Goal: Transaction & Acquisition: Purchase product/service

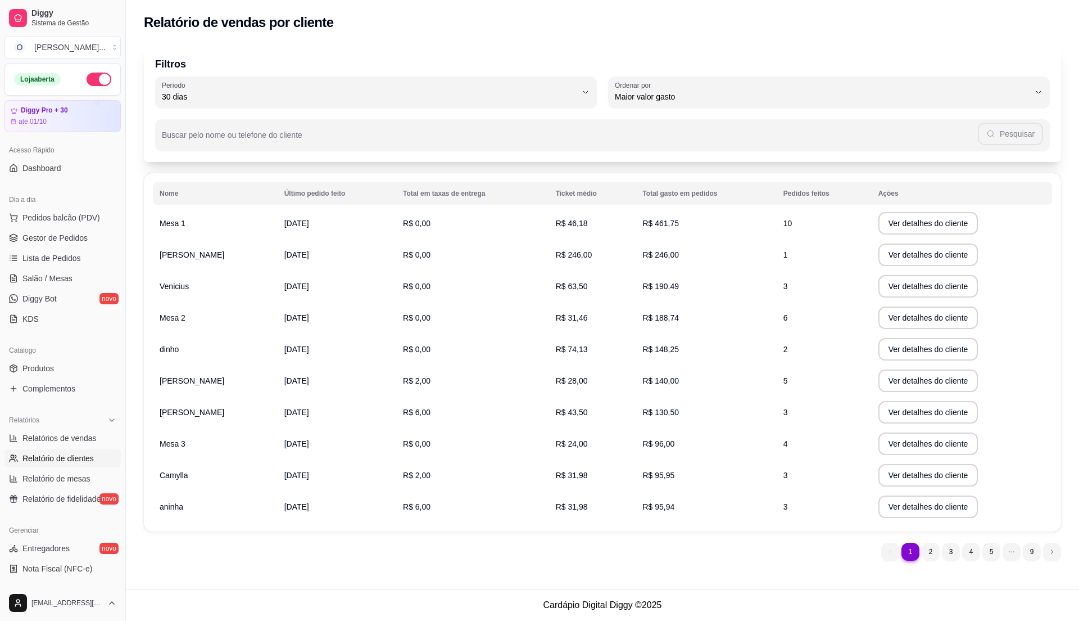
select select "30"
select select "HIGHEST_TOTAL_SPENT_WITH_ORDERS"
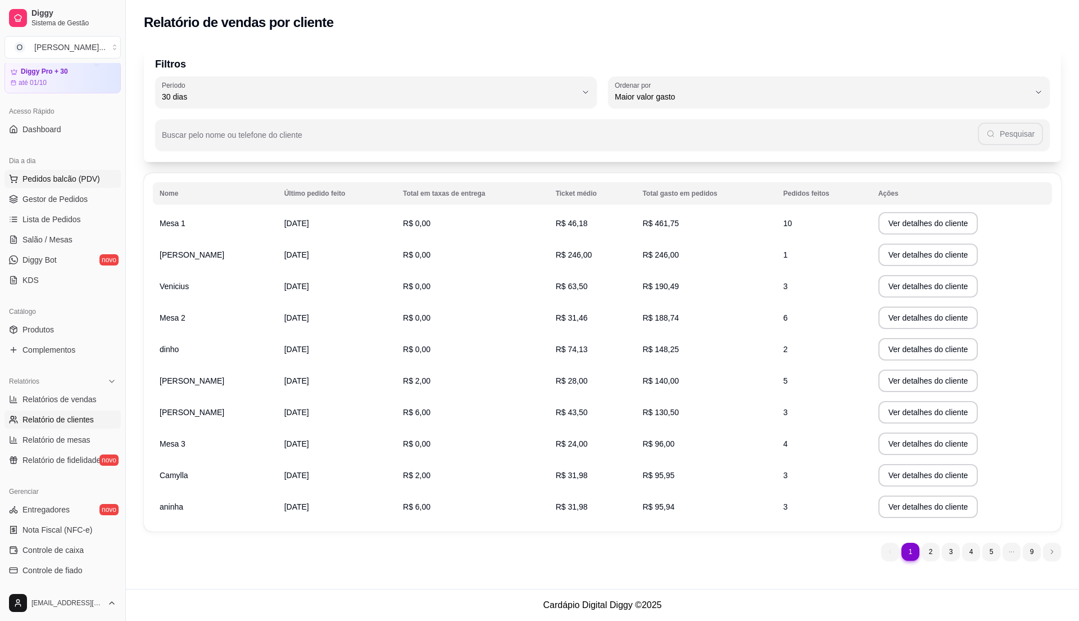
click at [81, 182] on span "Pedidos balcão (PDV)" at bounding box center [61, 178] width 78 height 11
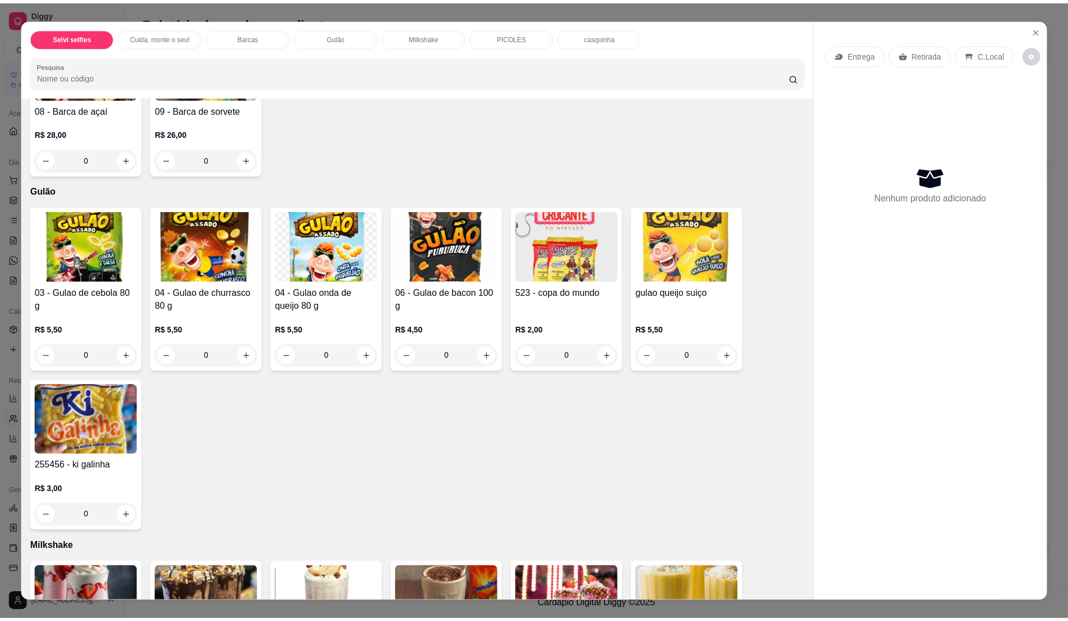
scroll to position [899, 0]
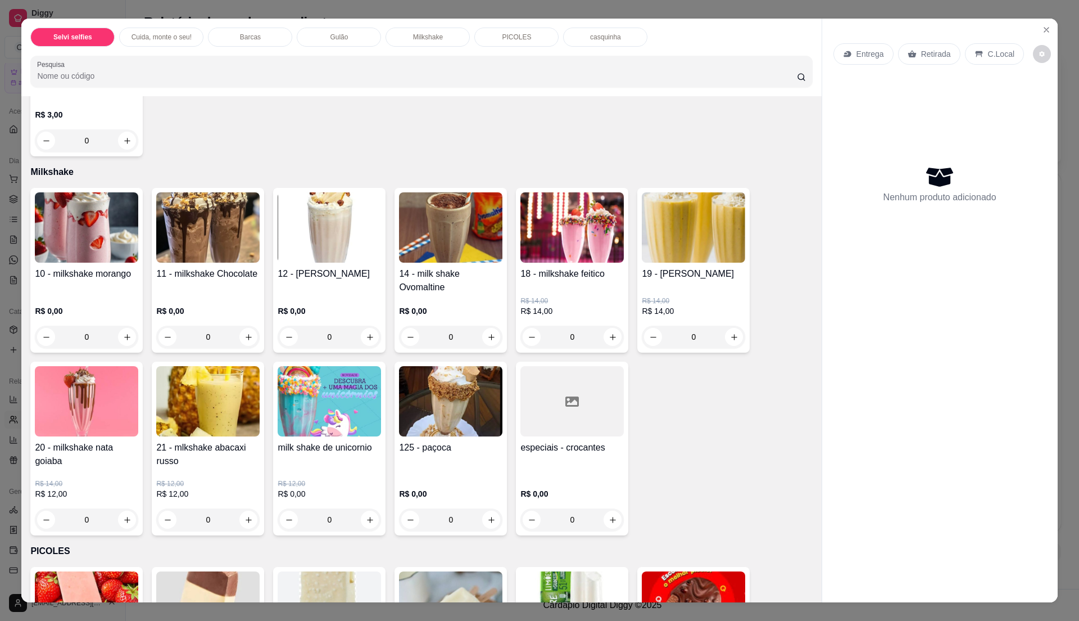
click at [104, 302] on div "R$ 0,00 0" at bounding box center [86, 321] width 103 height 54
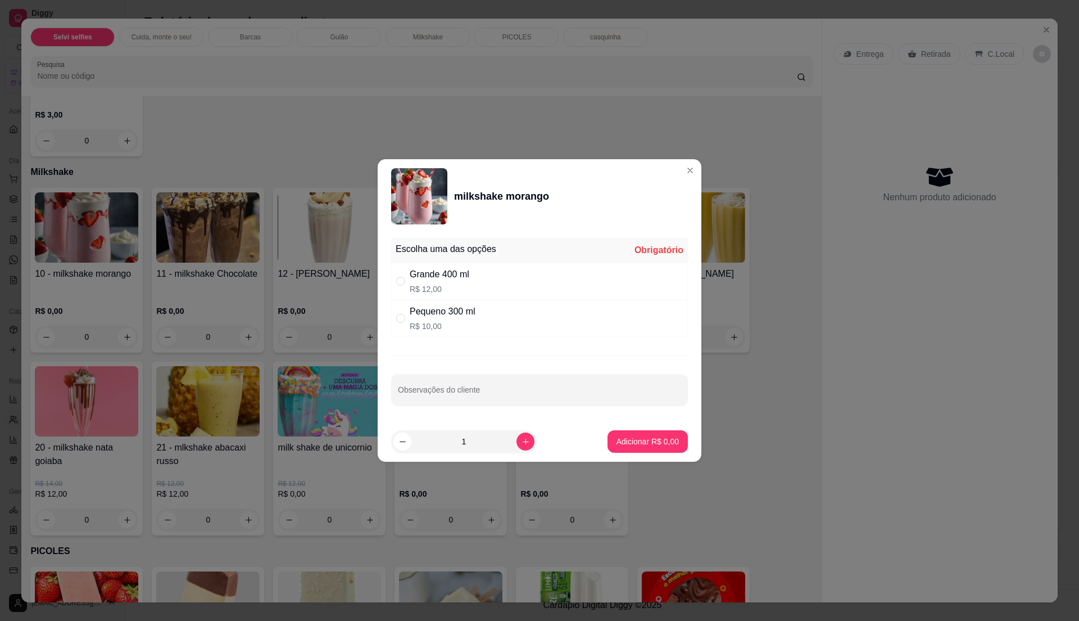
click at [488, 268] on div "Grande 400 ml R$ 12,00" at bounding box center [539, 280] width 297 height 37
radio input "true"
click at [623, 446] on p "Adicionar R$ 12,00" at bounding box center [645, 441] width 65 height 11
type input "1"
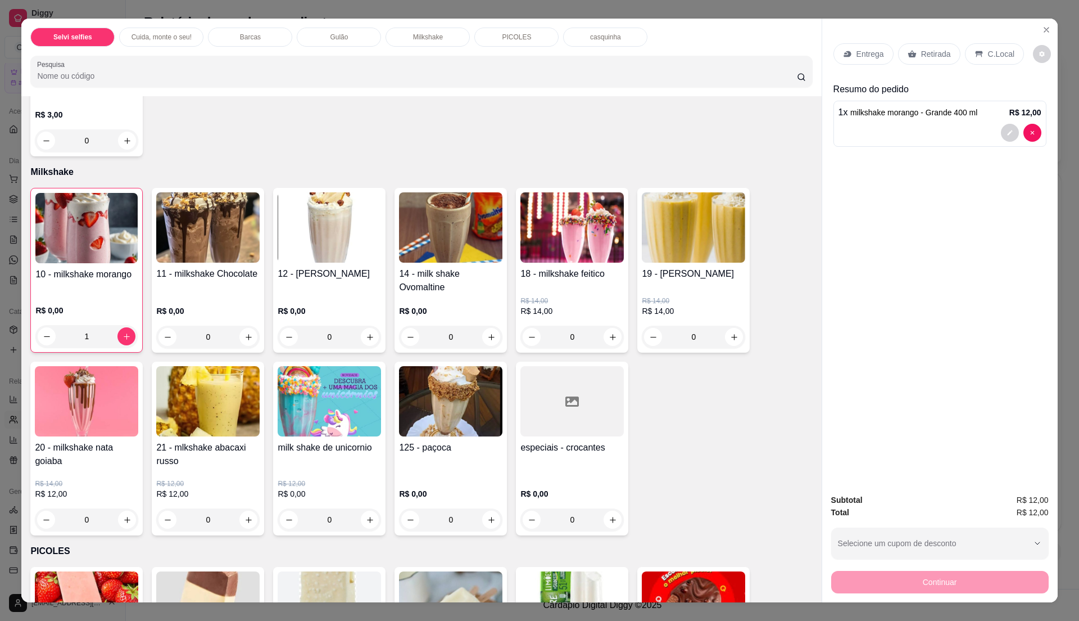
click at [988, 56] on p "C.Local" at bounding box center [1001, 53] width 26 height 11
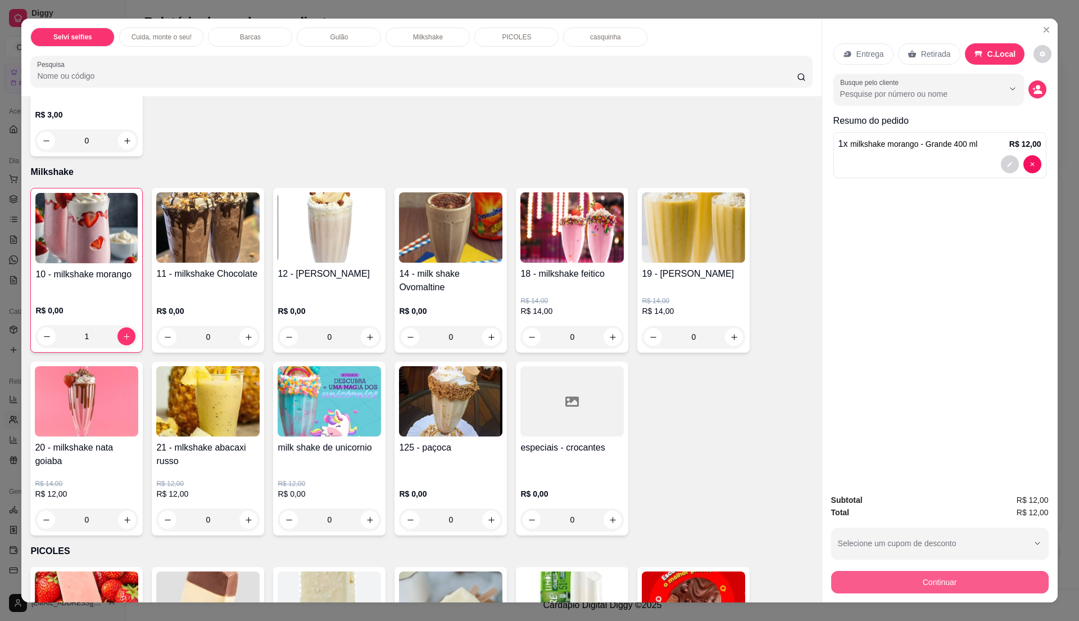
click at [912, 577] on button "Continuar" at bounding box center [940, 582] width 218 height 22
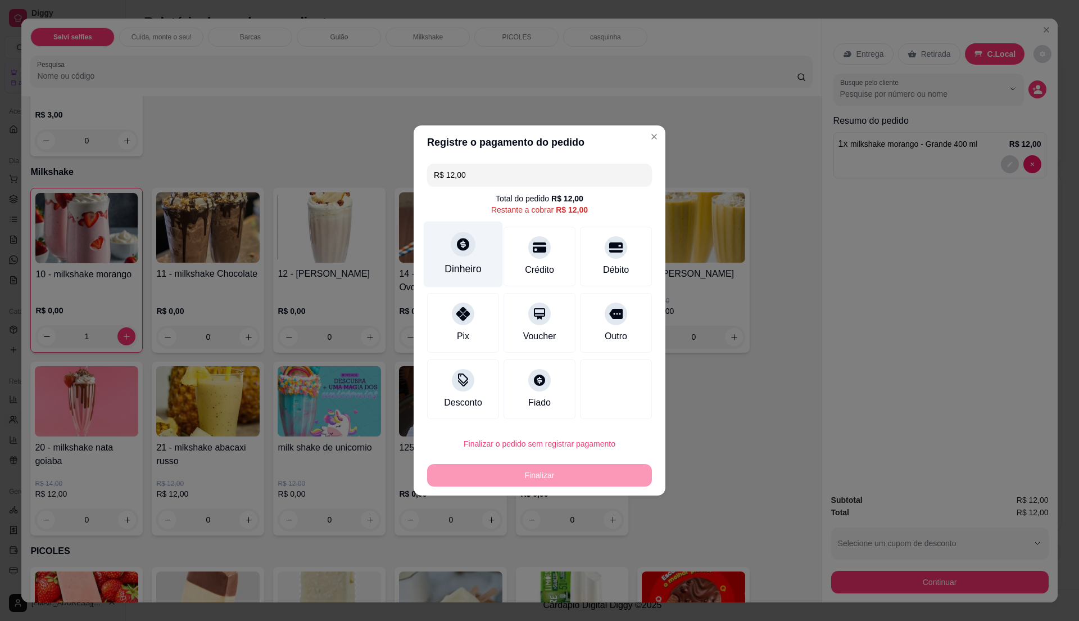
click at [484, 264] on div "Dinheiro" at bounding box center [463, 254] width 79 height 66
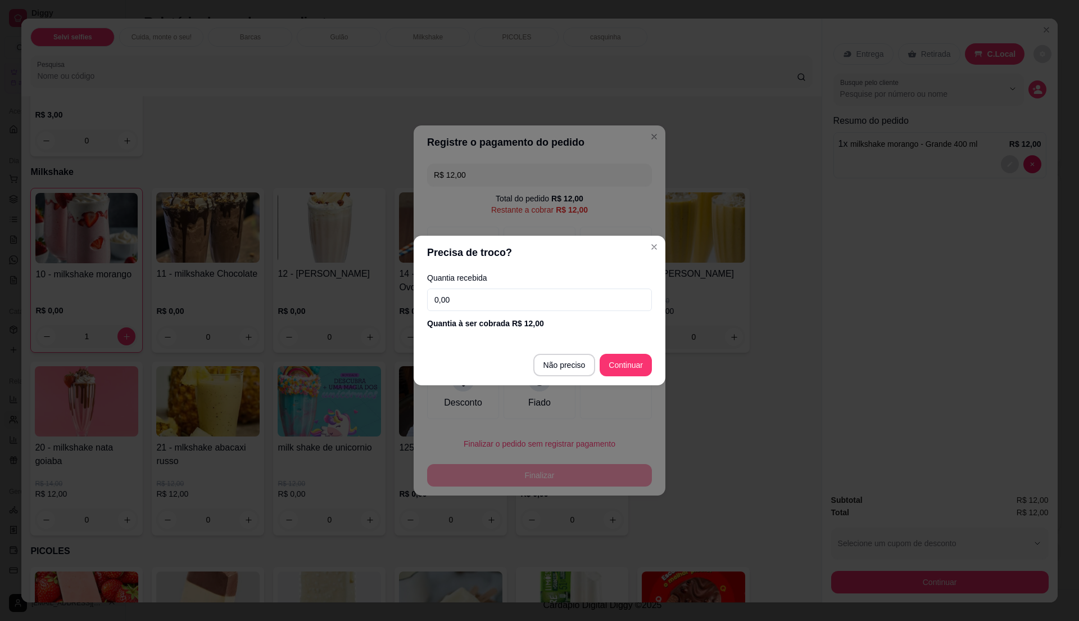
click at [488, 297] on input "0,00" at bounding box center [539, 299] width 225 height 22
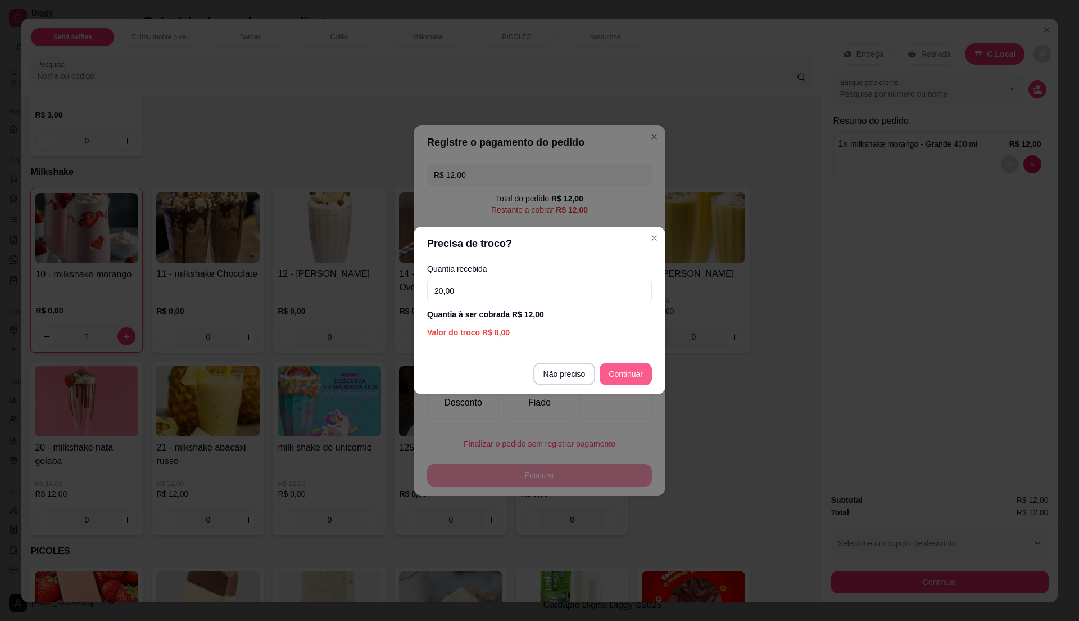
type input "20,00"
type input "R$ 0,00"
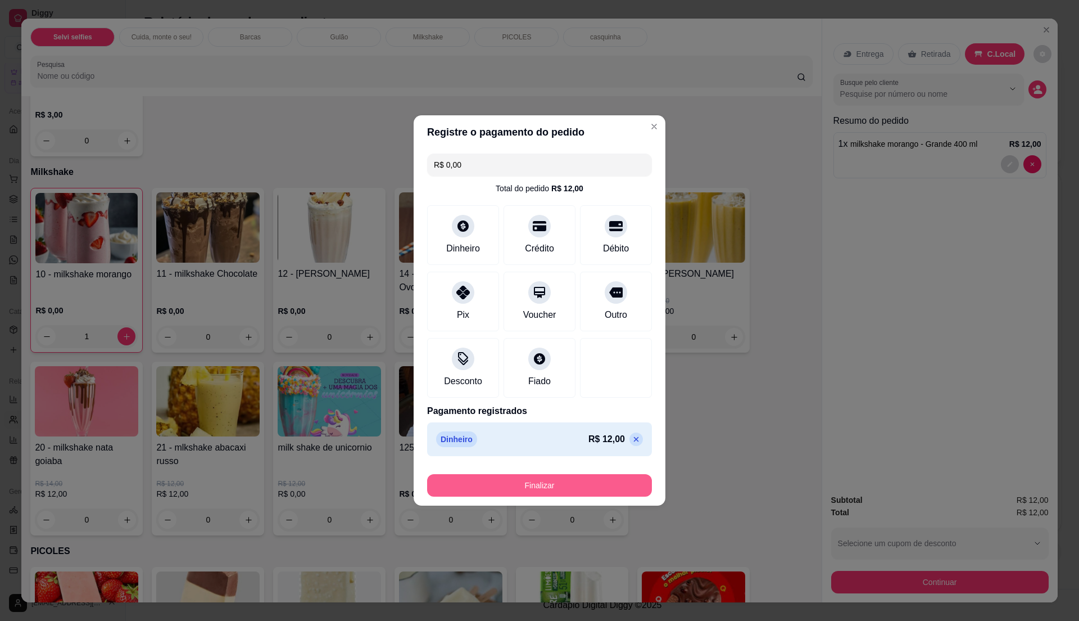
click at [590, 488] on button "Finalizar" at bounding box center [539, 485] width 225 height 22
type input "0"
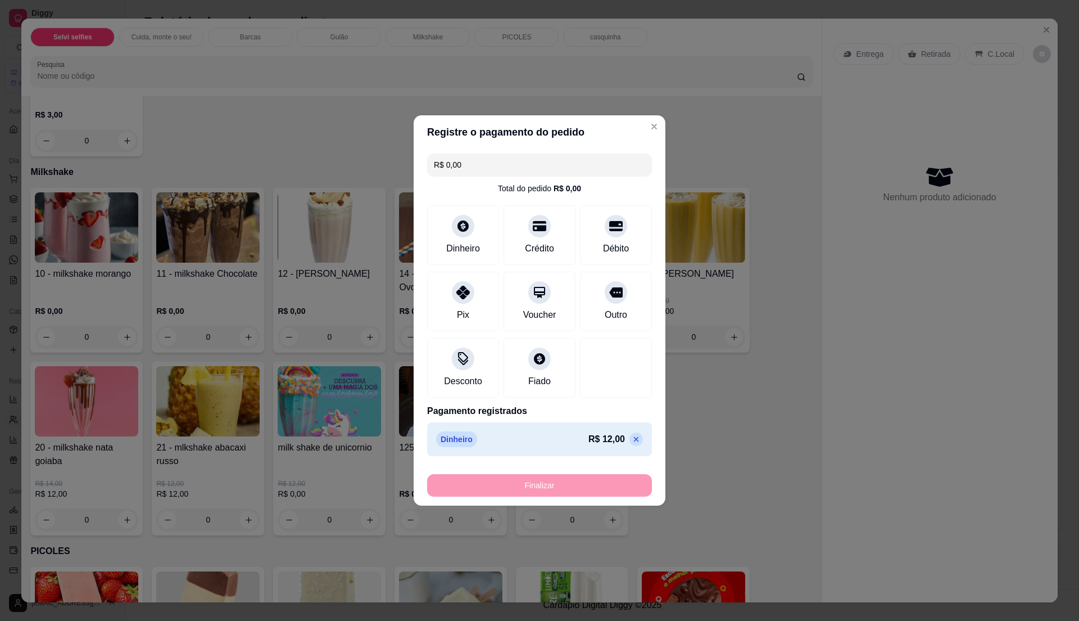
type input "-R$ 12,00"
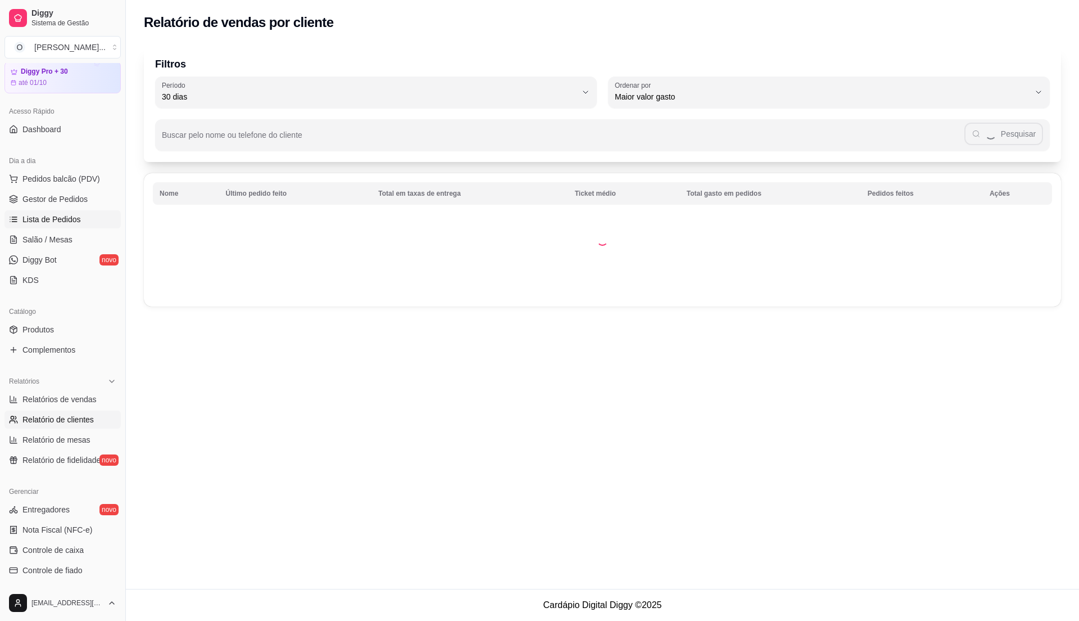
click at [23, 227] on link "Lista de Pedidos" at bounding box center [62, 219] width 116 height 18
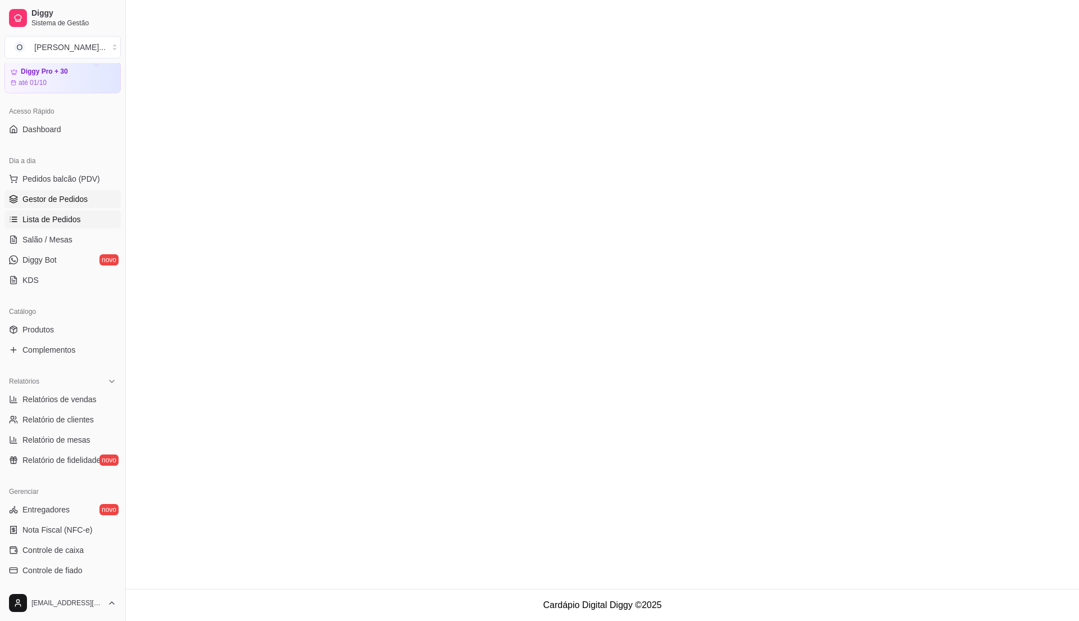
click at [42, 201] on span "Gestor de Pedidos" at bounding box center [54, 198] width 65 height 11
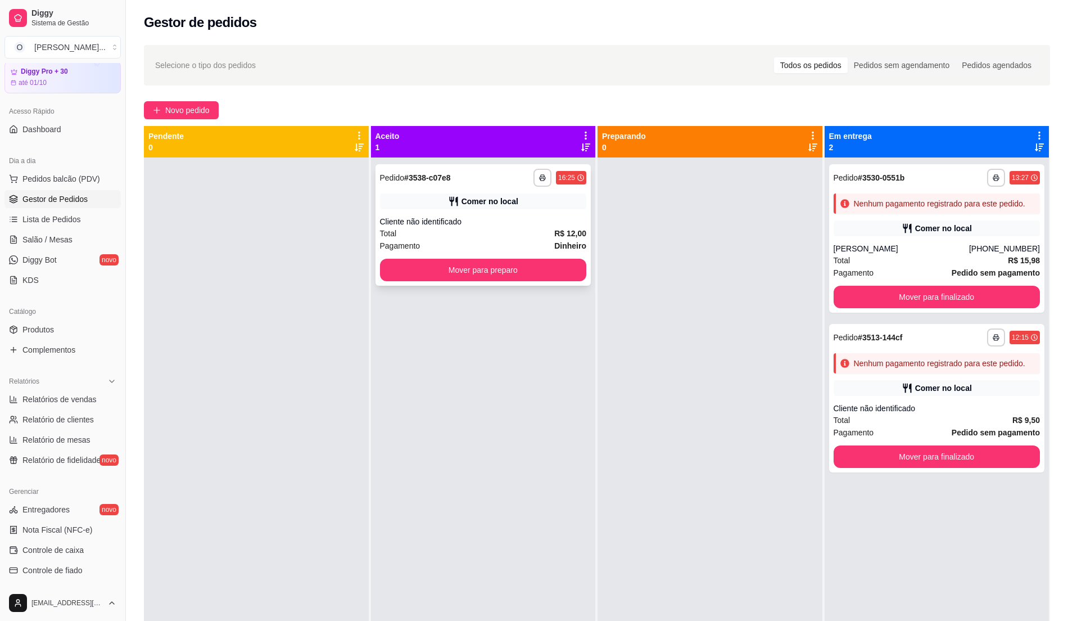
click at [470, 224] on div "Cliente não identificado" at bounding box center [483, 221] width 207 height 11
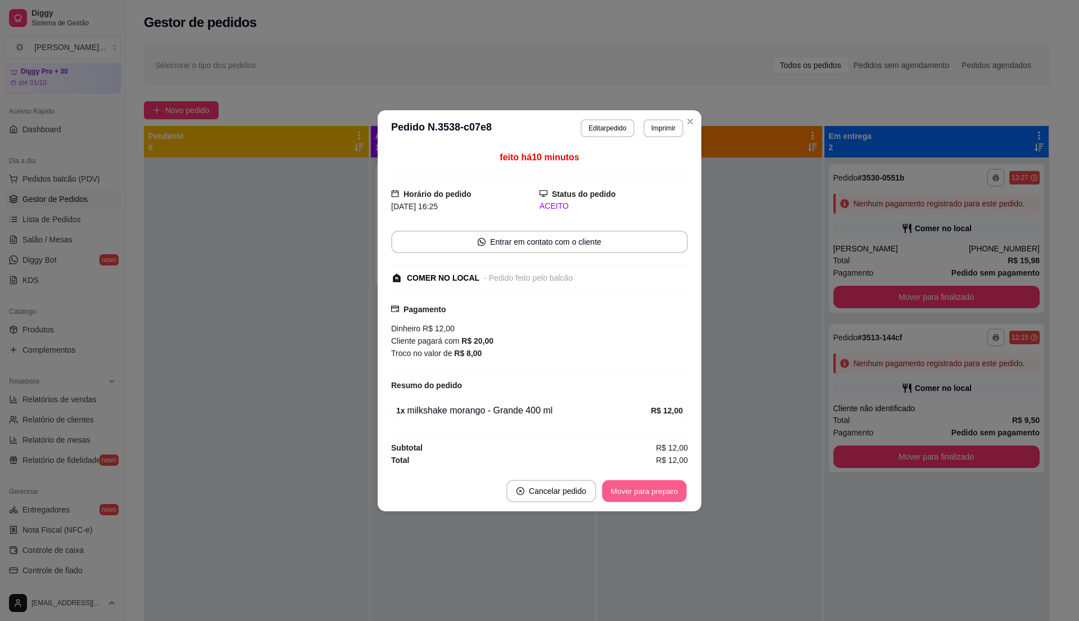
click at [650, 497] on button "Mover para preparo" at bounding box center [644, 490] width 84 height 22
click at [650, 491] on div "Mover para preparo" at bounding box center [636, 490] width 103 height 22
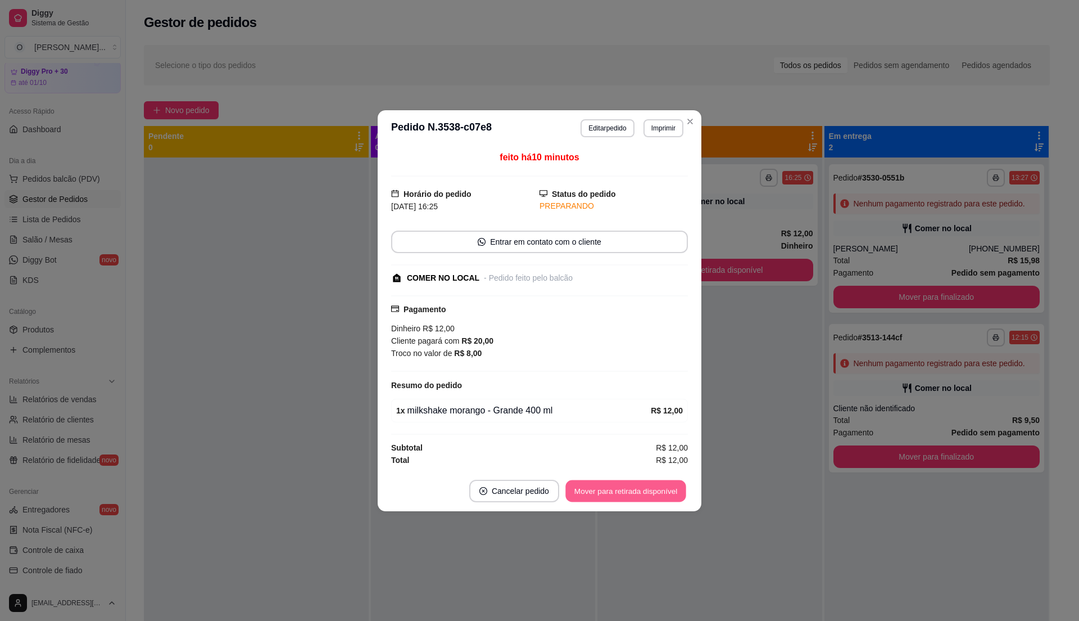
click at [650, 491] on button "Mover para retirada disponível" at bounding box center [625, 490] width 120 height 22
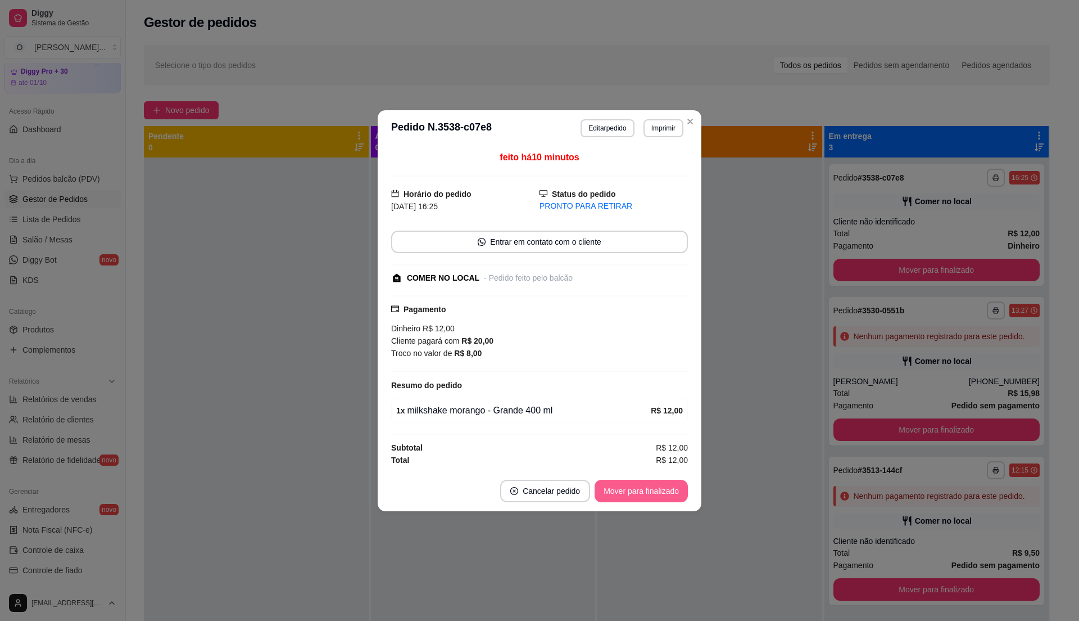
click at [650, 491] on button "Mover para finalizado" at bounding box center [641, 490] width 93 height 22
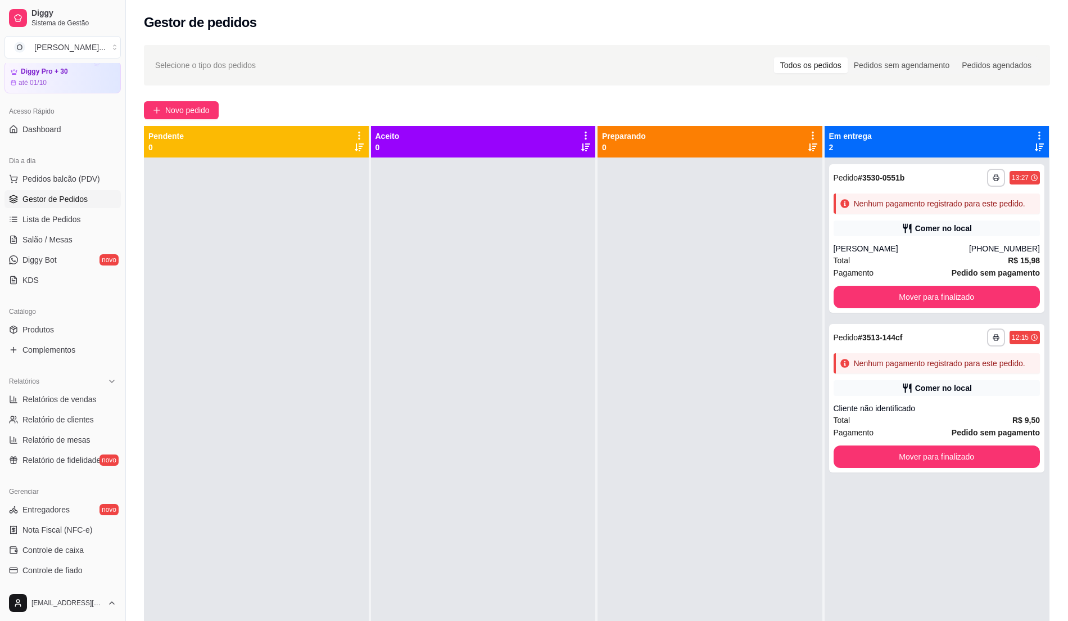
click at [46, 209] on ul "Pedidos balcão (PDV) Gestor de Pedidos Lista de Pedidos Salão / Mesas Diggy Bot…" at bounding box center [62, 229] width 116 height 119
click at [46, 198] on span "Gestor de Pedidos" at bounding box center [54, 198] width 65 height 11
click at [642, 319] on div at bounding box center [709, 467] width 225 height 621
click at [81, 218] on link "Lista de Pedidos" at bounding box center [62, 219] width 116 height 18
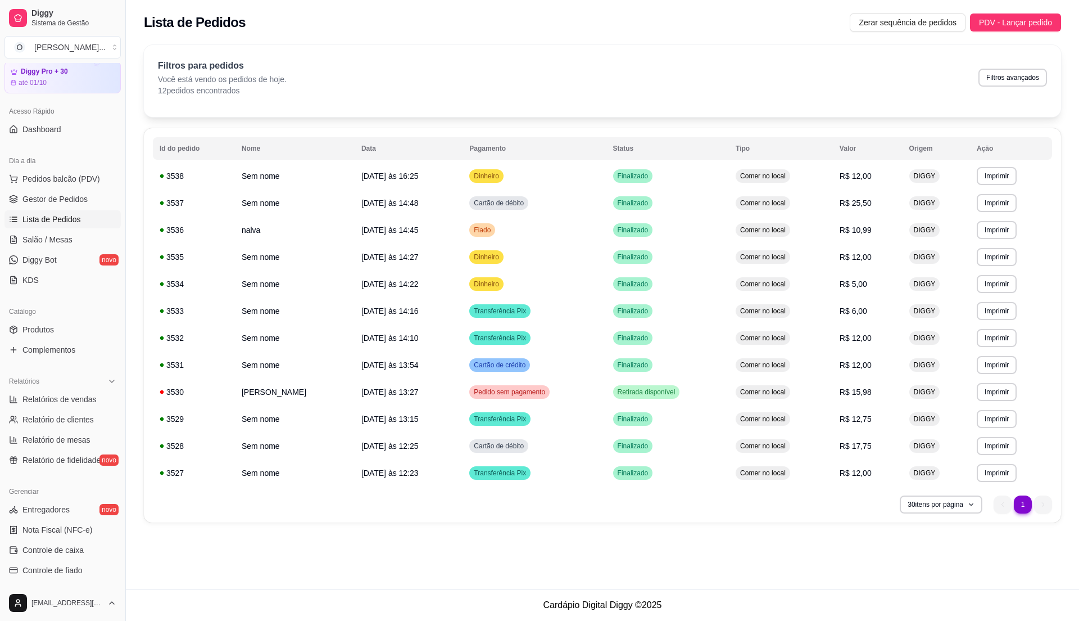
click at [24, 189] on ul "Pedidos balcão (PDV) Gestor de Pedidos Lista de Pedidos Salão / Mesas Diggy Bot…" at bounding box center [62, 229] width 116 height 119
click at [25, 198] on span "Gestor de Pedidos" at bounding box center [54, 198] width 65 height 11
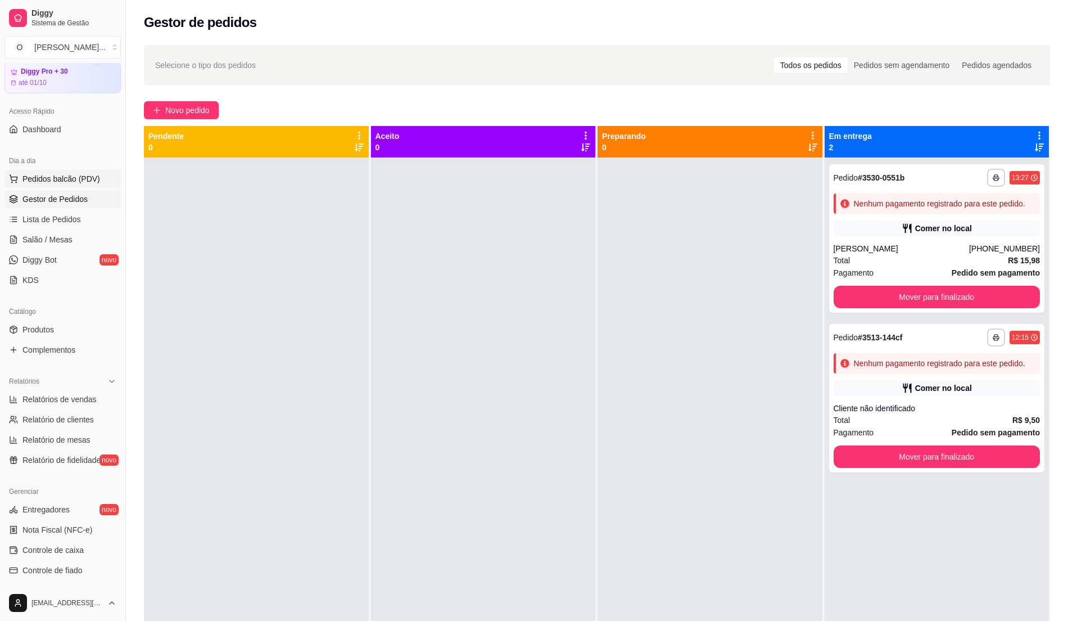
click at [88, 179] on span "Pedidos balcão (PDV)" at bounding box center [61, 178] width 78 height 11
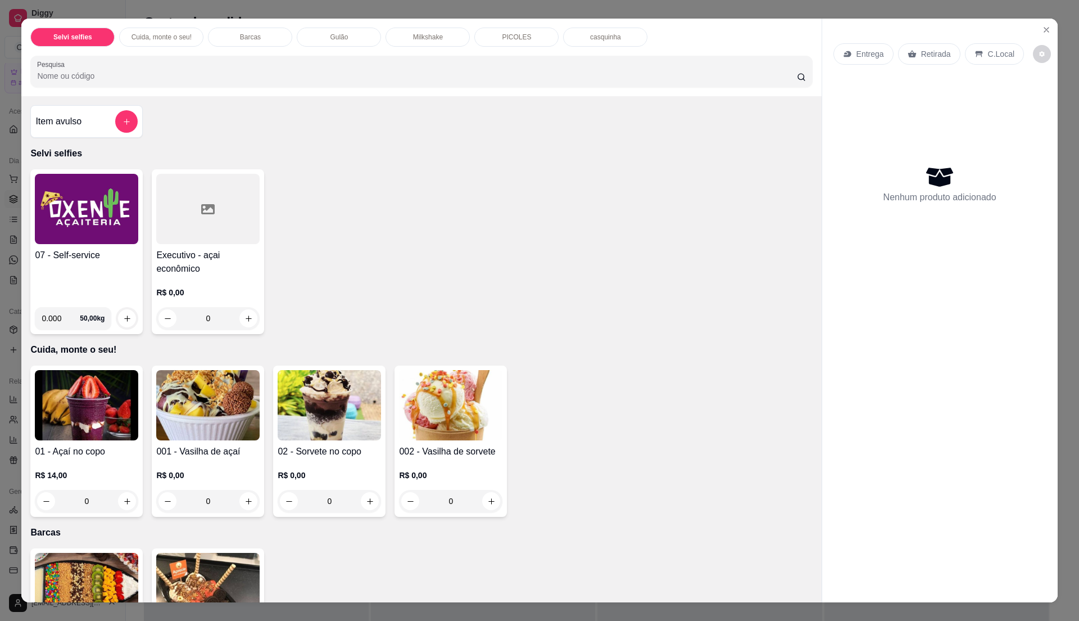
click at [93, 261] on h4 "07 - Self-service" at bounding box center [86, 254] width 103 height 13
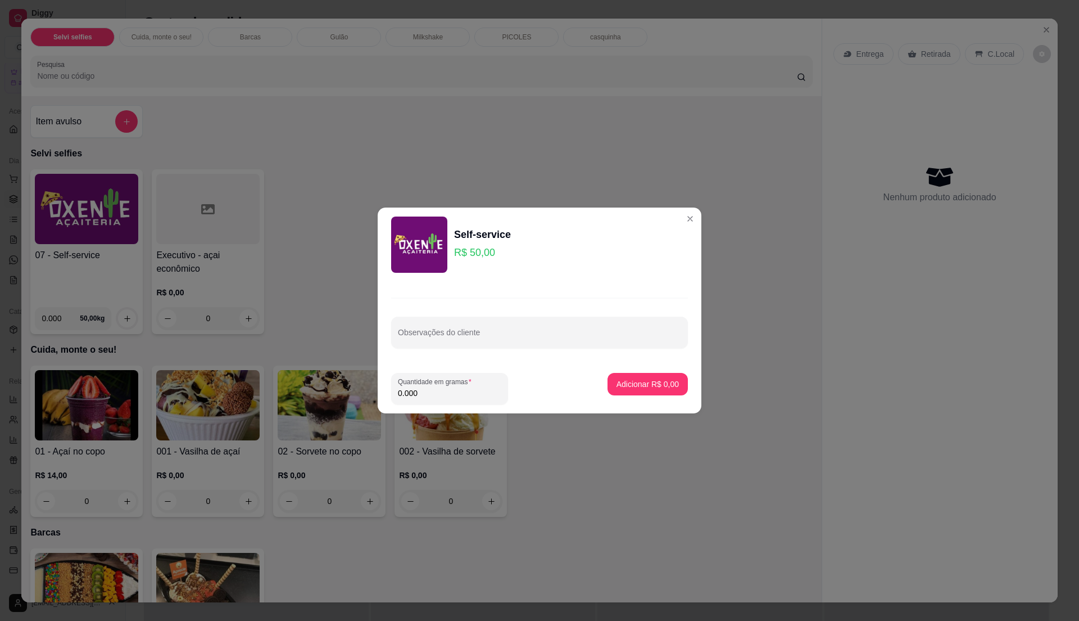
click at [435, 389] on input "0.000" at bounding box center [449, 392] width 103 height 11
click at [435, 389] on input "0" at bounding box center [449, 392] width 103 height 11
type input "0.35"
click at [635, 384] on p "Adicionar R$ 17,50" at bounding box center [645, 383] width 67 height 11
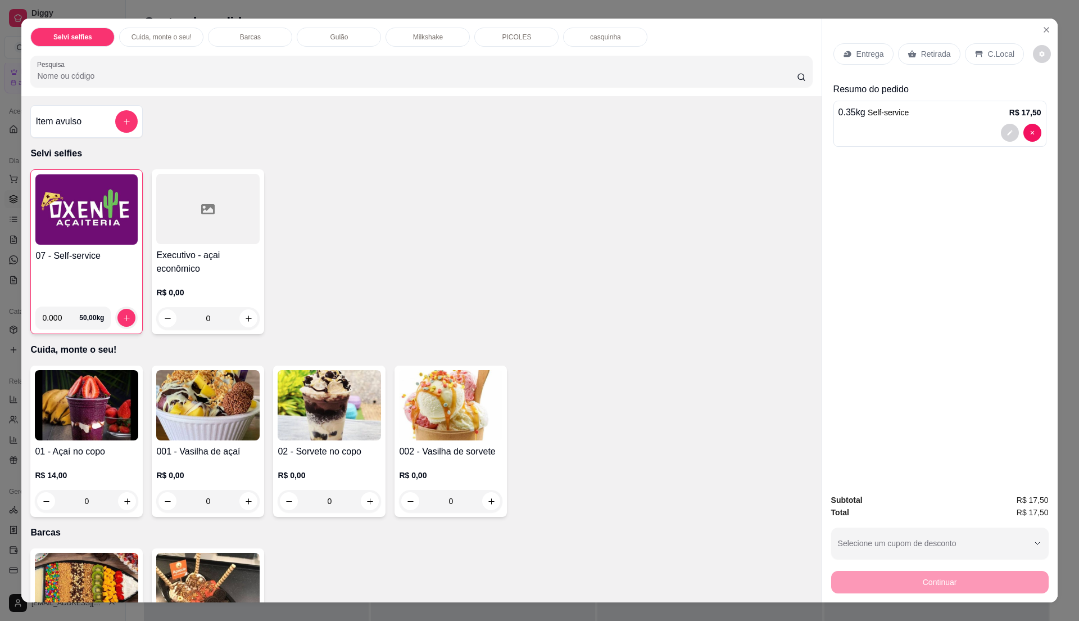
click at [91, 257] on h4 "07 - Self-service" at bounding box center [86, 255] width 102 height 13
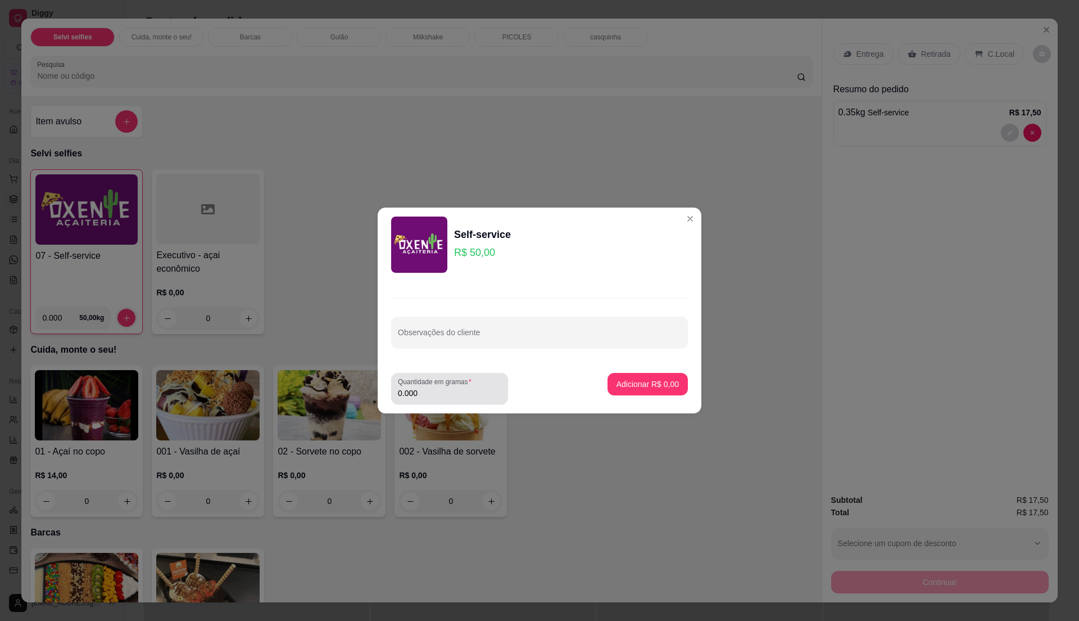
click at [425, 387] on input "0.000" at bounding box center [449, 392] width 103 height 11
click at [425, 387] on input "0" at bounding box center [449, 392] width 103 height 11
type input "0.365"
click at [617, 385] on p "Adicionar R$ 18,25" at bounding box center [645, 383] width 67 height 11
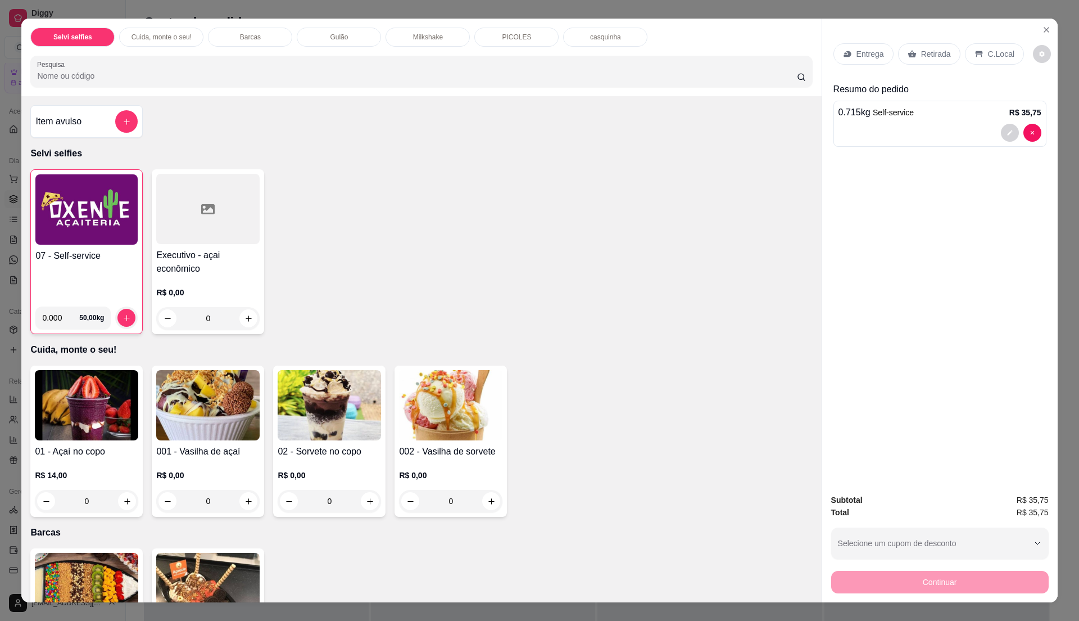
click at [988, 55] on p "C.Local" at bounding box center [1001, 53] width 26 height 11
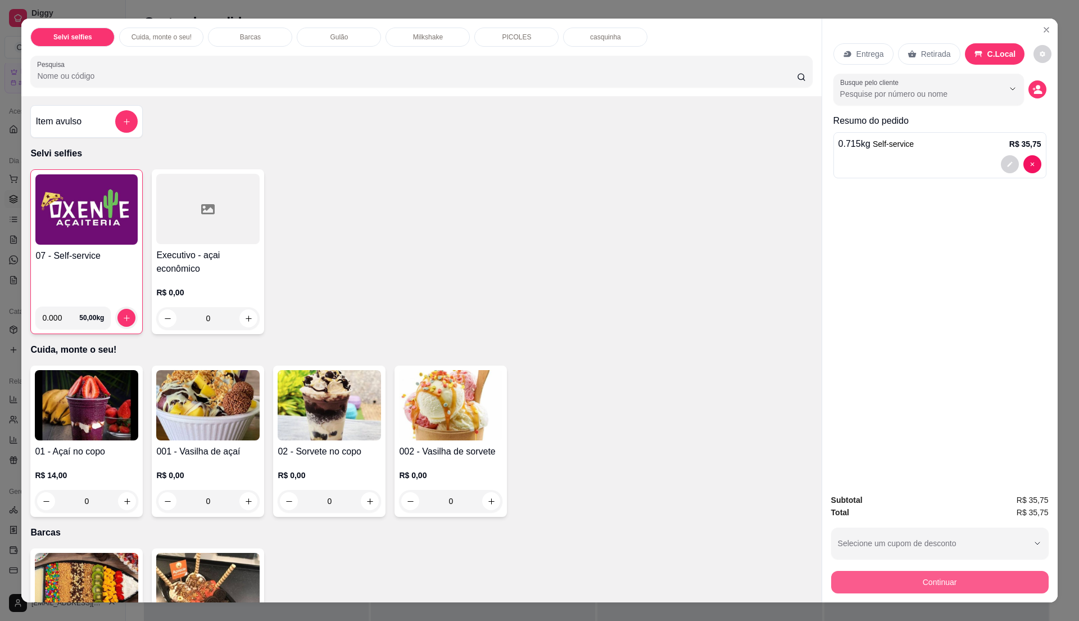
click at [990, 579] on button "Continuar" at bounding box center [940, 582] width 218 height 22
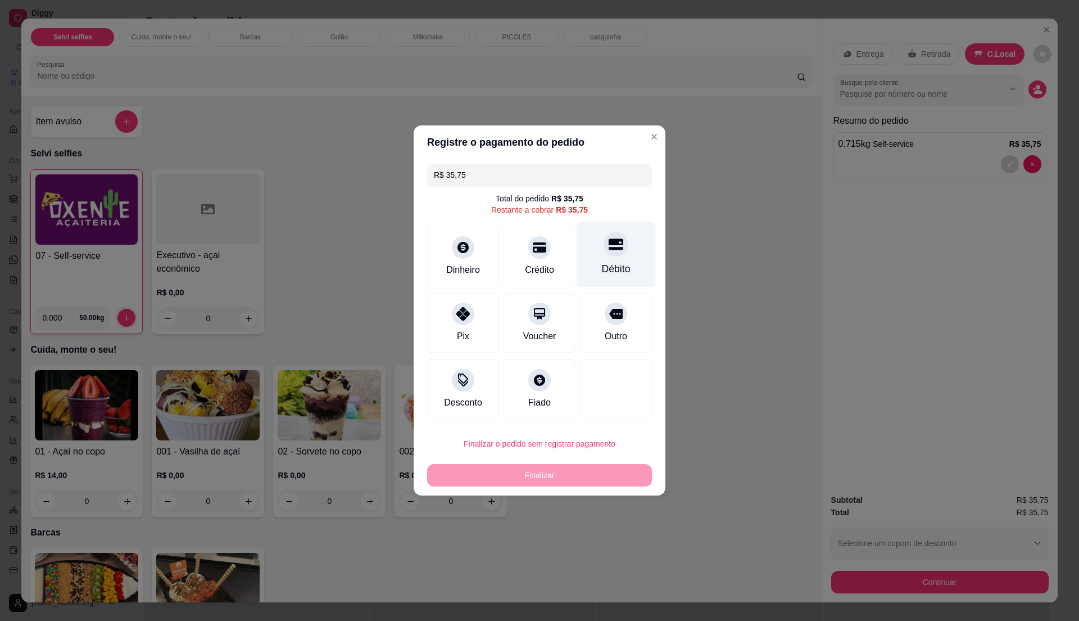
click at [602, 266] on div "Débito" at bounding box center [616, 268] width 29 height 15
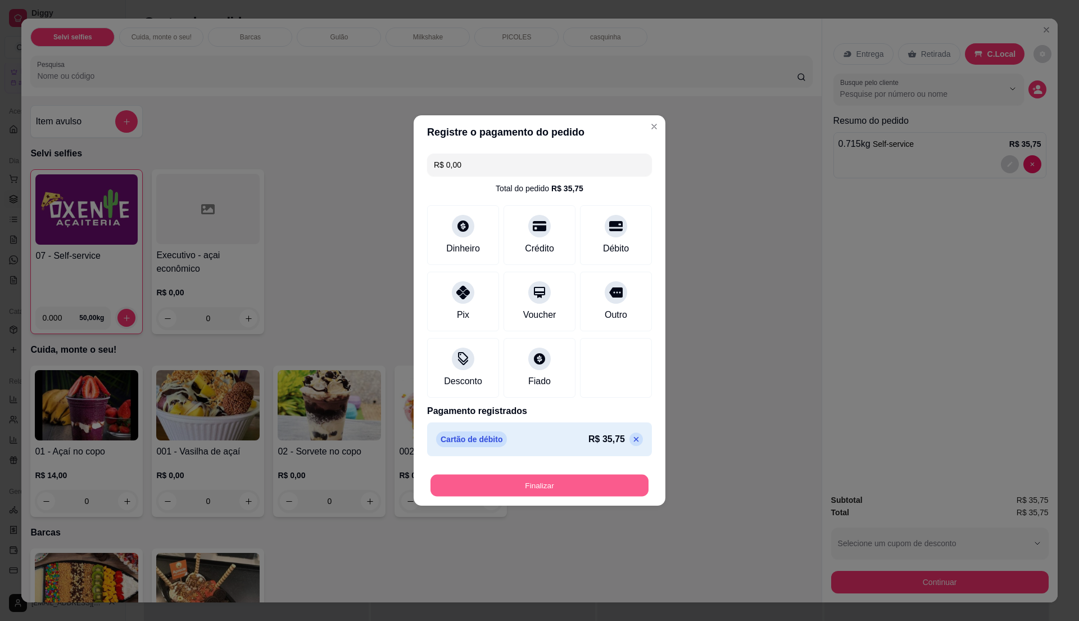
click at [563, 486] on button "Finalizar" at bounding box center [540, 485] width 218 height 22
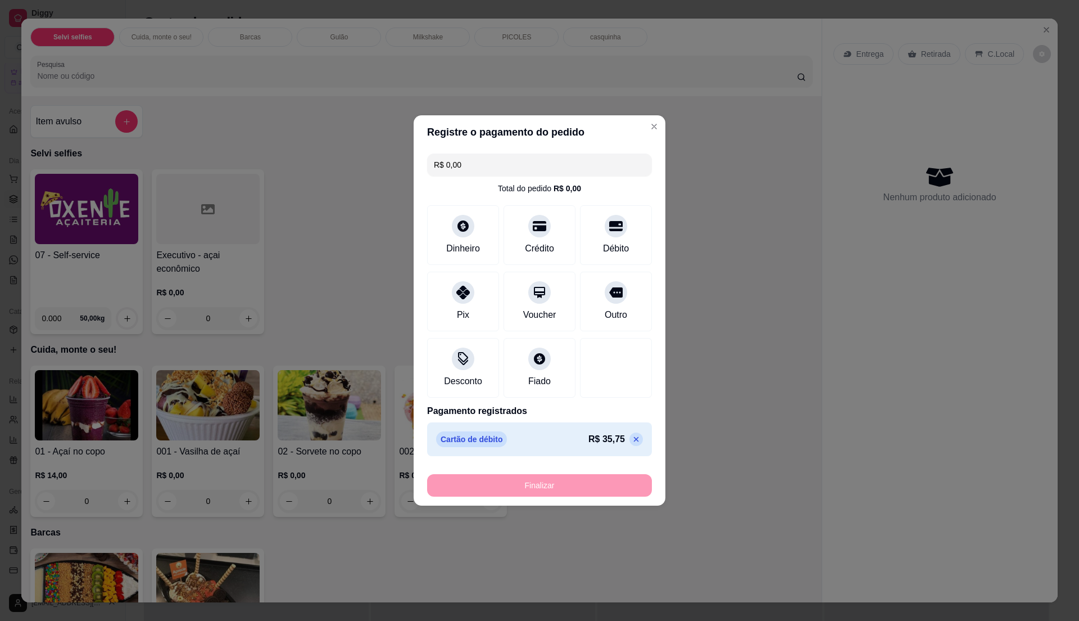
type input "-R$ 35,75"
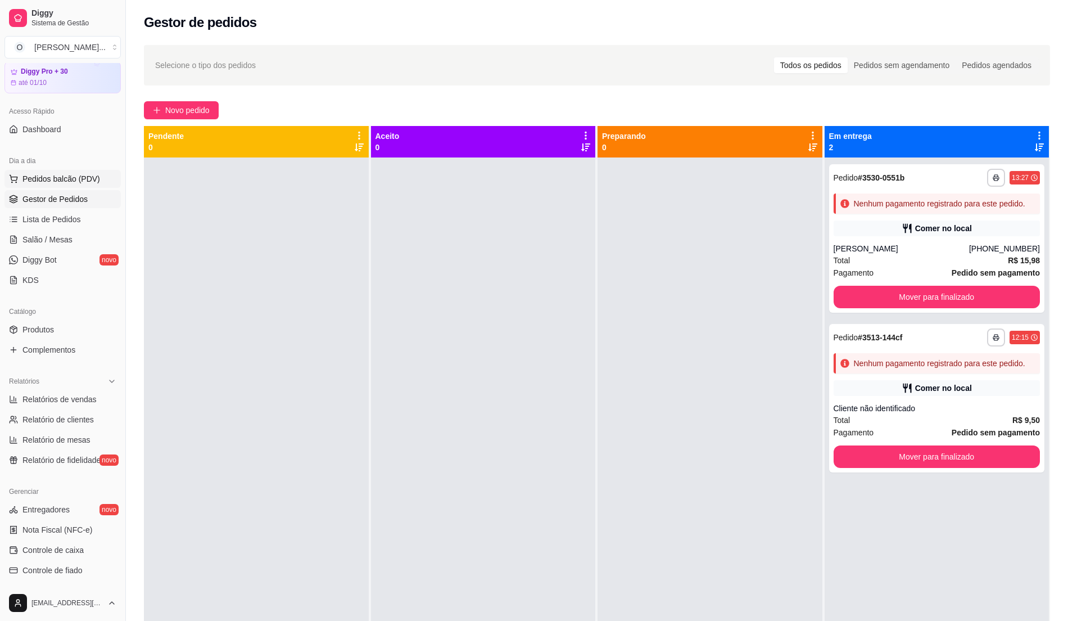
click at [82, 173] on span "Pedidos balcão (PDV)" at bounding box center [61, 178] width 78 height 11
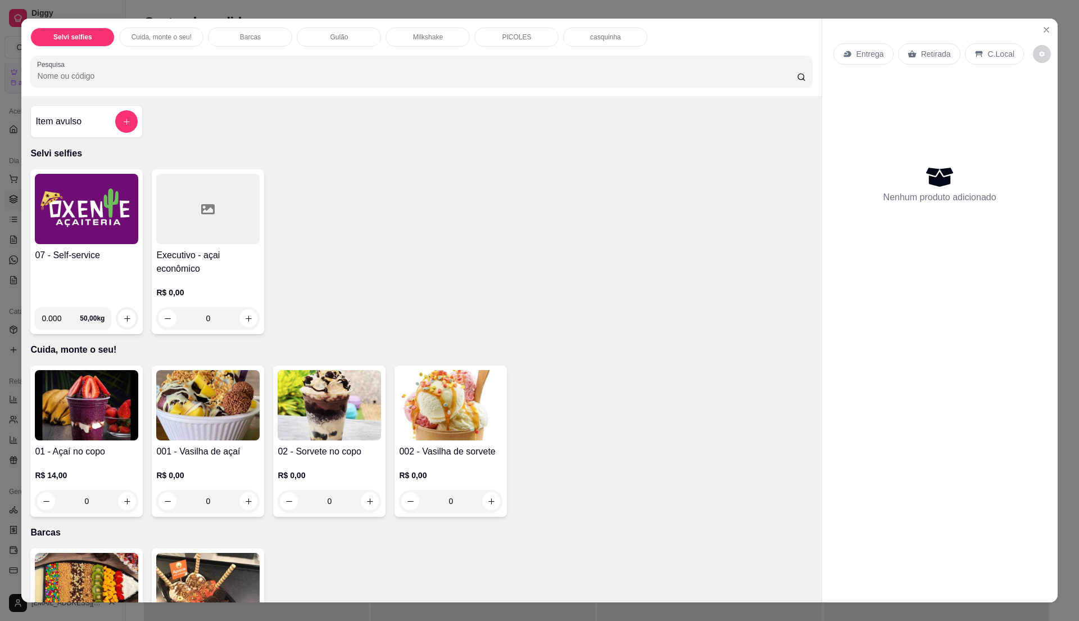
click at [90, 284] on div "07 - Self-service" at bounding box center [86, 272] width 103 height 49
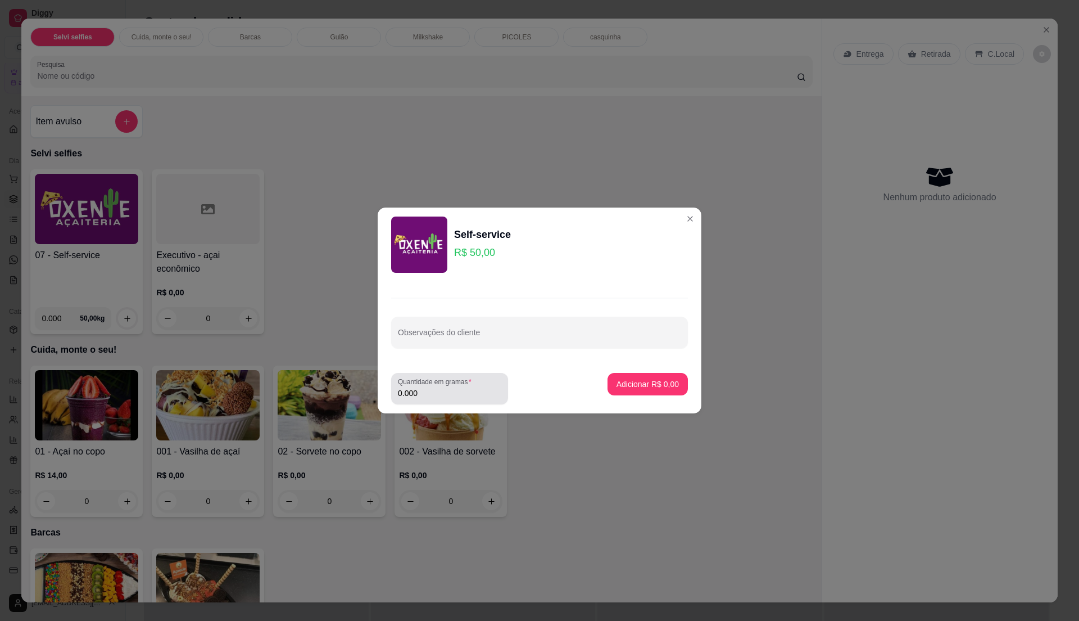
click at [423, 393] on input "0.000" at bounding box center [449, 392] width 103 height 11
type input "0.15"
click at [645, 386] on p "Adicionar R$ 7,50" at bounding box center [647, 383] width 61 height 11
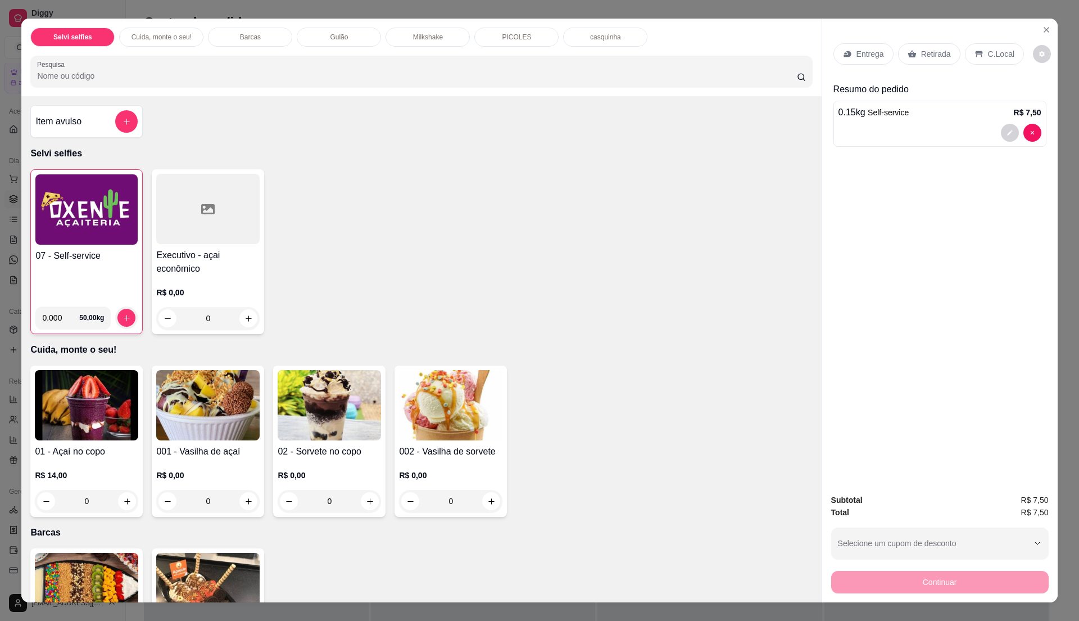
click at [990, 50] on p "C.Local" at bounding box center [1001, 53] width 26 height 11
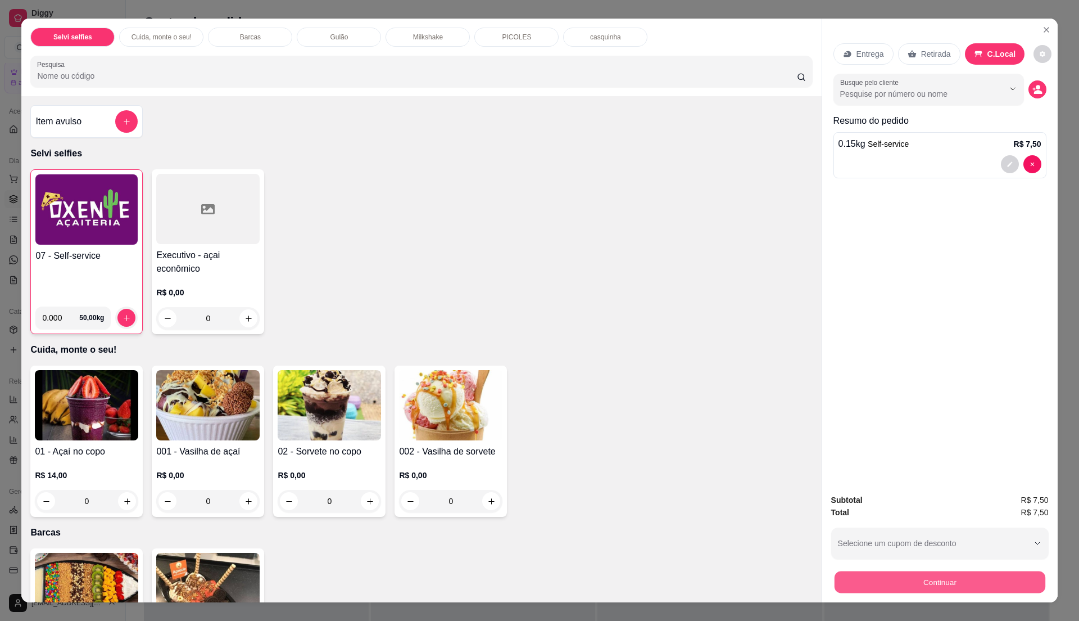
click at [925, 578] on button "Continuar" at bounding box center [939, 582] width 211 height 22
click at [110, 243] on img at bounding box center [86, 209] width 102 height 70
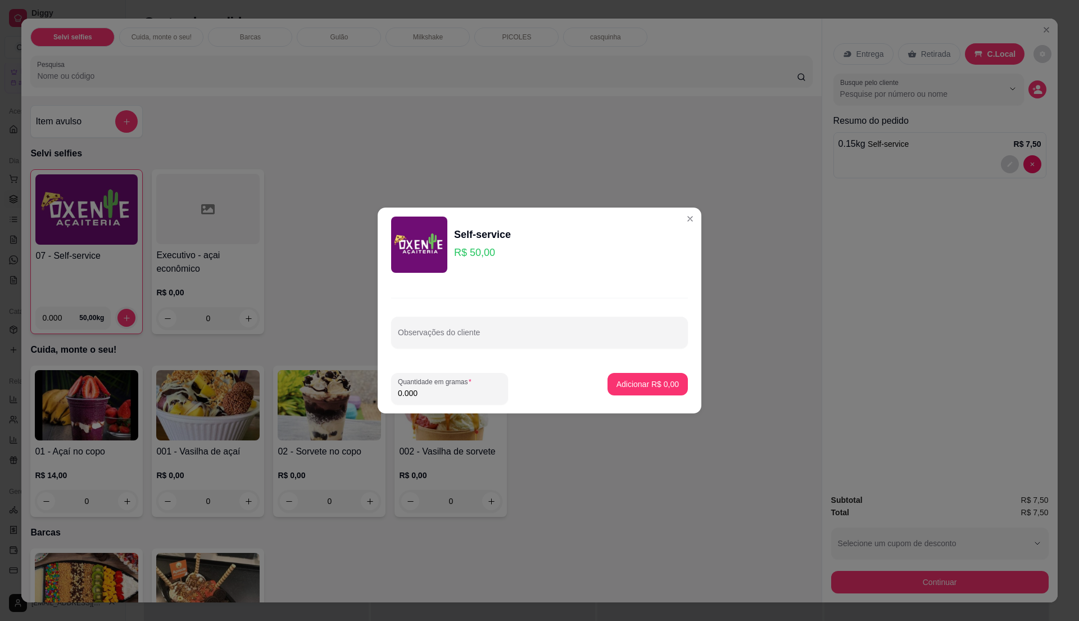
click at [438, 388] on input "0.000" at bounding box center [449, 392] width 103 height 11
type input "0.215"
click at [648, 387] on p "Adicionar R$ 10,75" at bounding box center [645, 383] width 67 height 11
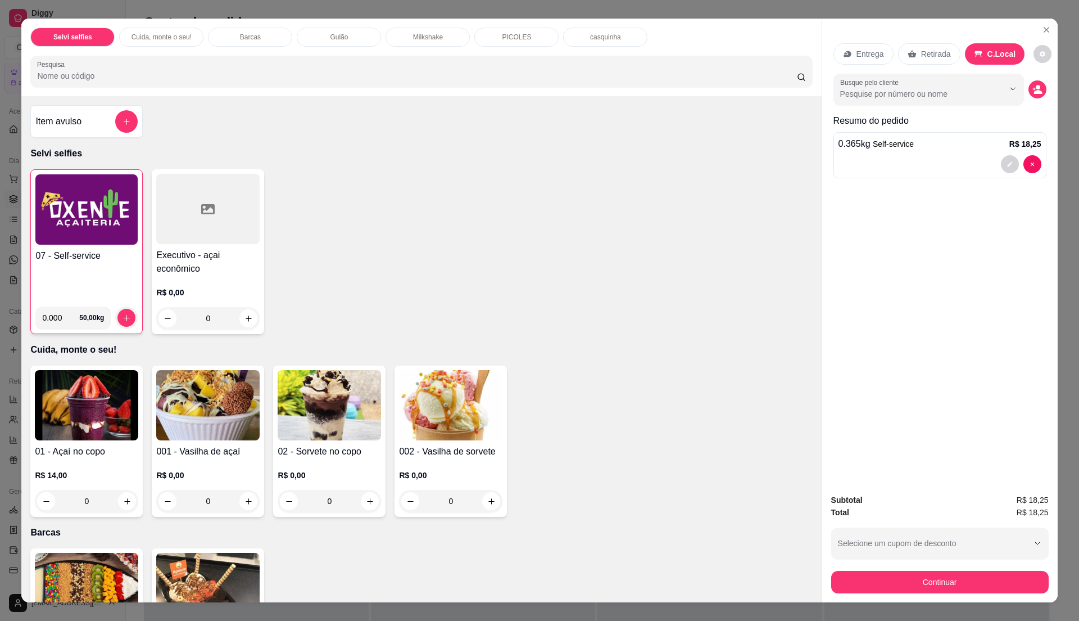
click at [532, 302] on div "07 - Self-service 0.000 50,00 kg Executivo - açai econômico R$ 0,00 0" at bounding box center [421, 251] width 782 height 165
click at [960, 576] on button "Continuar" at bounding box center [939, 582] width 211 height 22
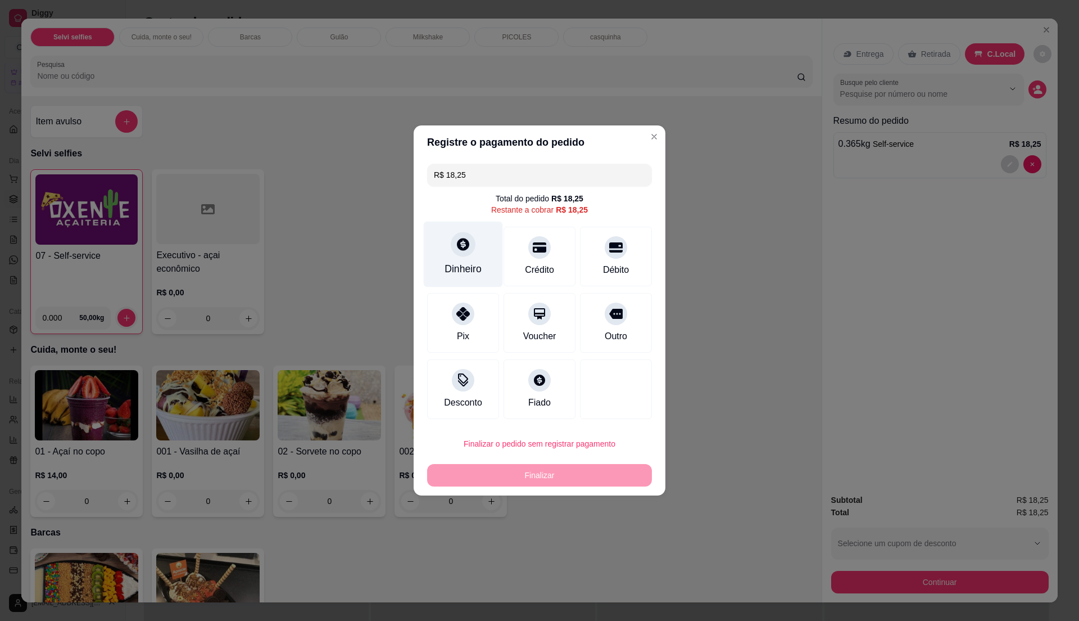
click at [463, 248] on icon at bounding box center [463, 244] width 12 height 12
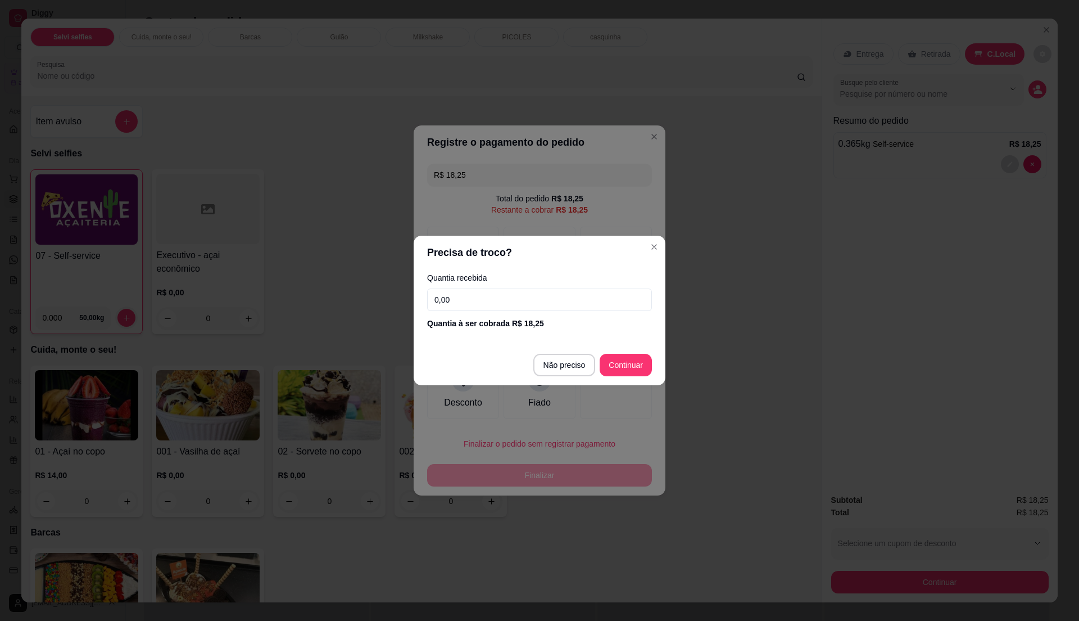
click at [480, 306] on input "0,00" at bounding box center [539, 299] width 225 height 22
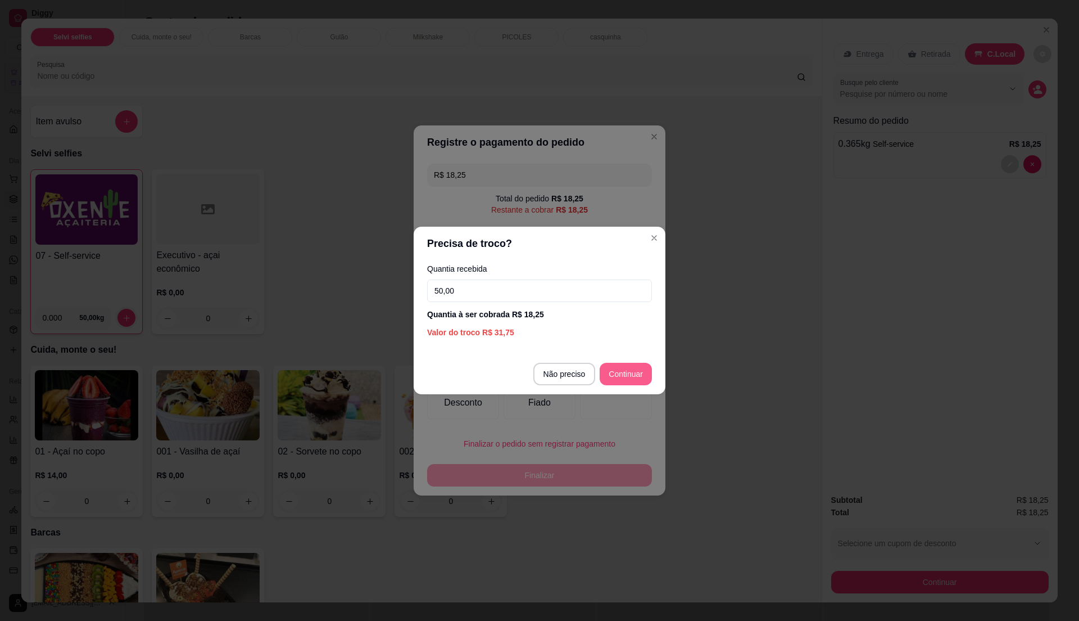
type input "50,00"
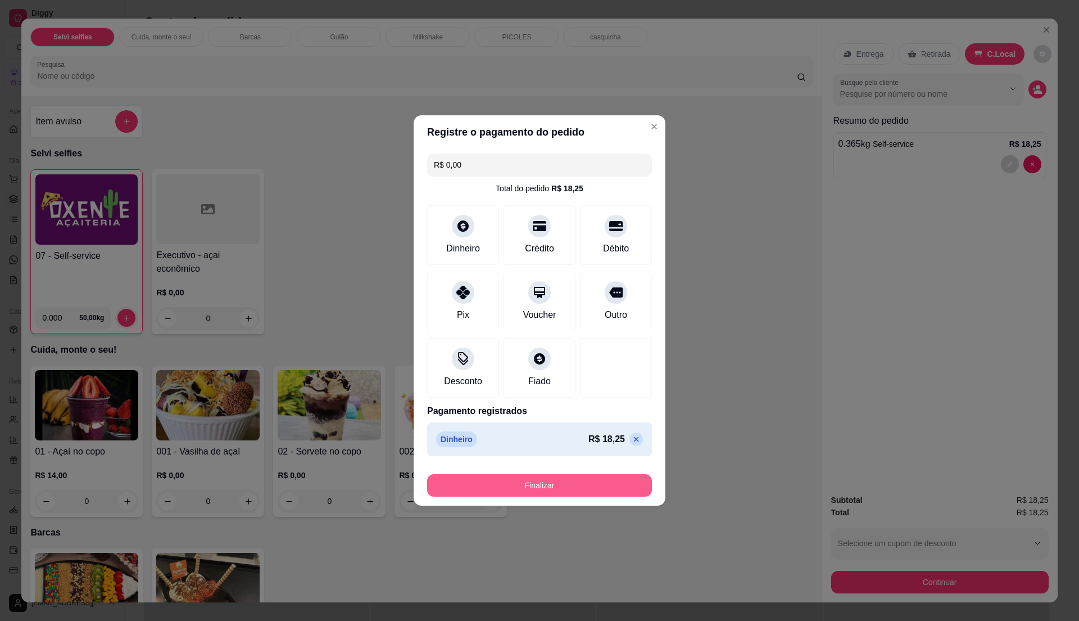
click at [601, 484] on button "Finalizar" at bounding box center [539, 485] width 225 height 22
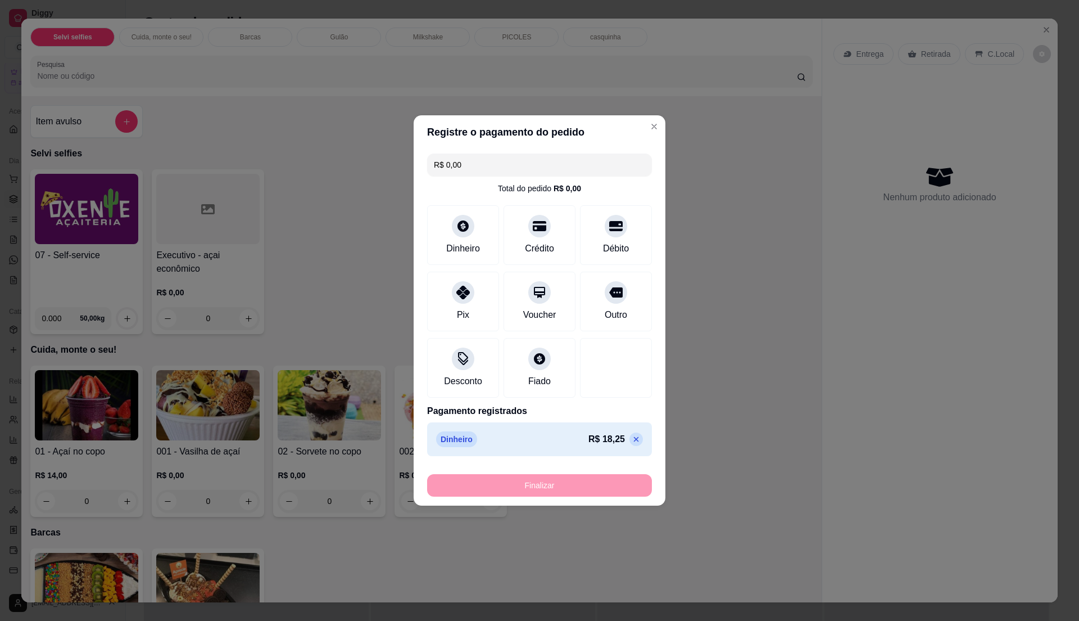
type input "-R$ 18,25"
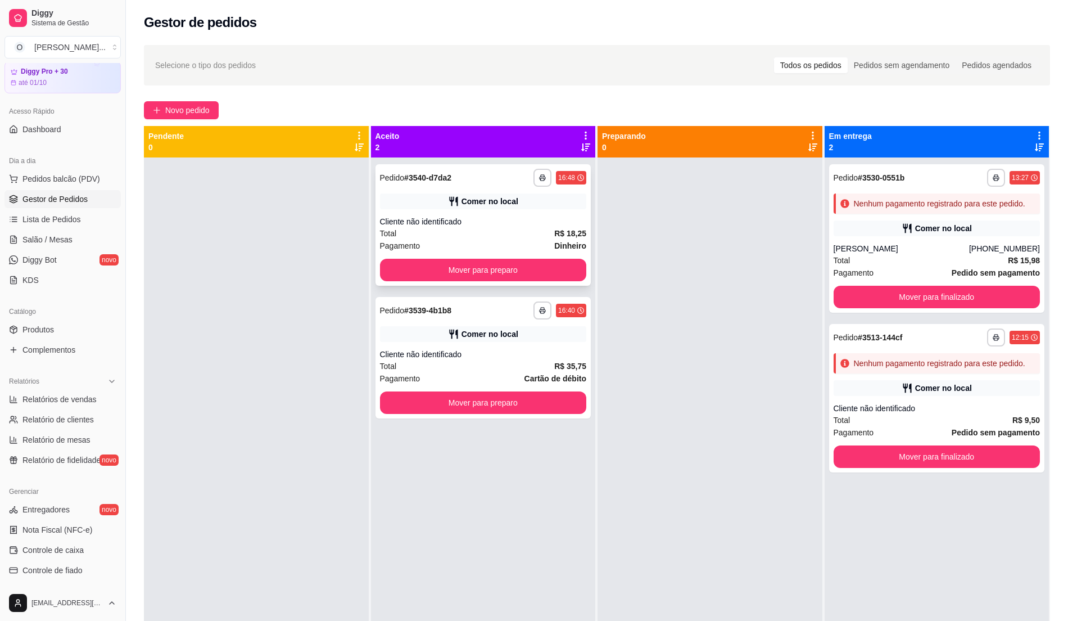
click at [481, 220] on div "Cliente não identificado" at bounding box center [483, 221] width 207 height 11
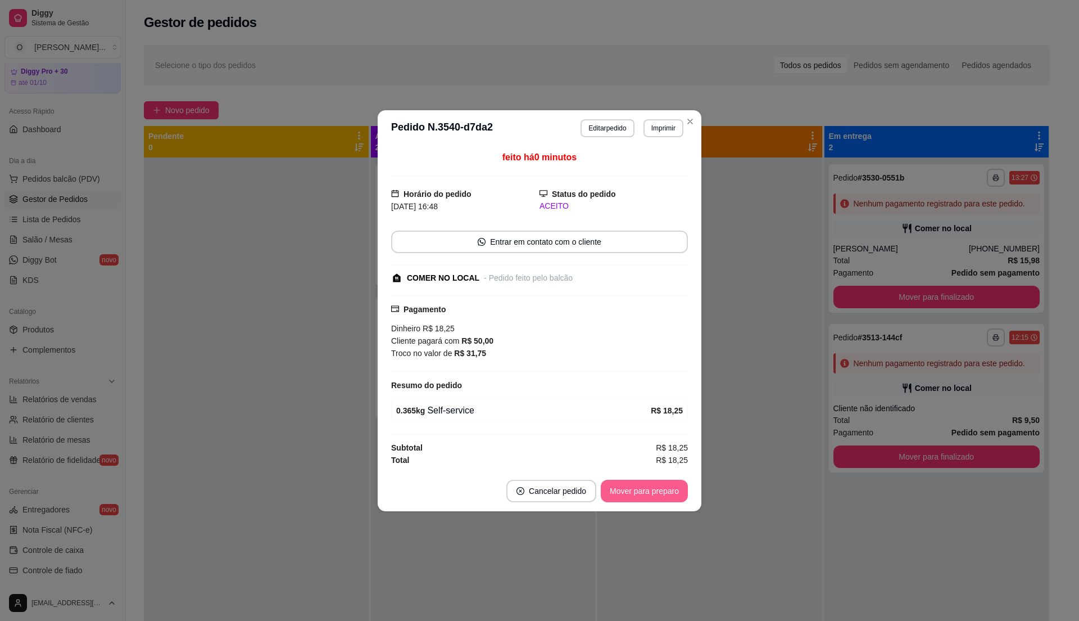
click at [657, 495] on button "Mover para preparo" at bounding box center [644, 490] width 87 height 22
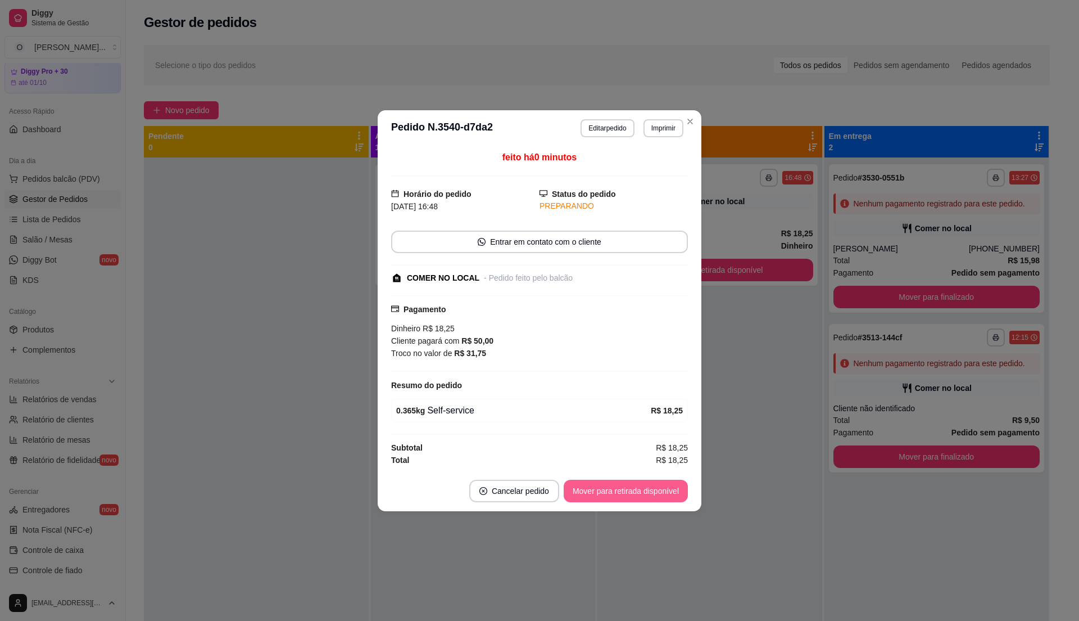
click at [657, 495] on button "Mover para retirada disponível" at bounding box center [626, 490] width 124 height 22
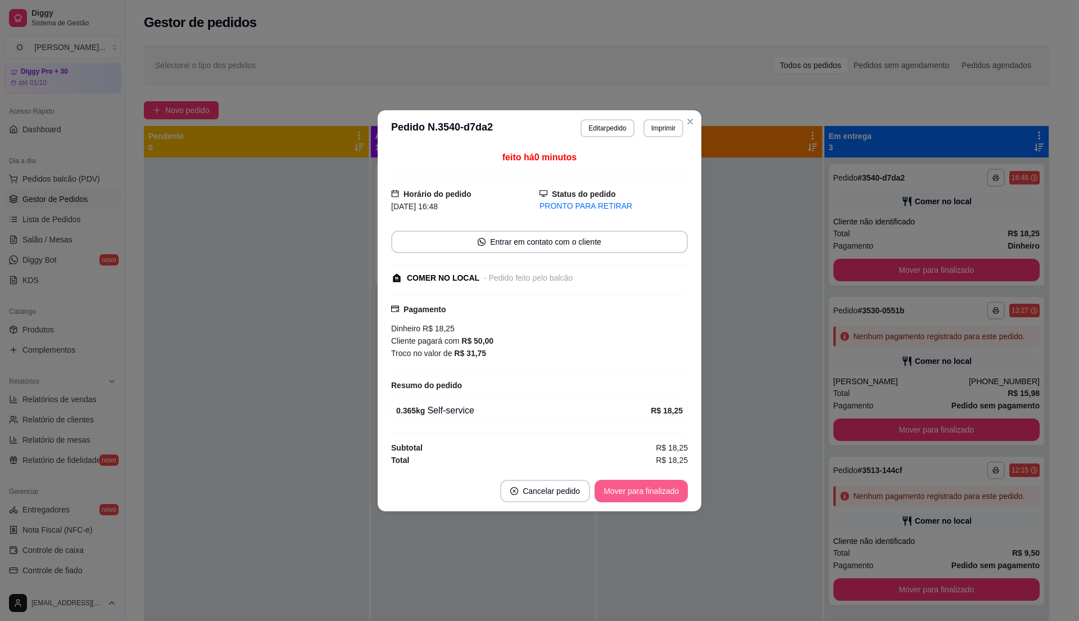
click at [657, 495] on button "Mover para finalizado" at bounding box center [641, 490] width 93 height 22
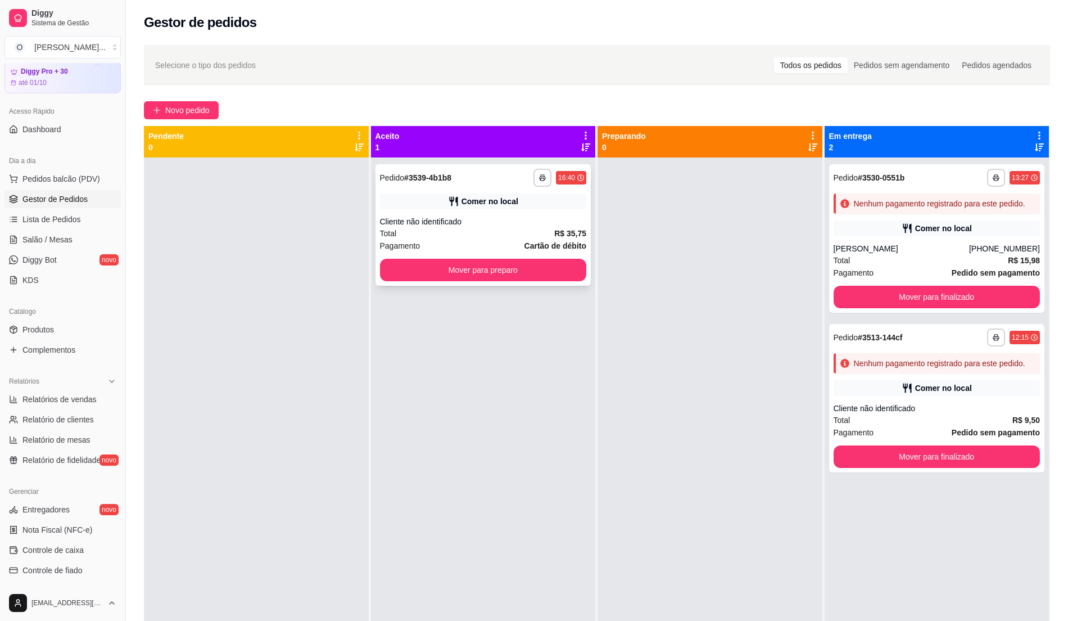
click at [529, 230] on div "Total R$ 35,75" at bounding box center [483, 233] width 207 height 12
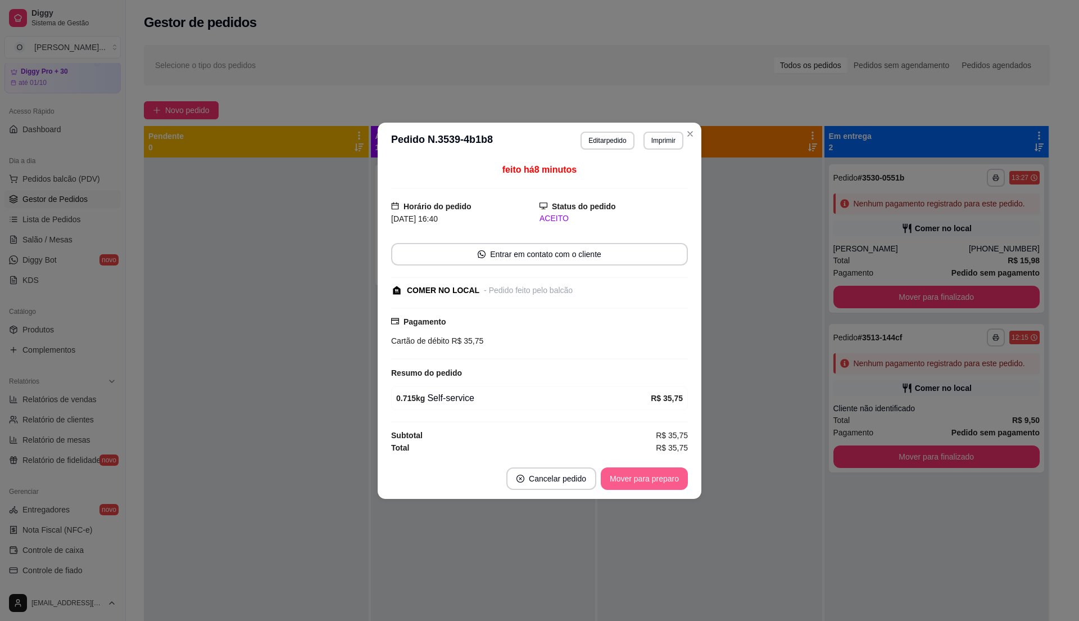
click at [631, 481] on button "Mover para preparo" at bounding box center [644, 478] width 87 height 22
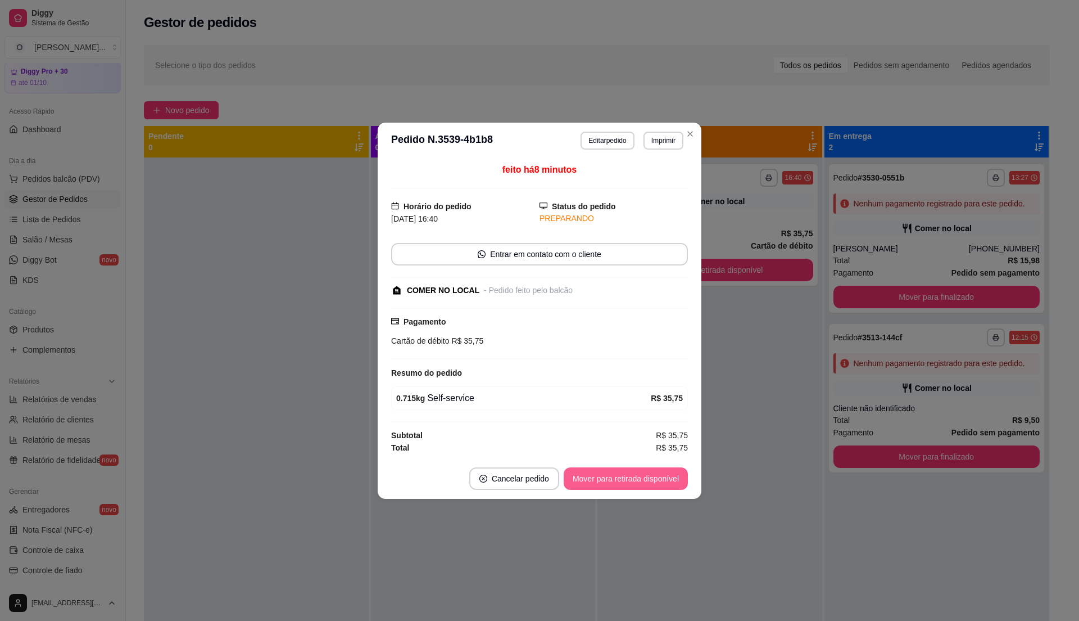
click at [631, 481] on button "Mover para retirada disponível" at bounding box center [626, 478] width 124 height 22
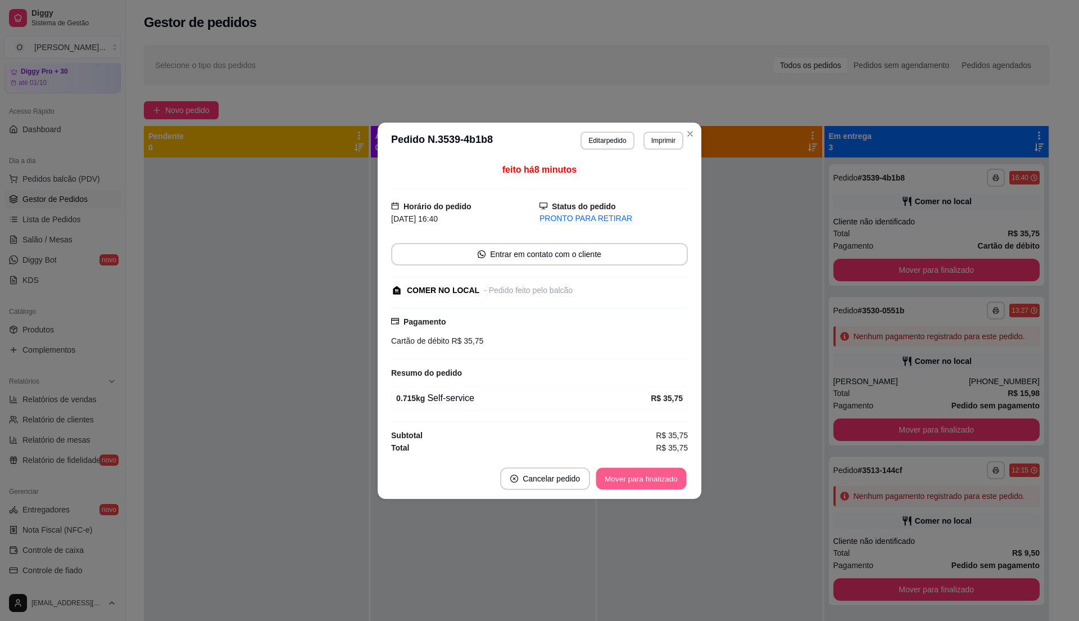
click at [631, 481] on button "Mover para finalizado" at bounding box center [641, 478] width 90 height 22
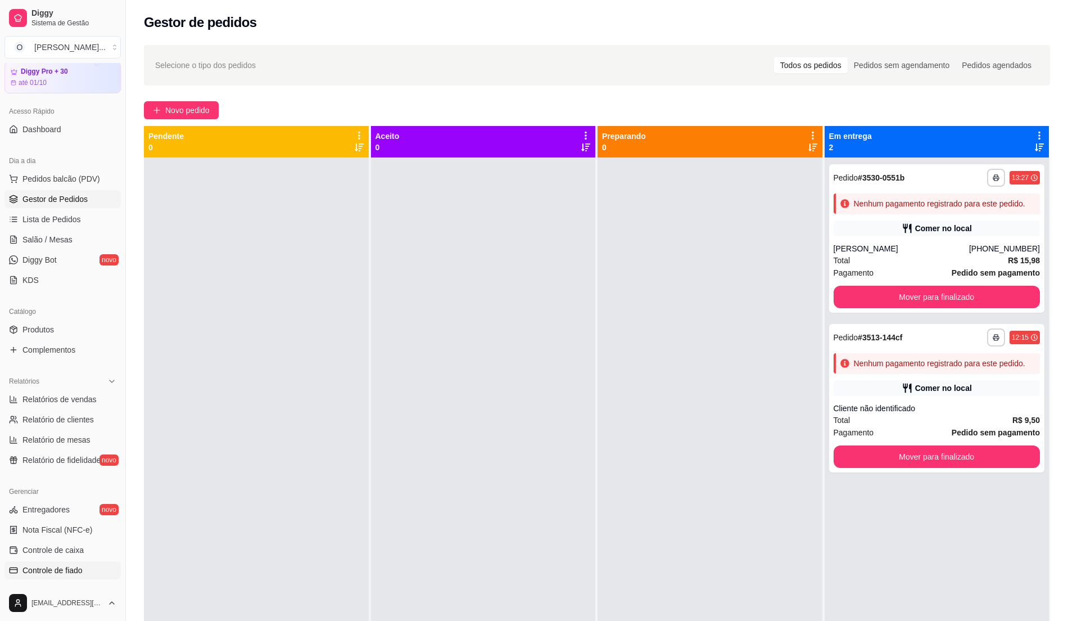
click at [70, 568] on span "Controle de fiado" at bounding box center [52, 569] width 60 height 11
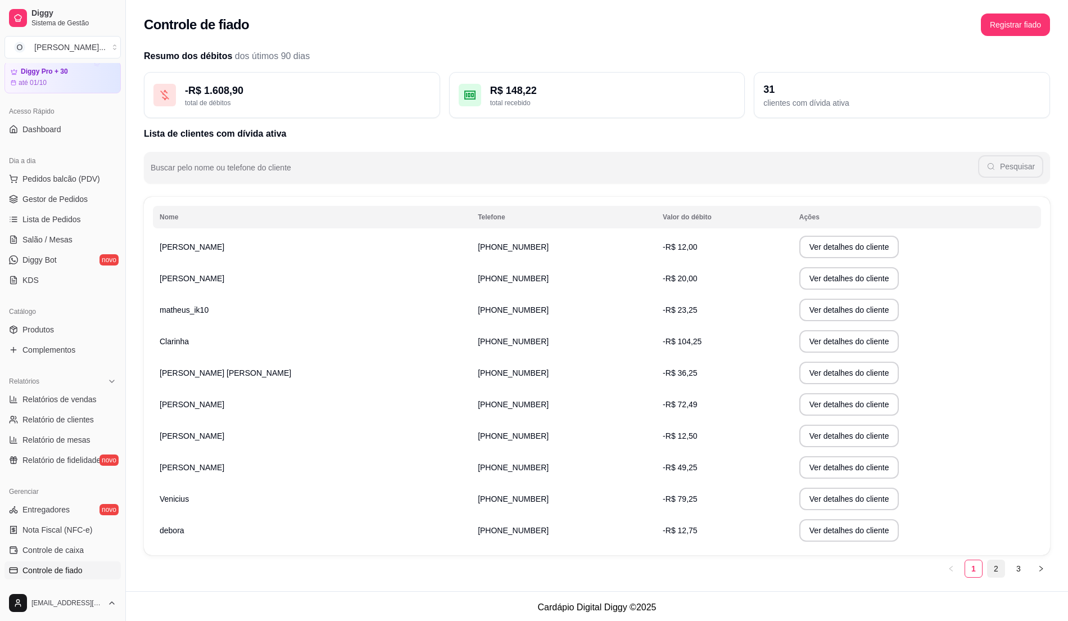
click at [1000, 571] on link "2" at bounding box center [996, 568] width 17 height 17
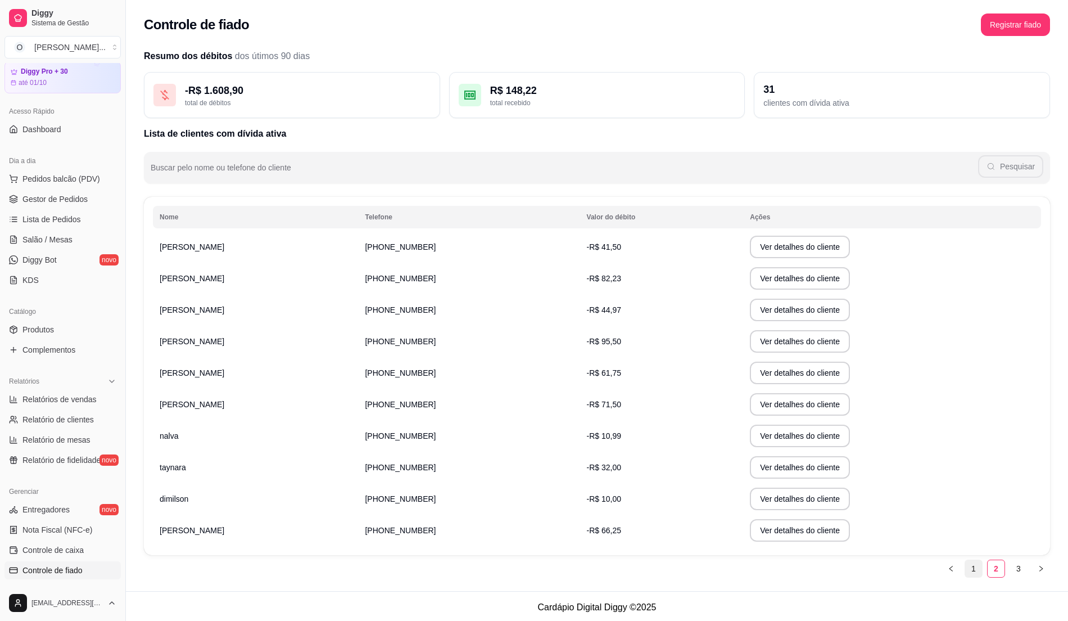
click at [976, 565] on link "1" at bounding box center [973, 568] width 17 height 17
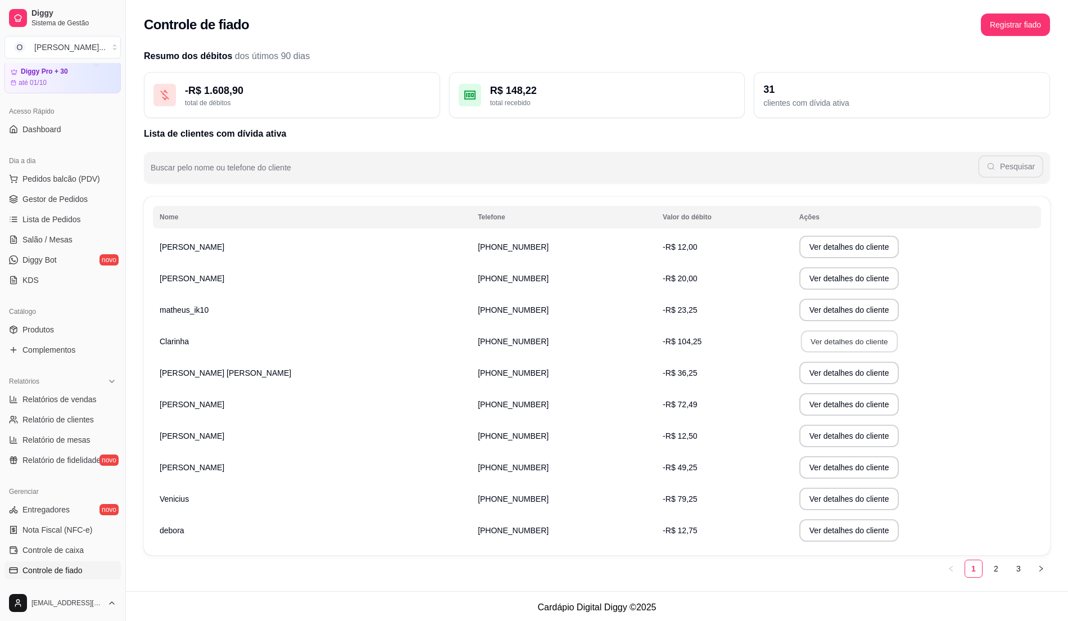
click at [800, 344] on button "Ver detalhes do cliente" at bounding box center [848, 342] width 97 height 22
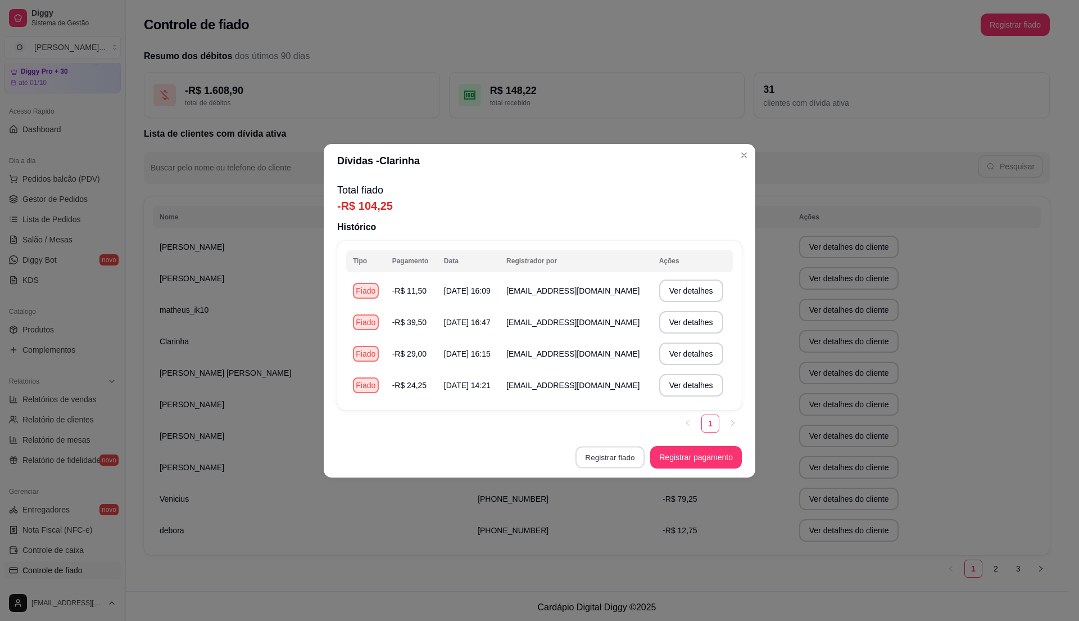
click at [614, 454] on button "Registrar fiado" at bounding box center [610, 457] width 69 height 22
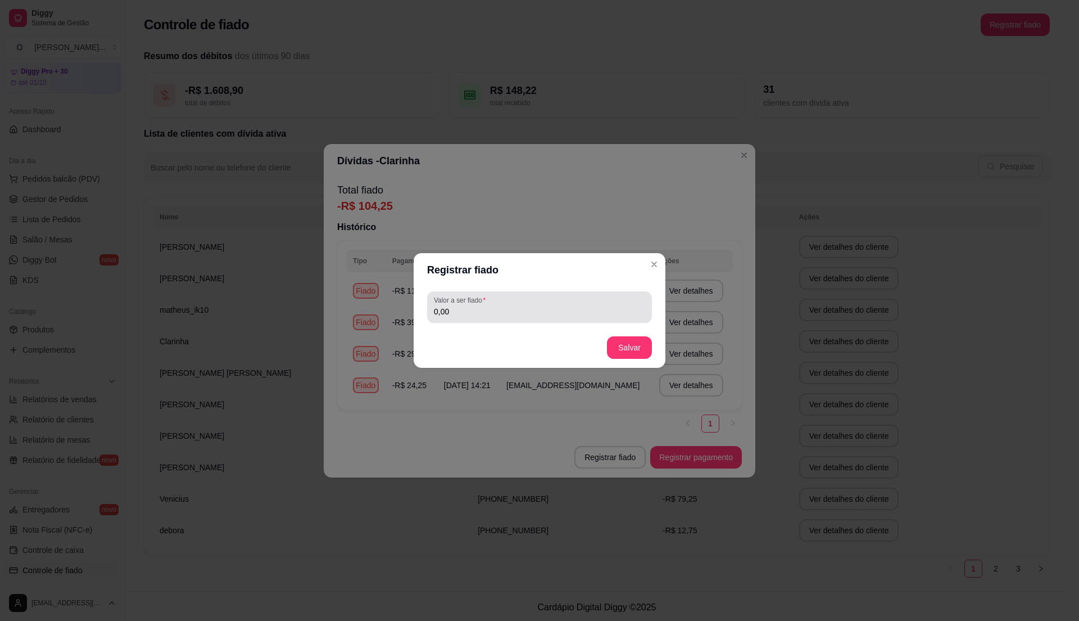
click at [538, 306] on input "0,00" at bounding box center [539, 311] width 211 height 11
type input "29,50"
click at [637, 354] on button "Salvar" at bounding box center [629, 347] width 45 height 22
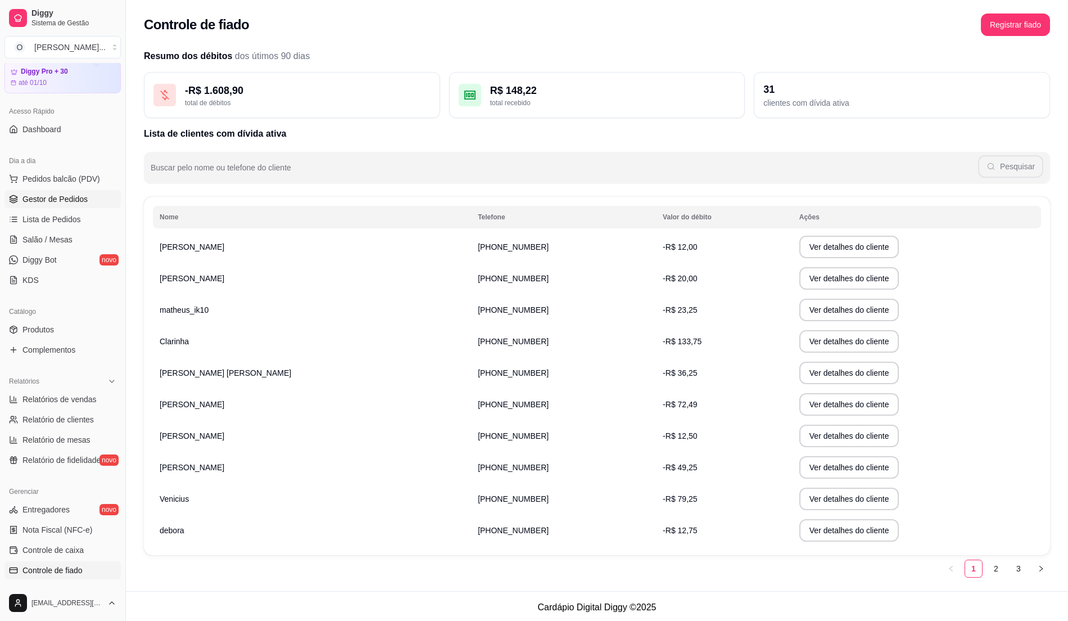
click at [48, 203] on span "Gestor de Pedidos" at bounding box center [54, 198] width 65 height 11
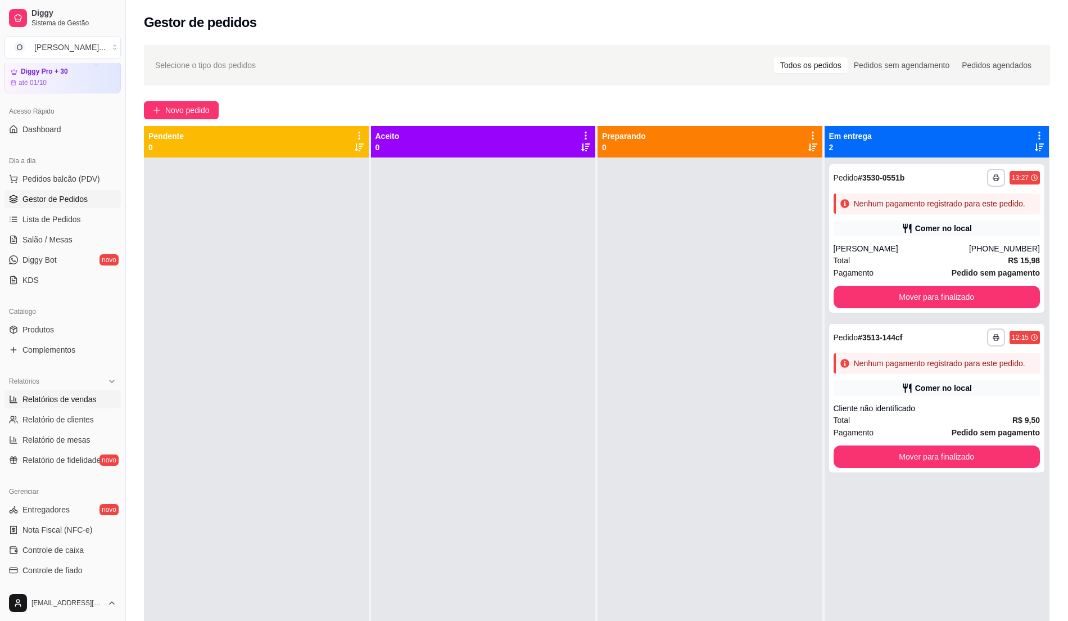
click at [61, 408] on link "Relatórios de vendas" at bounding box center [62, 399] width 116 height 18
select select "ALL"
select select "0"
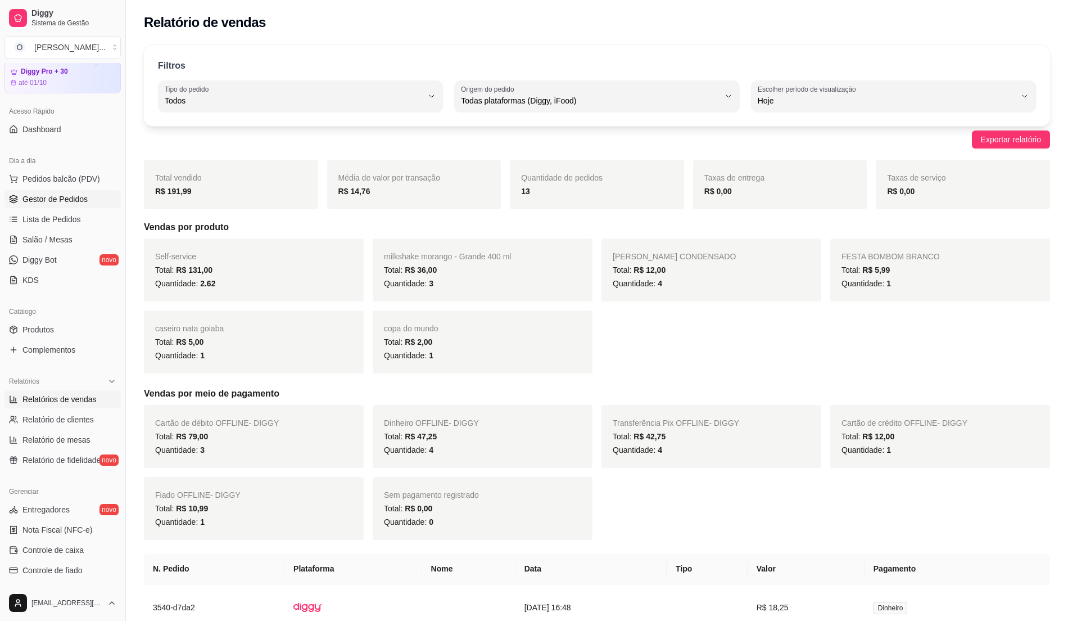
click at [61, 202] on span "Gestor de Pedidos" at bounding box center [54, 198] width 65 height 11
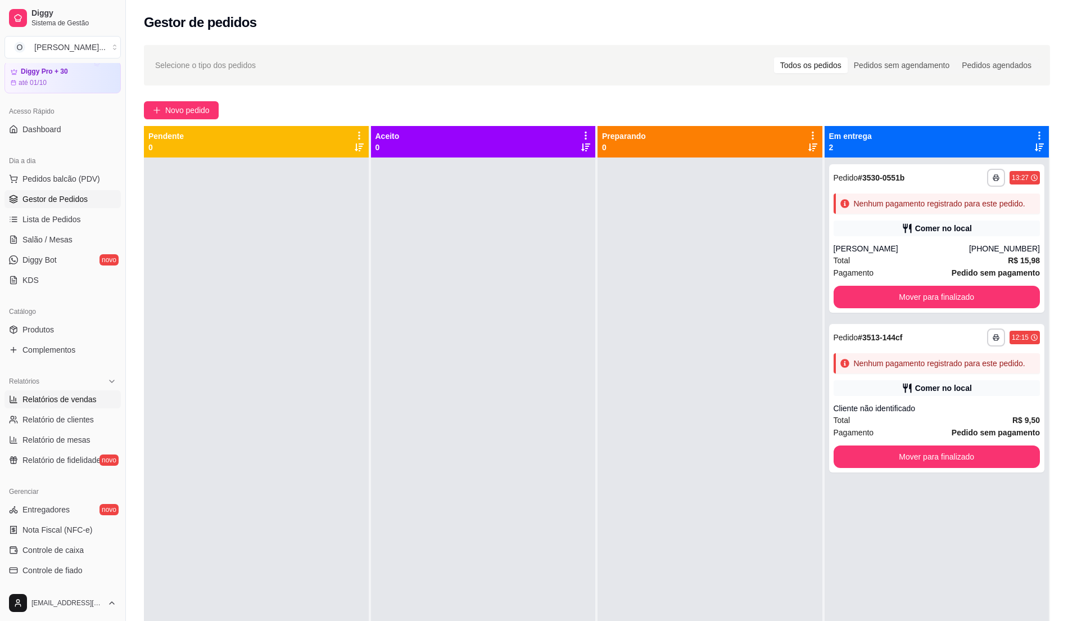
click at [27, 402] on span "Relatórios de vendas" at bounding box center [59, 398] width 74 height 11
select select "ALL"
select select "0"
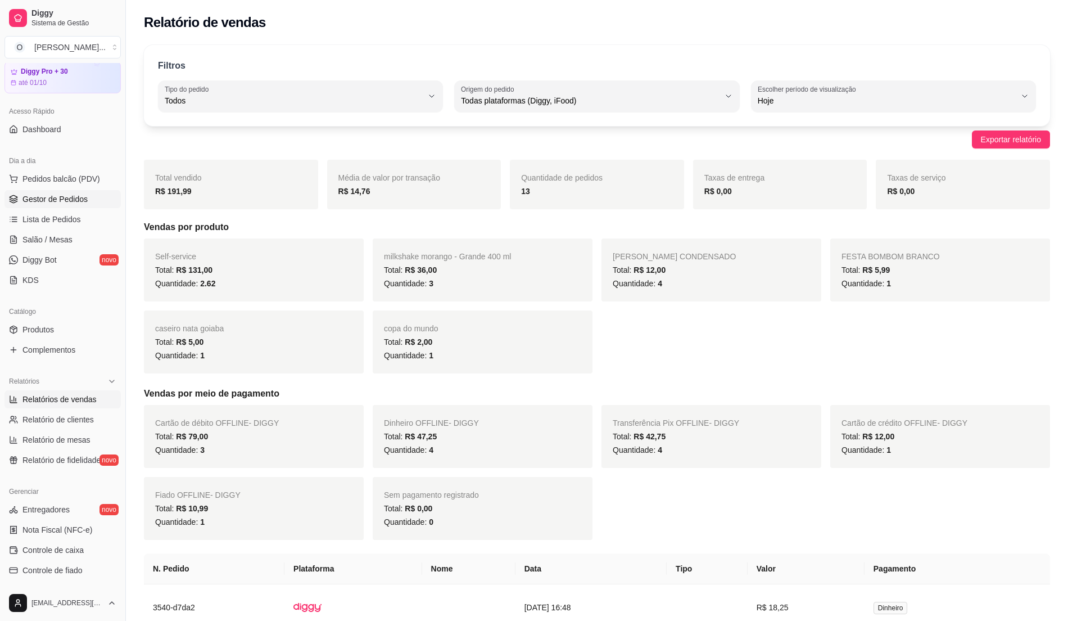
click at [25, 201] on span "Gestor de Pedidos" at bounding box center [54, 198] width 65 height 11
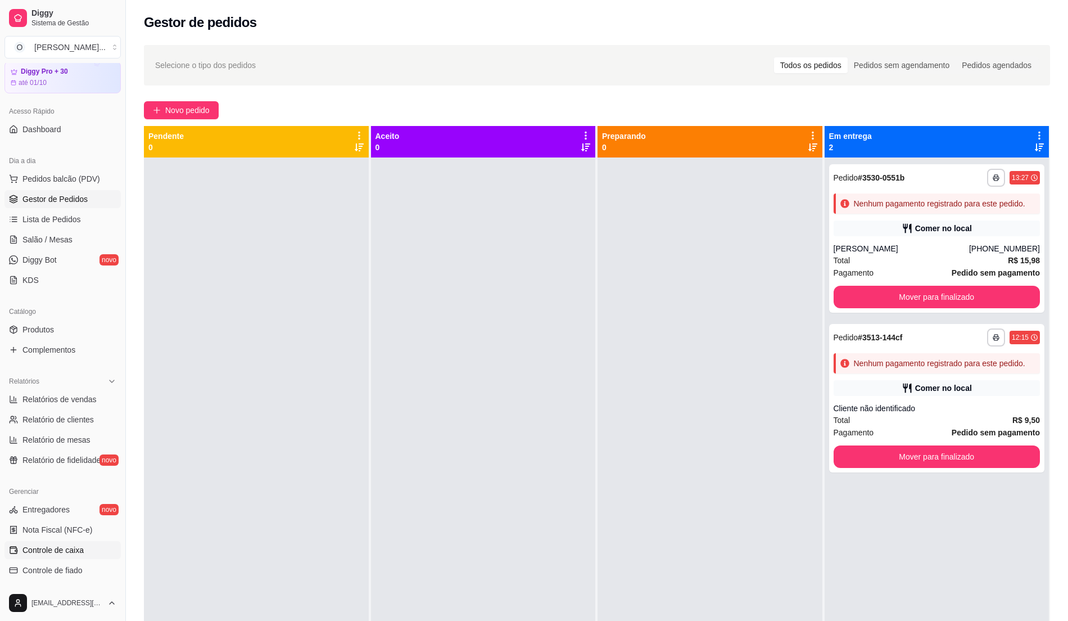
scroll to position [114, 0]
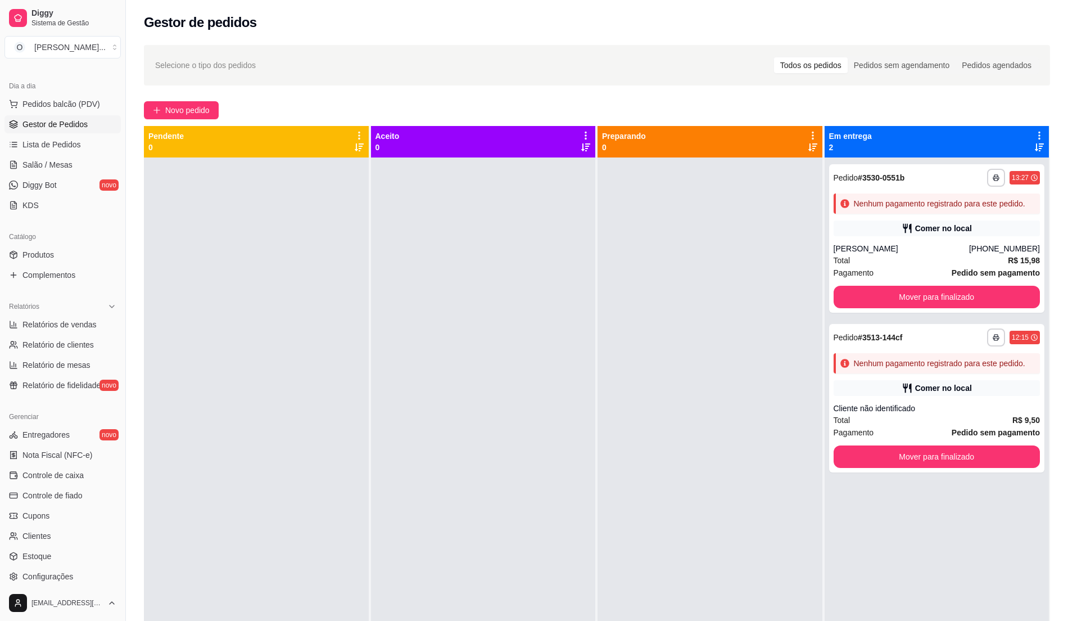
click at [50, 505] on ul "Entregadores novo Nota Fiscal (NFC-e) Controle de caixa Controle de fiado Cupon…" at bounding box center [62, 505] width 116 height 160
click at [52, 497] on span "Controle de fiado" at bounding box center [52, 495] width 60 height 11
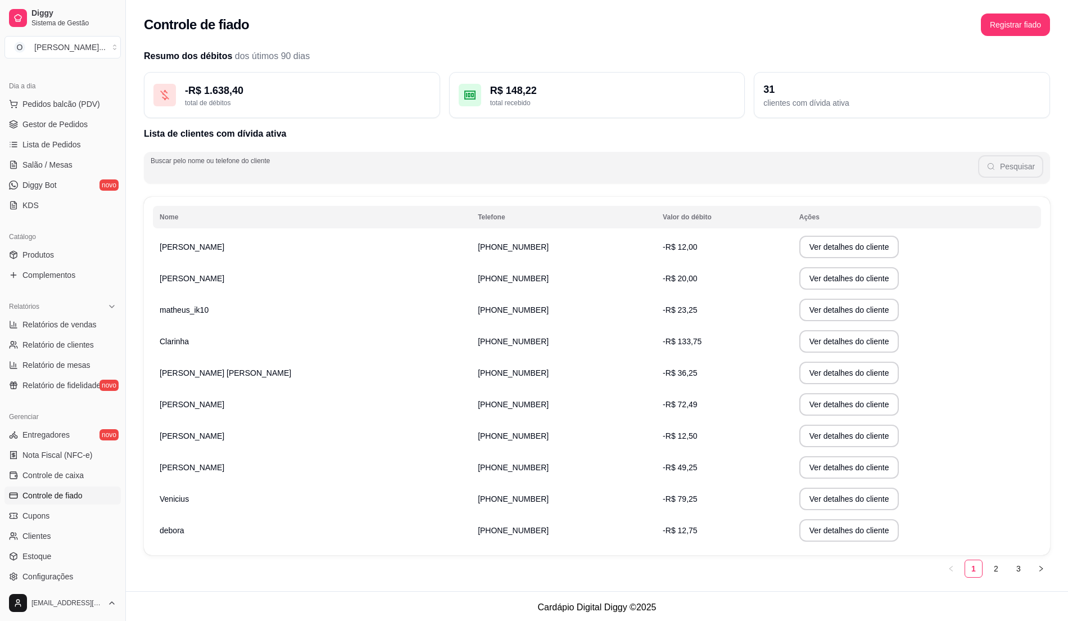
click at [841, 169] on input "Buscar pelo nome ou telefone do cliente" at bounding box center [564, 171] width 827 height 11
type input "clarinh"
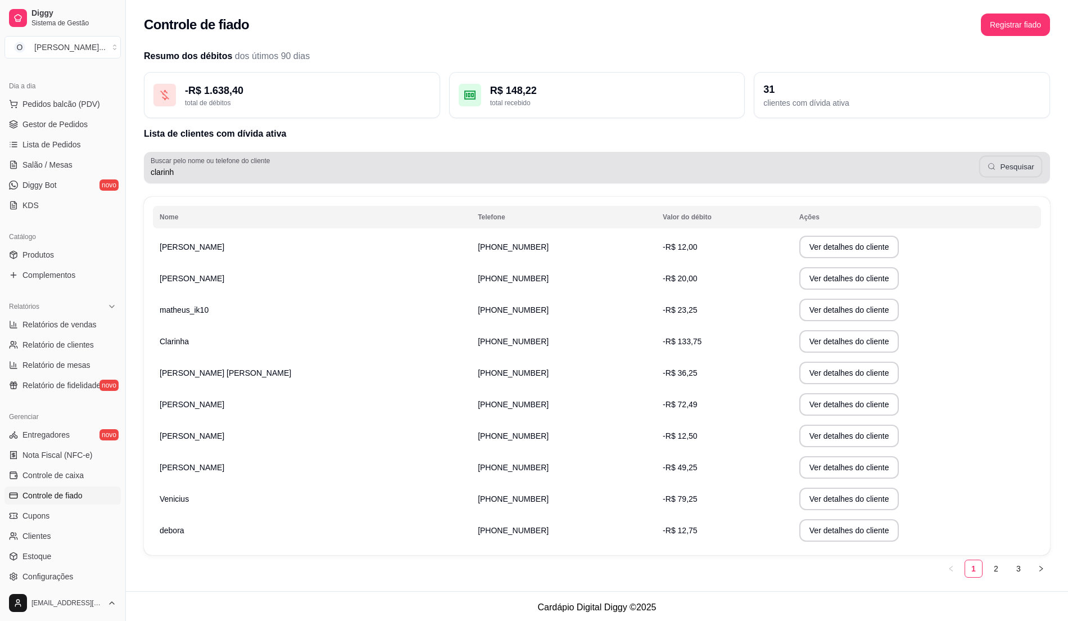
click at [1003, 173] on button "Pesquisar" at bounding box center [1010, 167] width 63 height 22
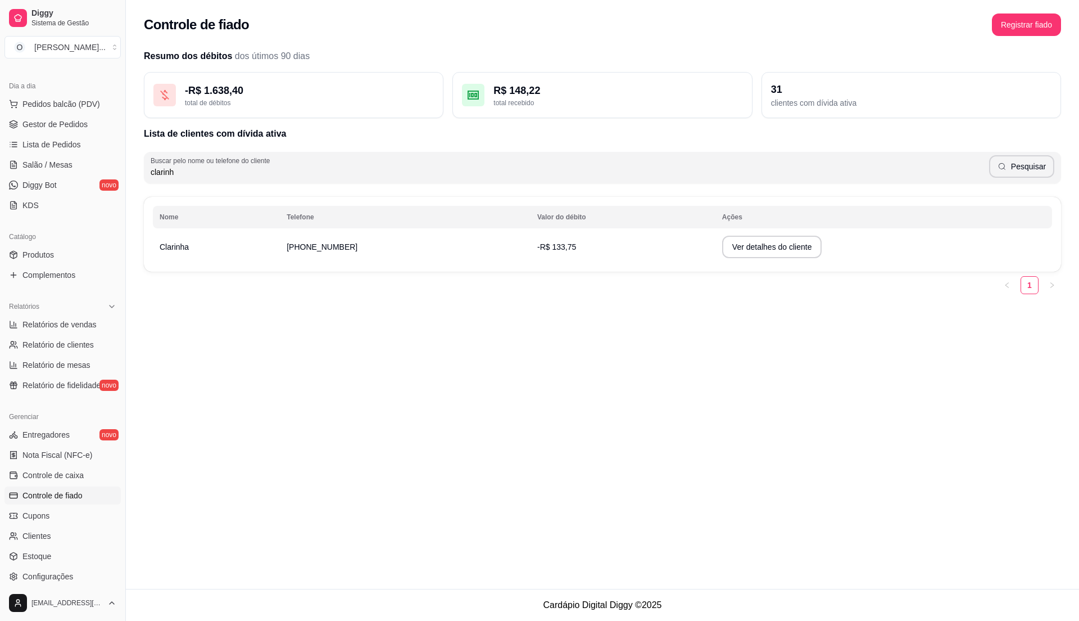
click at [537, 251] on span "-R$ 133,75" at bounding box center [556, 246] width 39 height 9
click at [735, 246] on button "Ver detalhes do cliente" at bounding box center [771, 247] width 97 height 22
click at [938, 91] on div "31" at bounding box center [911, 90] width 280 height 16
click at [560, 314] on div "Controle de fiado Registrar fiado Resumo dos débitos dos útimos 90 [PERSON_NAME…" at bounding box center [602, 294] width 953 height 588
click at [90, 381] on span "Relatório de fidelidade" at bounding box center [61, 384] width 78 height 11
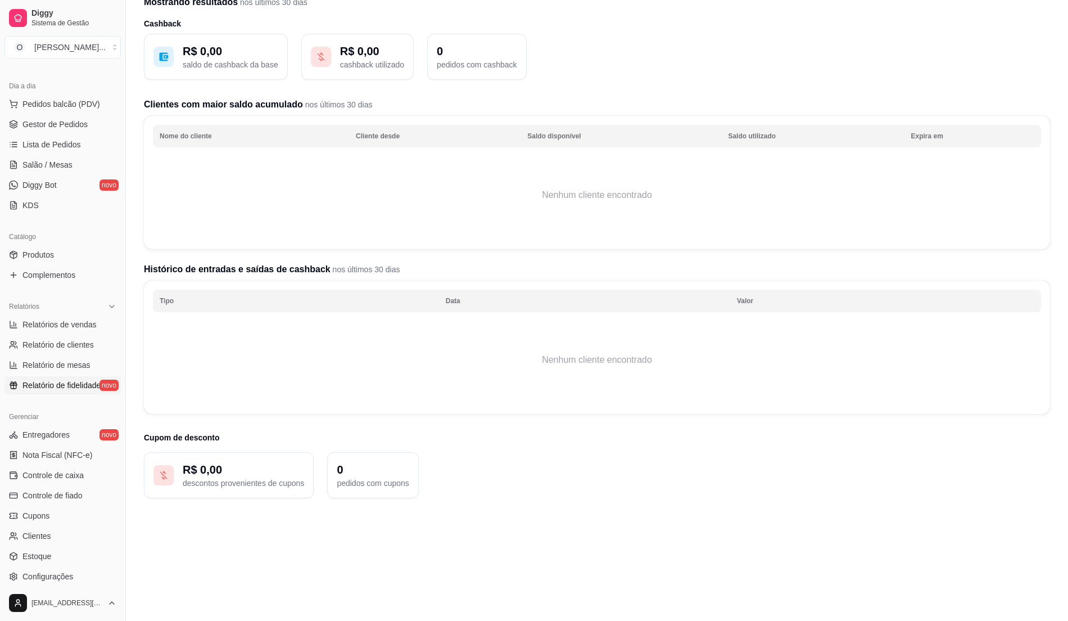
scroll to position [75, 0]
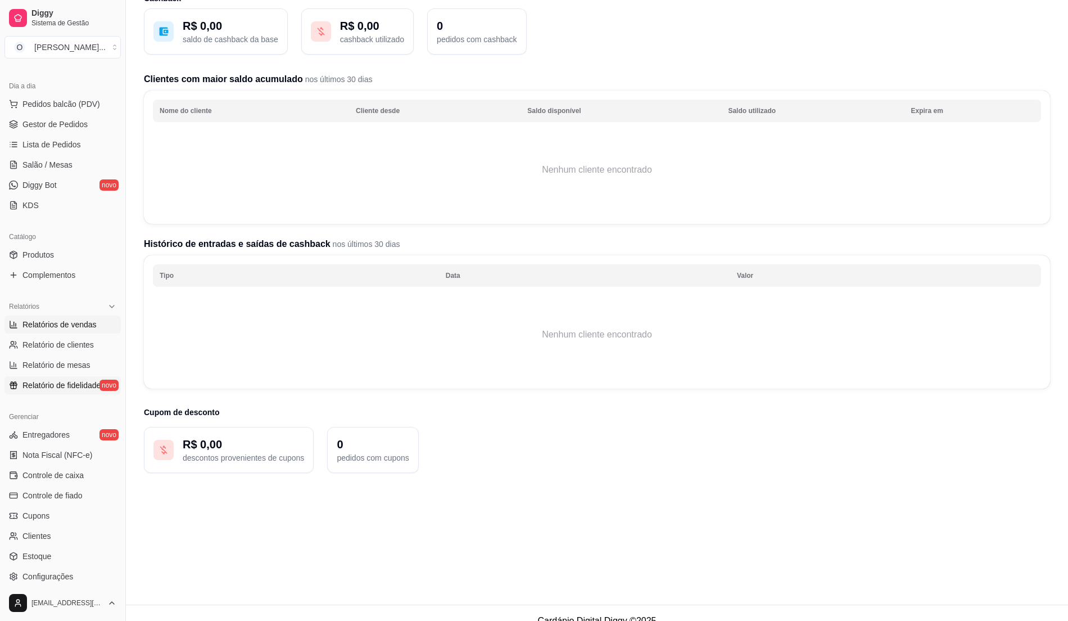
click at [38, 324] on span "Relatórios de vendas" at bounding box center [59, 324] width 74 height 11
select select "ALL"
select select "0"
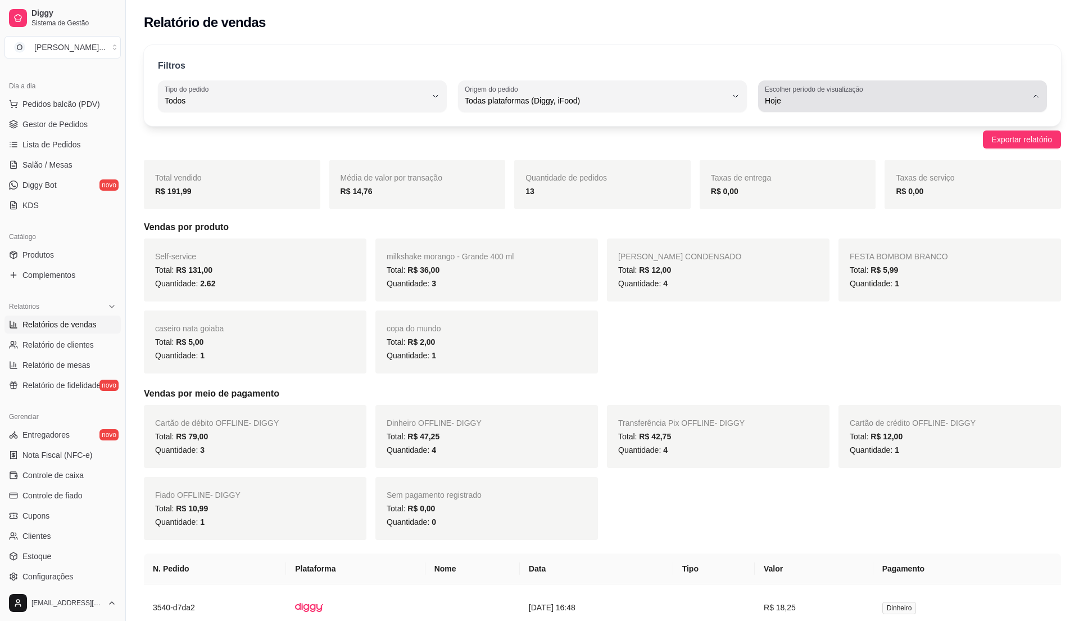
click at [808, 93] on label "Escolher período de visualização" at bounding box center [816, 89] width 102 height 10
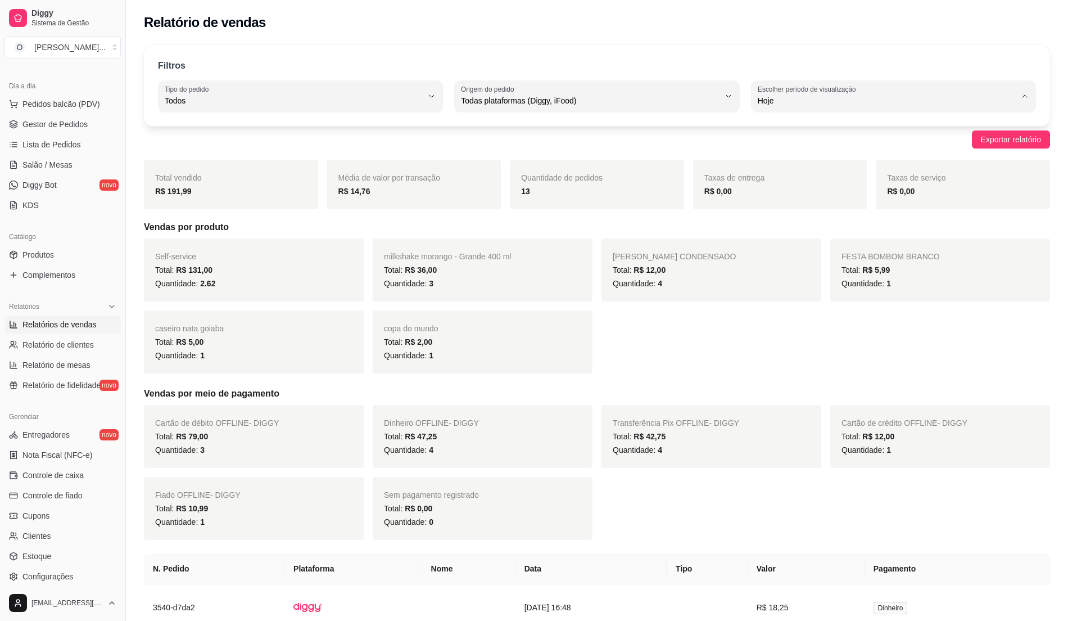
click at [830, 160] on li "7 dias" at bounding box center [892, 164] width 265 height 17
type input "7"
select select "7"
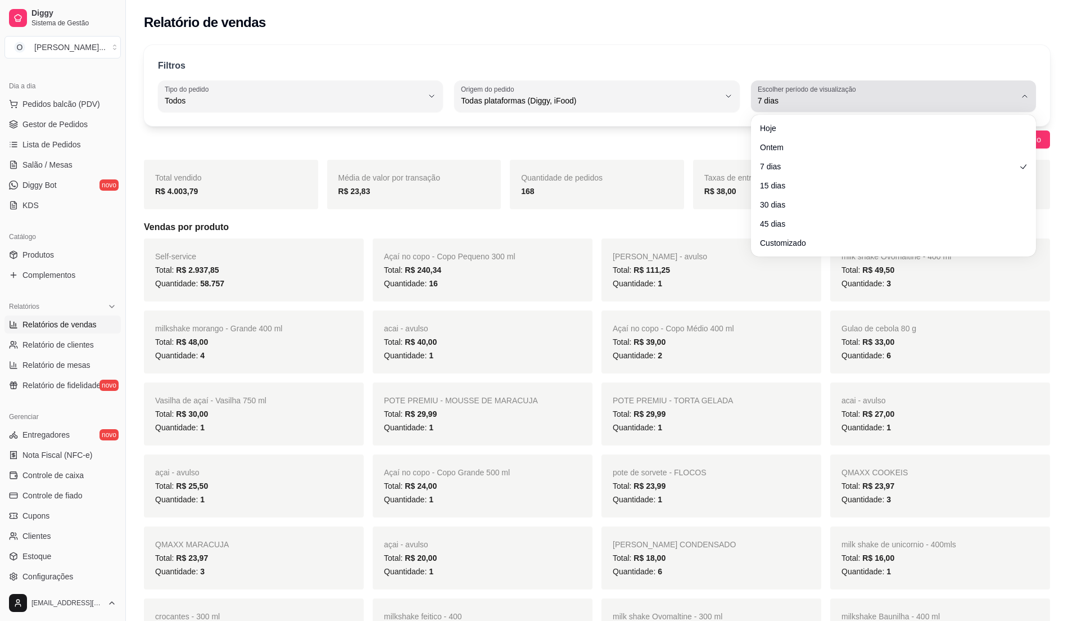
click at [1018, 99] on button "Escolher período de visualização 7 dias" at bounding box center [893, 95] width 285 height 31
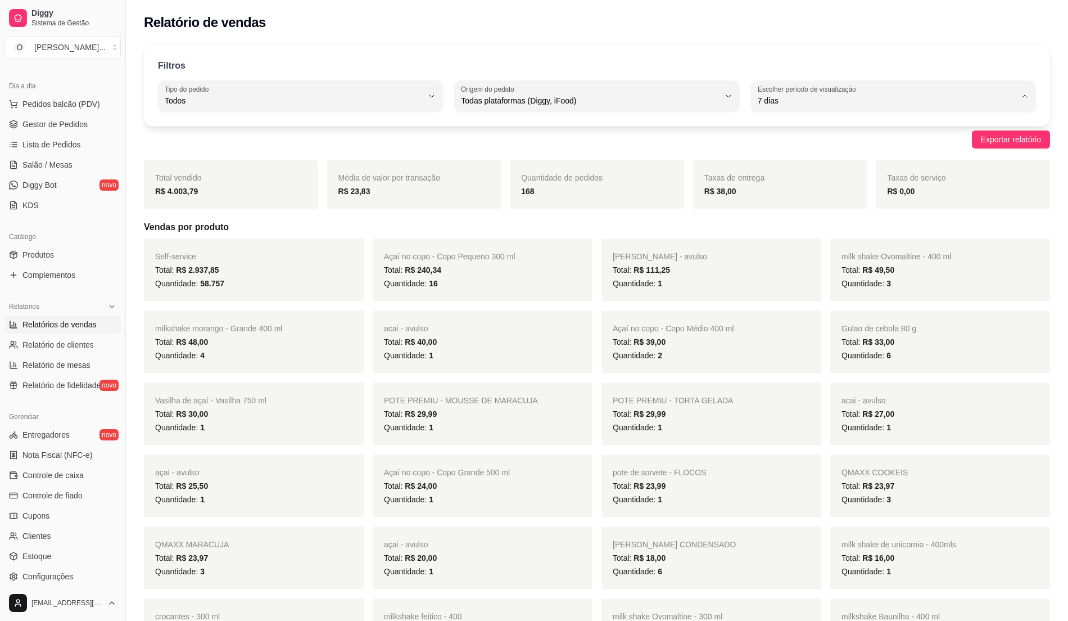
click at [880, 241] on span "Customizado" at bounding box center [888, 237] width 246 height 11
type input "-1"
select select "-1"
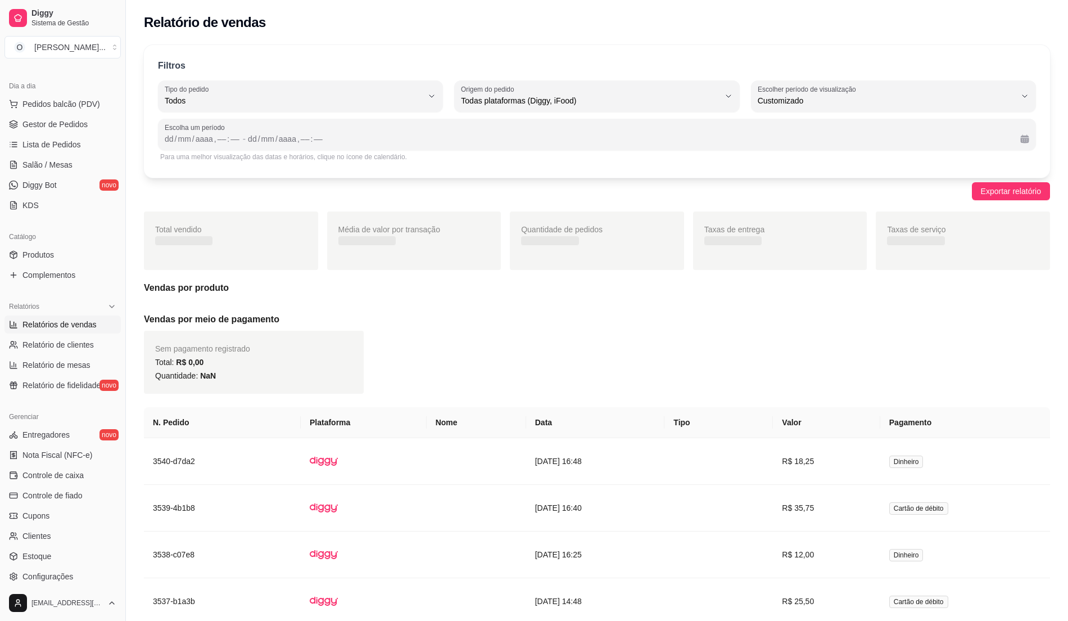
scroll to position [10, 0]
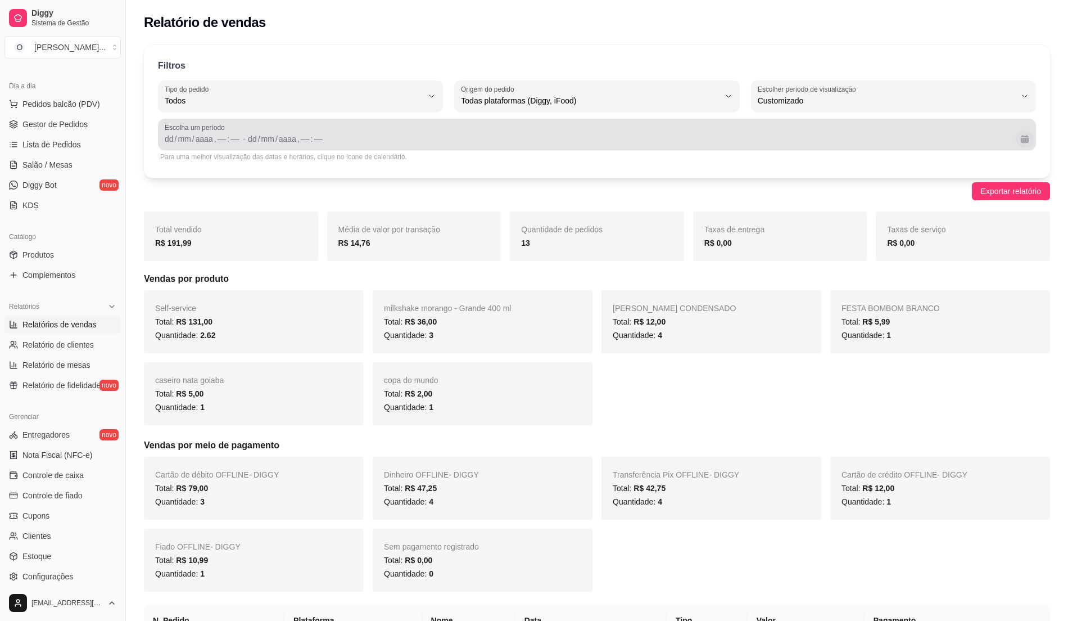
click at [1024, 142] on button "Calendário" at bounding box center [1024, 138] width 17 height 17
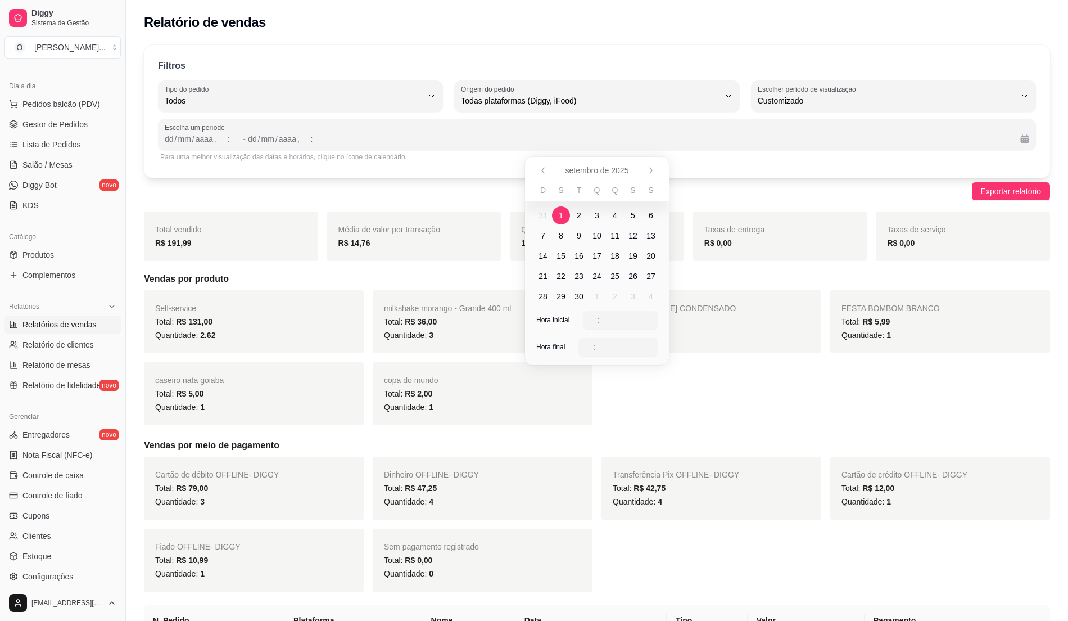
click at [560, 216] on span "1" at bounding box center [561, 215] width 4 height 11
click at [577, 291] on span "30" at bounding box center [578, 296] width 9 height 11
click at [589, 325] on div "–– : ––" at bounding box center [620, 319] width 66 height 13
click at [588, 349] on div "––" at bounding box center [587, 346] width 11 height 11
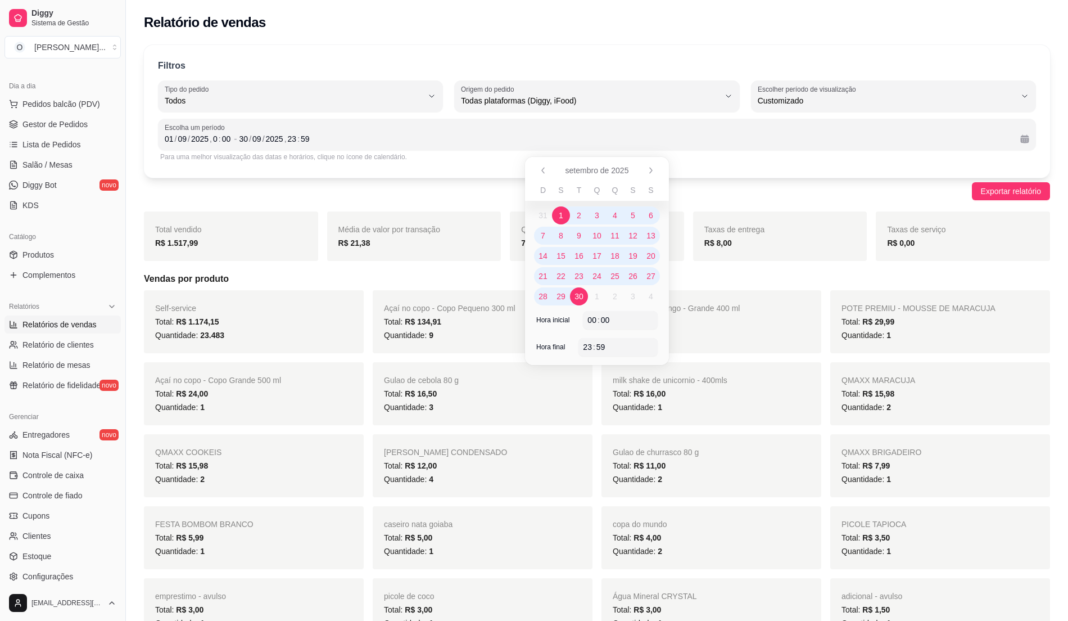
click at [581, 235] on span "9" at bounding box center [579, 235] width 4 height 11
click at [560, 212] on span "1" at bounding box center [561, 215] width 4 height 11
click at [628, 215] on span "5" at bounding box center [633, 215] width 18 height 18
click at [546, 174] on icon "Anterior" at bounding box center [542, 170] width 9 height 9
click at [637, 215] on span "1" at bounding box center [633, 215] width 18 height 18
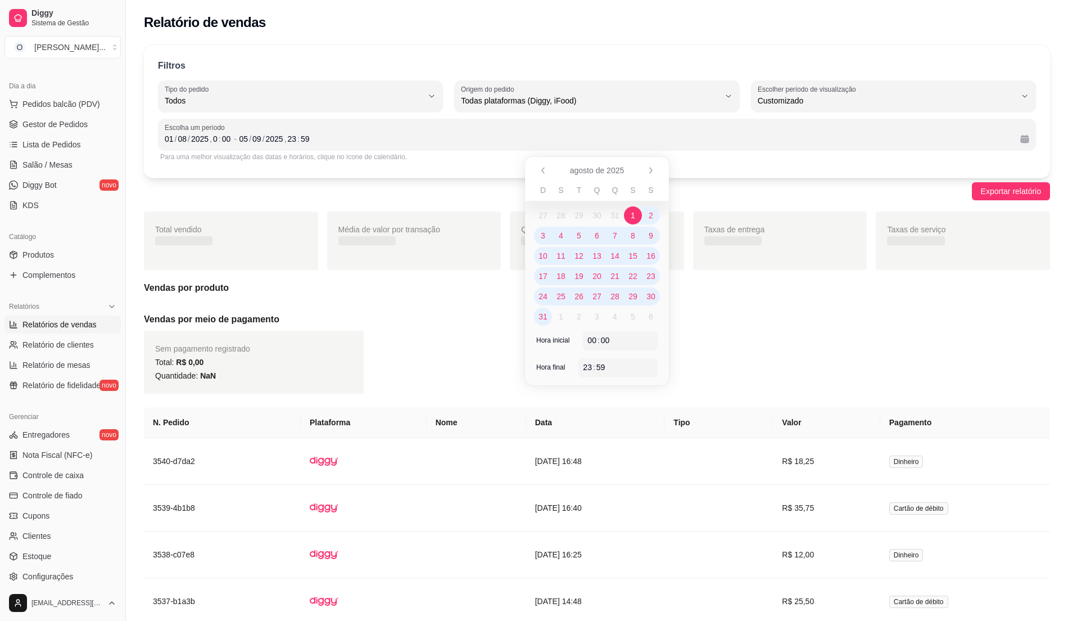
click at [540, 311] on span "31" at bounding box center [542, 316] width 9 height 11
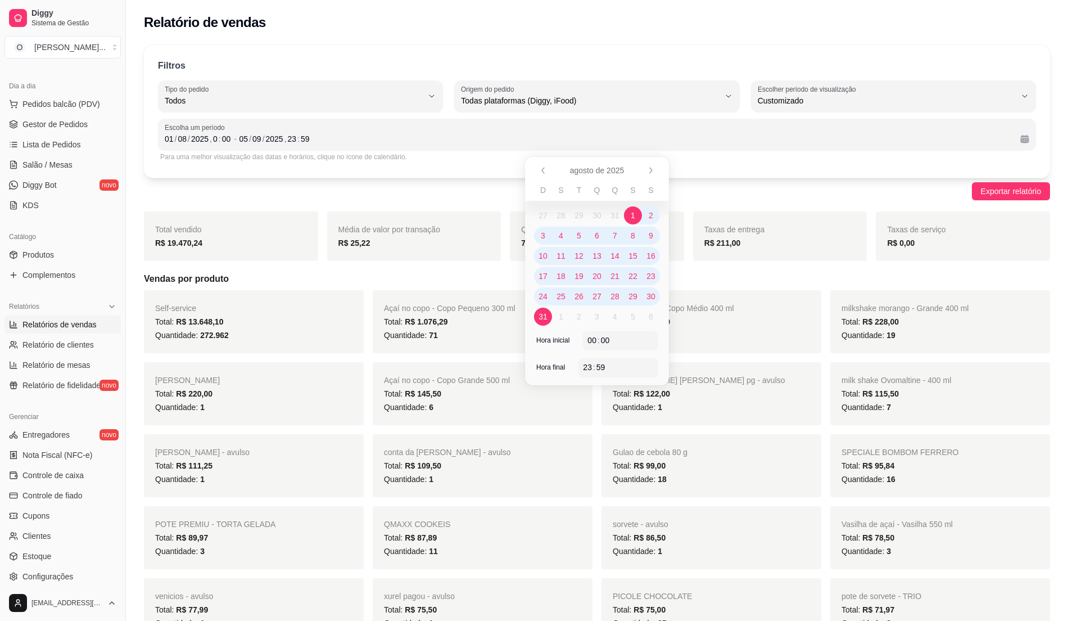
click at [632, 214] on span "1" at bounding box center [633, 215] width 4 height 11
click at [546, 169] on icon "Anterior" at bounding box center [542, 170] width 9 height 9
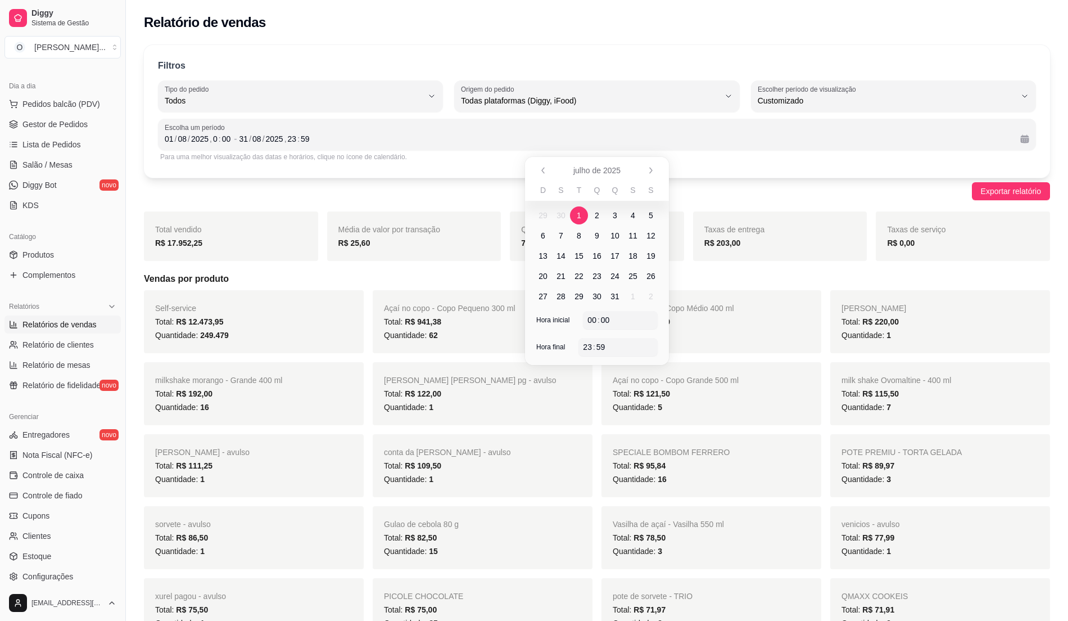
click at [585, 218] on span "1" at bounding box center [579, 215] width 18 height 18
click at [612, 296] on span "31" at bounding box center [614, 296] width 9 height 11
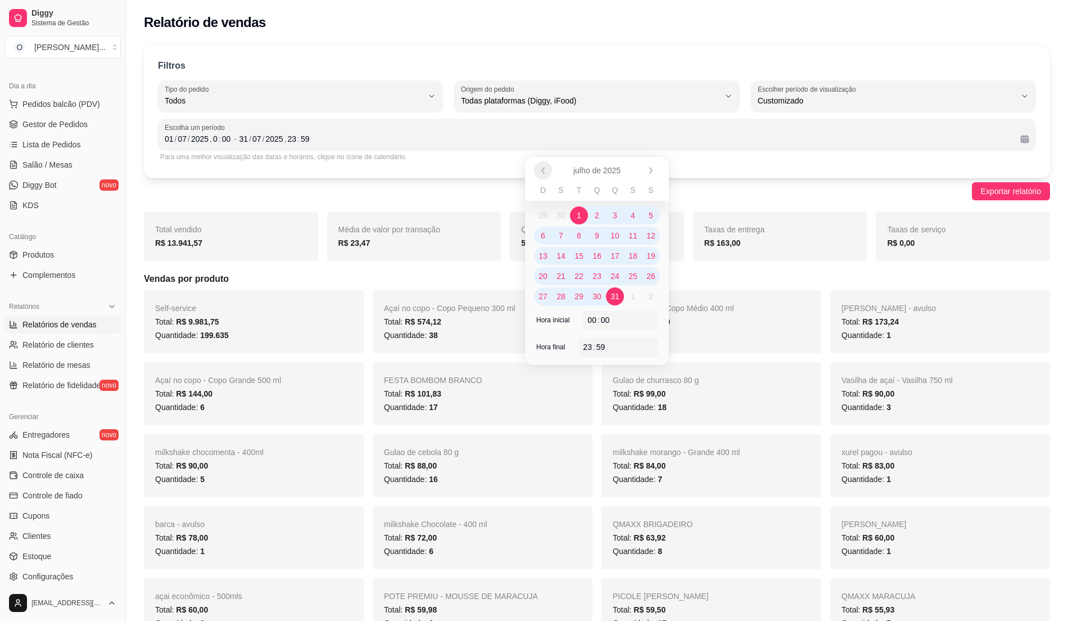
click at [541, 170] on icon "Anterior" at bounding box center [542, 170] width 9 height 9
click at [544, 215] on span "1" at bounding box center [543, 215] width 4 height 11
click at [563, 295] on span "30" at bounding box center [560, 296] width 9 height 11
click at [545, 176] on button "Anterior" at bounding box center [542, 169] width 17 height 17
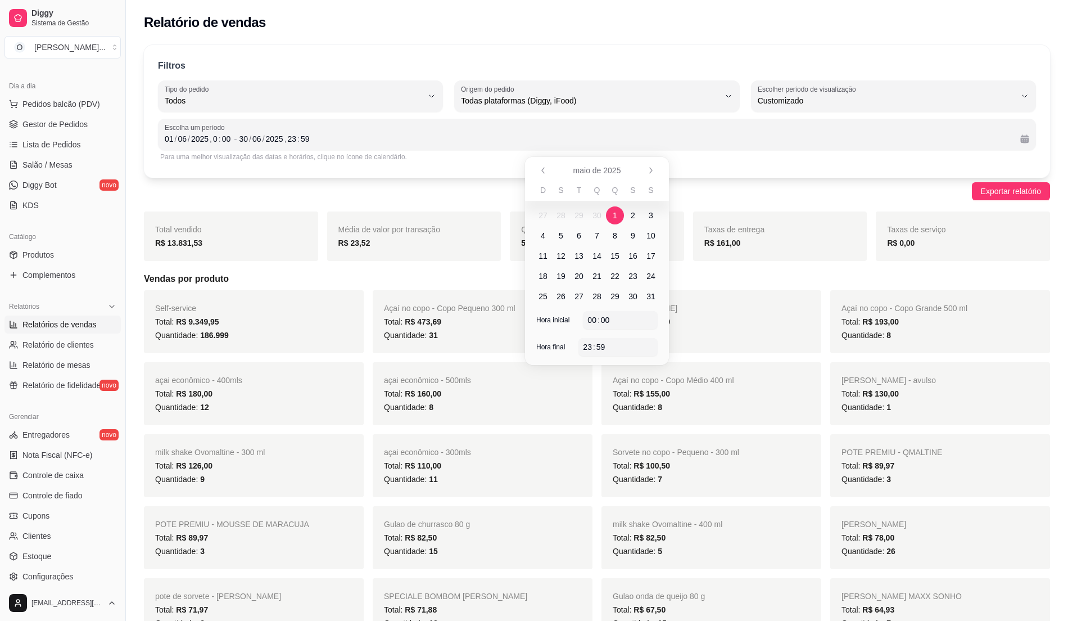
click at [618, 211] on span "1" at bounding box center [615, 215] width 18 height 18
click at [657, 293] on span "31" at bounding box center [651, 296] width 18 height 18
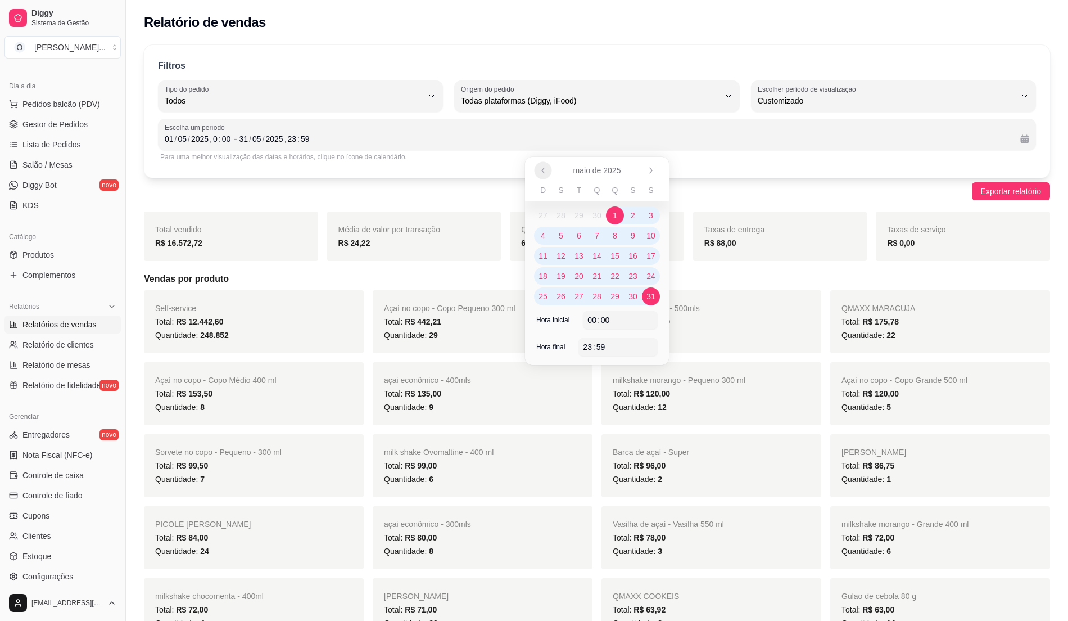
click at [540, 169] on icon "Anterior" at bounding box center [542, 170] width 9 height 9
click at [580, 214] on span "1" at bounding box center [579, 215] width 4 height 11
click at [596, 305] on span "30" at bounding box center [597, 296] width 18 height 18
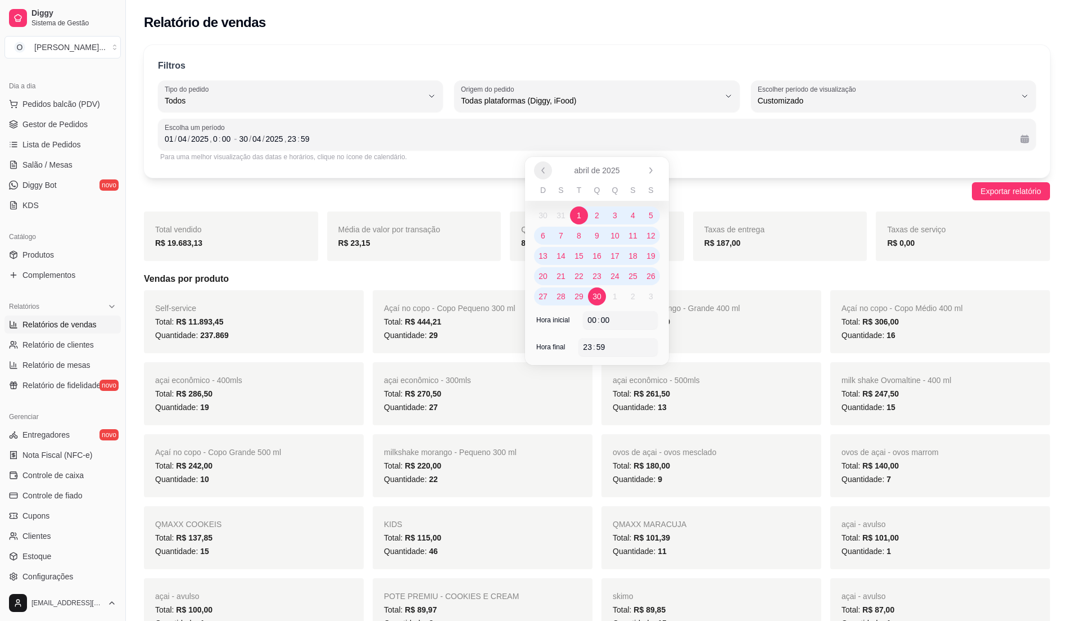
click at [538, 169] on icon "Anterior" at bounding box center [542, 170] width 9 height 9
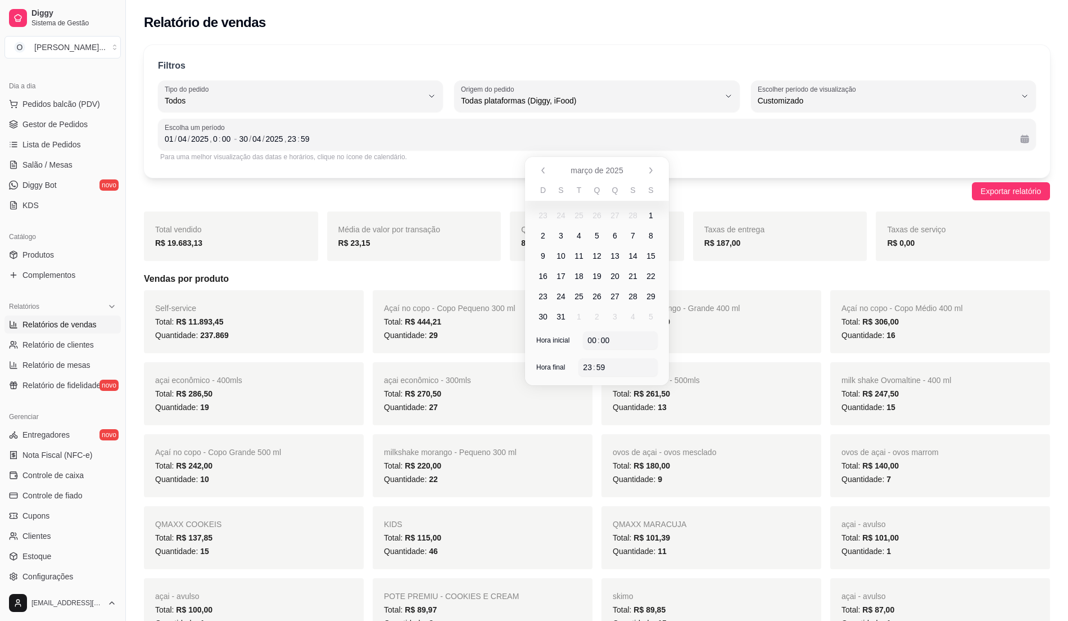
click at [651, 216] on span "1" at bounding box center [651, 215] width 4 height 11
click at [558, 318] on span "31" at bounding box center [560, 316] width 9 height 11
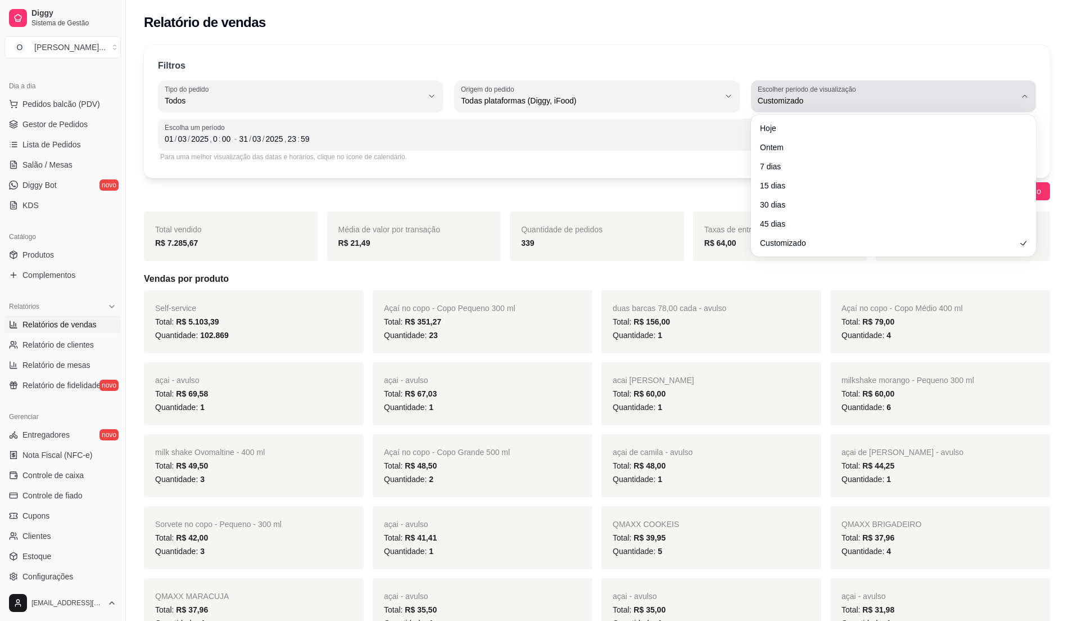
click at [912, 86] on div "Customizado" at bounding box center [887, 96] width 258 height 22
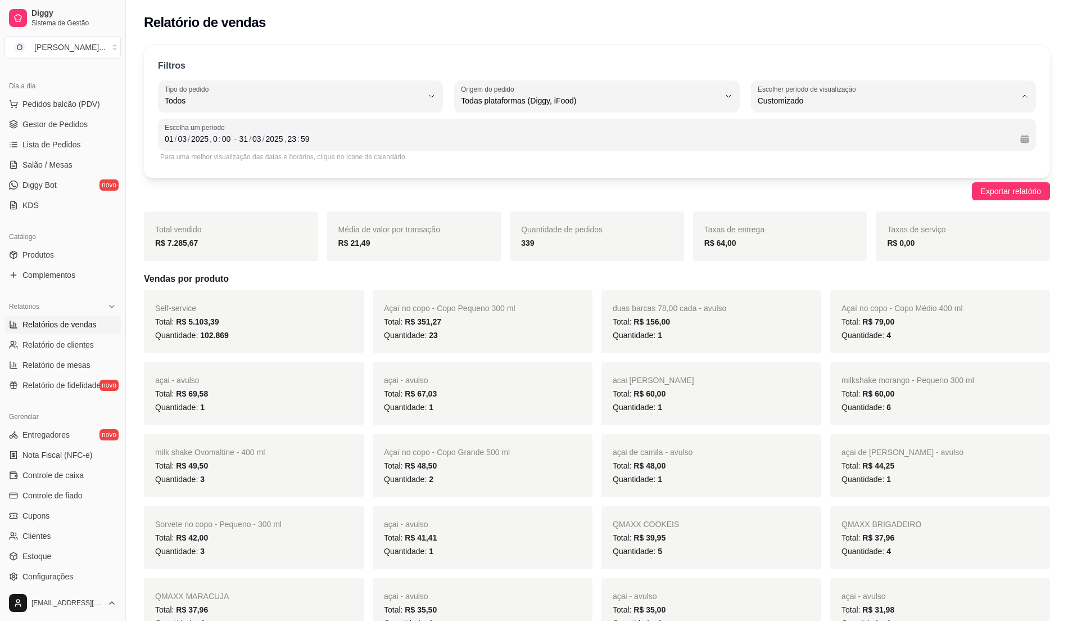
click at [830, 132] on span "Hoje" at bounding box center [888, 127] width 246 height 11
type input "0"
select select "0"
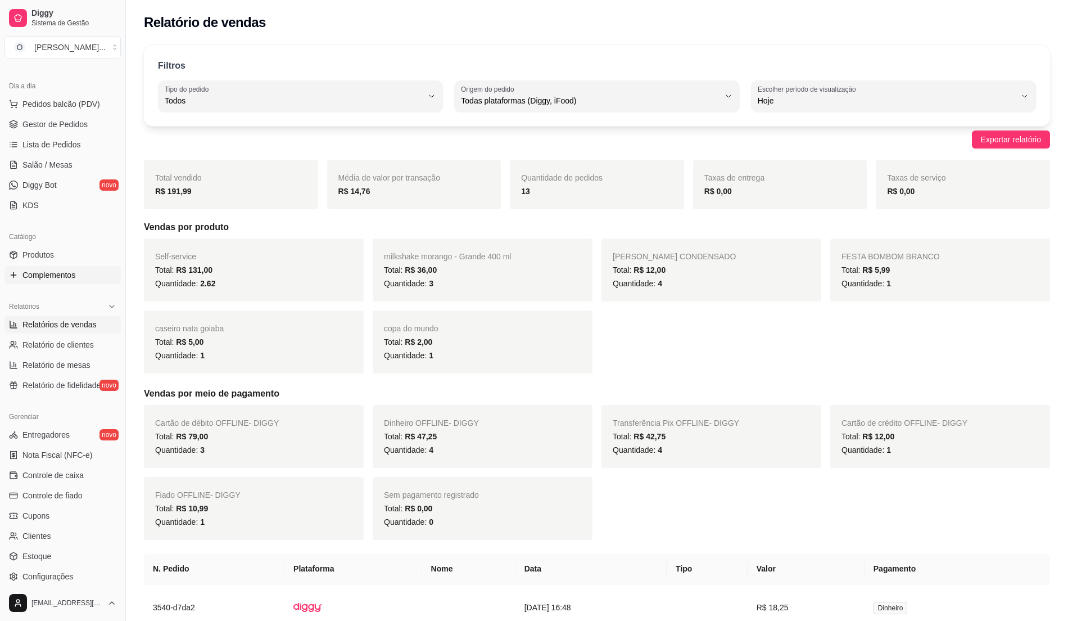
click at [53, 279] on span "Complementos" at bounding box center [48, 274] width 53 height 11
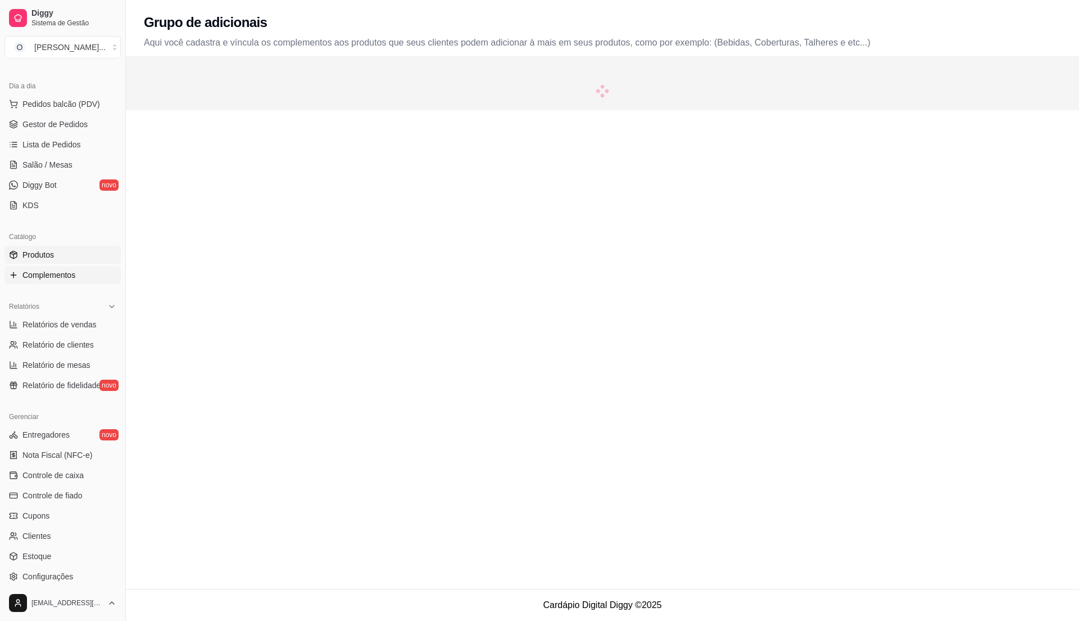
click at [55, 262] on link "Produtos" at bounding box center [62, 255] width 116 height 18
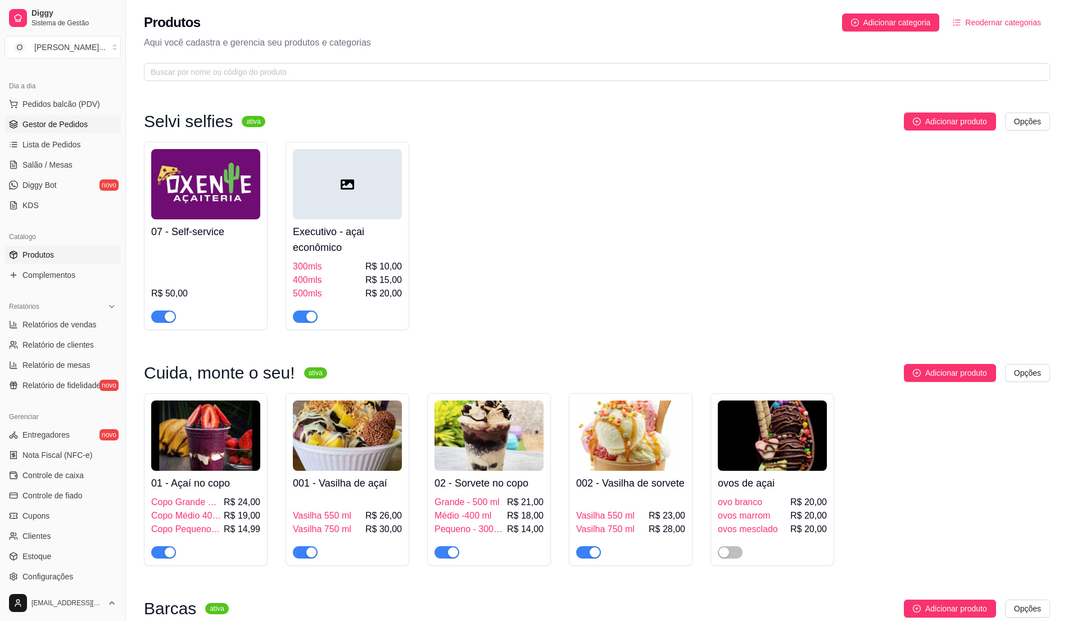
click at [75, 124] on span "Gestor de Pedidos" at bounding box center [54, 124] width 65 height 11
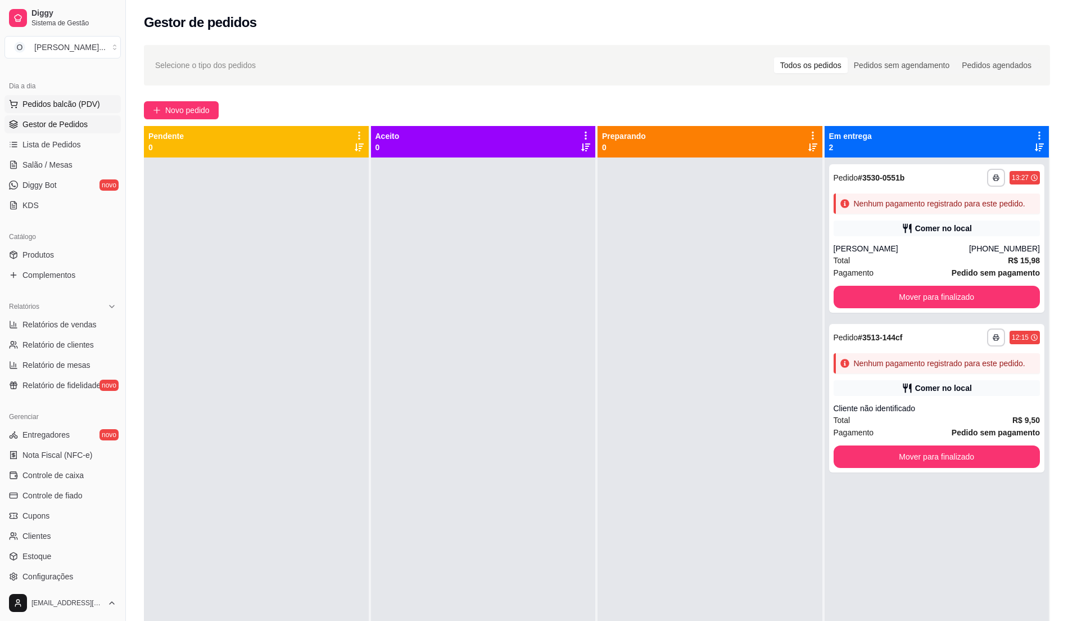
click at [48, 108] on span "Pedidos balcão (PDV)" at bounding box center [61, 103] width 78 height 11
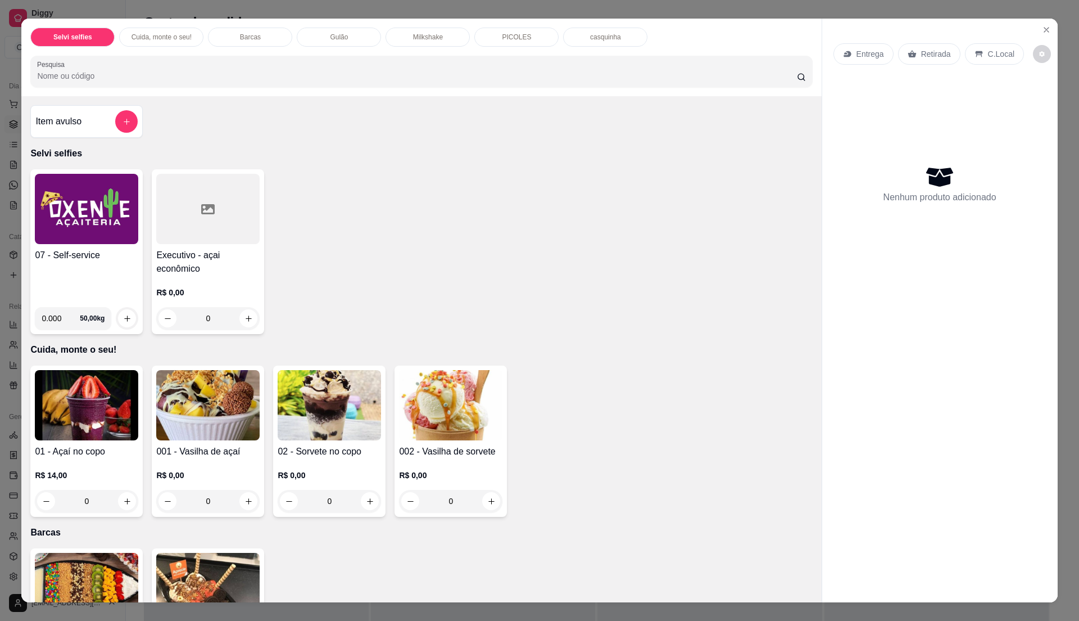
click at [99, 221] on img at bounding box center [86, 209] width 103 height 70
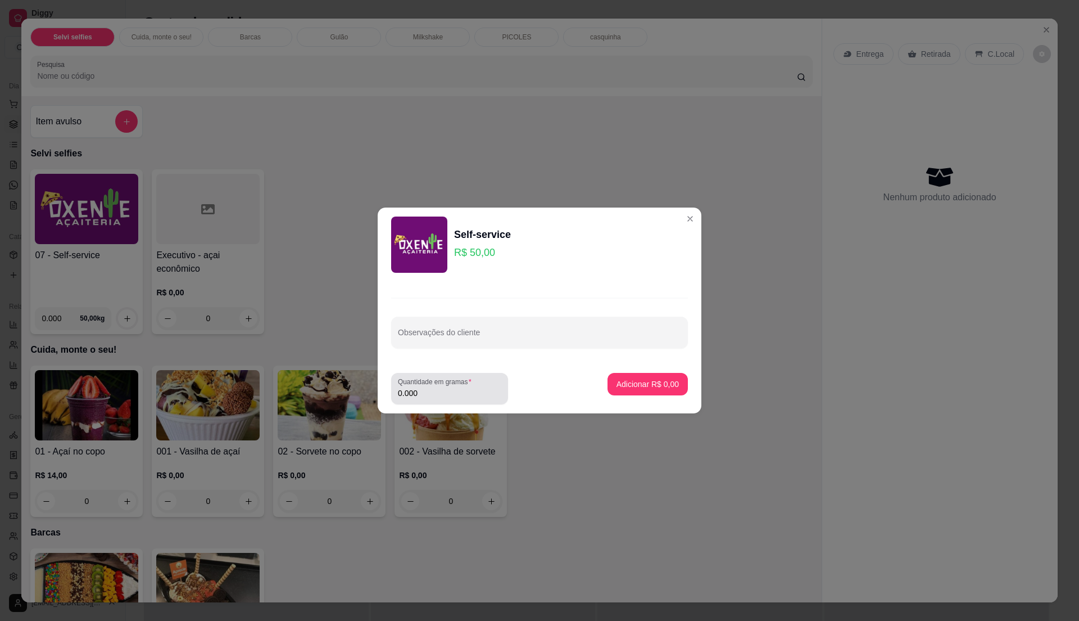
click at [469, 395] on input "0.000" at bounding box center [449, 392] width 103 height 11
type input "0.4"
click at [645, 383] on p "Adicionar R$ 20,00" at bounding box center [645, 383] width 67 height 11
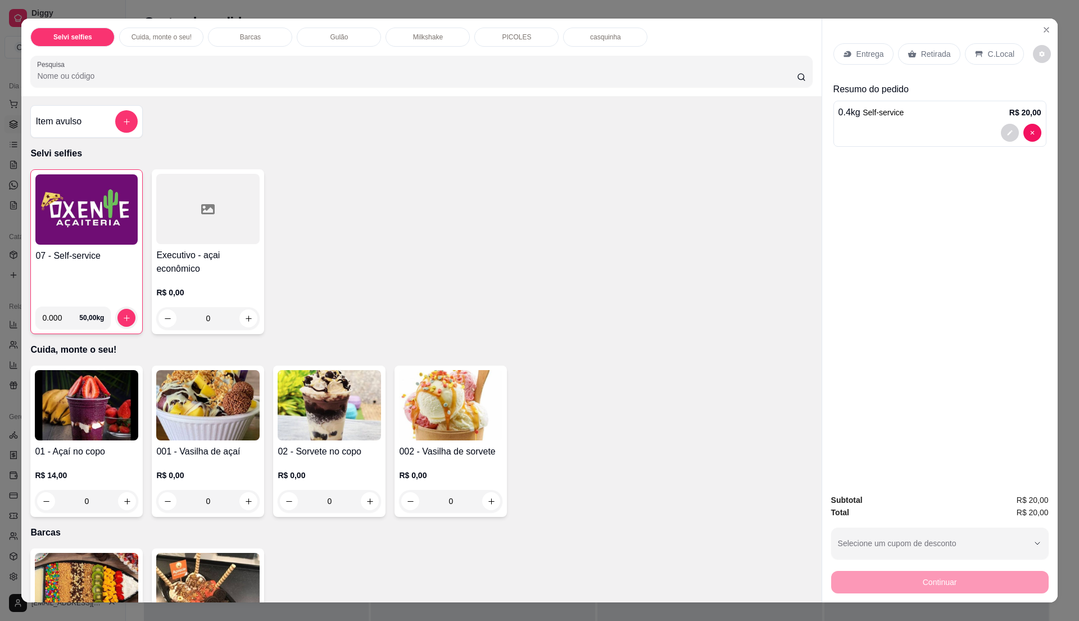
click at [995, 63] on div "C.Local" at bounding box center [994, 53] width 59 height 21
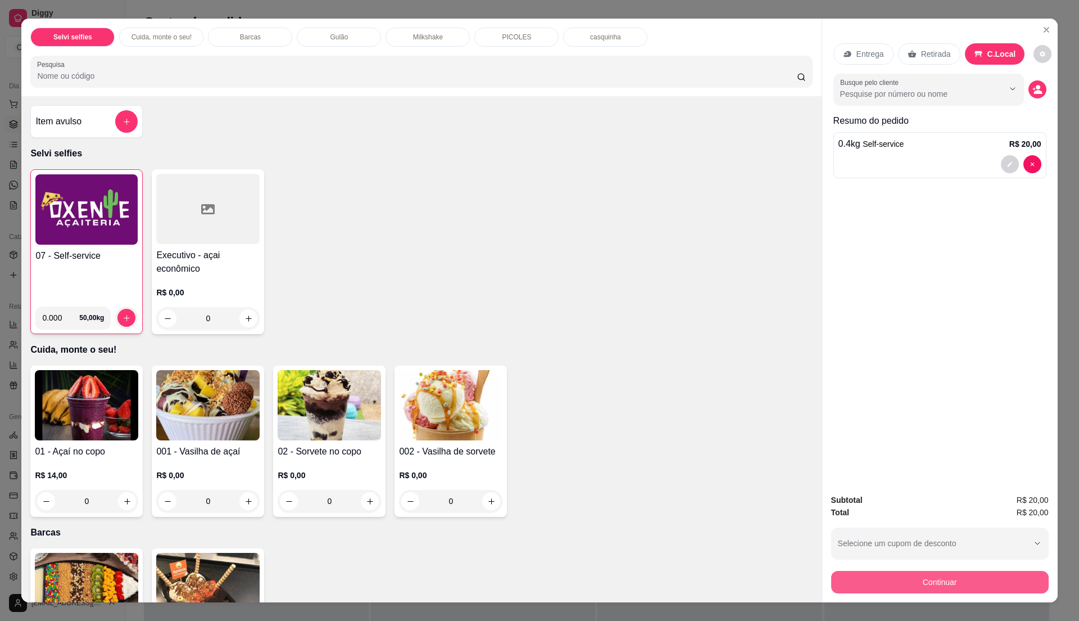
click at [952, 579] on button "Continuar" at bounding box center [940, 582] width 218 height 22
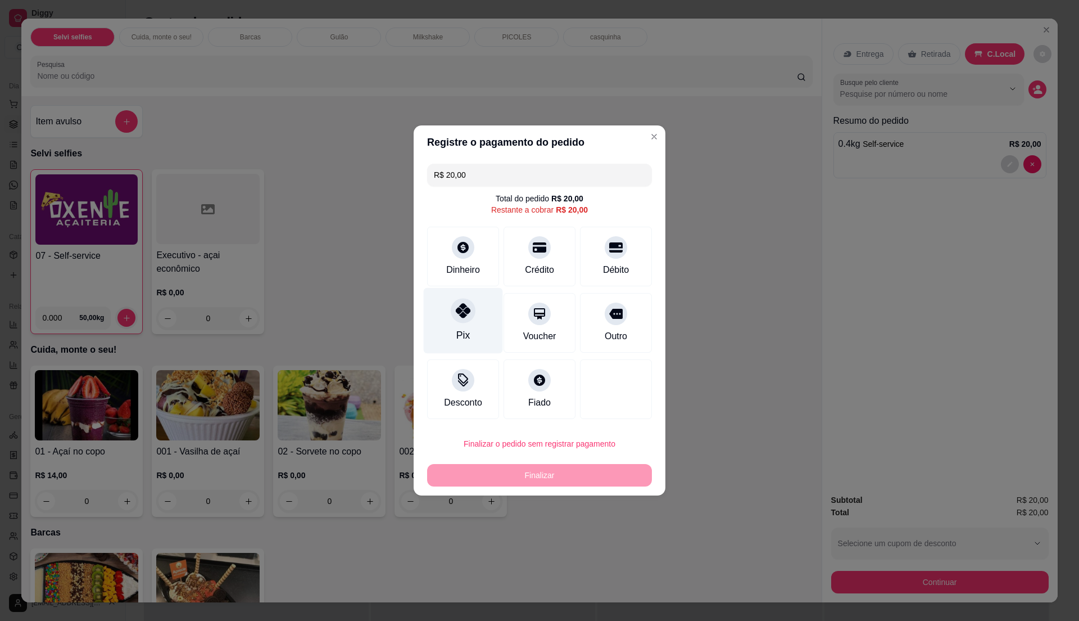
click at [443, 326] on div "Pix" at bounding box center [463, 321] width 79 height 66
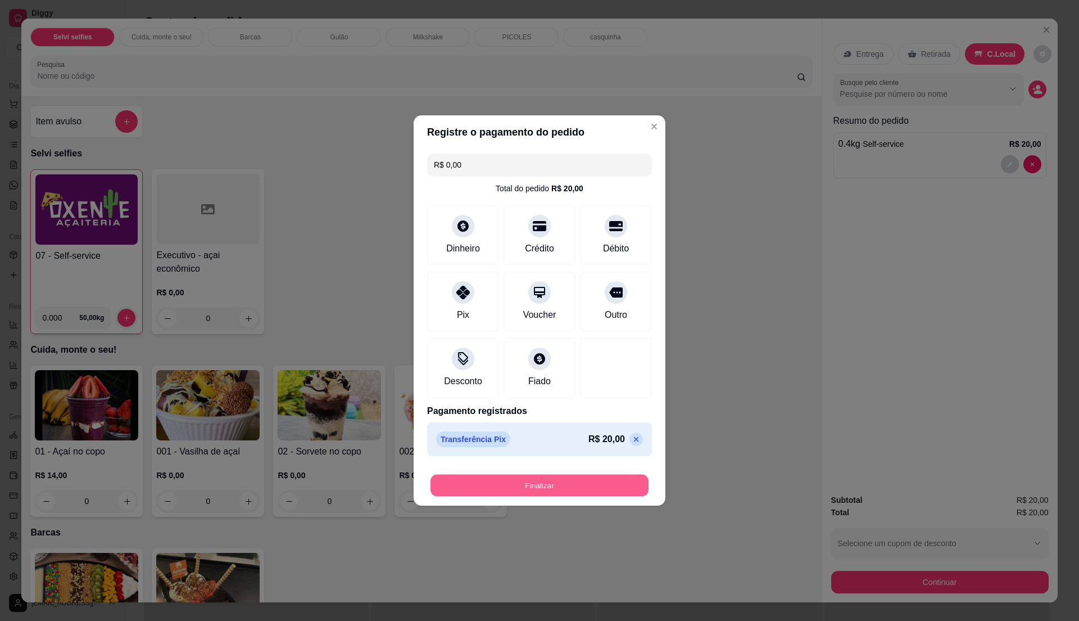
click at [529, 484] on button "Finalizar" at bounding box center [540, 485] width 218 height 22
type input "-R$ 20,00"
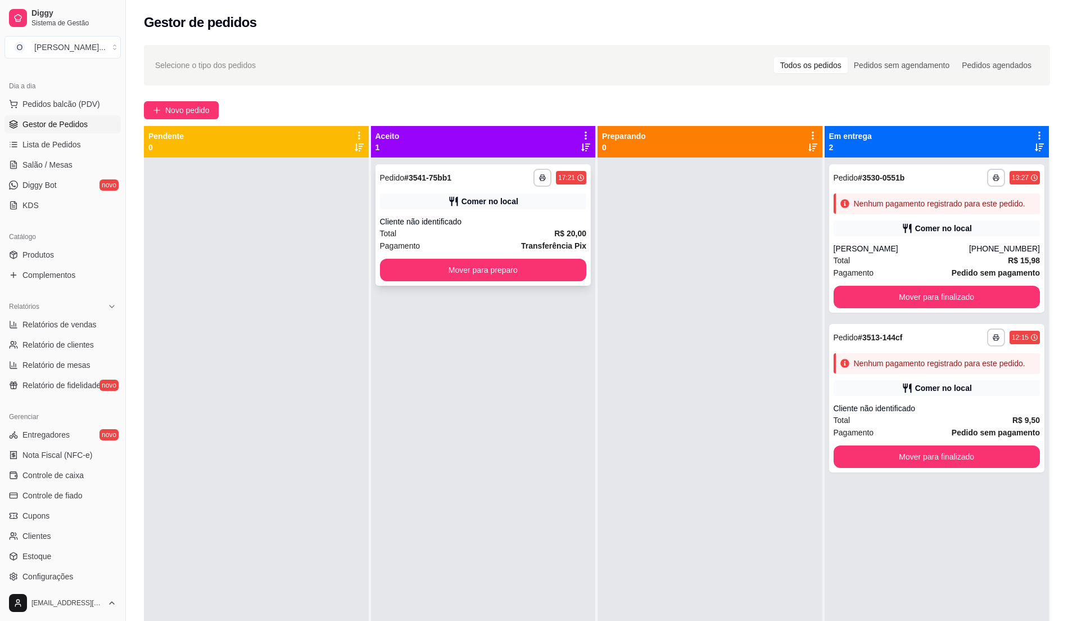
click at [482, 219] on div "Cliente não identificado" at bounding box center [483, 221] width 207 height 11
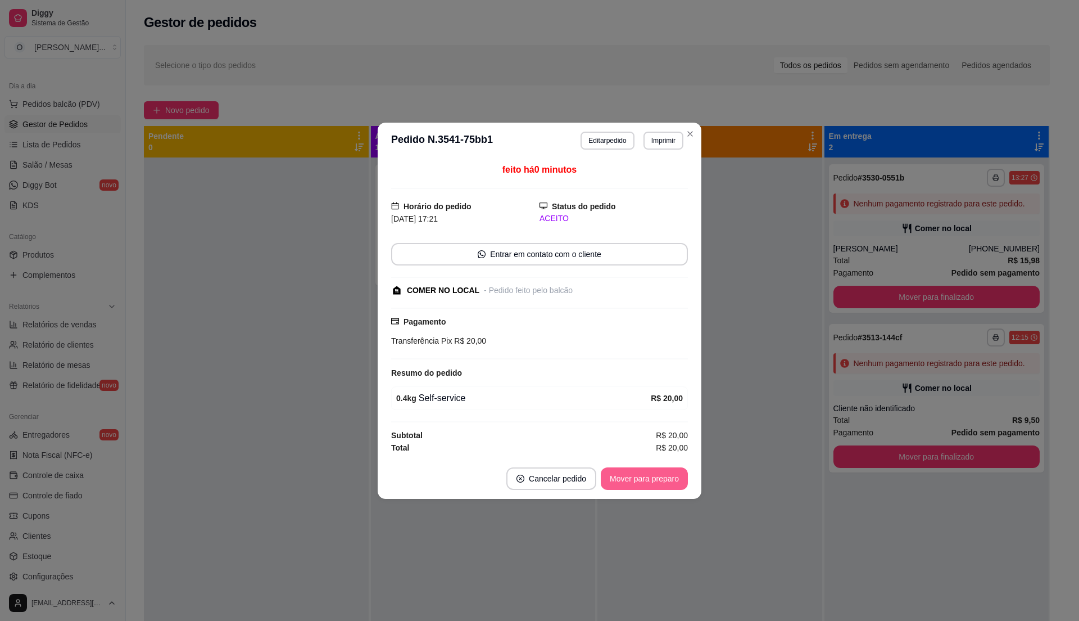
click at [654, 477] on button "Mover para preparo" at bounding box center [644, 478] width 87 height 22
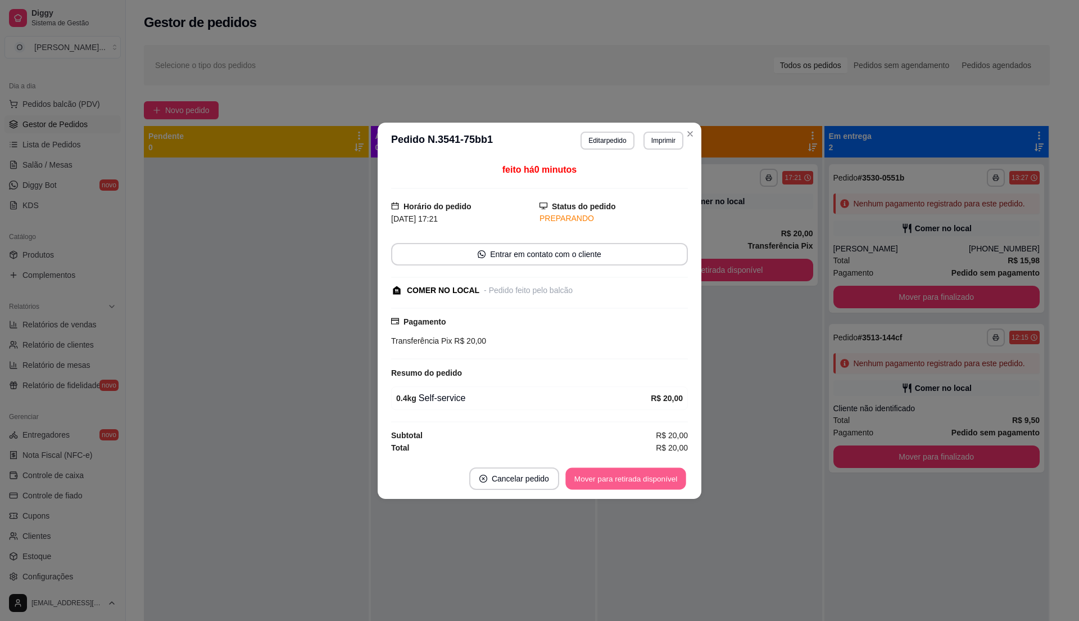
click at [654, 477] on button "Mover para retirada disponível" at bounding box center [625, 478] width 120 height 22
click at [654, 477] on div "Mover para retirada disponível" at bounding box center [618, 478] width 140 height 22
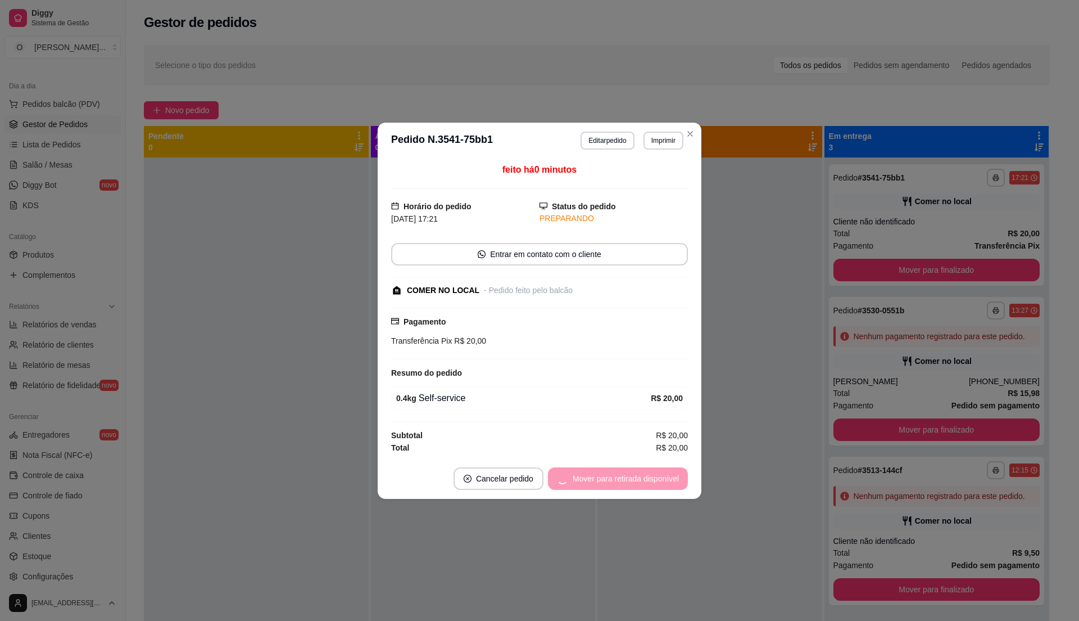
click at [654, 477] on div "Mover para retirada disponível" at bounding box center [618, 478] width 140 height 22
click at [654, 477] on button "Mover para finalizado" at bounding box center [641, 478] width 93 height 22
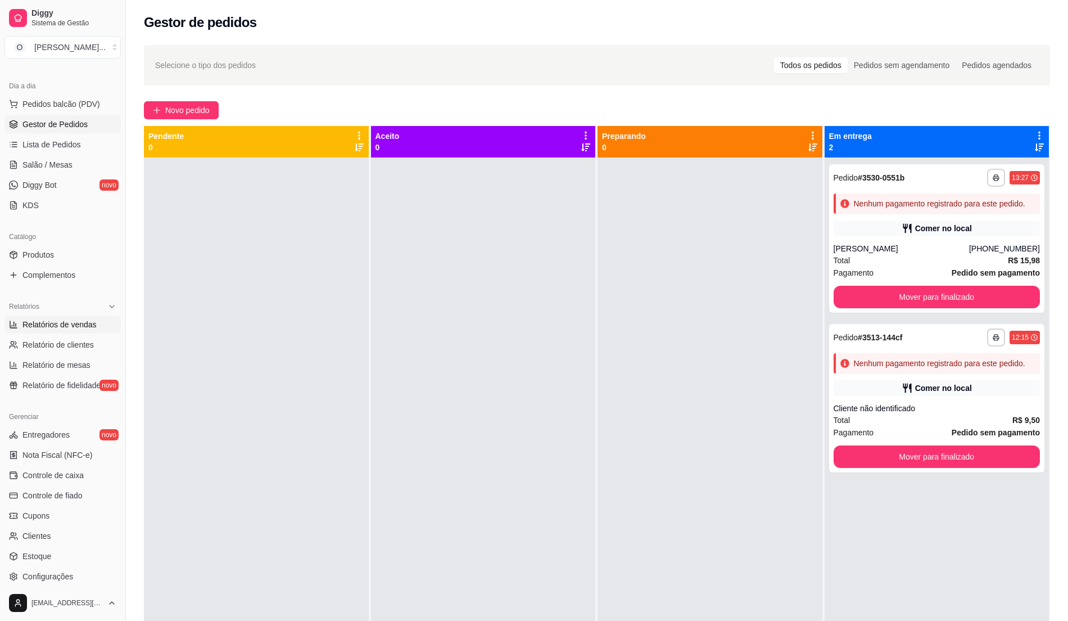
scroll to position [39, 0]
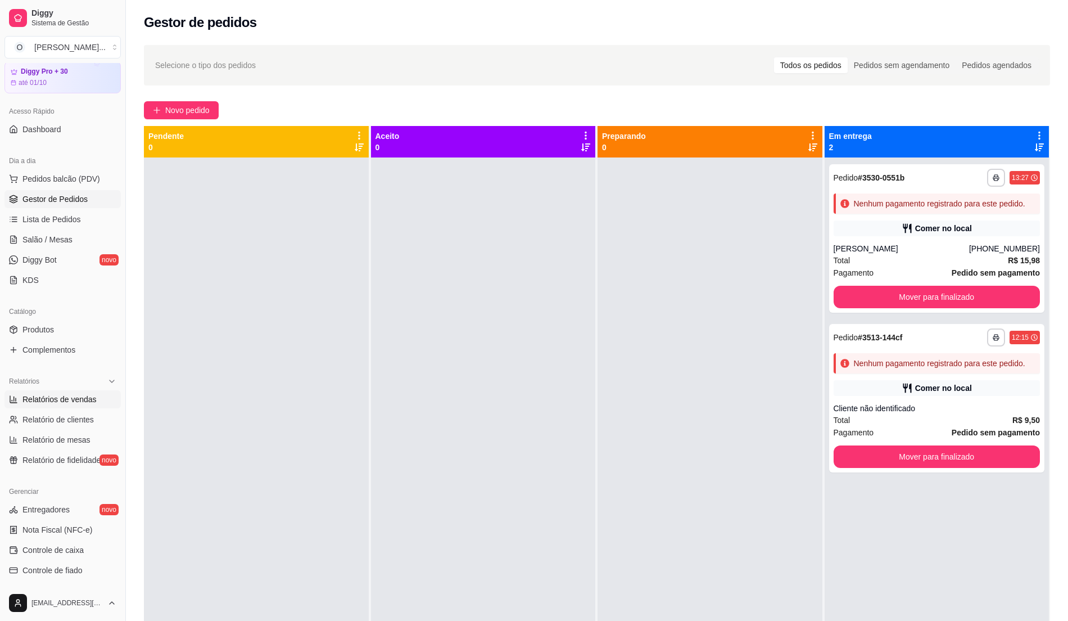
click at [70, 401] on span "Relatórios de vendas" at bounding box center [59, 398] width 74 height 11
select select "ALL"
select select "0"
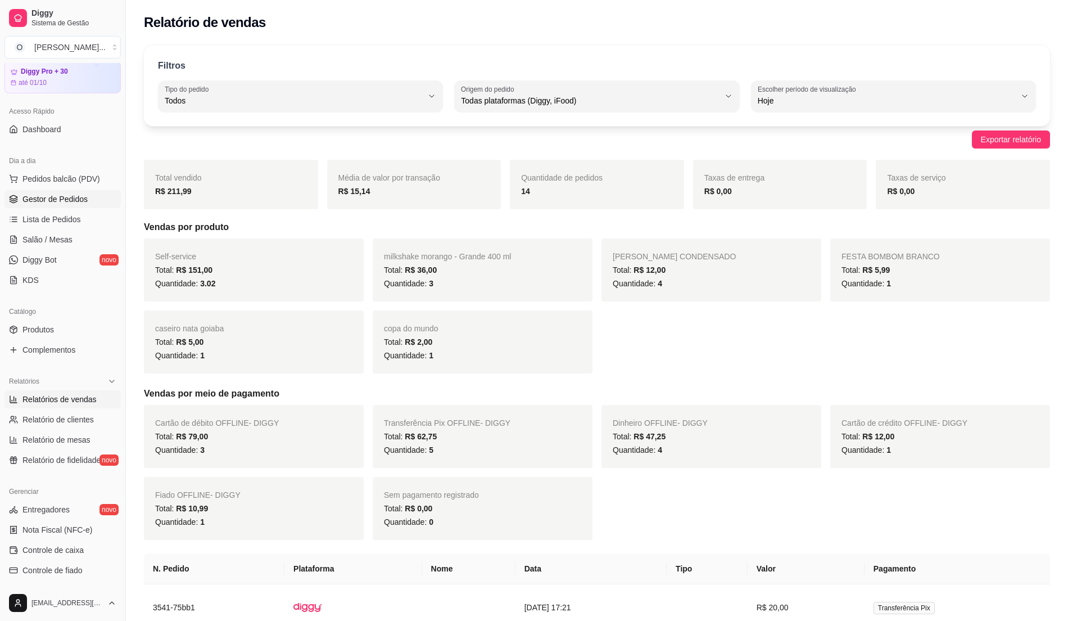
click at [53, 201] on span "Gestor de Pedidos" at bounding box center [54, 198] width 65 height 11
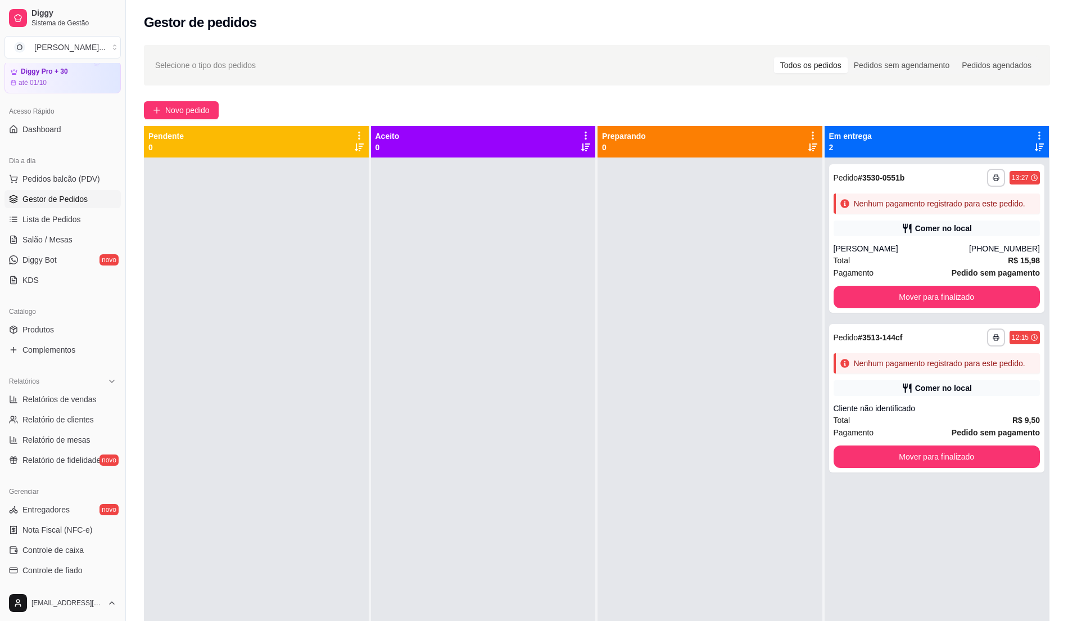
click at [597, 362] on div at bounding box center [709, 467] width 225 height 621
click at [482, 284] on div at bounding box center [483, 467] width 225 height 621
click at [502, 331] on div at bounding box center [483, 467] width 225 height 621
click at [79, 184] on span "Pedidos balcão (PDV)" at bounding box center [61, 178] width 78 height 11
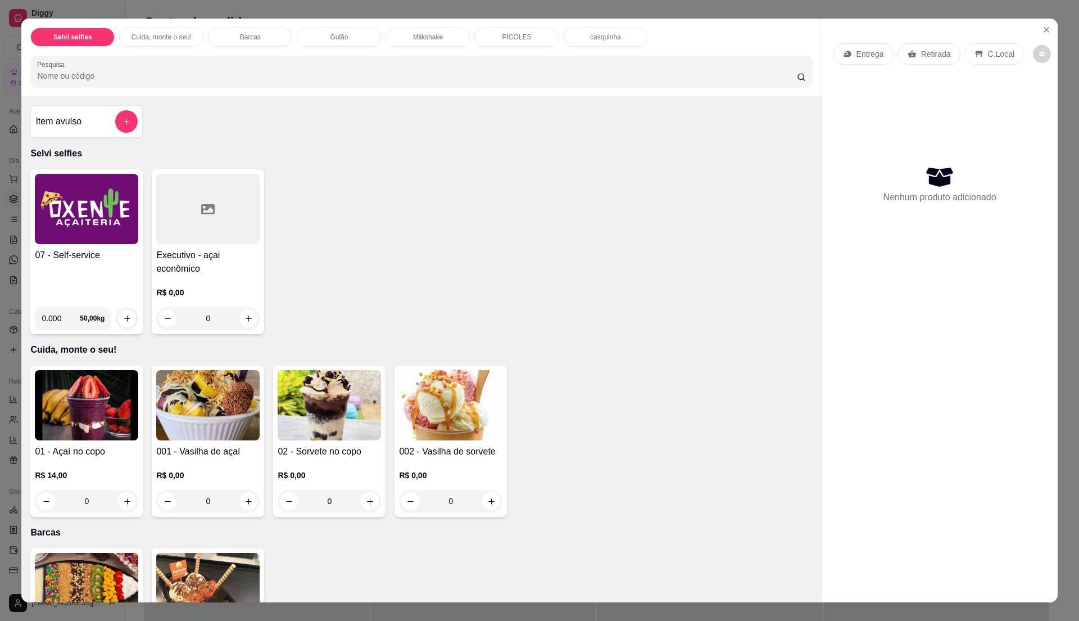
click at [107, 225] on img at bounding box center [86, 209] width 103 height 70
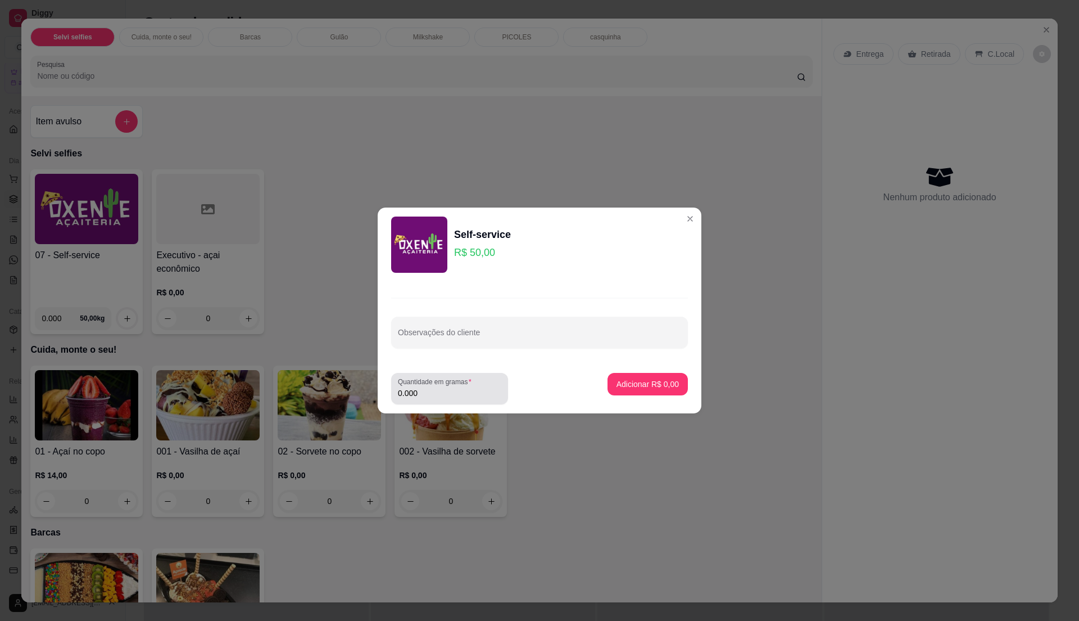
click at [453, 395] on input "0.000" at bounding box center [449, 392] width 103 height 11
type input "0.365"
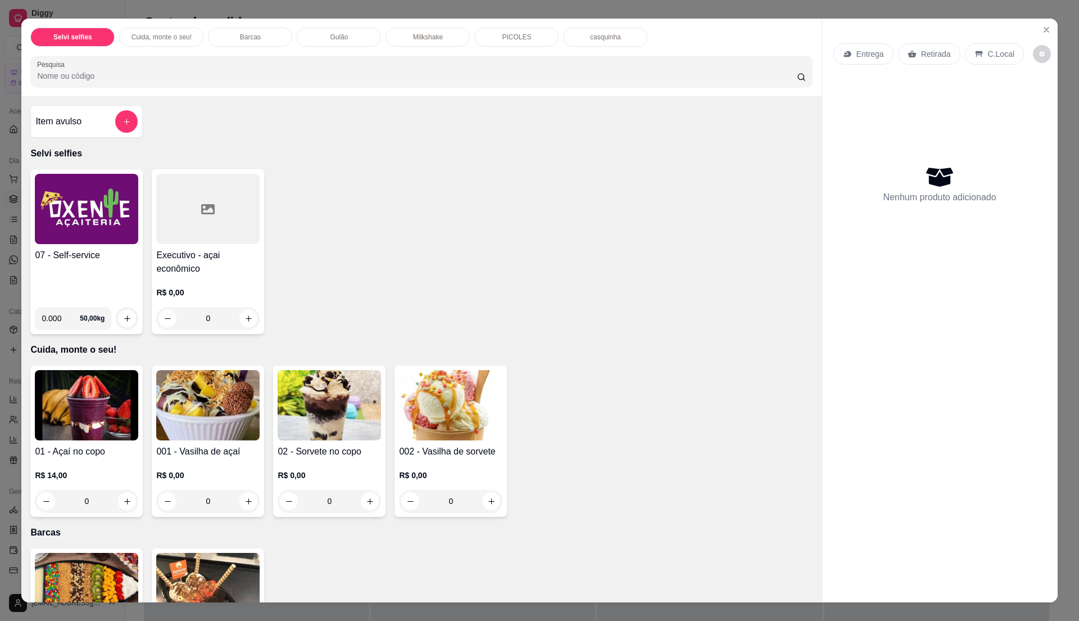
click at [99, 277] on div "07 - Self-service" at bounding box center [86, 272] width 103 height 49
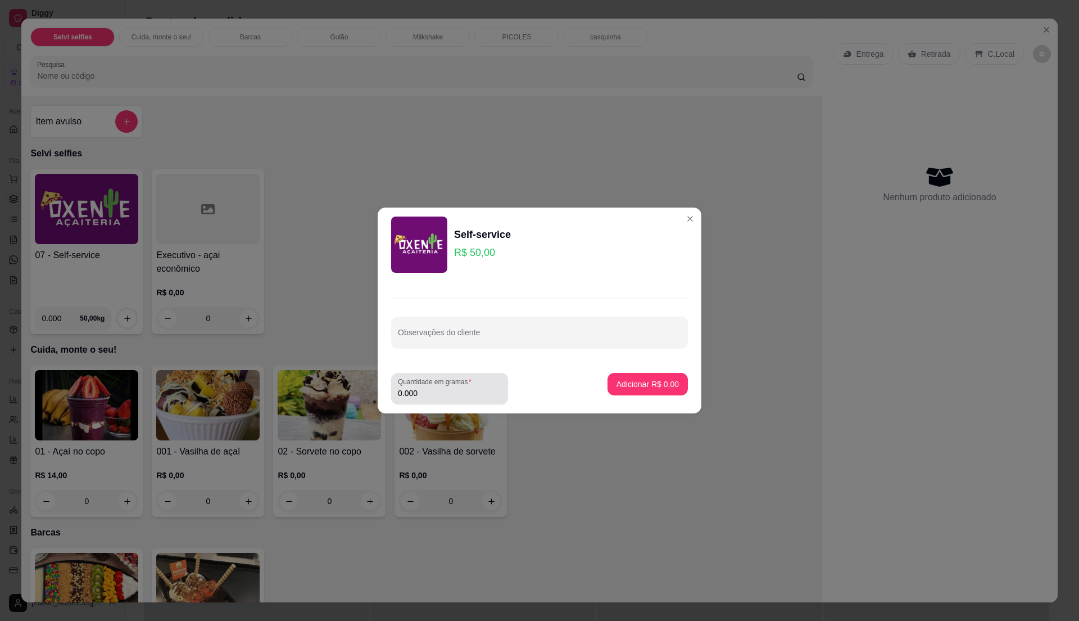
click at [464, 386] on label "Quantidade em gramas" at bounding box center [437, 382] width 78 height 10
click at [464, 387] on input "0.000" at bounding box center [449, 392] width 103 height 11
click at [466, 390] on input "0" at bounding box center [449, 392] width 103 height 11
click at [464, 391] on input "0" at bounding box center [449, 392] width 103 height 11
type input "0.84"
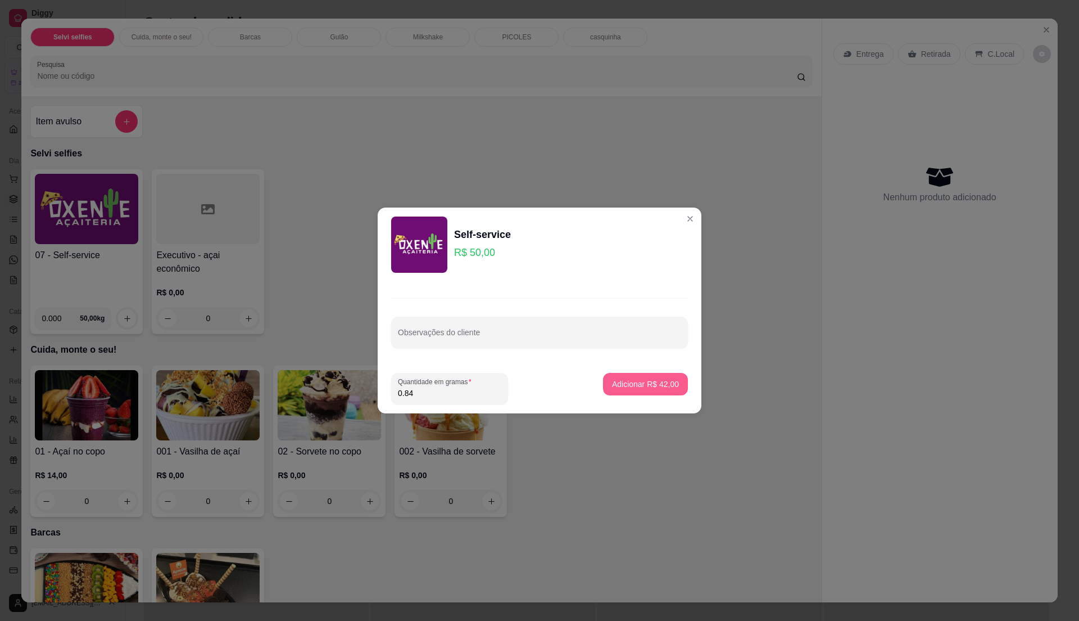
click at [651, 381] on p "Adicionar R$ 42,00" at bounding box center [645, 383] width 67 height 11
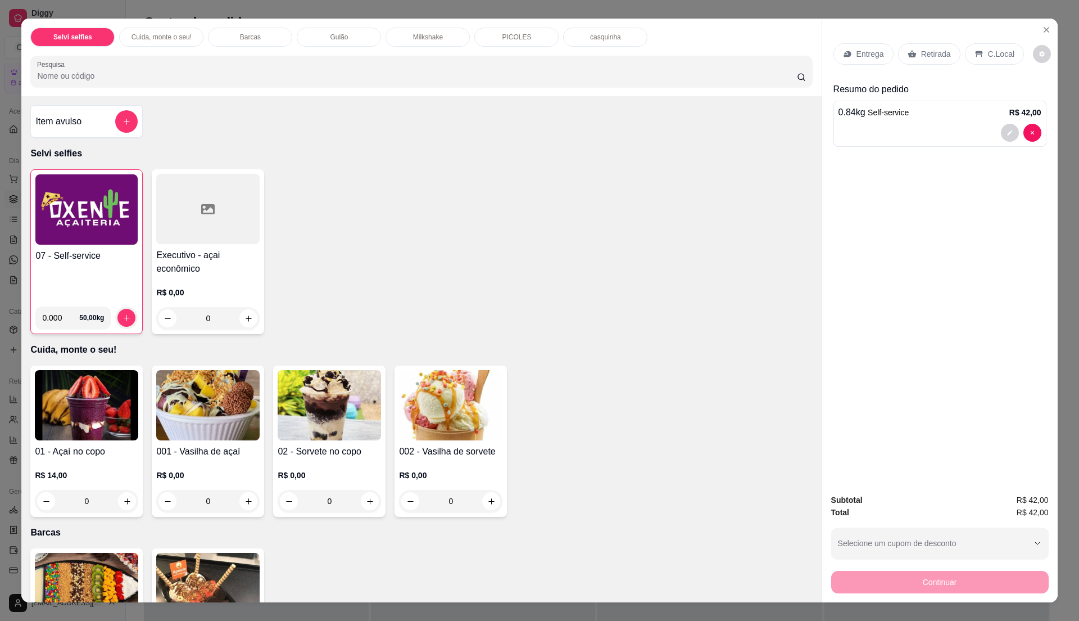
click at [975, 55] on icon at bounding box center [978, 54] width 7 height 6
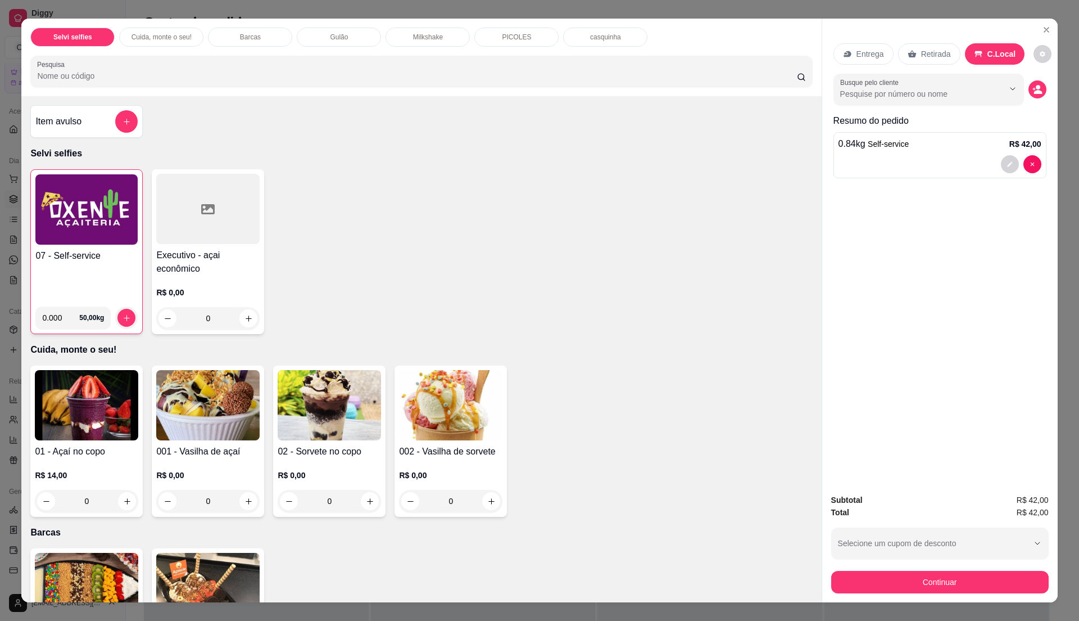
click at [893, 569] on div "Continuar" at bounding box center [940, 580] width 218 height 25
click at [895, 576] on button "Continuar" at bounding box center [940, 582] width 218 height 22
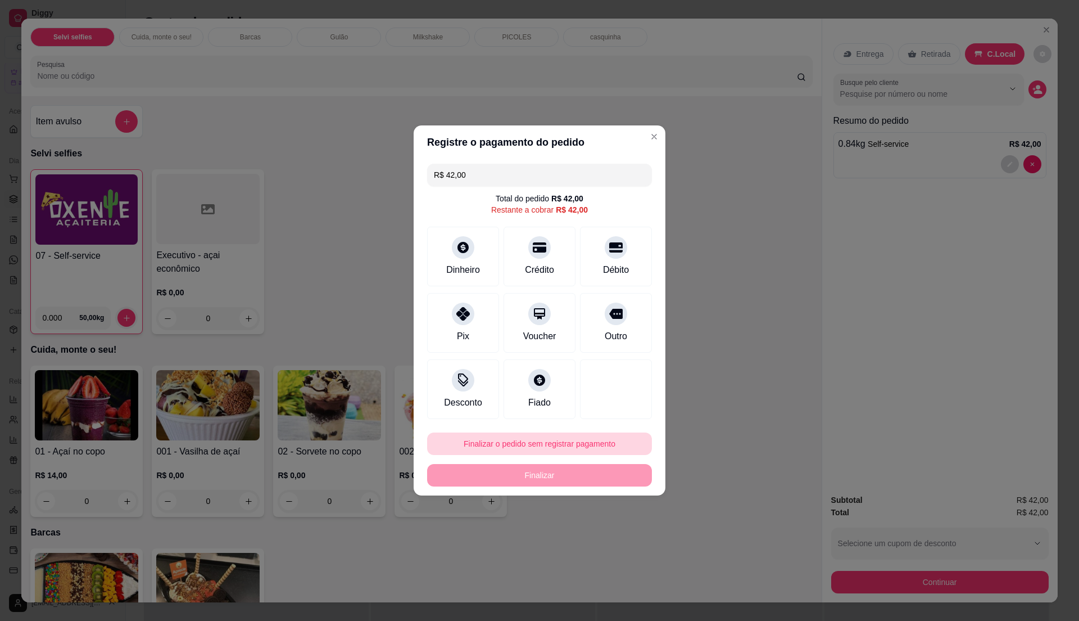
click at [546, 443] on button "Finalizar o pedido sem registrar pagamento" at bounding box center [539, 443] width 225 height 22
click at [608, 538] on button "Confirmar" at bounding box center [609, 536] width 40 height 17
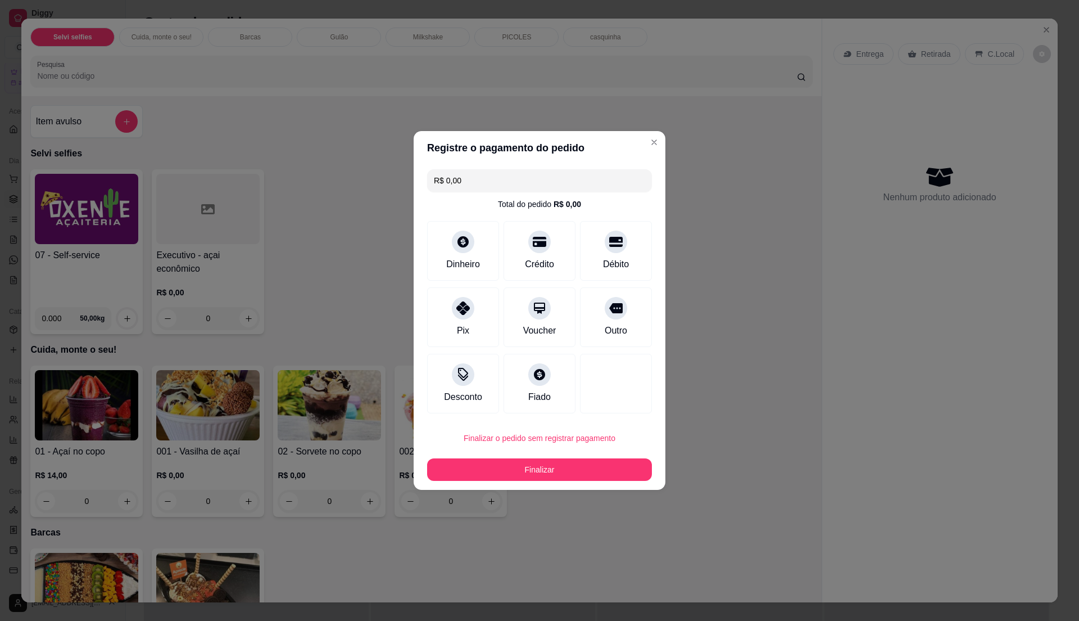
type input "R$ 0,00"
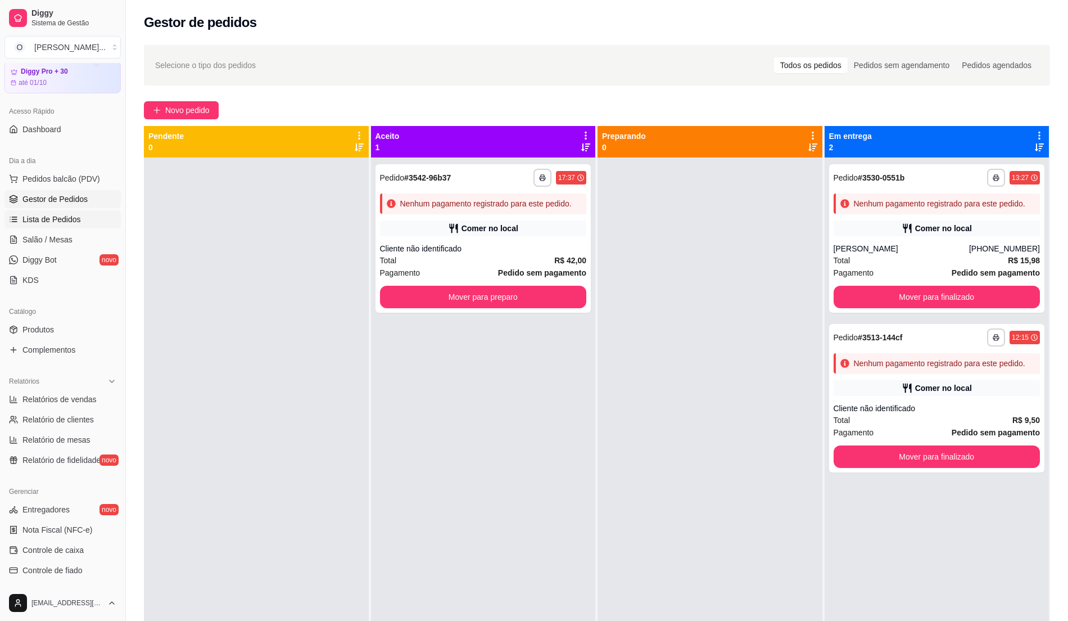
click at [43, 216] on span "Lista de Pedidos" at bounding box center [51, 219] width 58 height 11
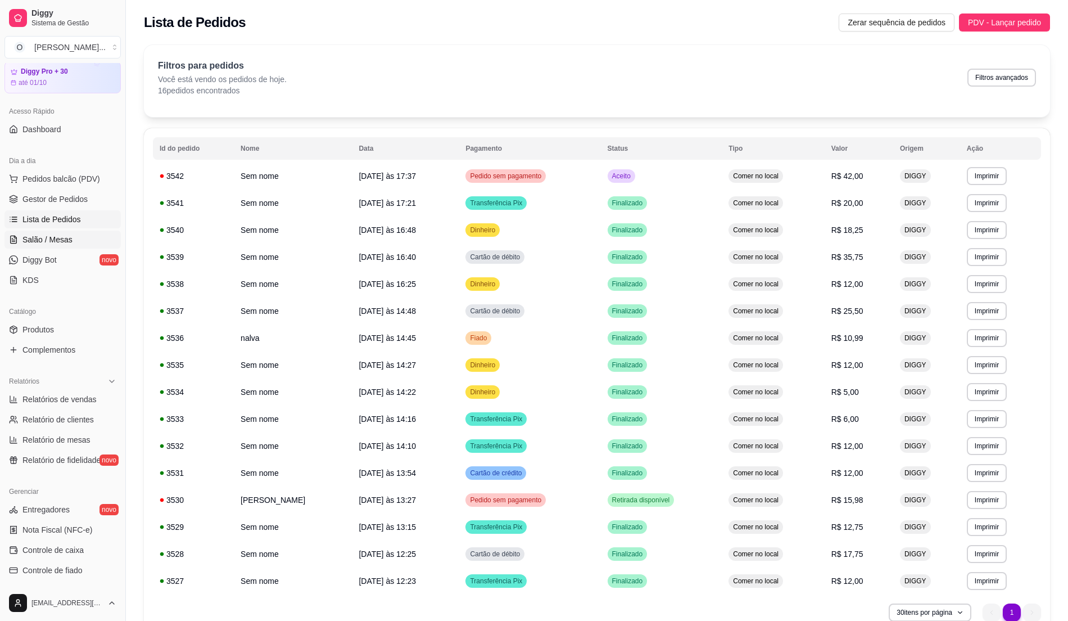
click at [40, 234] on span "Salão / Mesas" at bounding box center [47, 239] width 50 height 11
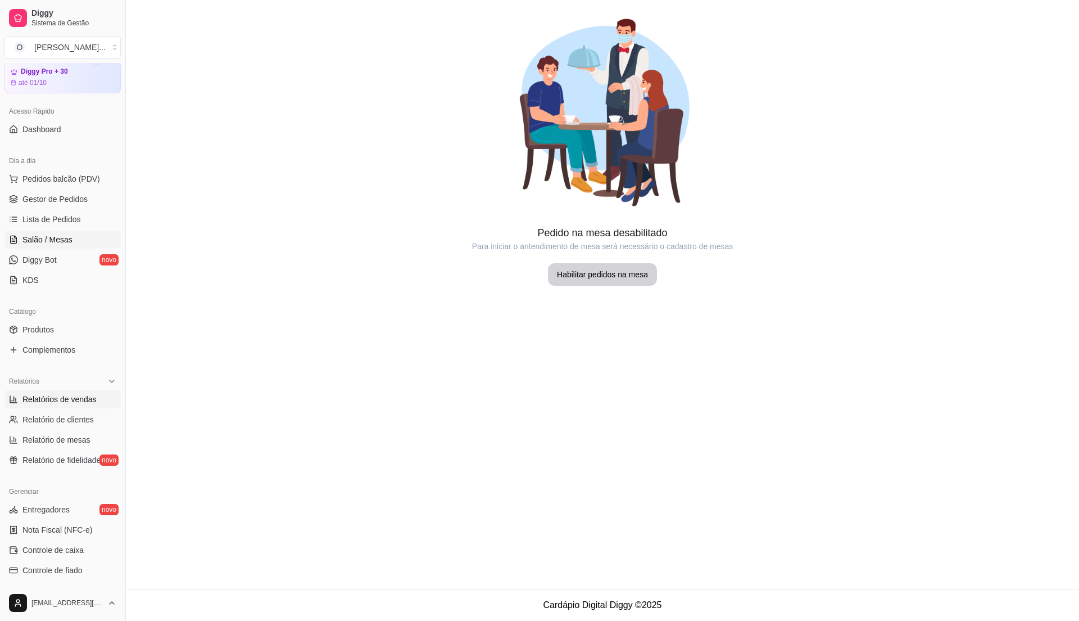
click at [76, 402] on span "Relatórios de vendas" at bounding box center [59, 398] width 74 height 11
select select "ALL"
select select "0"
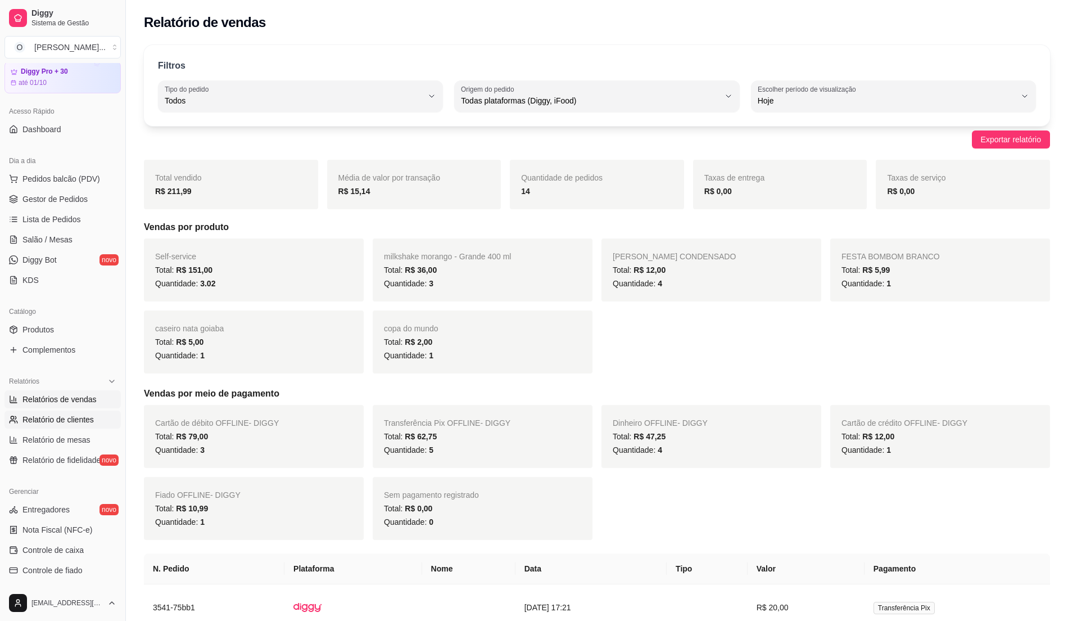
click at [75, 418] on span "Relatório de clientes" at bounding box center [57, 419] width 71 height 11
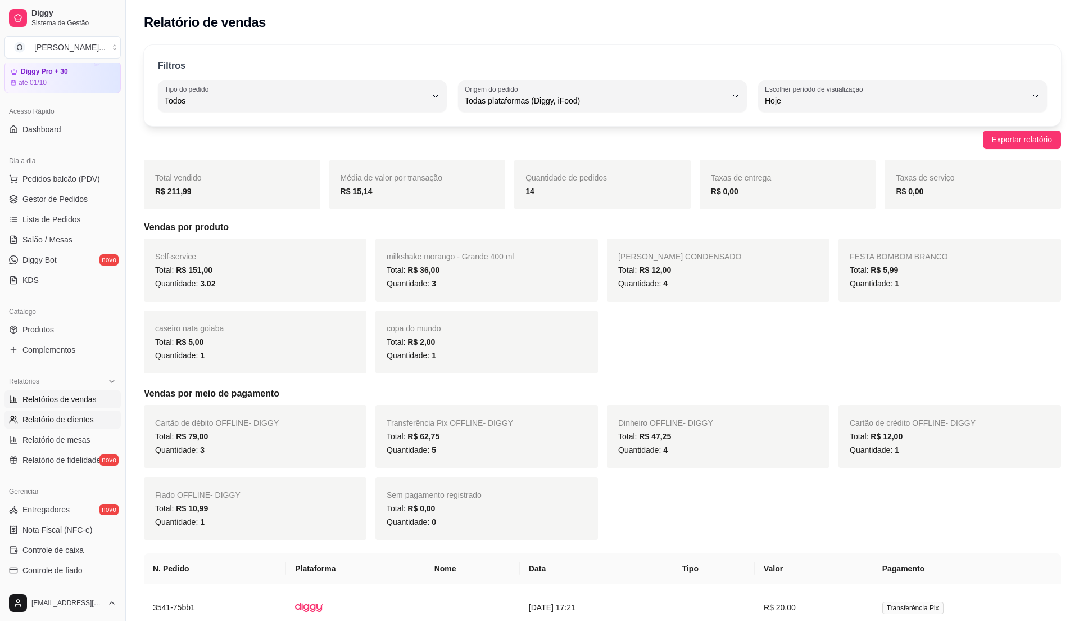
select select "30"
select select "HIGHEST_TOTAL_SPENT_WITH_ORDERS"
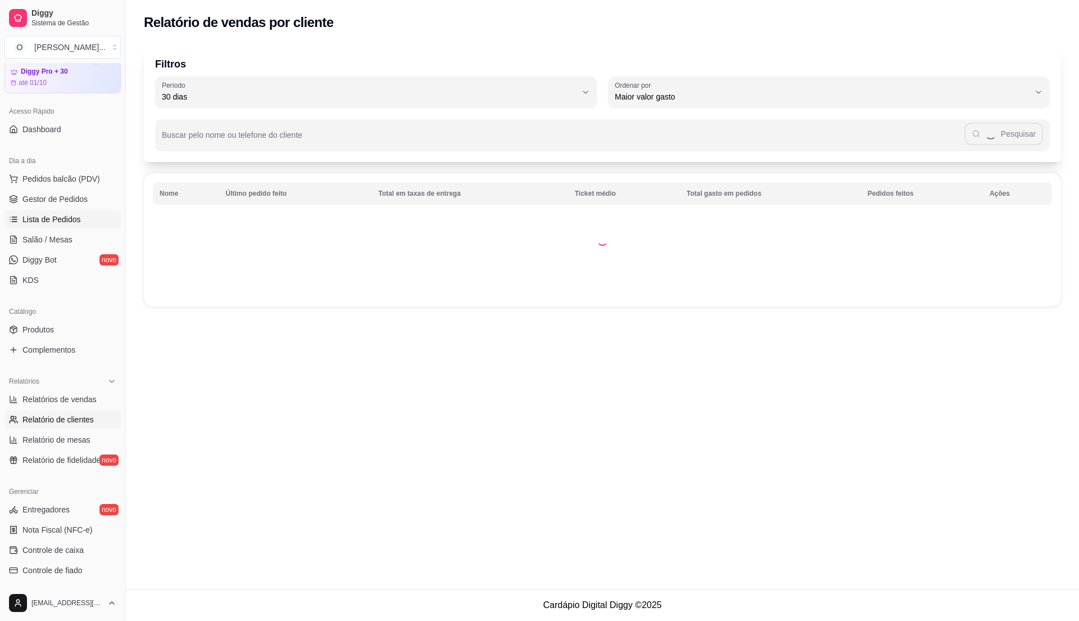
click at [90, 215] on link "Lista de Pedidos" at bounding box center [62, 219] width 116 height 18
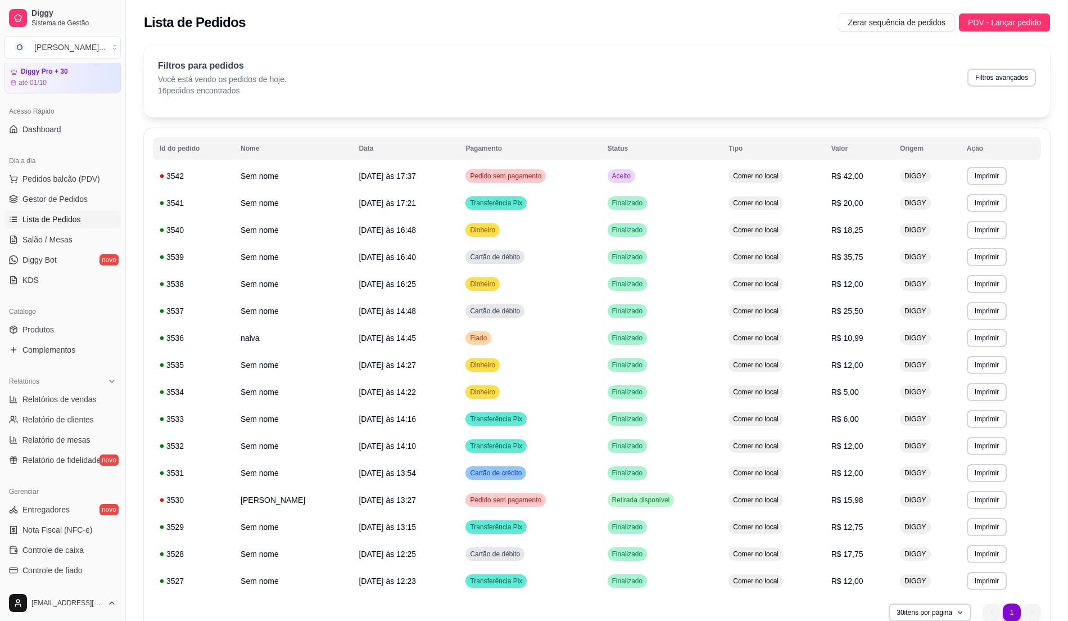
click at [86, 189] on ul "Pedidos balcão (PDV) Gestor de Pedidos Lista de Pedidos Salão / Mesas Diggy Bot…" at bounding box center [62, 229] width 116 height 119
click at [80, 207] on link "Gestor de Pedidos" at bounding box center [62, 199] width 116 height 18
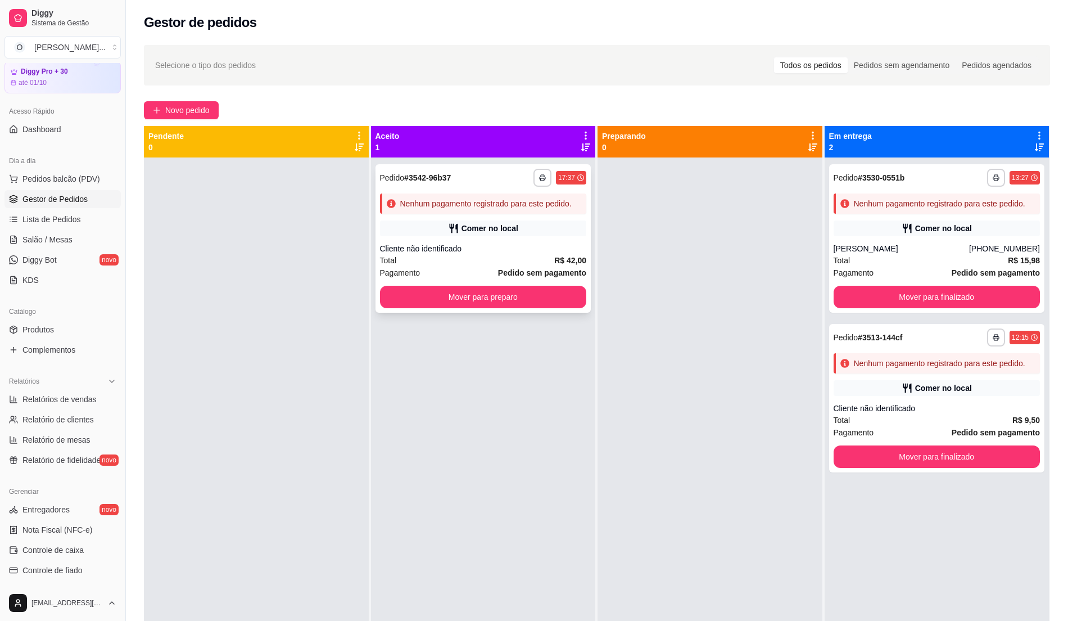
click at [506, 245] on div "Cliente não identificado" at bounding box center [483, 248] width 207 height 11
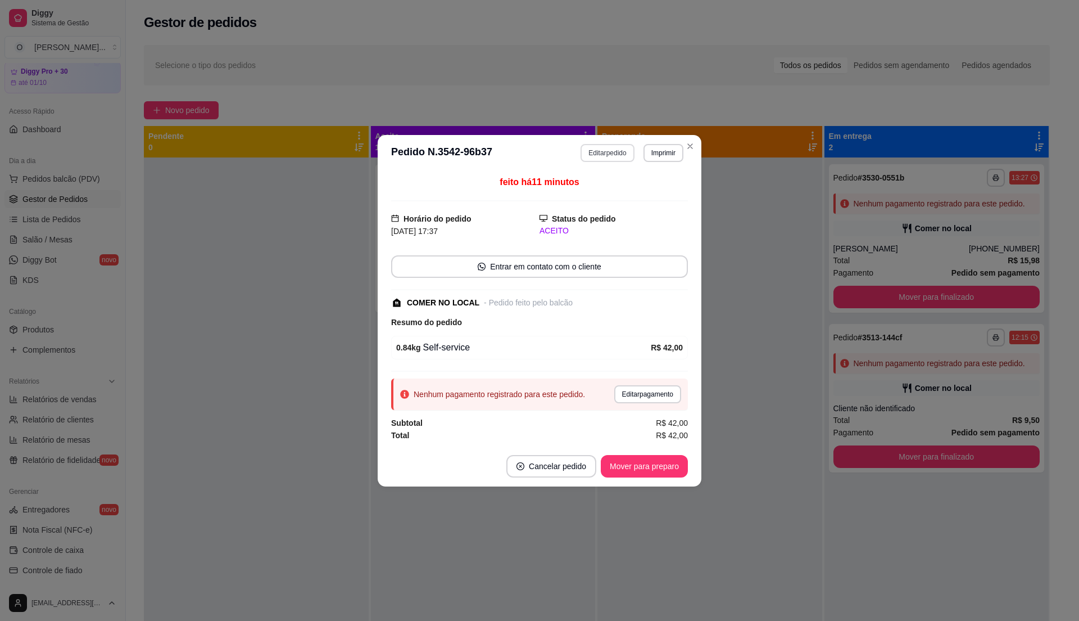
click at [597, 151] on button "Editar pedido" at bounding box center [607, 153] width 53 height 18
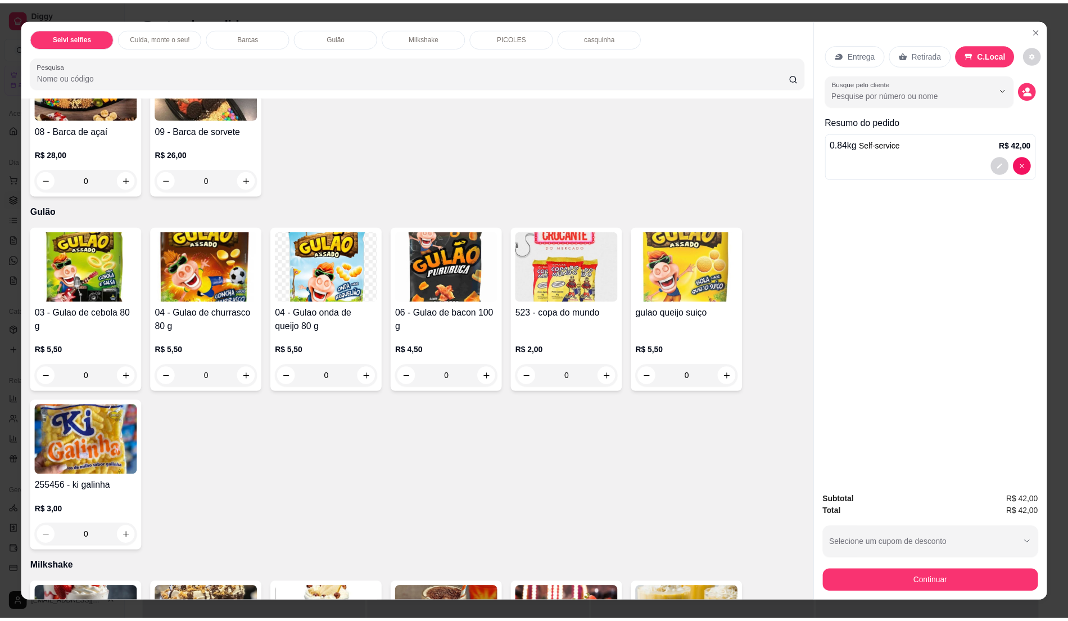
scroll to position [674, 0]
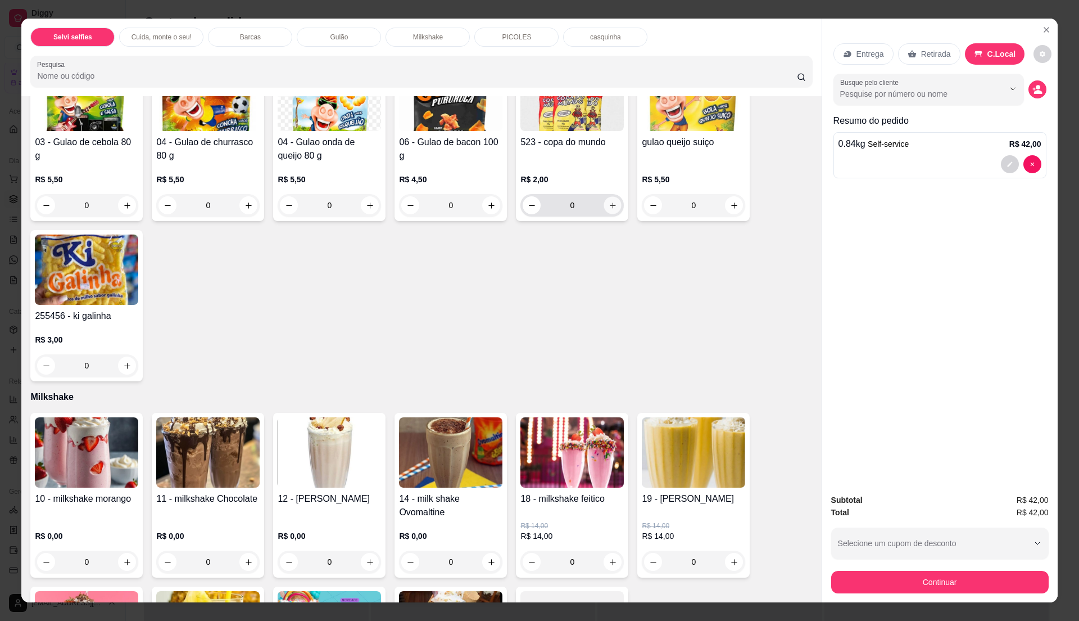
click at [609, 205] on icon "increase-product-quantity" at bounding box center [613, 205] width 8 height 8
type input "1"
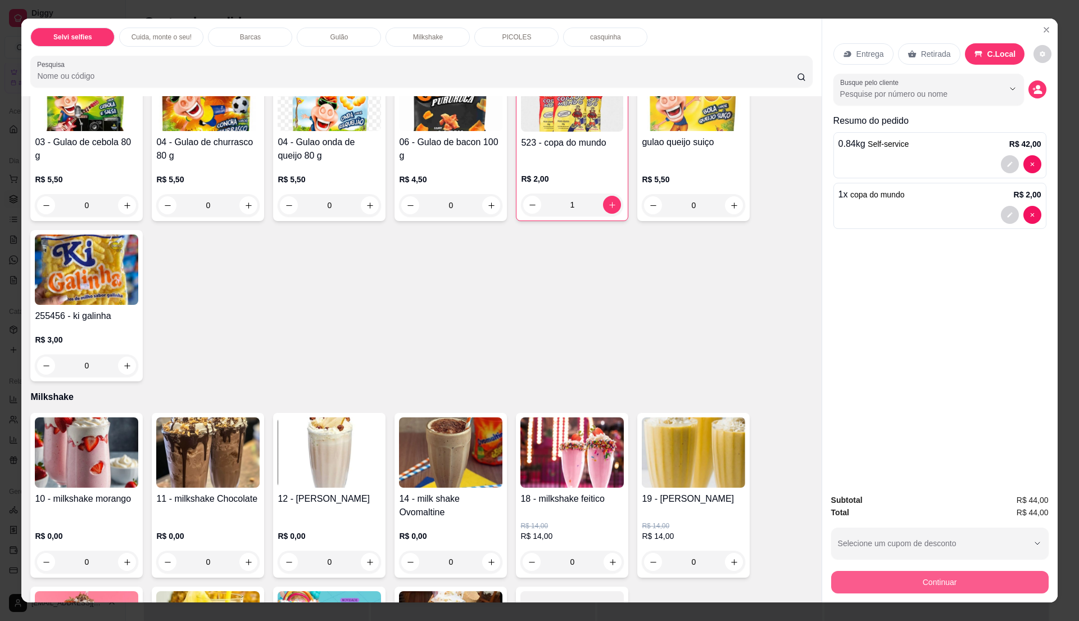
click at [963, 588] on button "Continuar" at bounding box center [940, 582] width 218 height 22
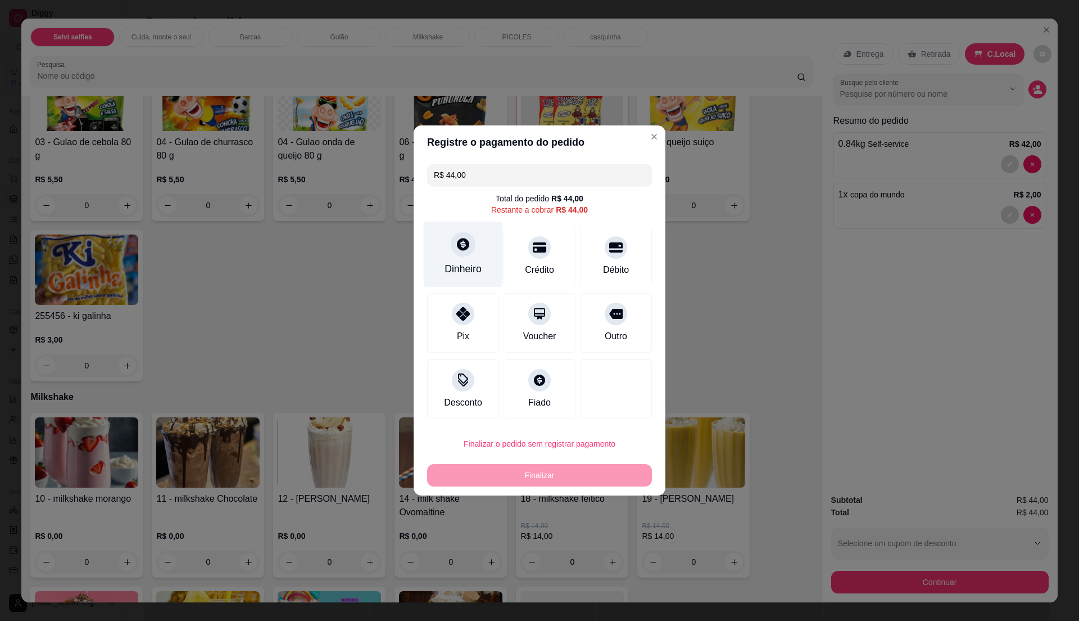
click at [470, 259] on div "Dinheiro" at bounding box center [463, 254] width 79 height 66
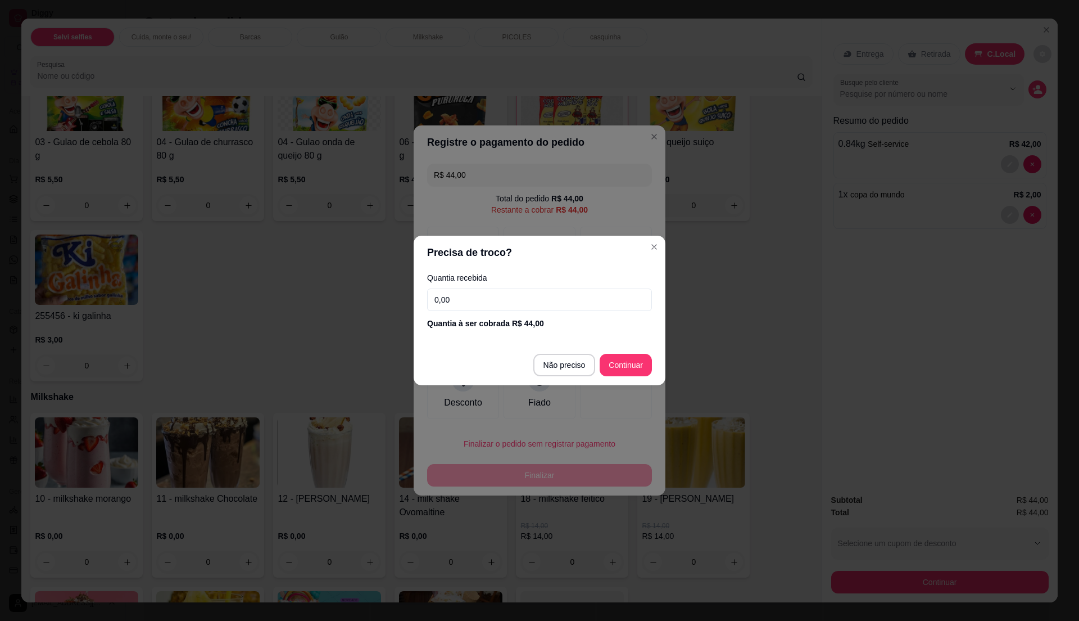
click at [531, 300] on input "0,00" at bounding box center [539, 299] width 225 height 22
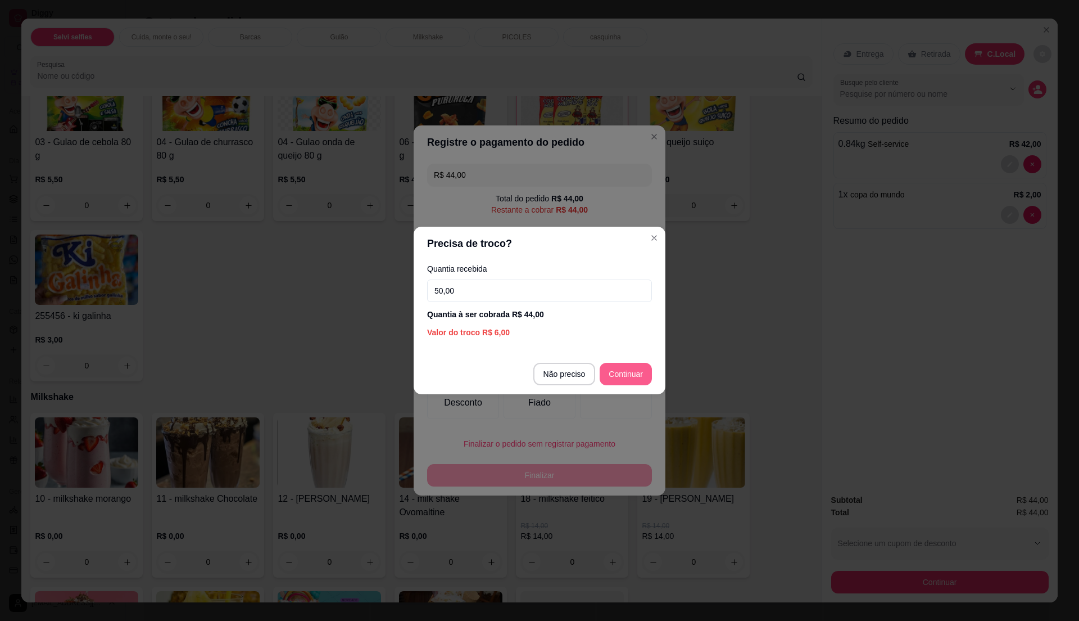
type input "50,00"
type input "R$ 0,00"
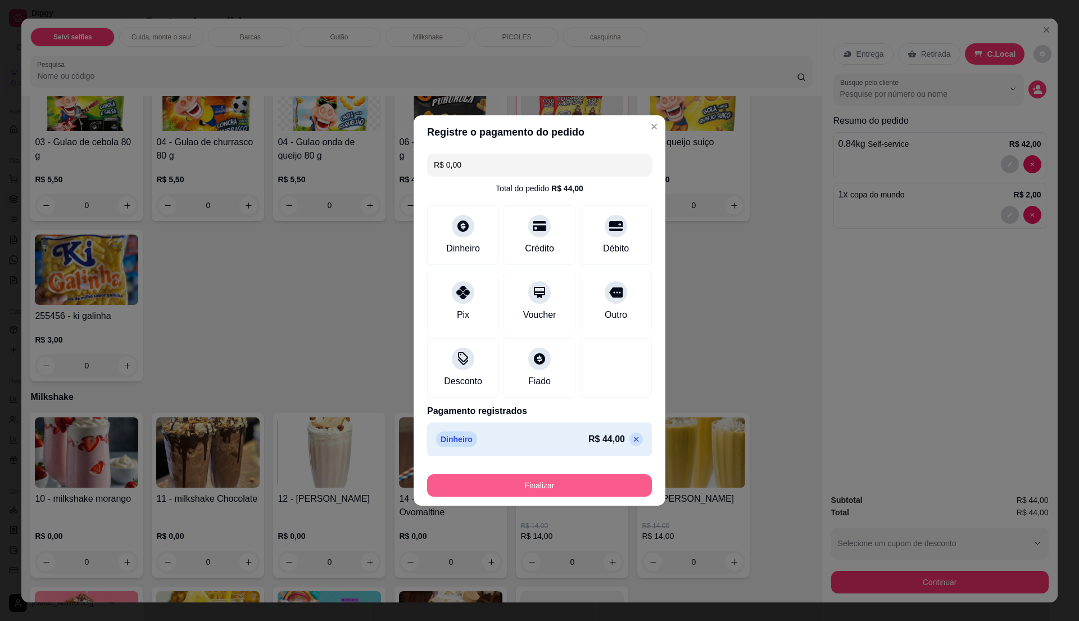
click at [599, 482] on button "Finalizar" at bounding box center [539, 485] width 225 height 22
type input "0"
type input "-R$ 44,00"
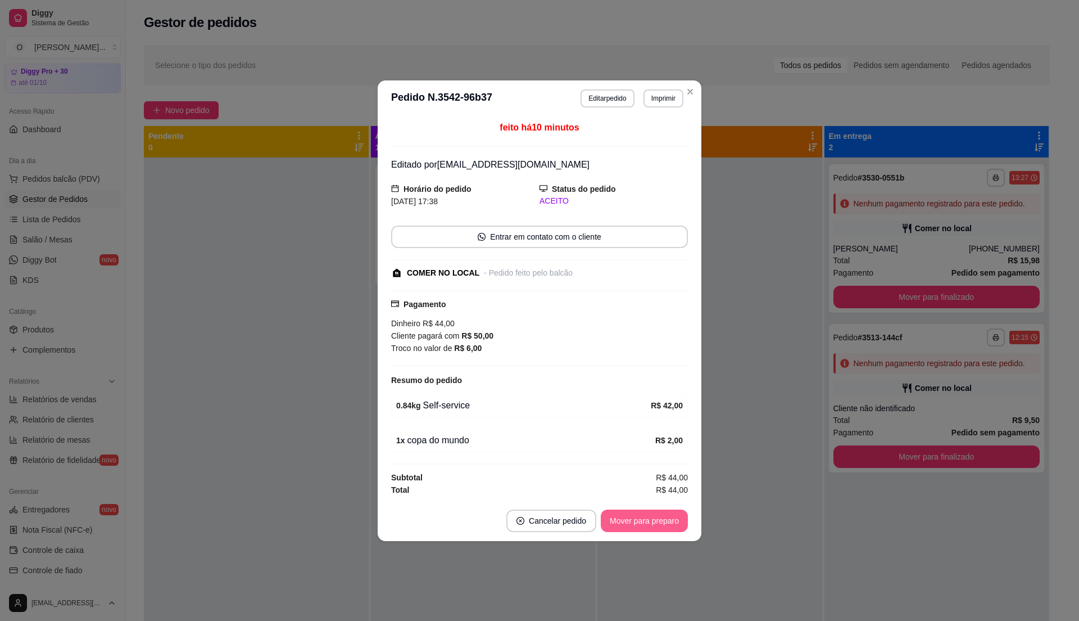
click at [646, 520] on button "Mover para preparo" at bounding box center [644, 520] width 87 height 22
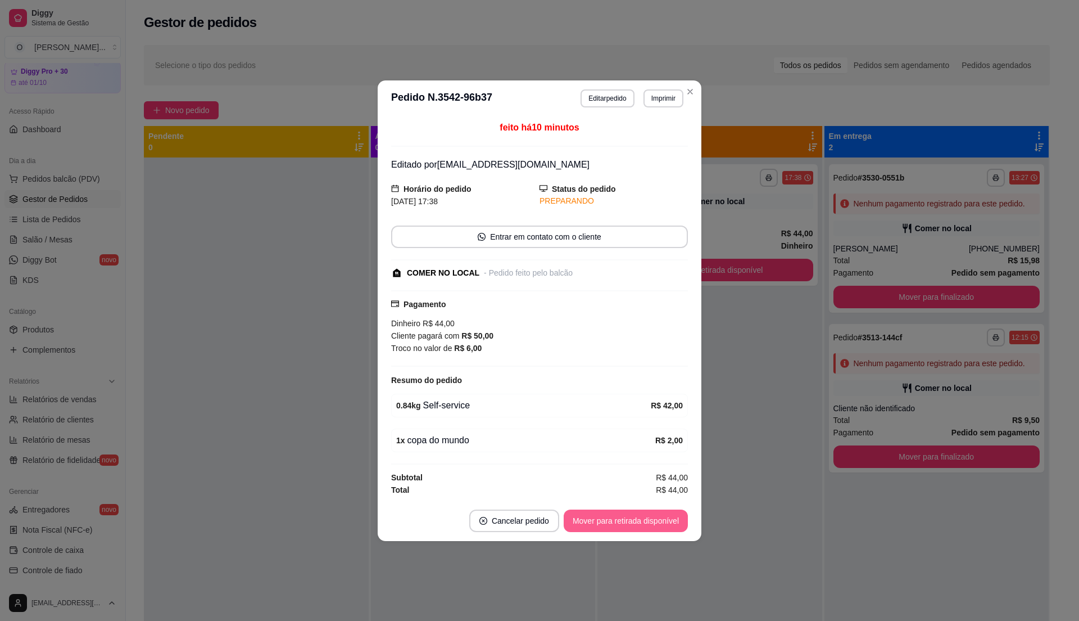
click at [646, 520] on button "Mover para retirada disponível" at bounding box center [626, 520] width 124 height 22
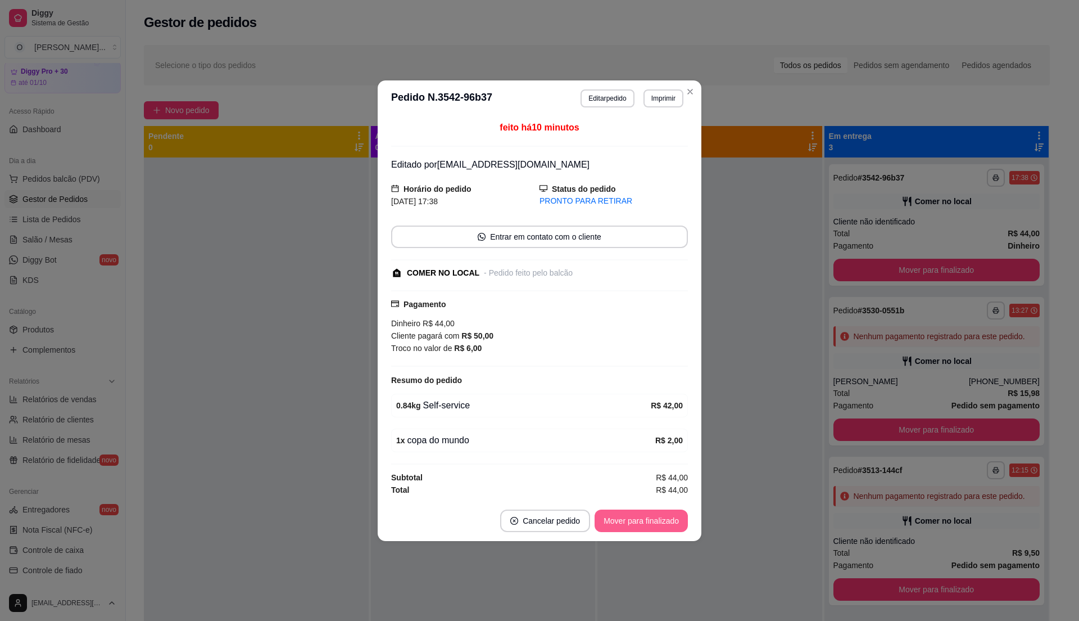
click at [646, 520] on button "Mover para finalizado" at bounding box center [641, 520] width 93 height 22
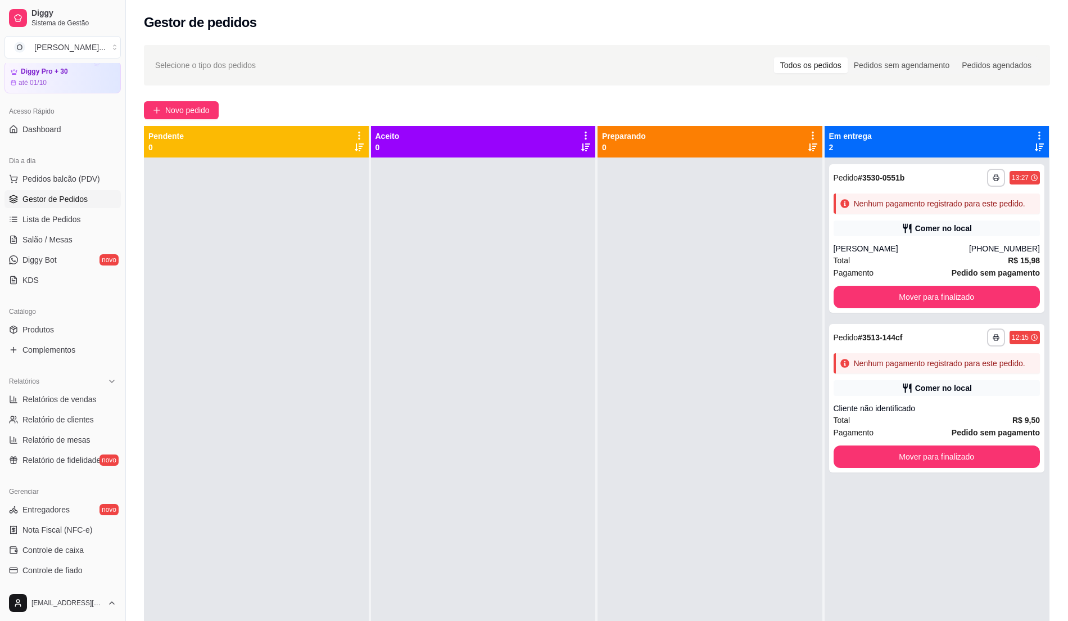
click at [615, 377] on div at bounding box center [709, 467] width 225 height 621
click at [39, 202] on span "Gestor de Pedidos" at bounding box center [54, 198] width 65 height 11
click at [86, 178] on span "Pedidos balcão (PDV)" at bounding box center [61, 178] width 78 height 11
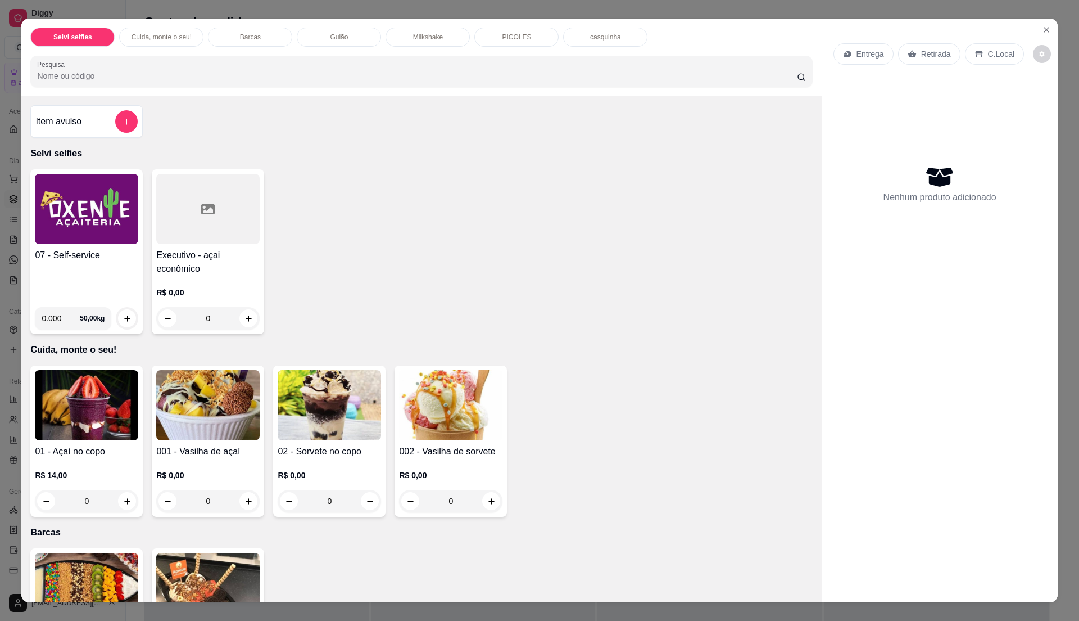
click at [88, 255] on h4 "07 - Self-service" at bounding box center [86, 254] width 103 height 13
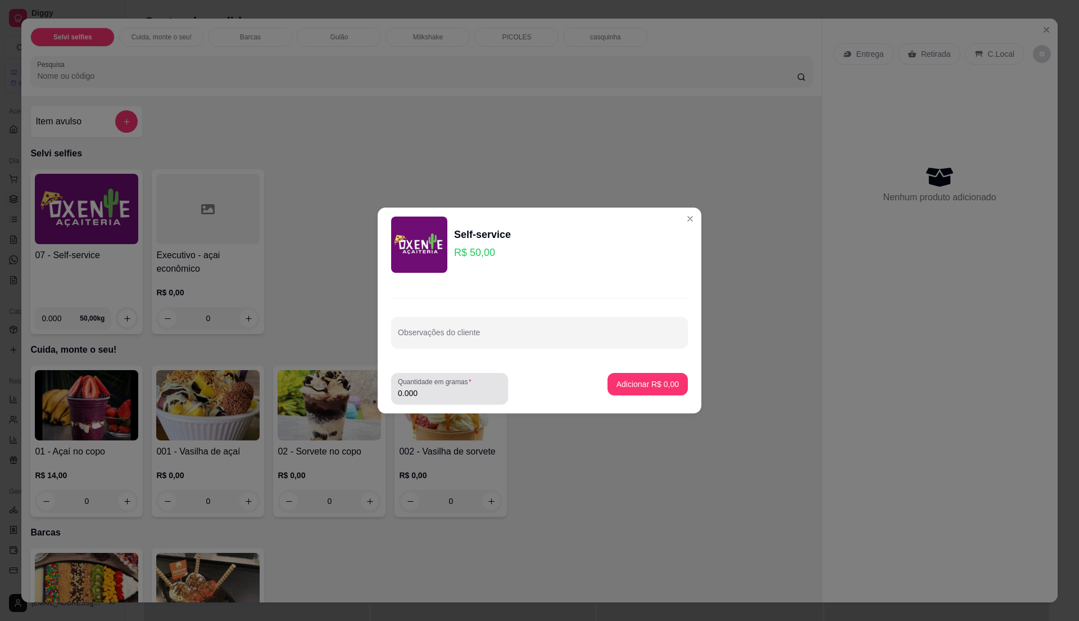
click at [458, 381] on label "Quantidade em gramas" at bounding box center [437, 382] width 78 height 10
click at [458, 387] on input "0.000" at bounding box center [449, 392] width 103 height 11
type input "0.19"
click at [621, 381] on p "Adicionar R$ 9,50" at bounding box center [648, 383] width 62 height 11
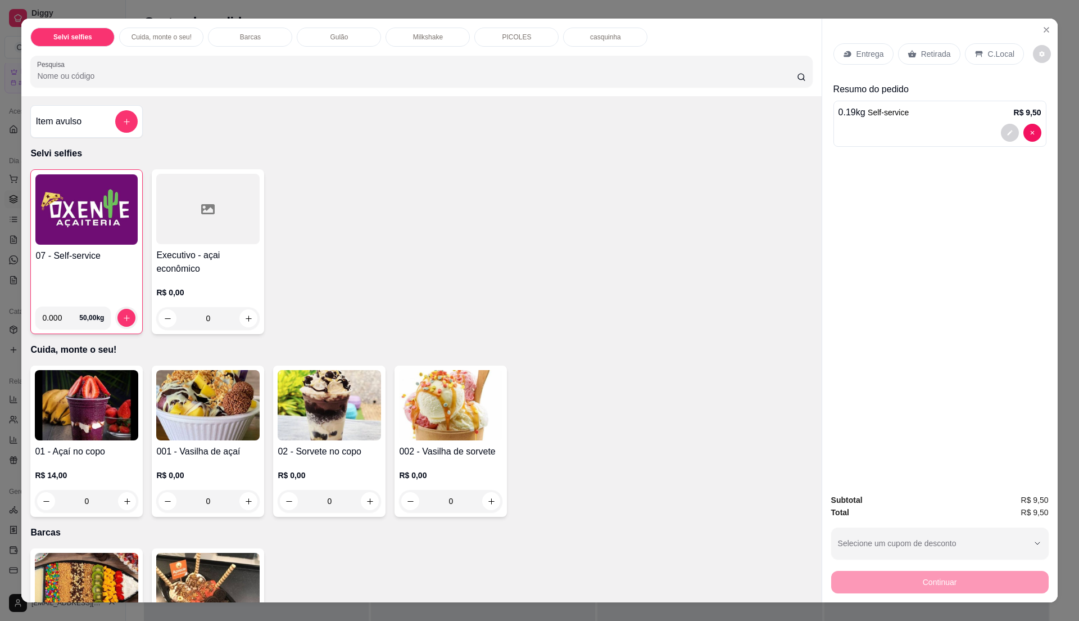
click at [988, 48] on p "C.Local" at bounding box center [1001, 53] width 26 height 11
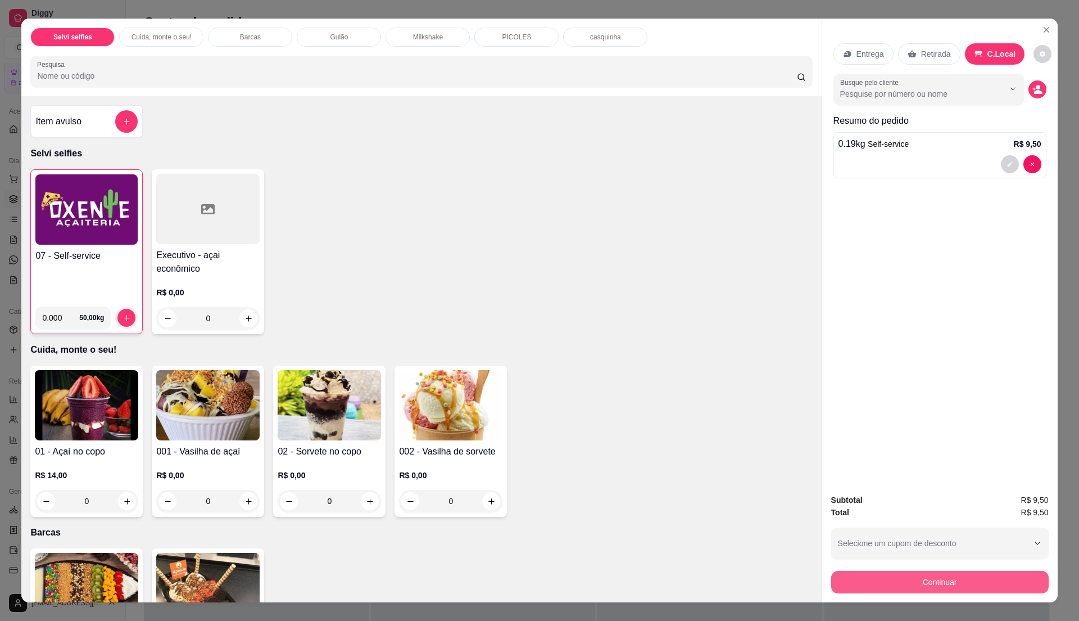
click at [944, 578] on button "Continuar" at bounding box center [940, 582] width 218 height 22
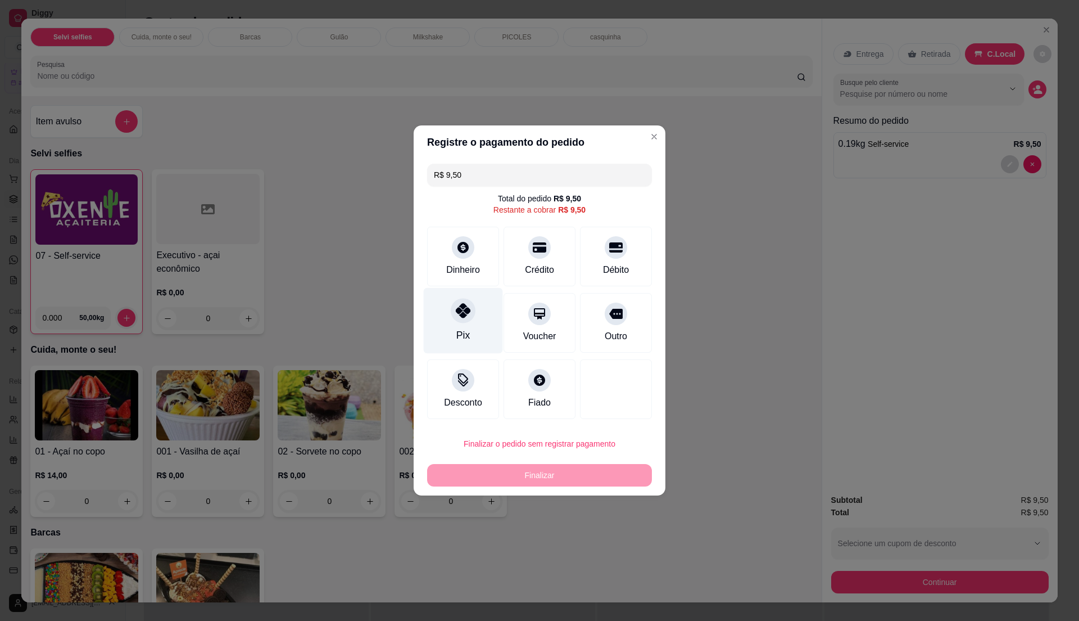
click at [474, 324] on div "Pix" at bounding box center [463, 321] width 79 height 66
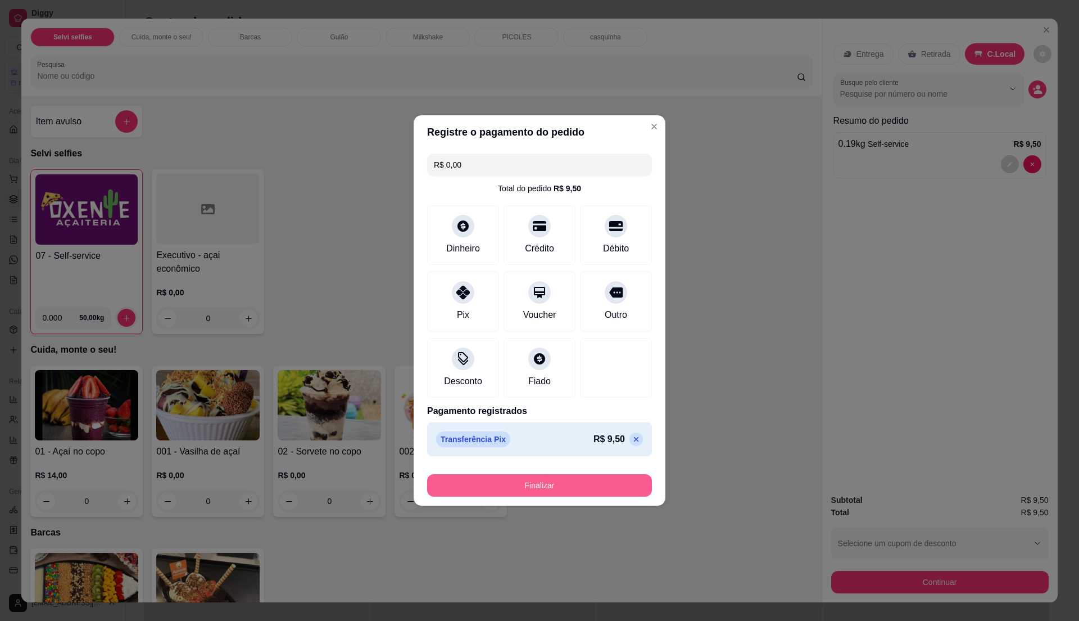
click at [509, 485] on button "Finalizar" at bounding box center [539, 485] width 225 height 22
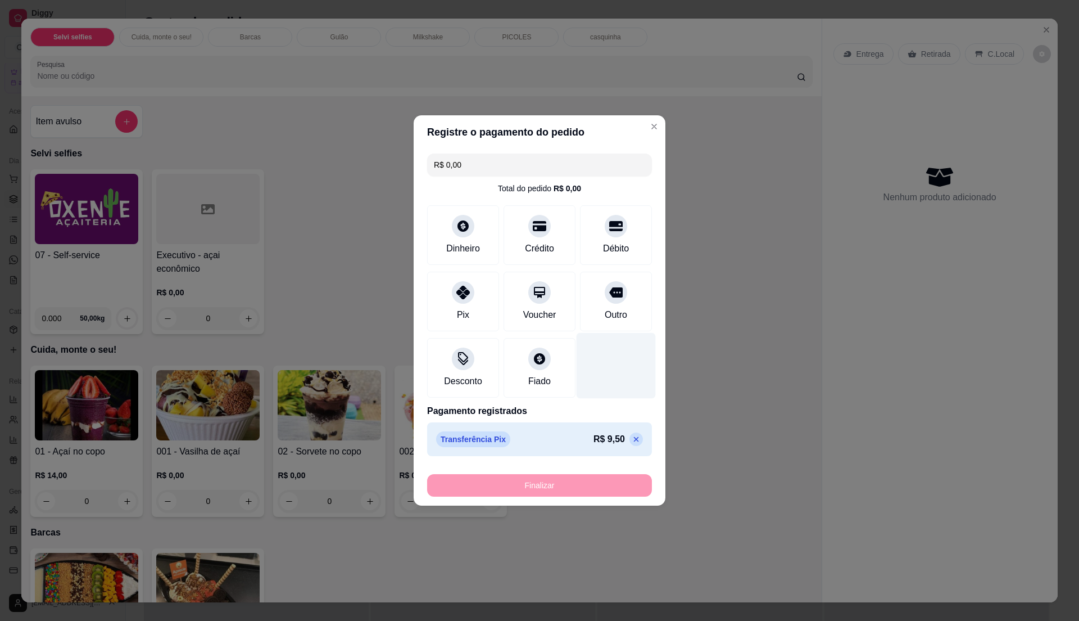
type input "-R$ 9,50"
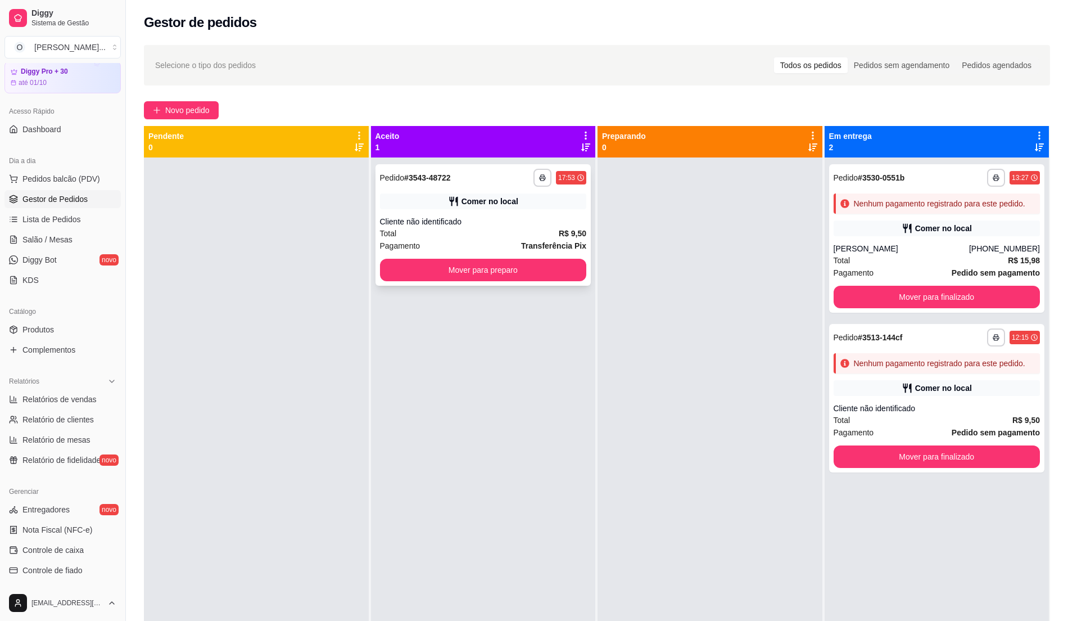
click at [545, 233] on div "Total R$ 9,50" at bounding box center [483, 233] width 207 height 12
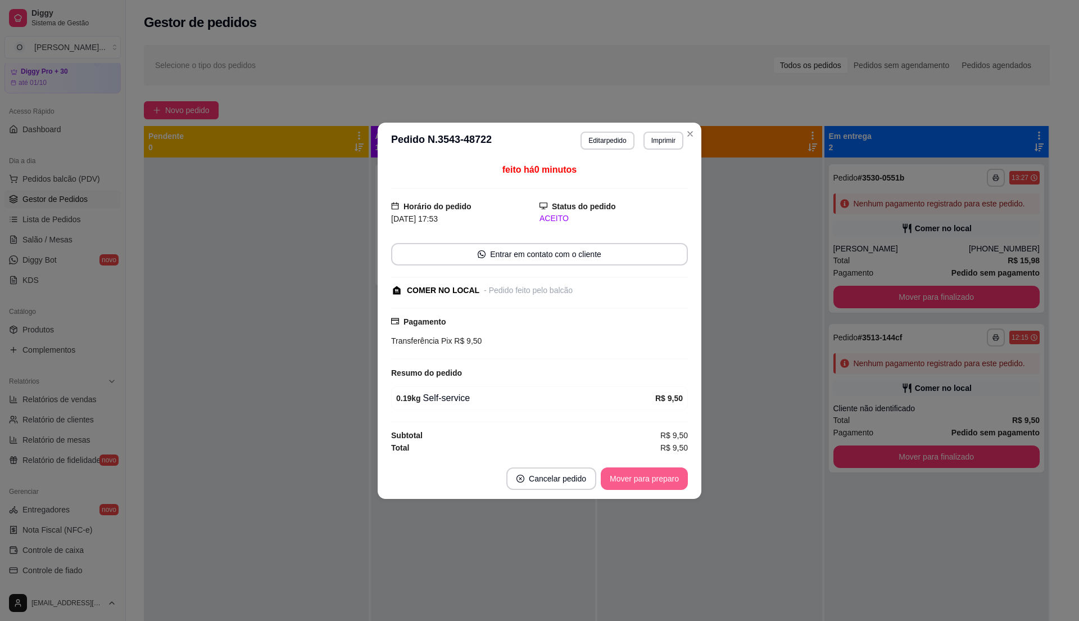
click at [667, 476] on button "Mover para preparo" at bounding box center [644, 478] width 87 height 22
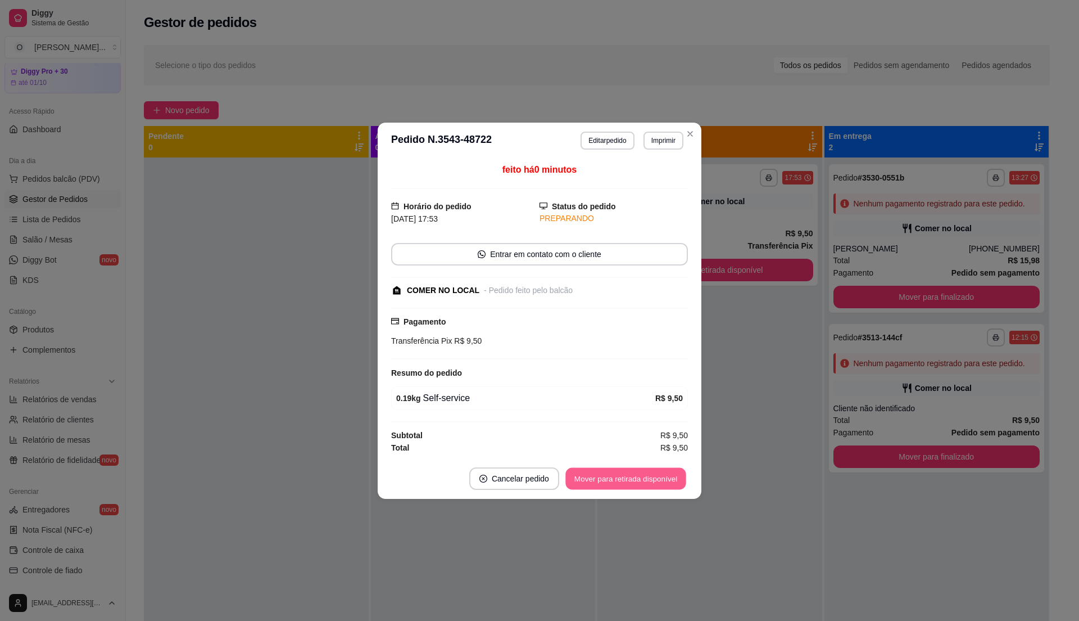
click at [667, 476] on button "Mover para retirada disponível" at bounding box center [625, 478] width 120 height 22
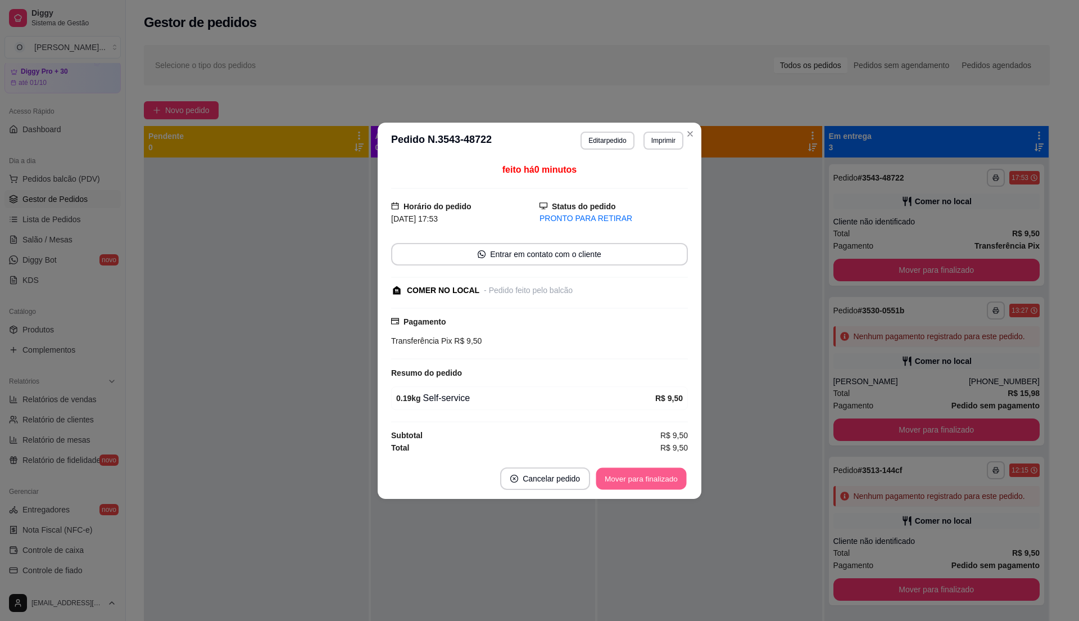
click at [667, 477] on button "Mover para finalizado" at bounding box center [641, 478] width 90 height 22
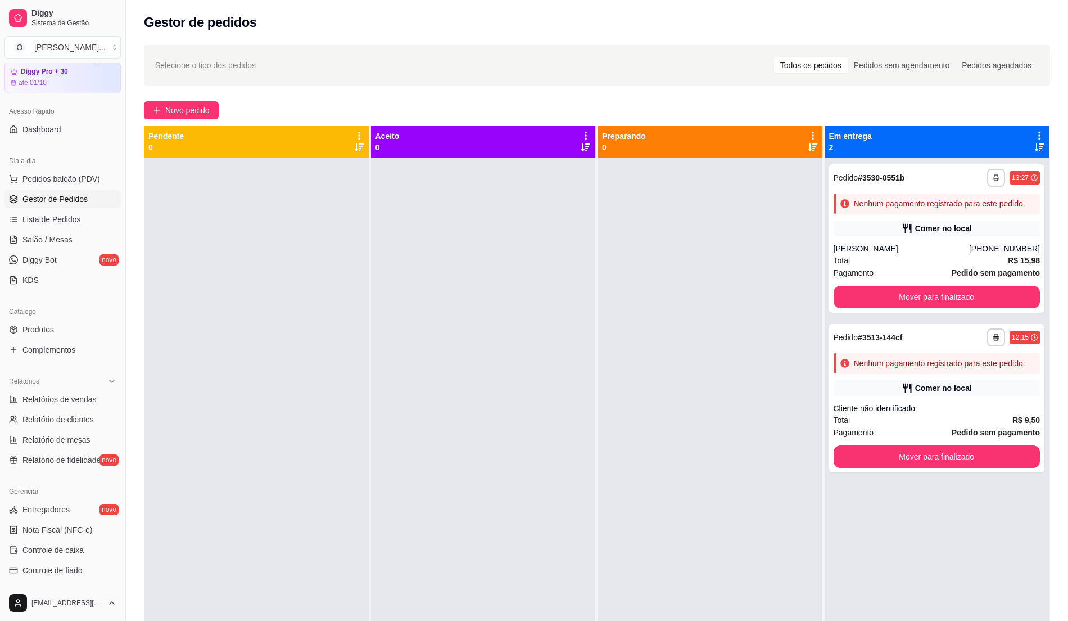
click at [339, 300] on div at bounding box center [256, 467] width 225 height 621
click at [81, 401] on span "Relatórios de vendas" at bounding box center [59, 398] width 74 height 11
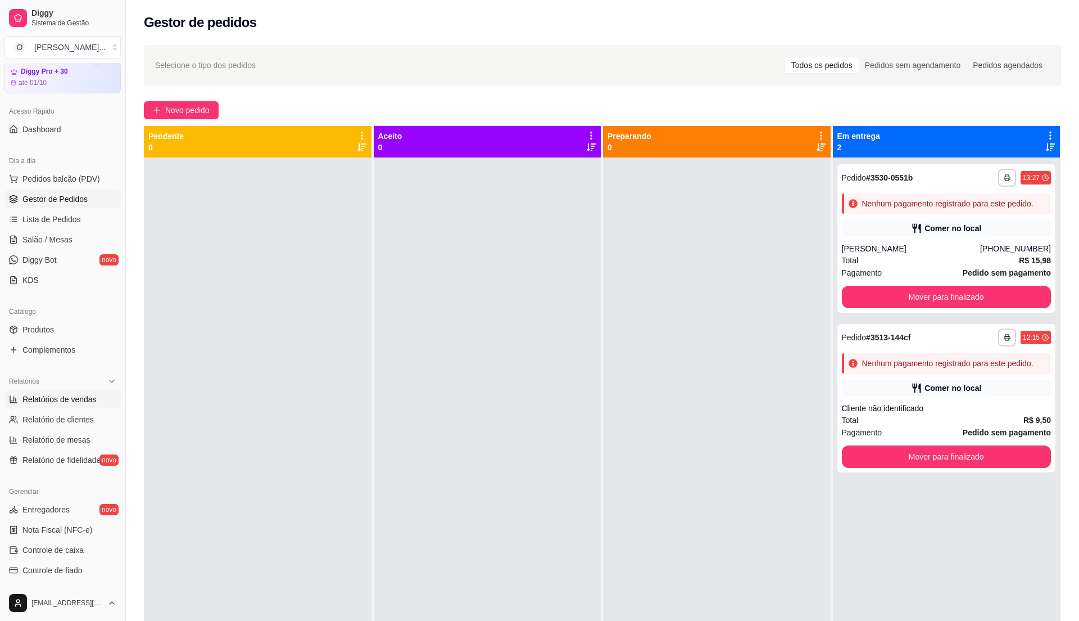
select select "ALL"
select select "0"
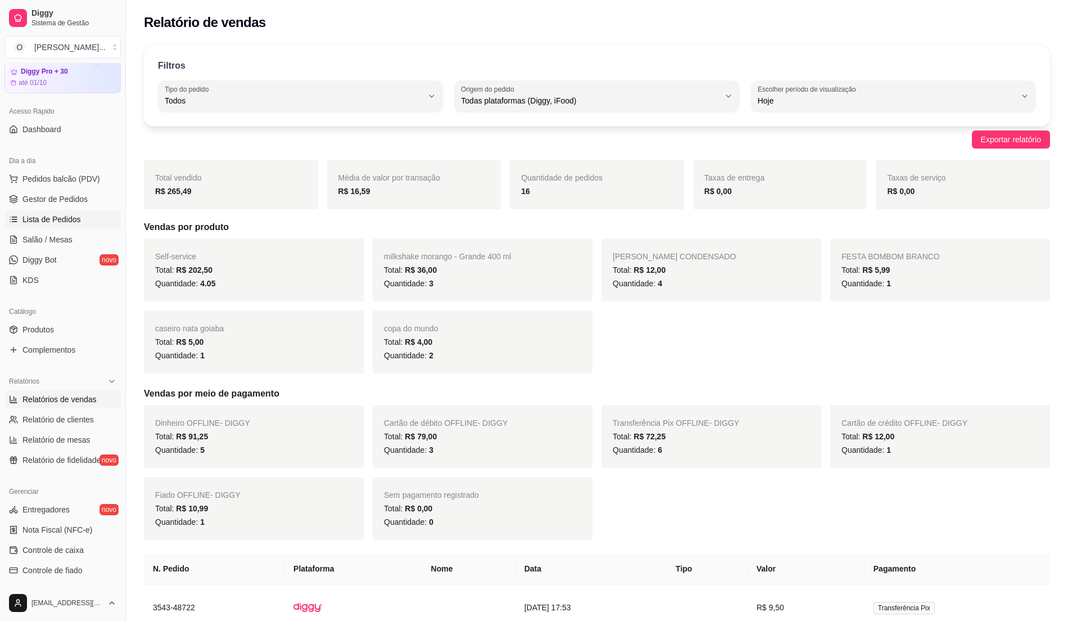
click at [51, 217] on span "Lista de Pedidos" at bounding box center [51, 219] width 58 height 11
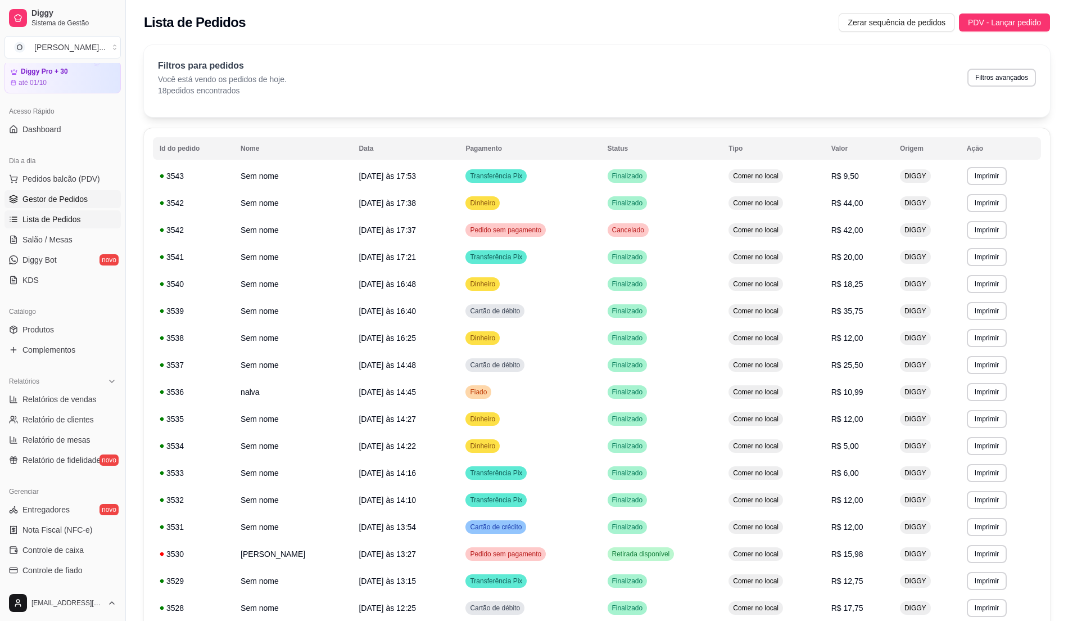
click at [60, 197] on span "Gestor de Pedidos" at bounding box center [54, 198] width 65 height 11
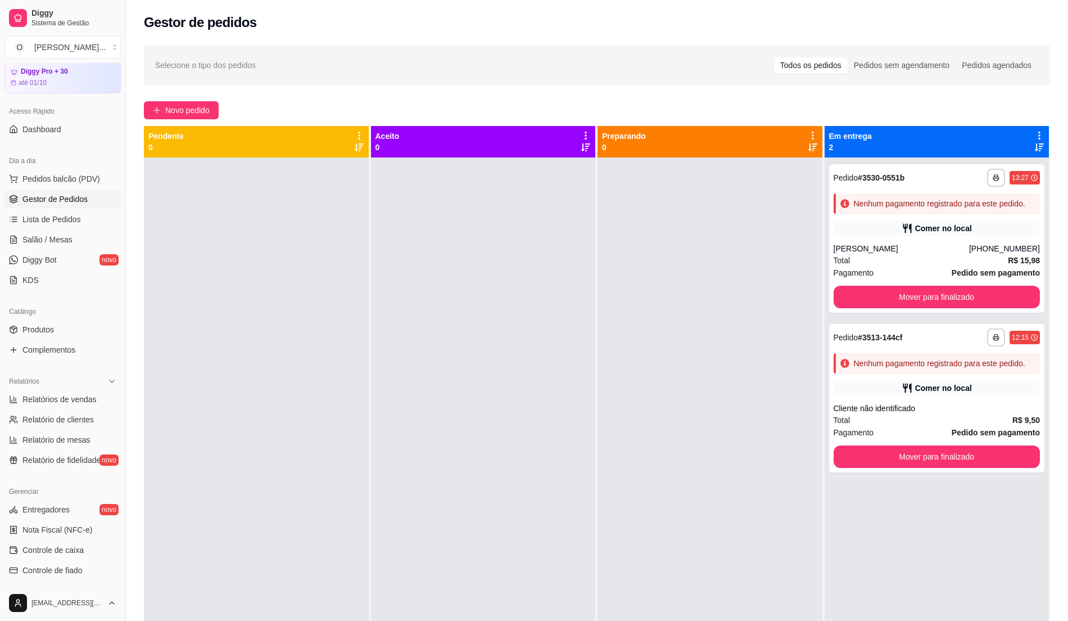
click at [558, 175] on div at bounding box center [483, 467] width 225 height 621
click at [71, 196] on span "Gestor de Pedidos" at bounding box center [54, 198] width 65 height 11
click at [76, 399] on span "Relatórios de vendas" at bounding box center [59, 398] width 74 height 11
select select "ALL"
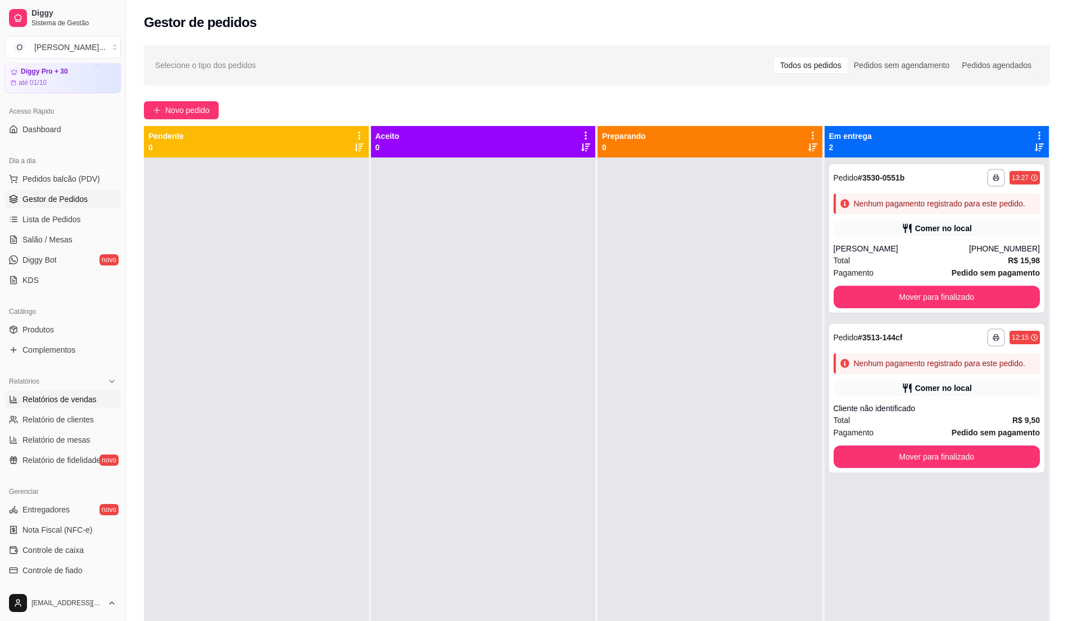
select select "ALL"
select select "0"
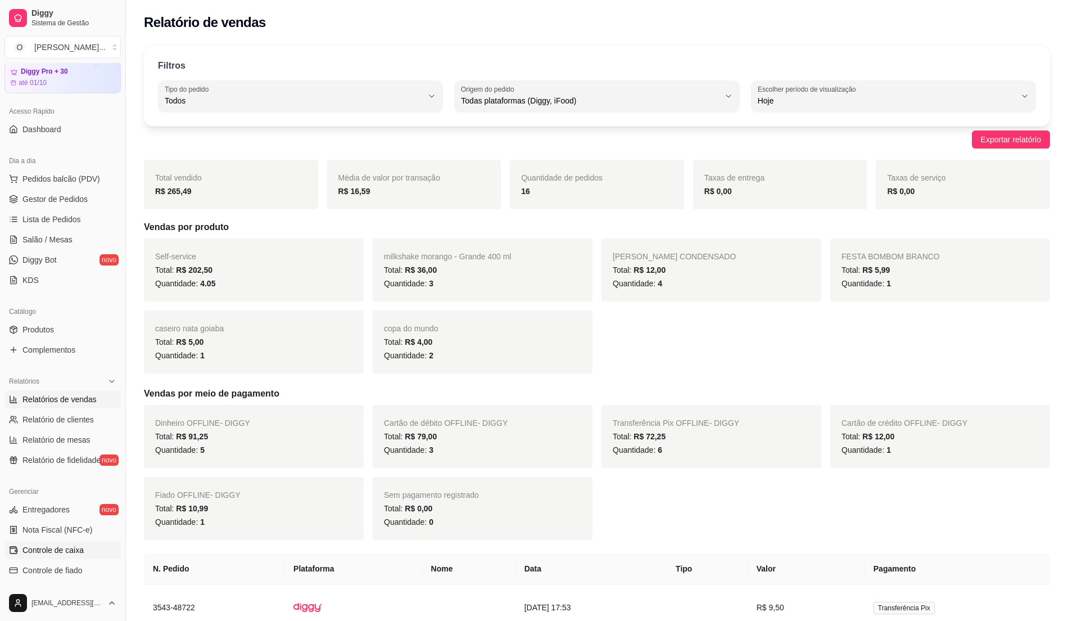
click at [20, 546] on link "Controle de caixa" at bounding box center [62, 550] width 116 height 18
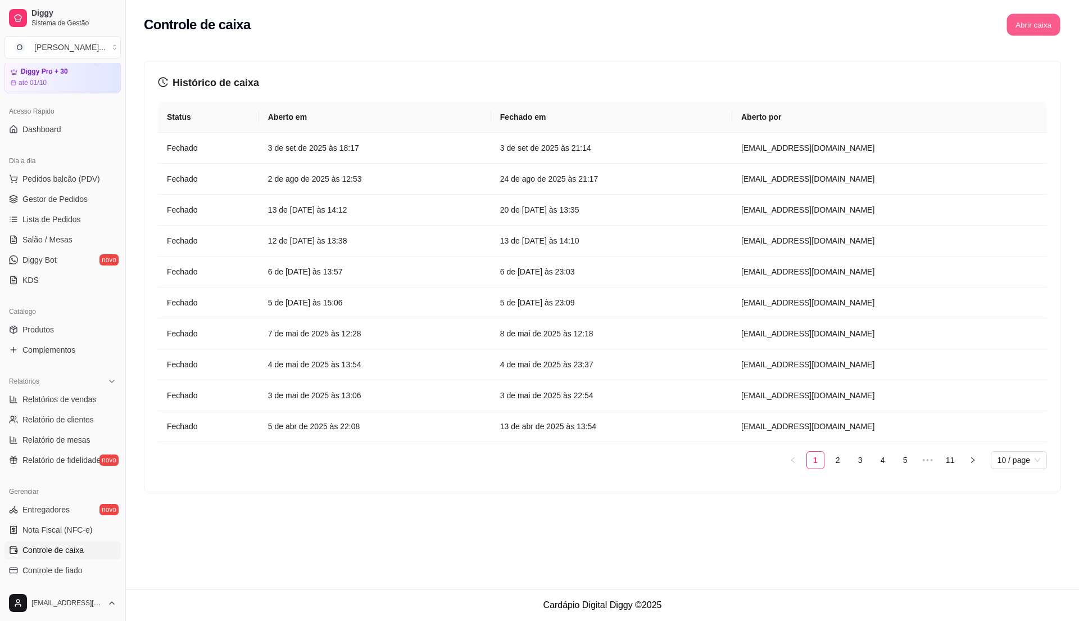
click at [1055, 26] on button "Abrir caixa" at bounding box center [1033, 25] width 53 height 22
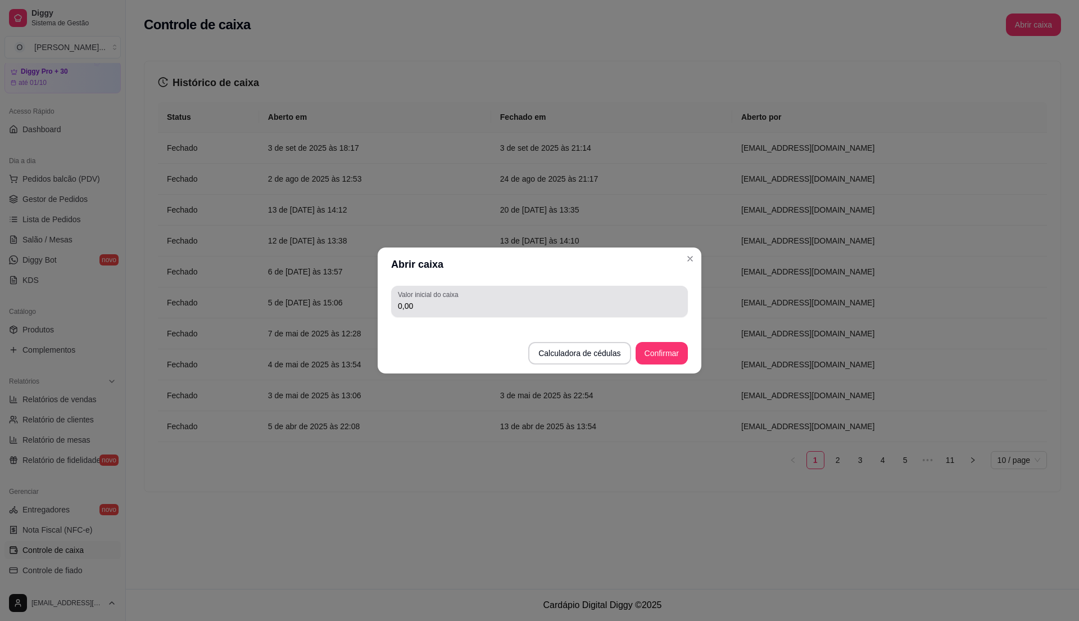
click at [544, 313] on div "Valor inicial do caixa 0,00" at bounding box center [539, 301] width 297 height 31
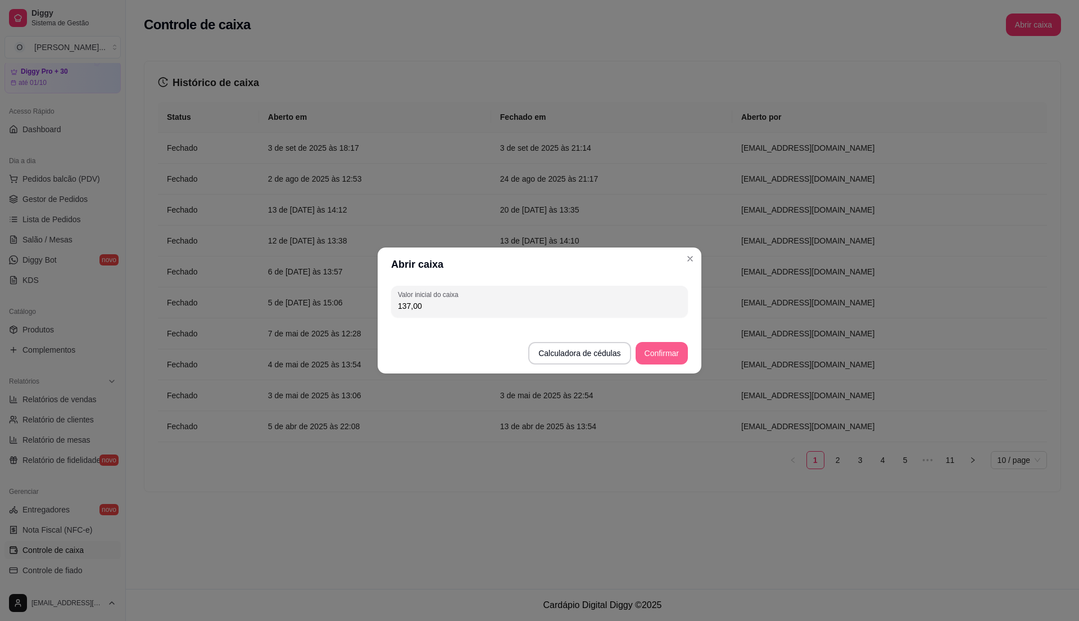
type input "137,00"
click at [671, 347] on button "Confirmar" at bounding box center [661, 353] width 51 height 22
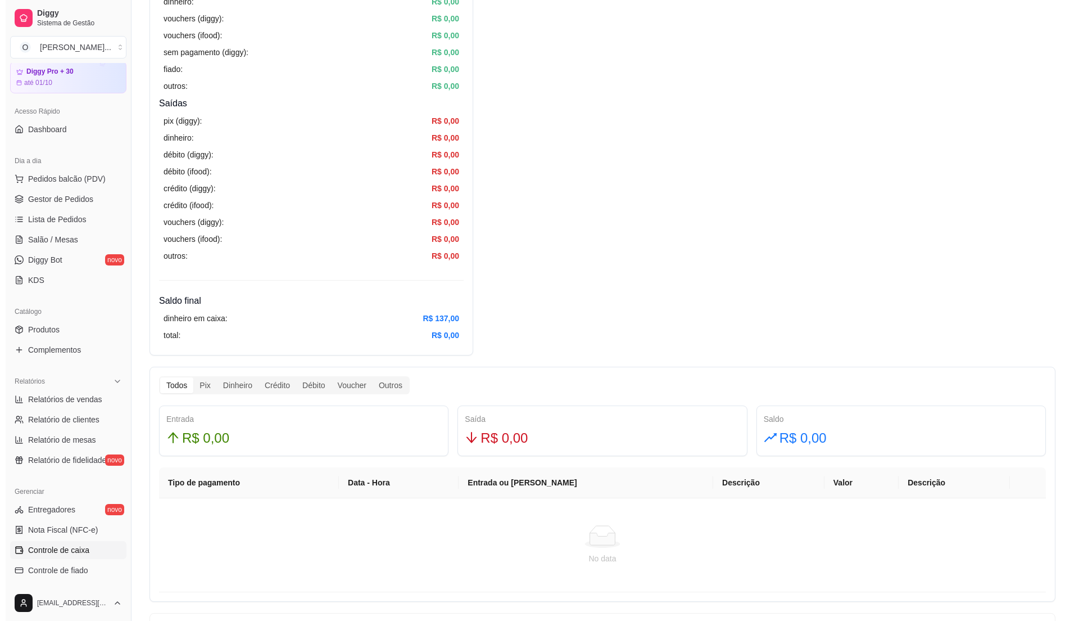
scroll to position [374, 0]
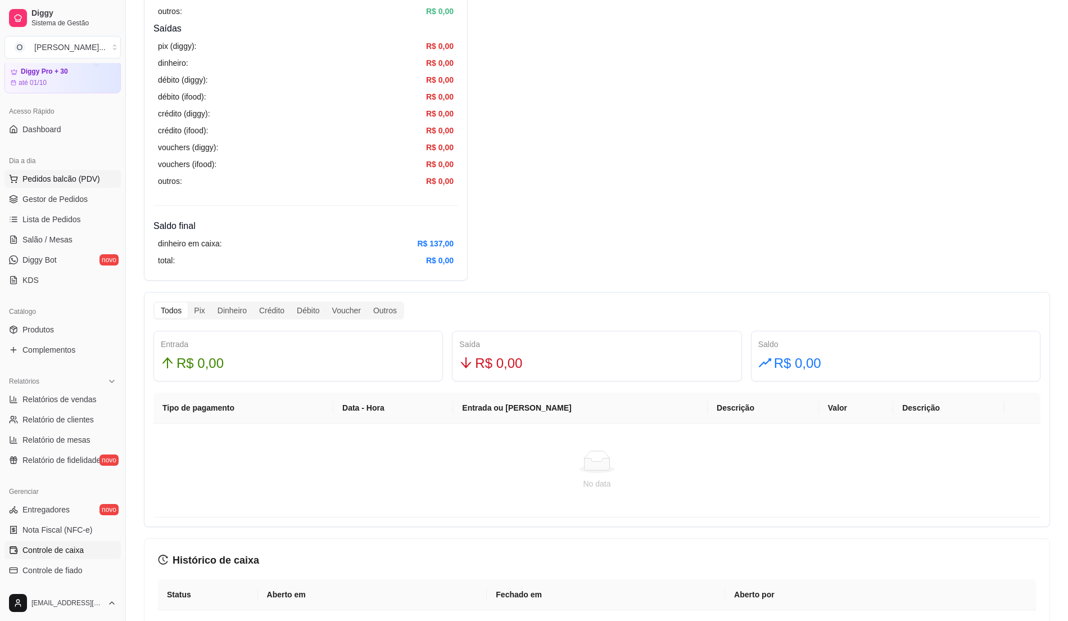
click at [47, 173] on span "Pedidos balcão (PDV)" at bounding box center [61, 178] width 78 height 11
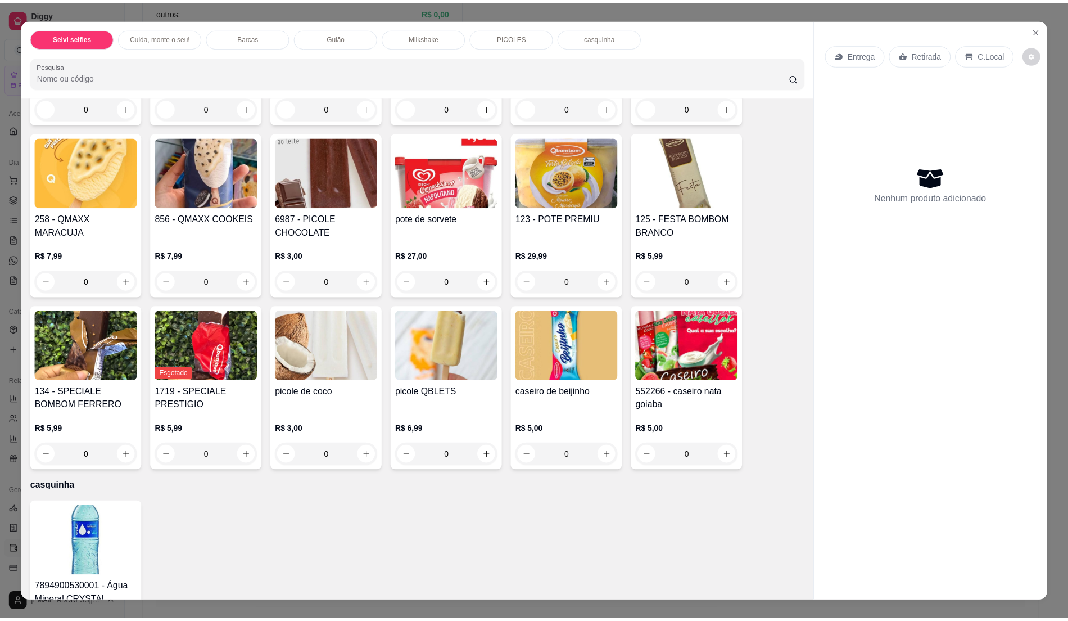
scroll to position [1507, 0]
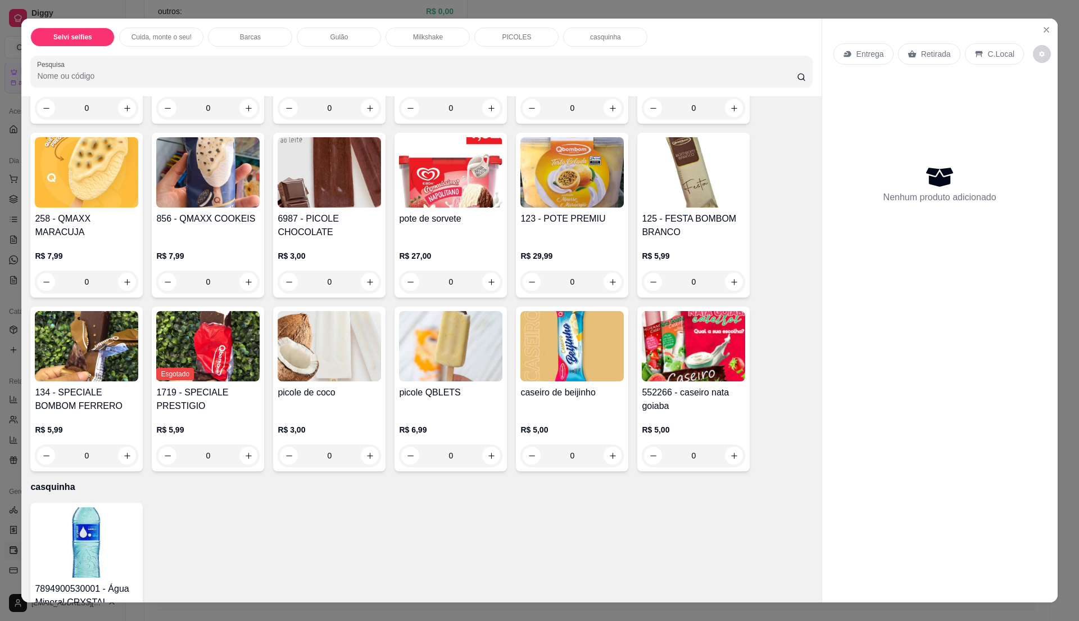
click at [75, 525] on img at bounding box center [86, 542] width 103 height 70
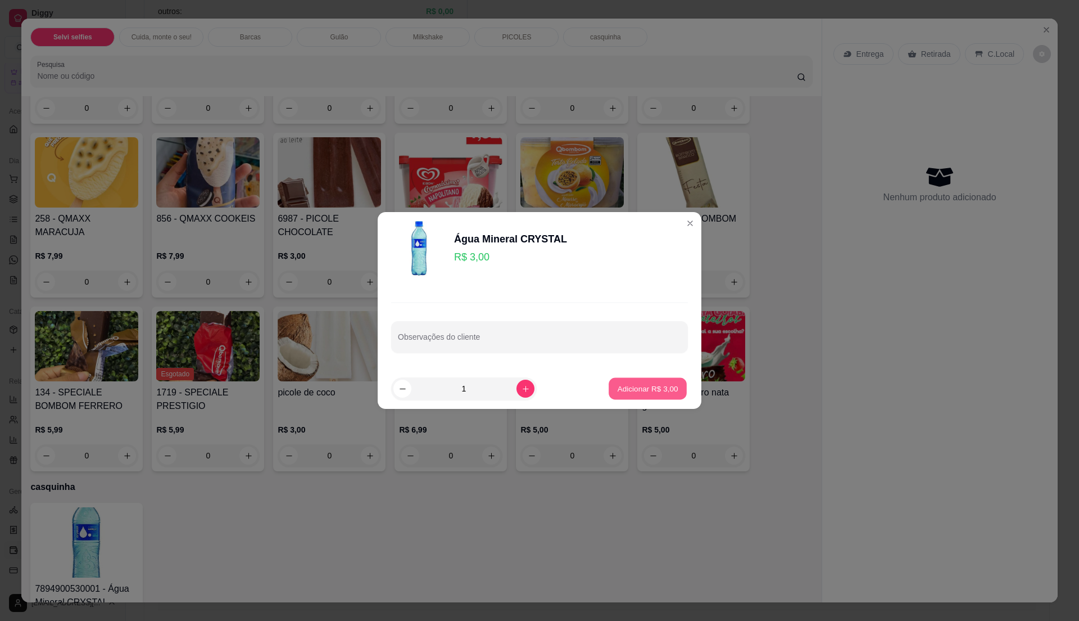
click at [640, 392] on p "Adicionar R$ 3,00" at bounding box center [647, 388] width 61 height 11
type input "1"
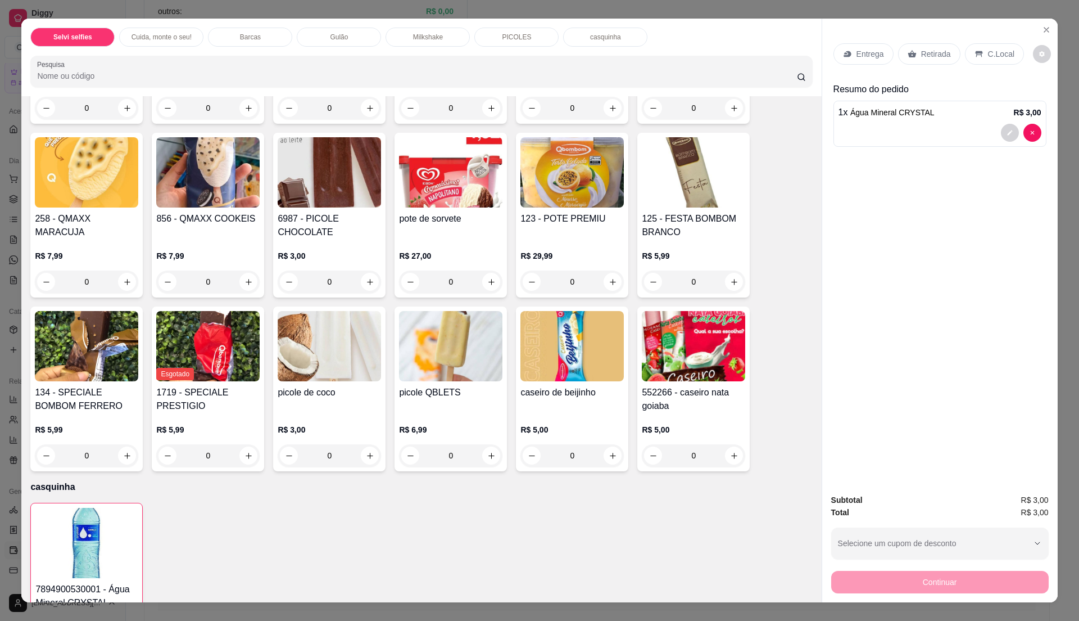
click at [1003, 49] on p "C.Local" at bounding box center [1001, 53] width 26 height 11
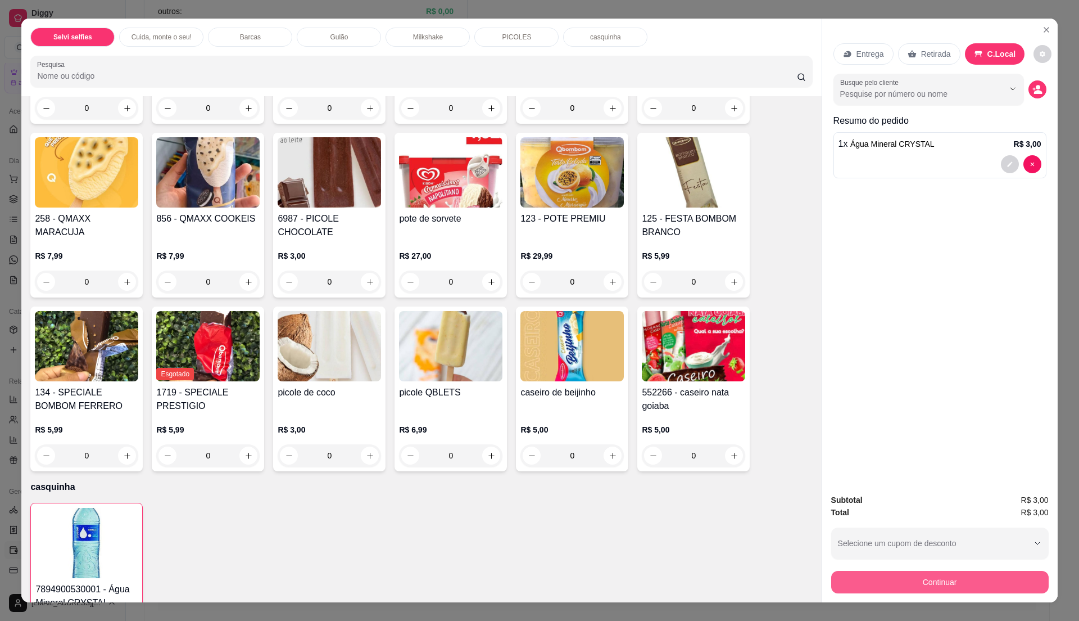
click at [1024, 578] on button "Continuar" at bounding box center [940, 582] width 218 height 22
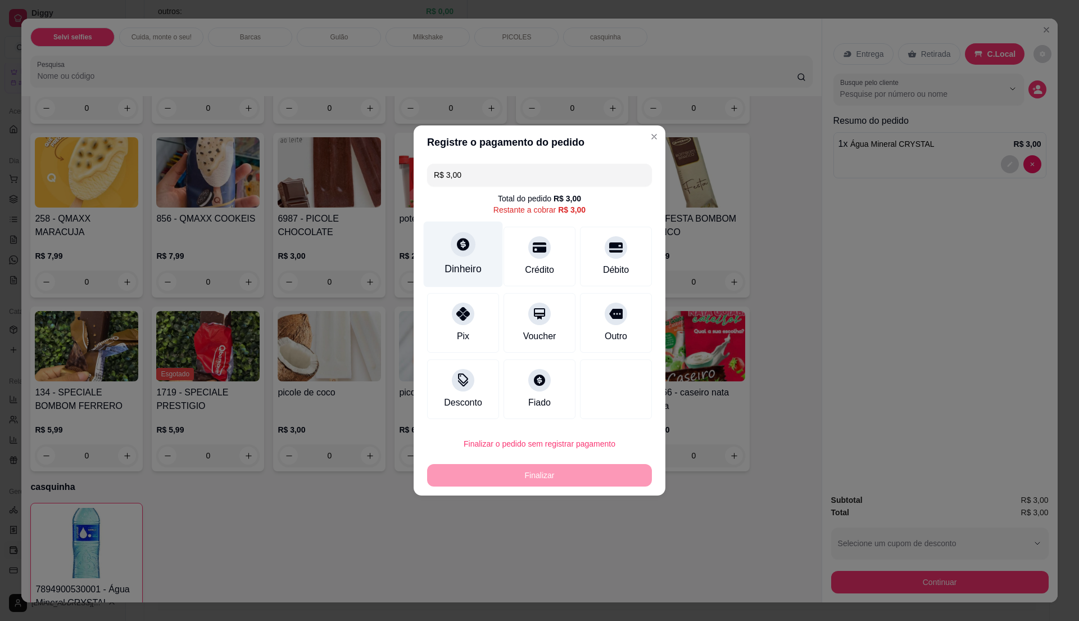
click at [467, 262] on div "Dinheiro" at bounding box center [463, 268] width 37 height 15
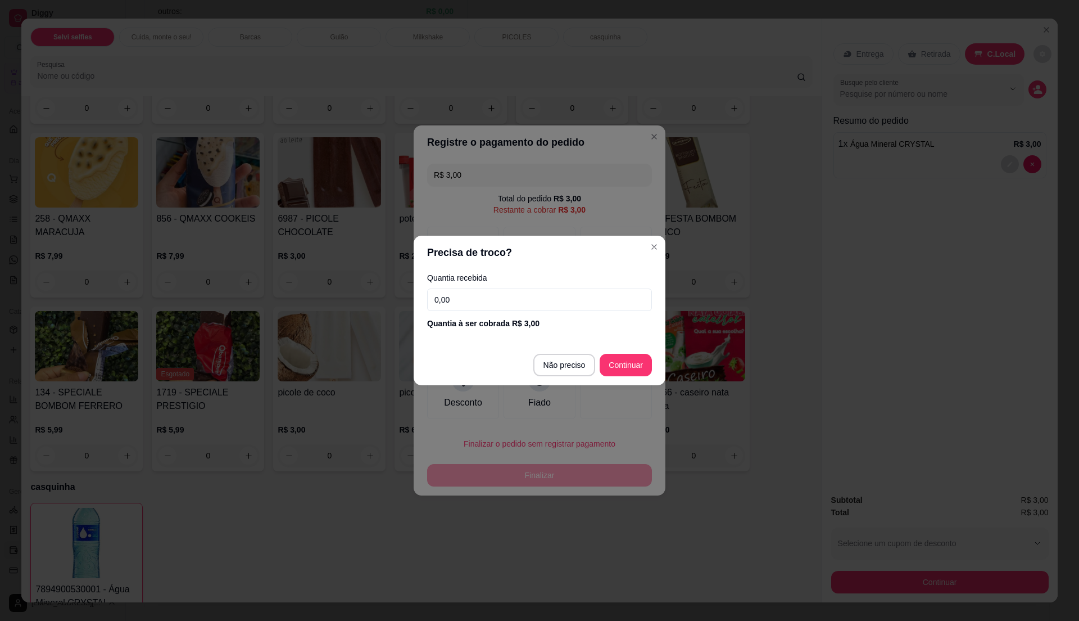
click at [515, 300] on input "0,00" at bounding box center [539, 299] width 225 height 22
type input "3,00"
type input "R$ 0,00"
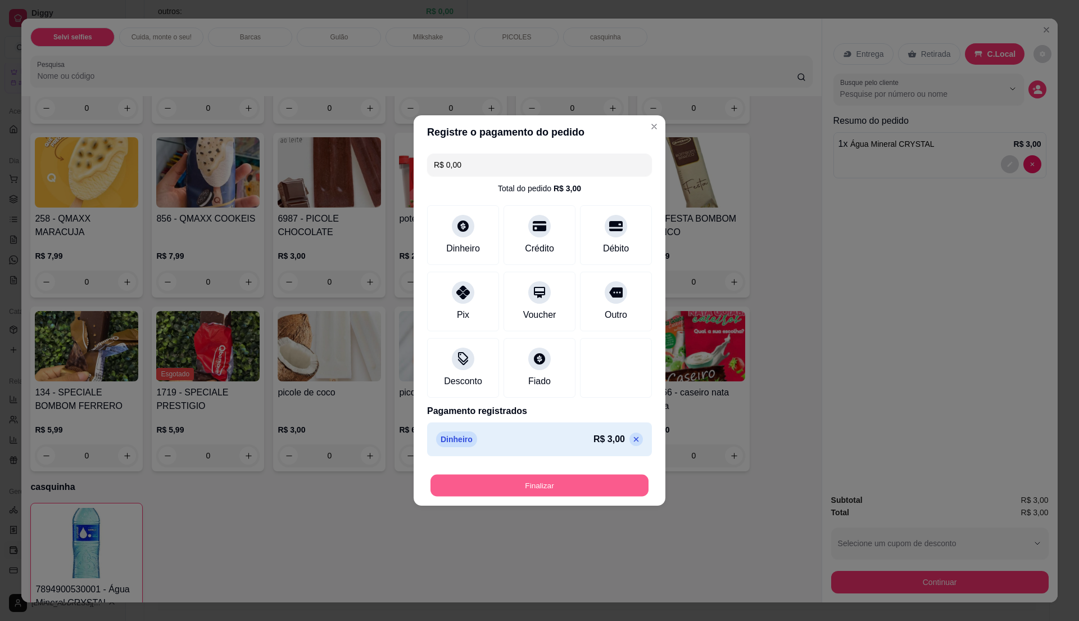
click at [495, 487] on button "Finalizar" at bounding box center [540, 485] width 218 height 22
type input "0"
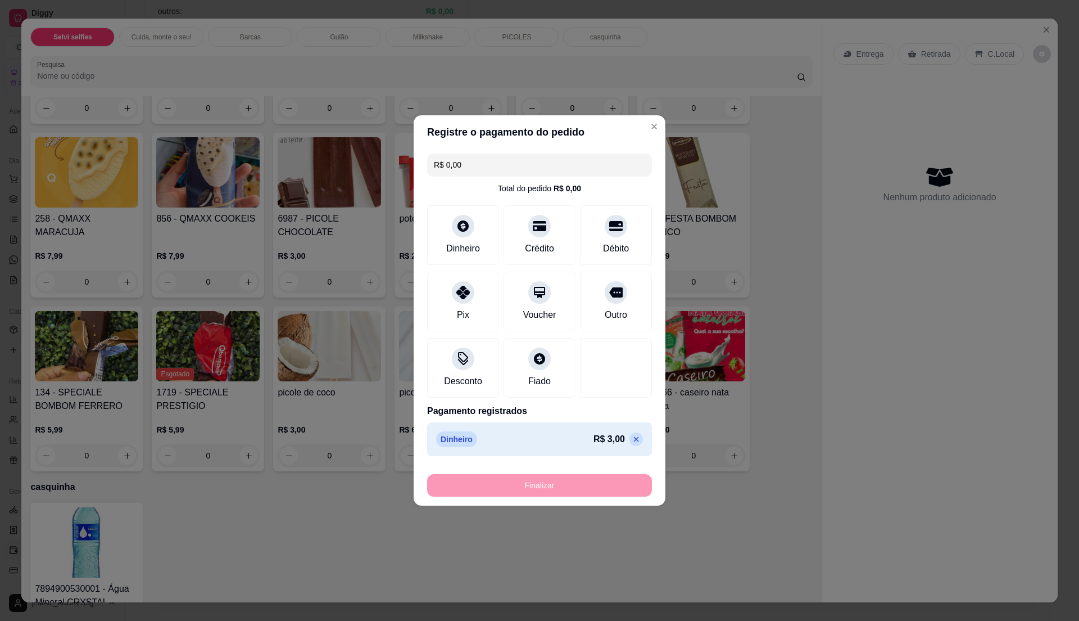
type input "-R$ 3,00"
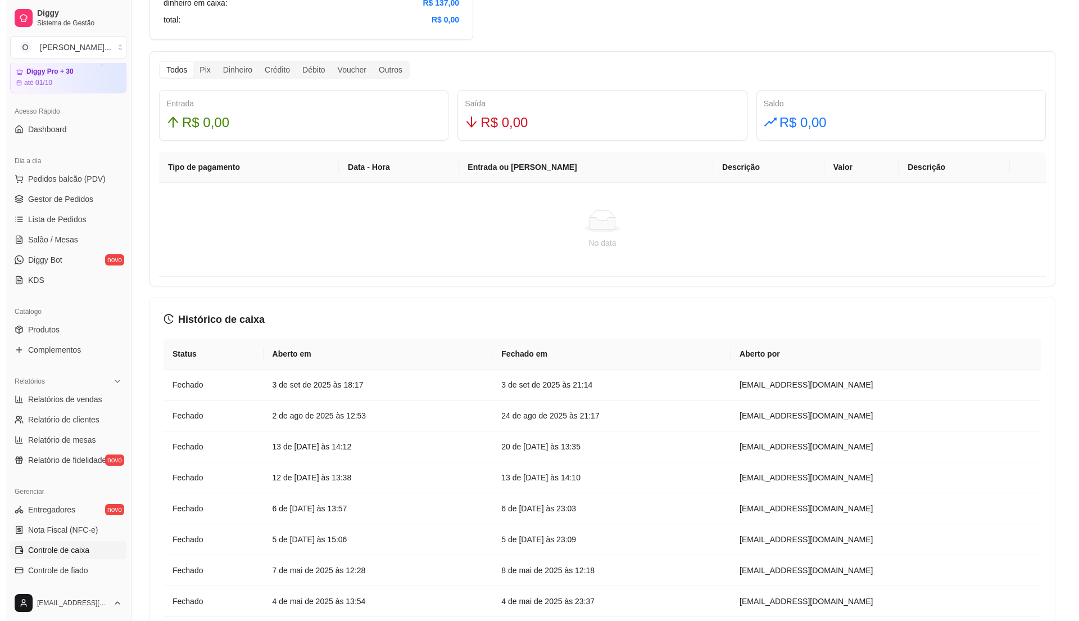
scroll to position [674, 0]
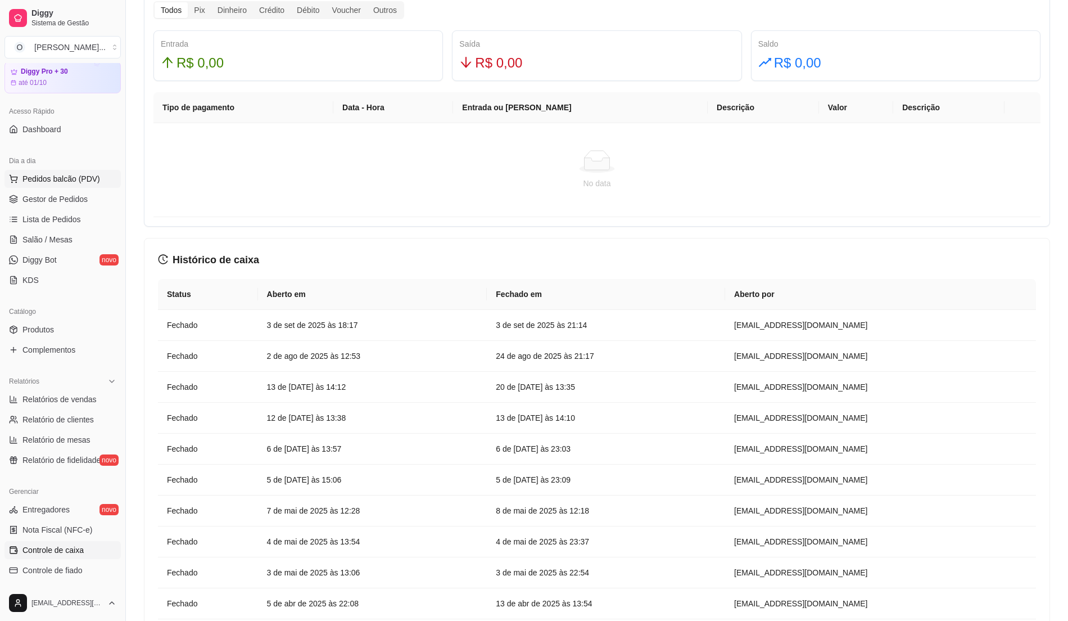
click at [50, 183] on span "Pedidos balcão (PDV)" at bounding box center [61, 178] width 78 height 11
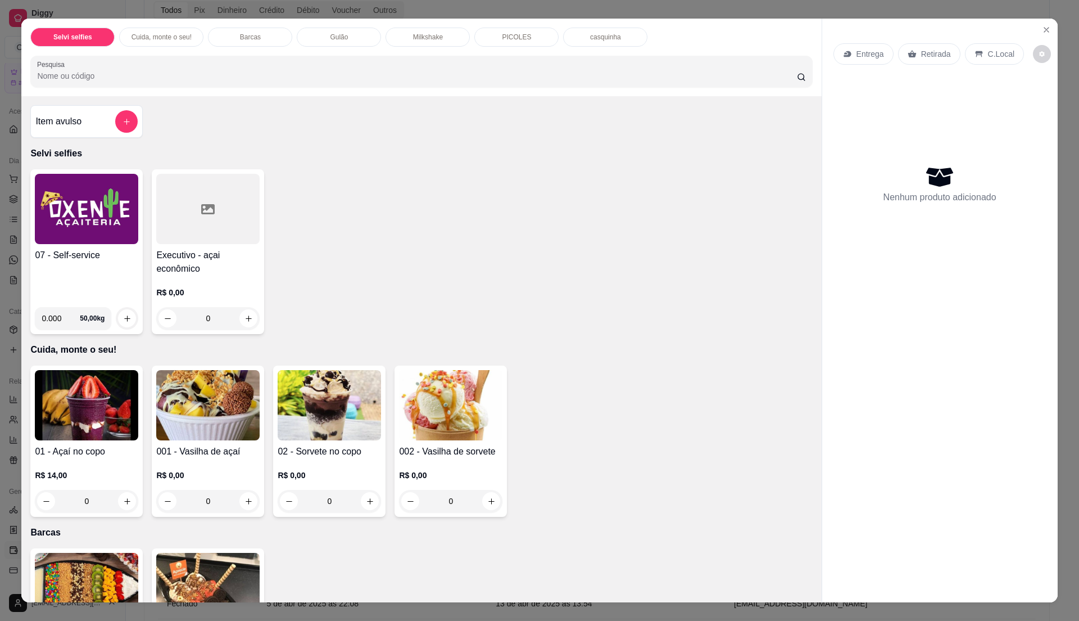
click at [96, 257] on h4 "07 - Self-service" at bounding box center [86, 254] width 103 height 13
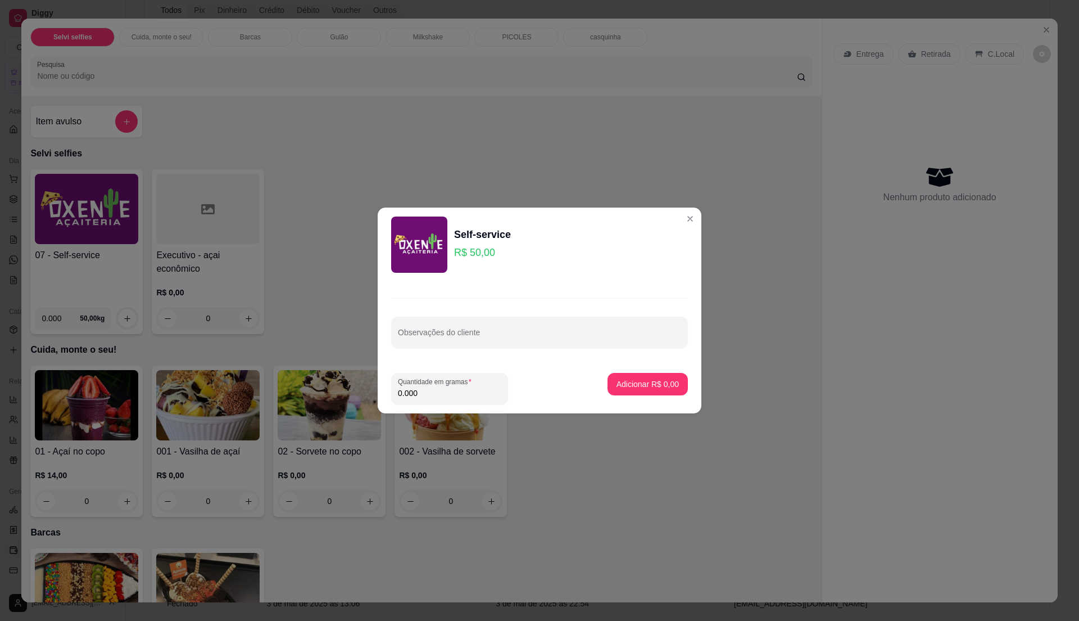
click at [456, 392] on input "0.000" at bounding box center [449, 392] width 103 height 11
type input "0.295"
click at [628, 379] on p "Adicionar R$ 14,75" at bounding box center [645, 383] width 65 height 11
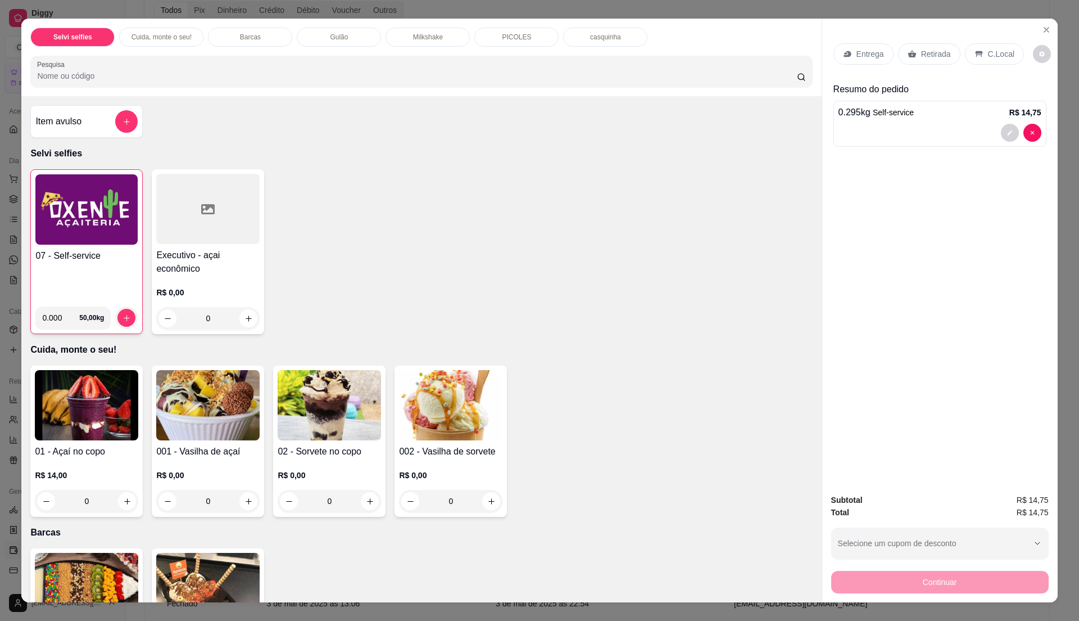
click at [988, 53] on p "C.Local" at bounding box center [1001, 53] width 26 height 11
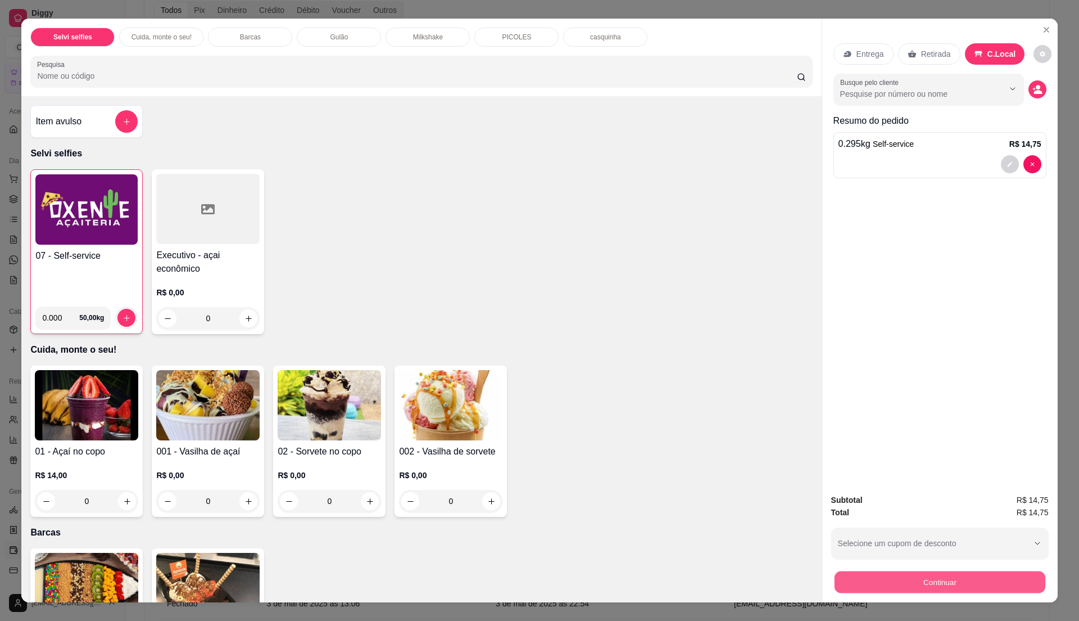
click at [1012, 581] on button "Continuar" at bounding box center [939, 582] width 211 height 22
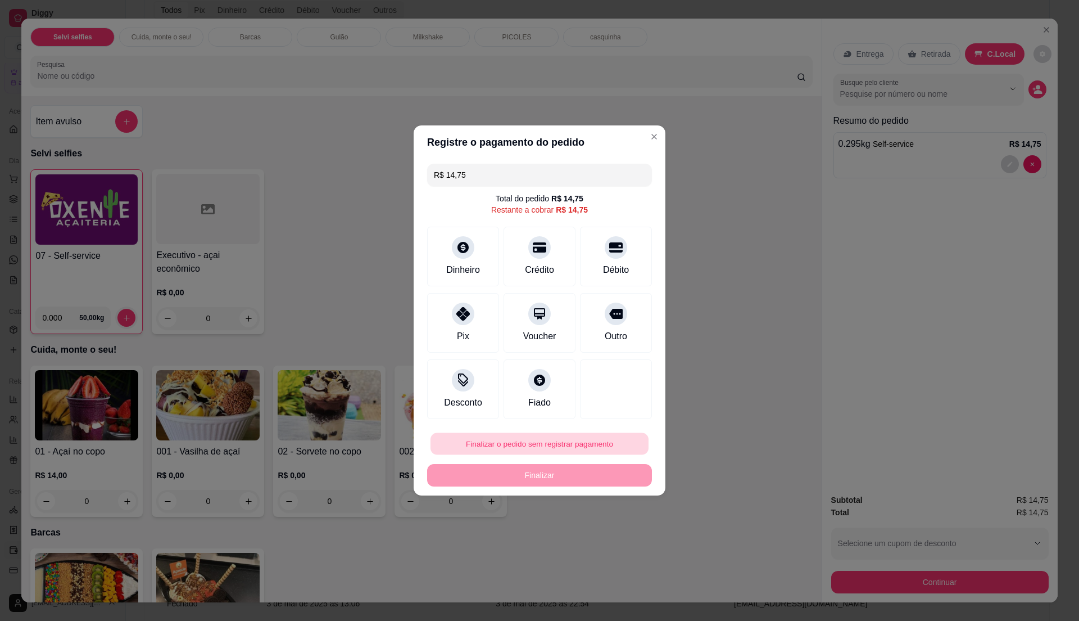
click at [573, 455] on button "Finalizar o pedido sem registrar pagamento" at bounding box center [540, 444] width 218 height 22
click at [614, 542] on button "Confirmar" at bounding box center [608, 536] width 40 height 17
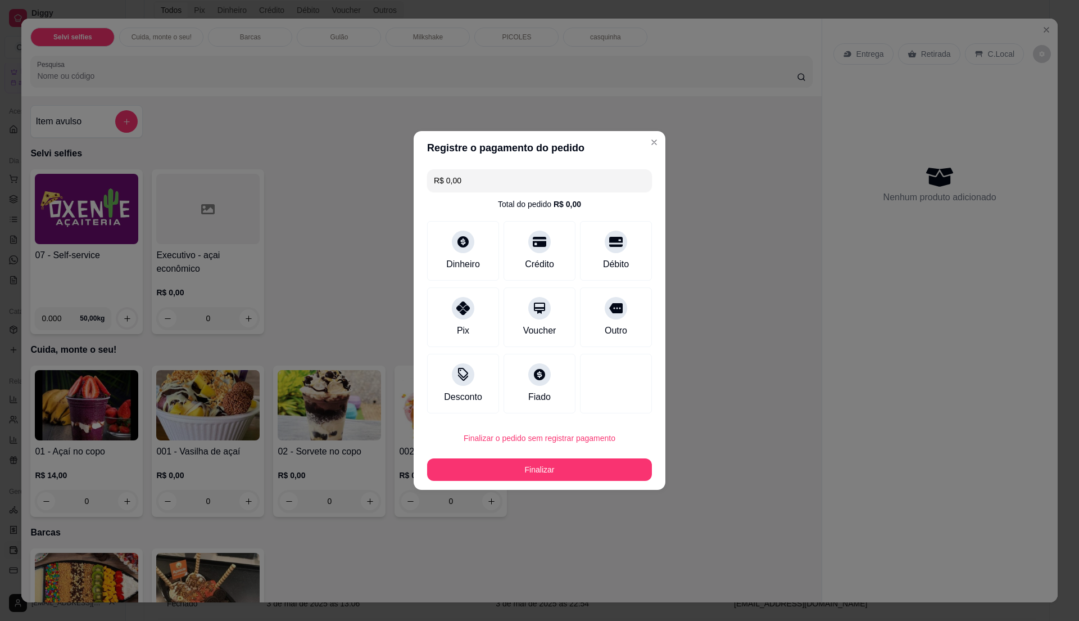
type input "R$ 0,00"
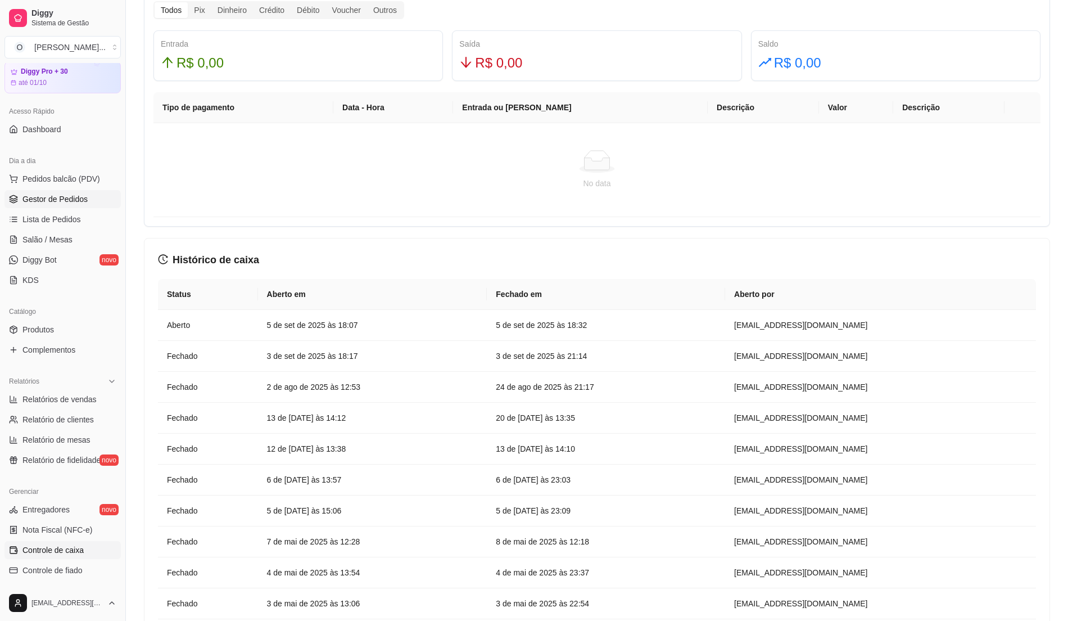
click at [84, 194] on span "Gestor de Pedidos" at bounding box center [54, 198] width 65 height 11
drag, startPoint x: 83, startPoint y: 187, endPoint x: 83, endPoint y: 196, distance: 9.0
click at [83, 196] on ul "Pedidos balcão (PDV) Gestor de Pedidos Lista de Pedidos Salão / Mesas Diggy Bot…" at bounding box center [62, 229] width 116 height 119
click at [87, 199] on link "Gestor de Pedidos" at bounding box center [62, 199] width 116 height 18
click at [88, 199] on link "Gestor de Pedidos" at bounding box center [62, 199] width 116 height 18
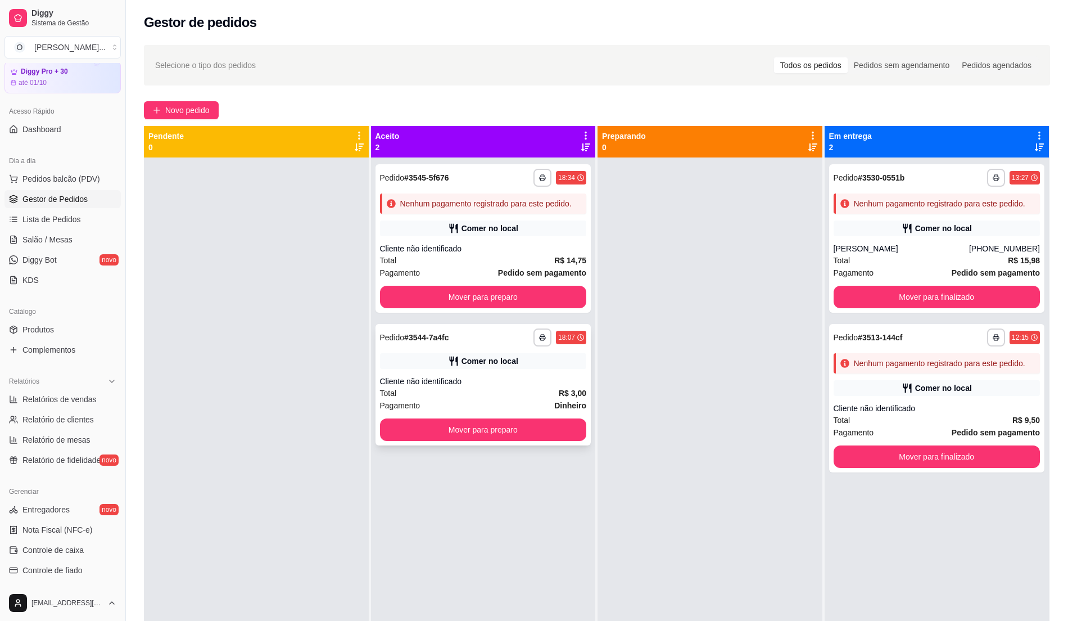
click at [487, 390] on div "Total R$ 3,00" at bounding box center [483, 393] width 207 height 12
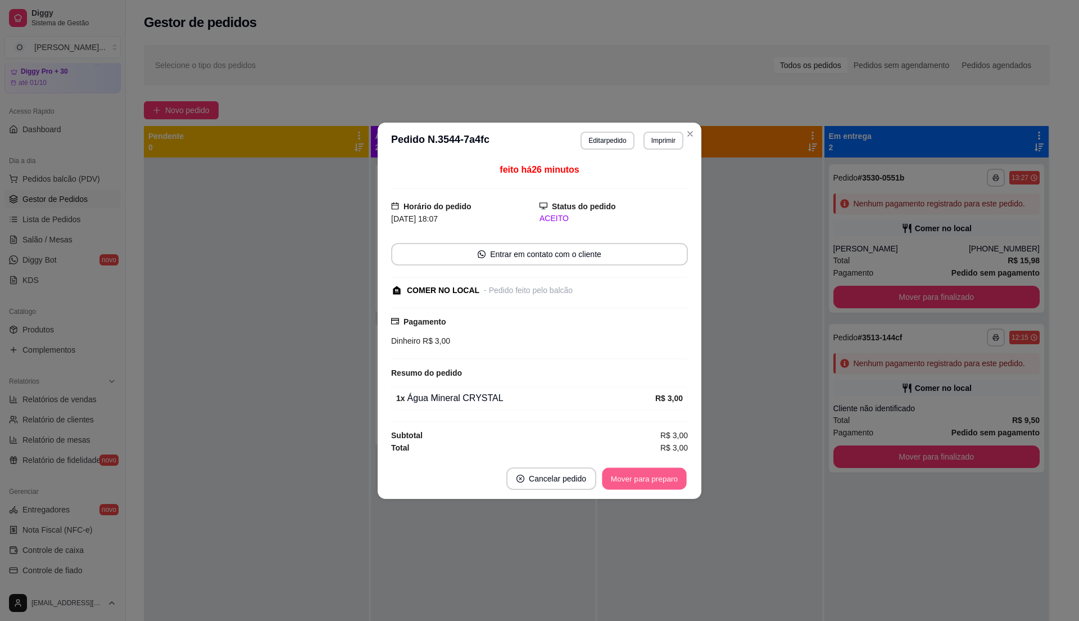
click at [637, 478] on button "Mover para preparo" at bounding box center [644, 478] width 84 height 22
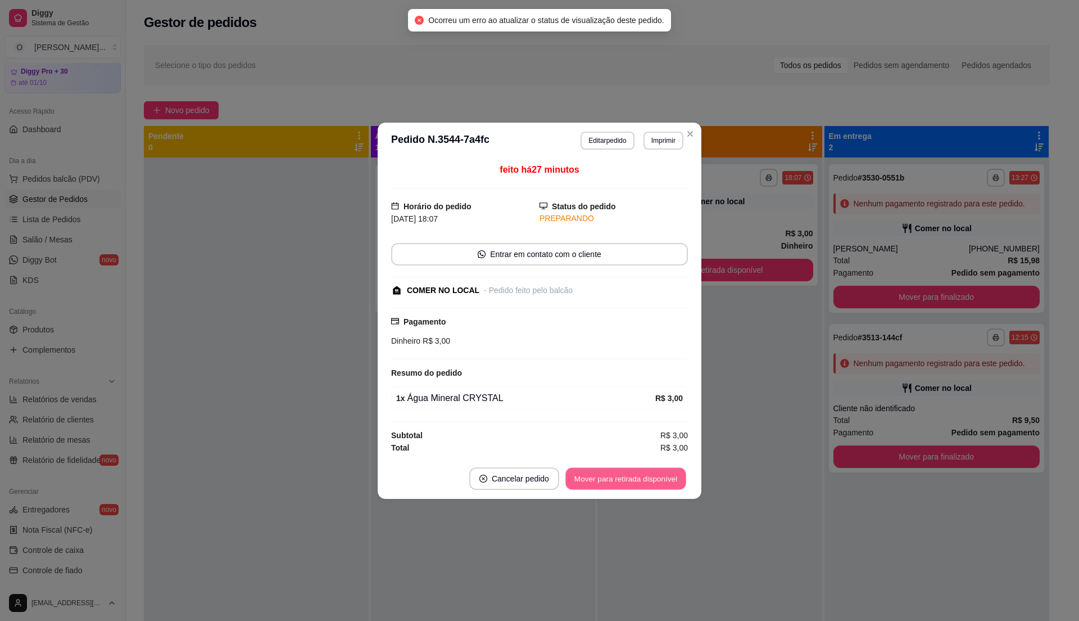
click at [637, 483] on button "Mover para retirada disponível" at bounding box center [625, 478] width 120 height 22
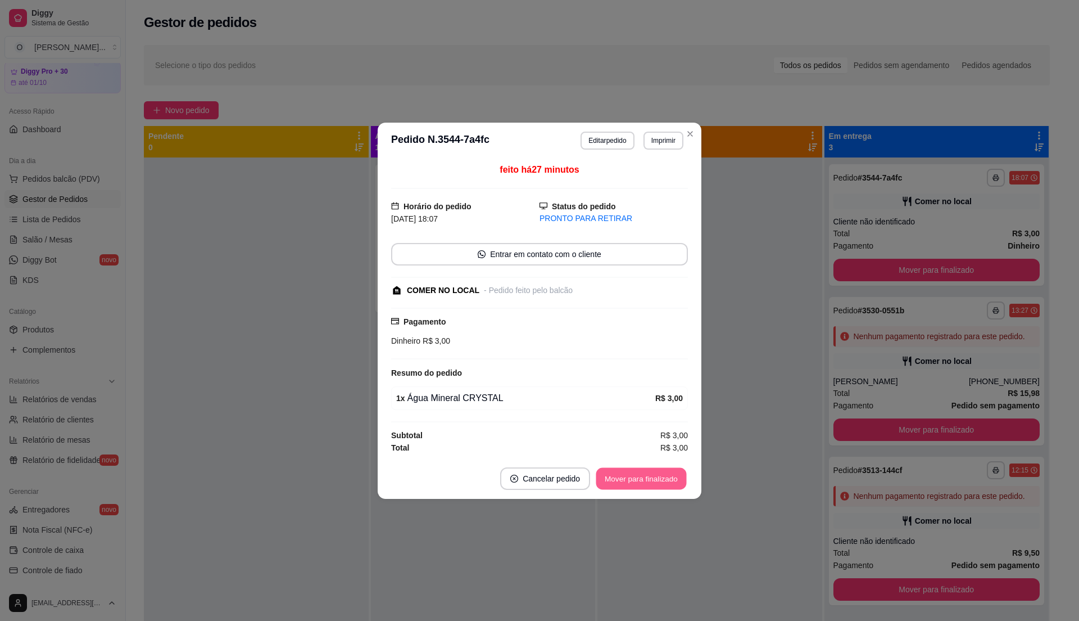
click at [637, 483] on button "Mover para finalizado" at bounding box center [641, 478] width 90 height 22
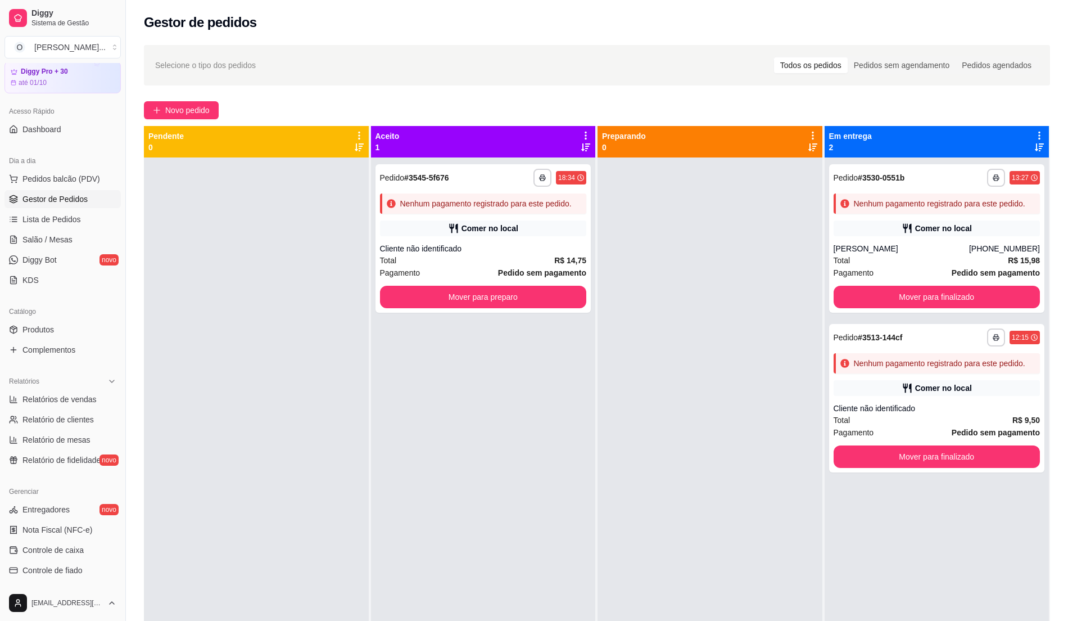
click at [679, 147] on div "Preparando 0" at bounding box center [710, 141] width 216 height 22
click at [477, 253] on div "Cliente não identificado" at bounding box center [483, 248] width 207 height 11
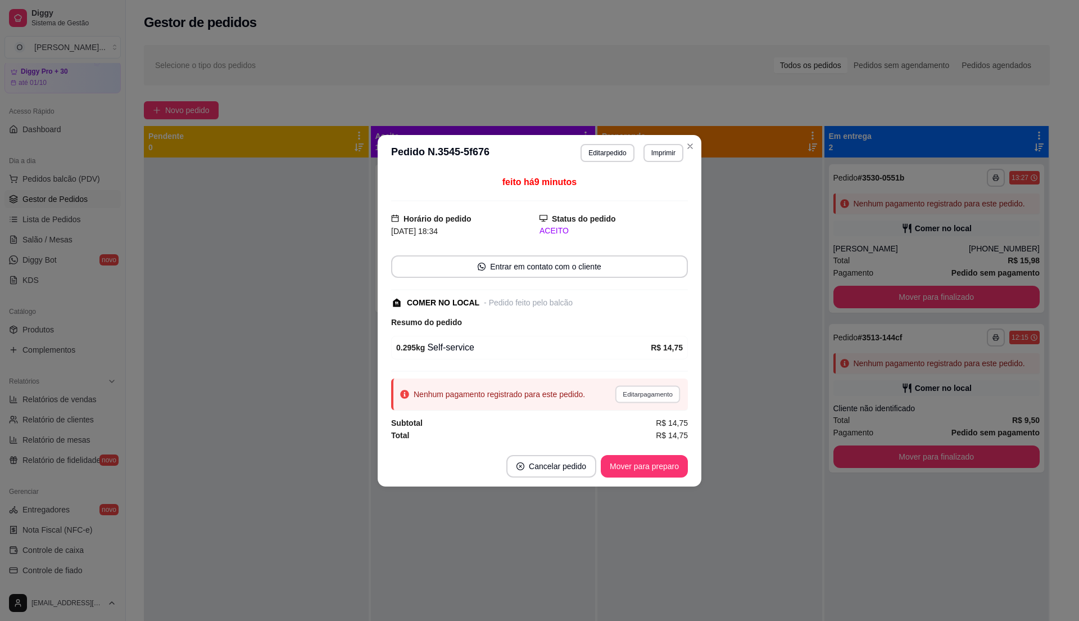
click at [637, 394] on button "Editar pagamento" at bounding box center [647, 393] width 65 height 17
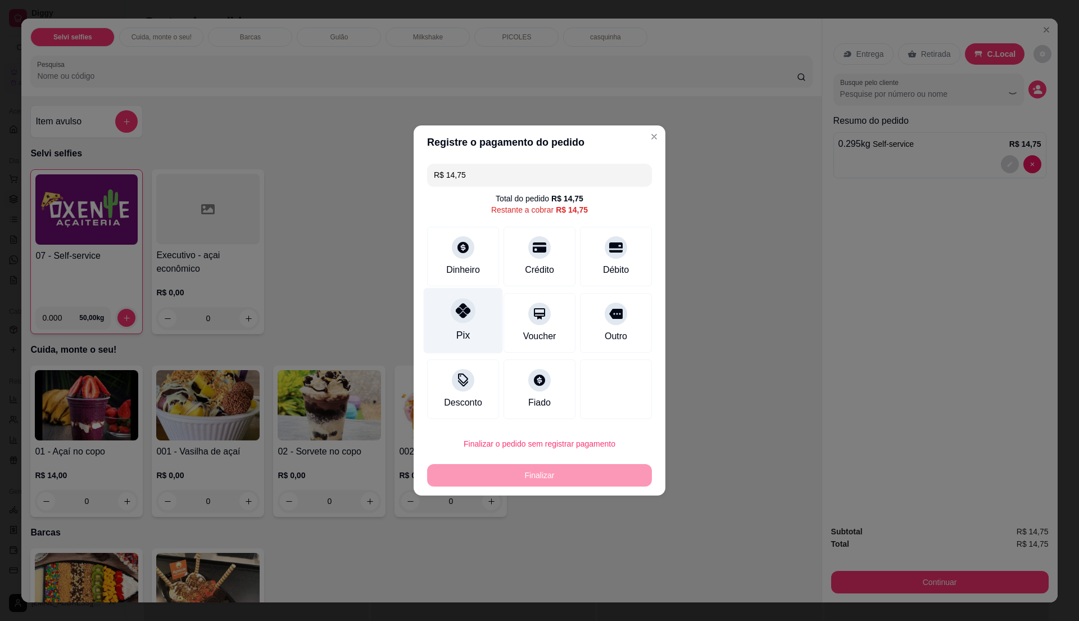
click at [468, 334] on div "Pix" at bounding box center [463, 321] width 79 height 66
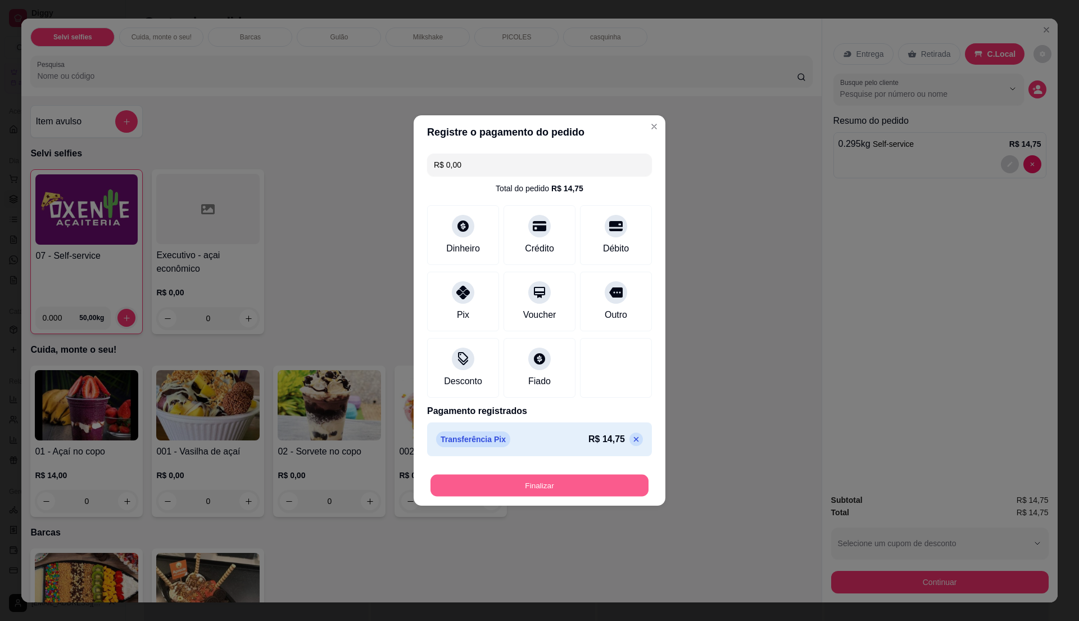
click at [619, 493] on button "Finalizar" at bounding box center [540, 485] width 218 height 22
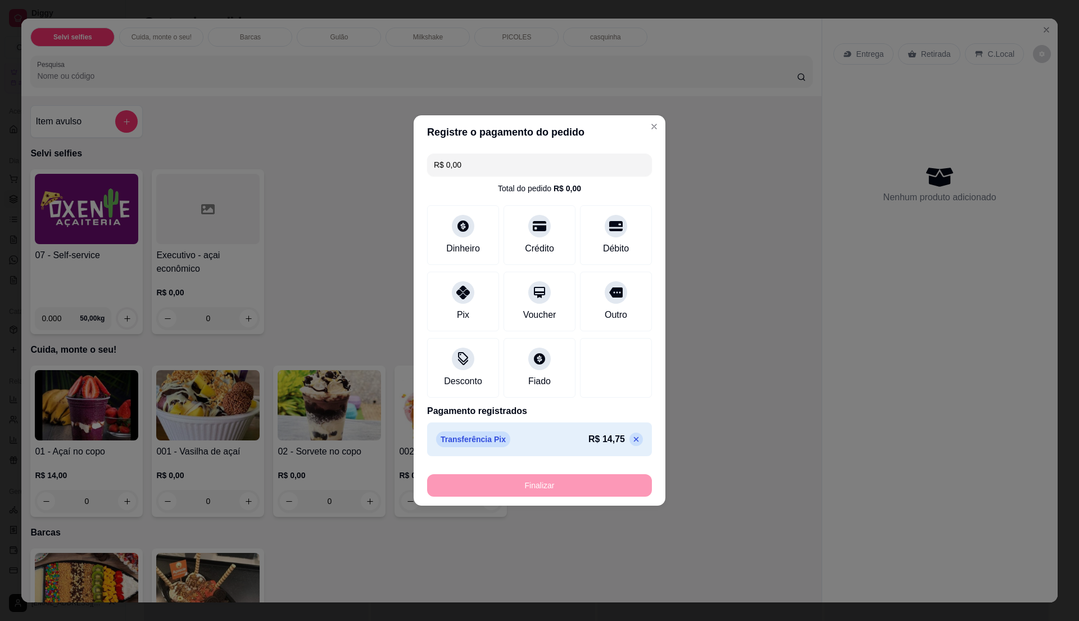
type input "-R$ 14,75"
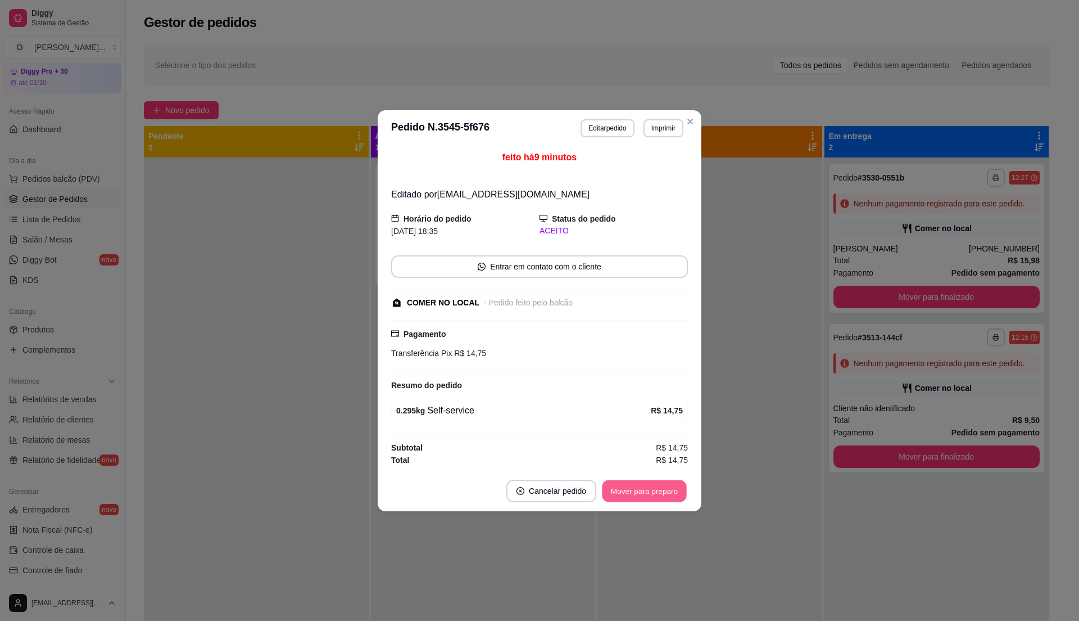
click at [651, 488] on button "Mover para preparo" at bounding box center [644, 490] width 84 height 22
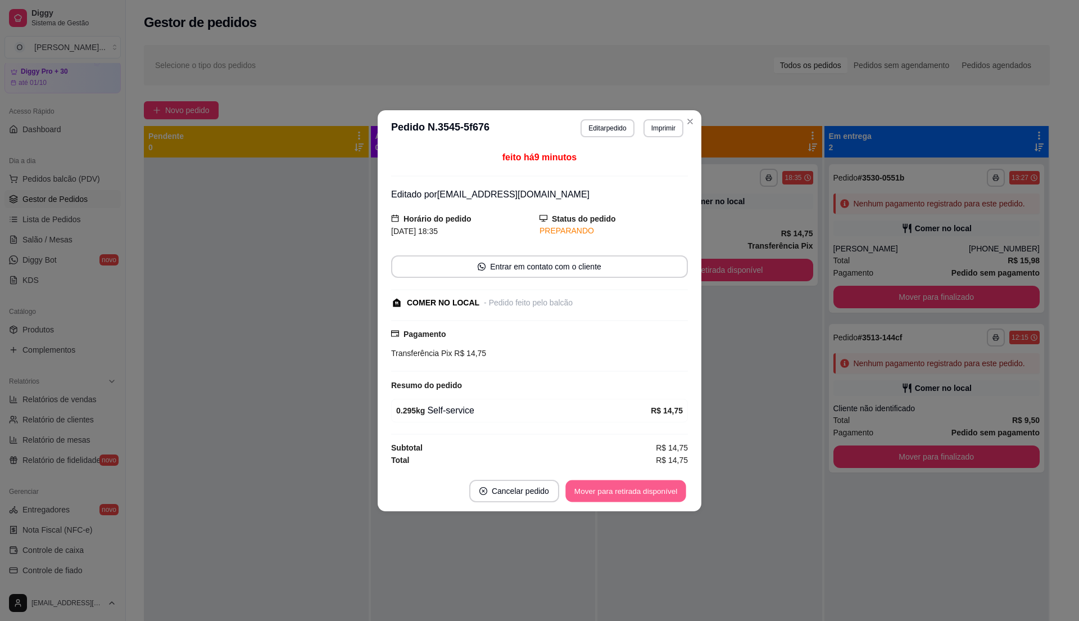
click at [643, 498] on button "Mover para retirada disponível" at bounding box center [625, 490] width 120 height 22
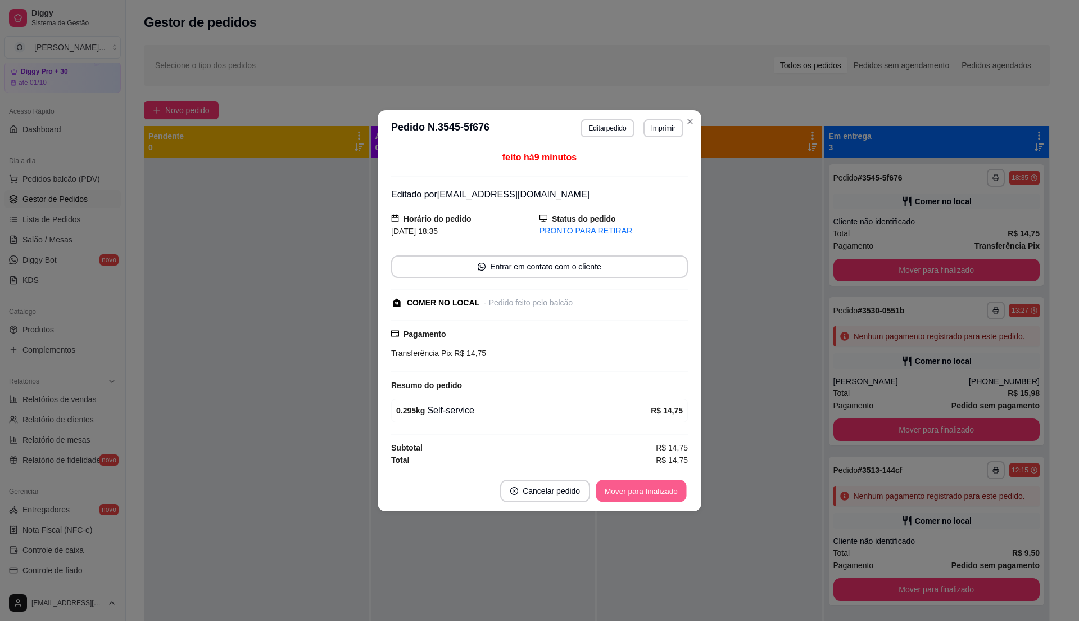
click at [643, 498] on button "Mover para finalizado" at bounding box center [641, 490] width 90 height 22
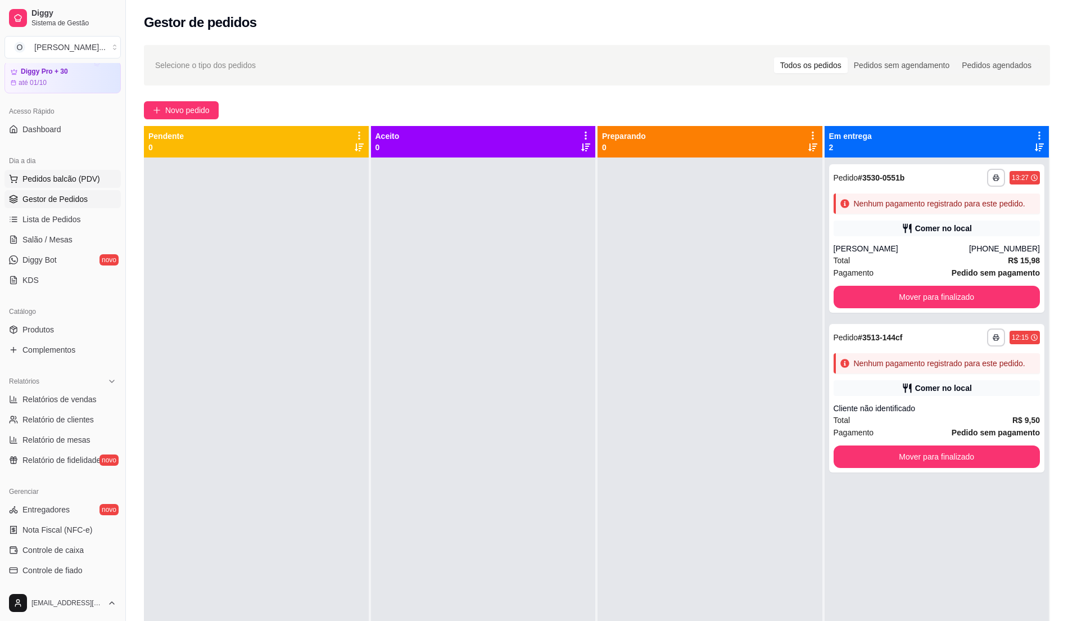
click at [88, 185] on button "Pedidos balcão (PDV)" at bounding box center [62, 179] width 116 height 18
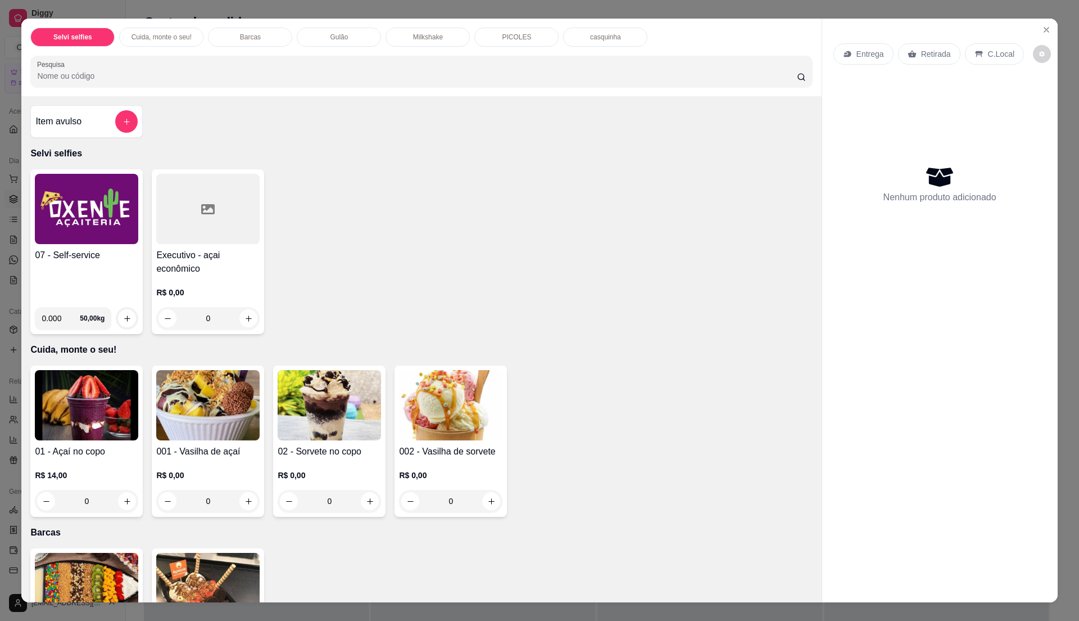
click at [99, 243] on img at bounding box center [86, 209] width 103 height 70
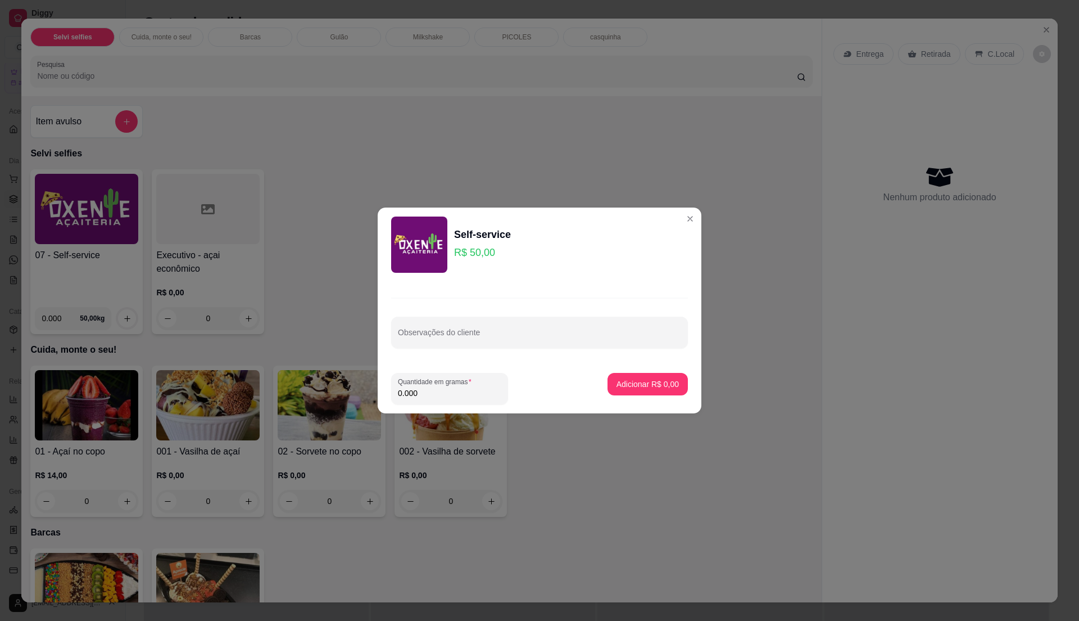
click at [427, 393] on input "0.000" at bounding box center [449, 392] width 103 height 11
click at [427, 393] on input "0" at bounding box center [449, 392] width 103 height 11
type input "0.415"
click at [658, 383] on p "Adicionar R$ 20,75" at bounding box center [645, 383] width 65 height 11
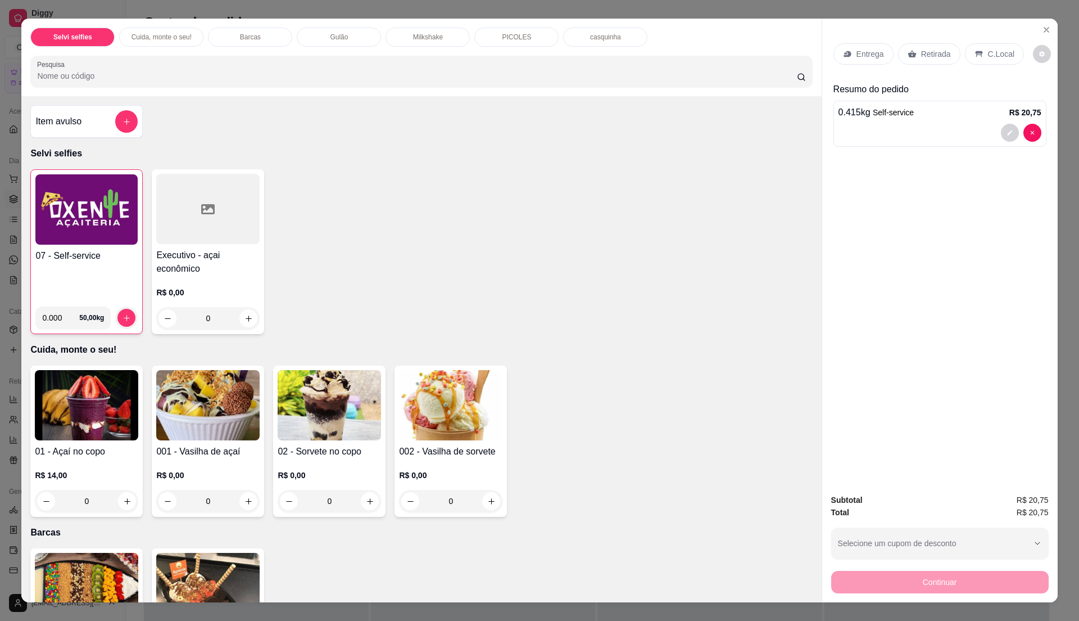
drag, startPoint x: 990, startPoint y: 57, endPoint x: 983, endPoint y: 41, distance: 17.6
click at [983, 41] on div "Entrega Retirada C.Local" at bounding box center [940, 53] width 213 height 39
drag, startPoint x: 983, startPoint y: 41, endPoint x: 986, endPoint y: 47, distance: 7.0
click at [986, 47] on div "C.Local" at bounding box center [994, 53] width 59 height 21
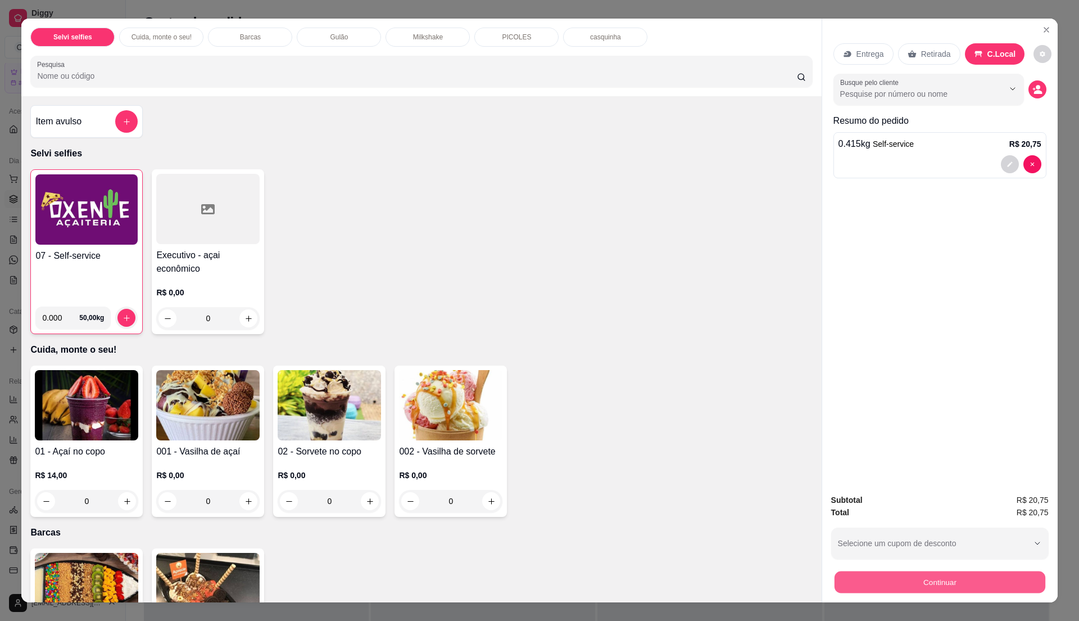
click at [1027, 580] on button "Continuar" at bounding box center [939, 582] width 211 height 22
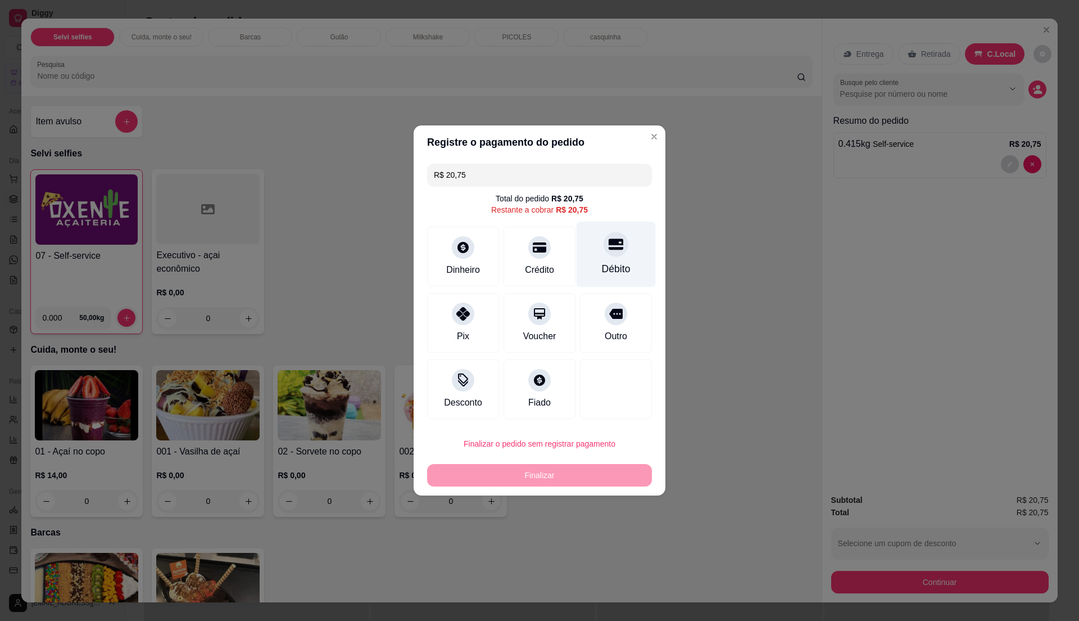
click at [616, 265] on div "Débito" at bounding box center [616, 268] width 29 height 15
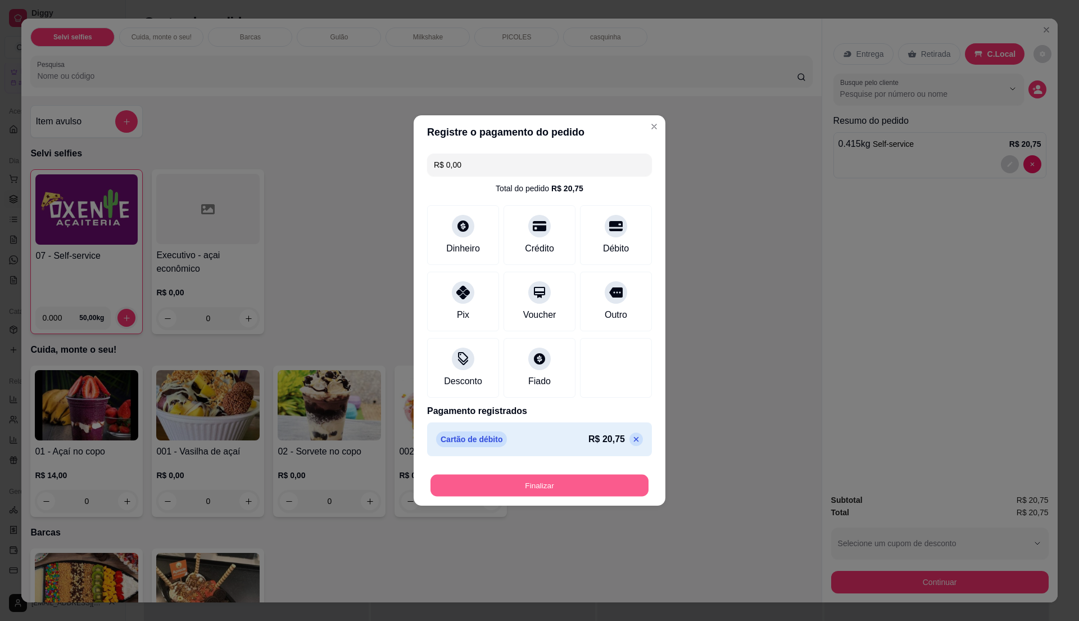
click at [597, 488] on button "Finalizar" at bounding box center [540, 485] width 218 height 22
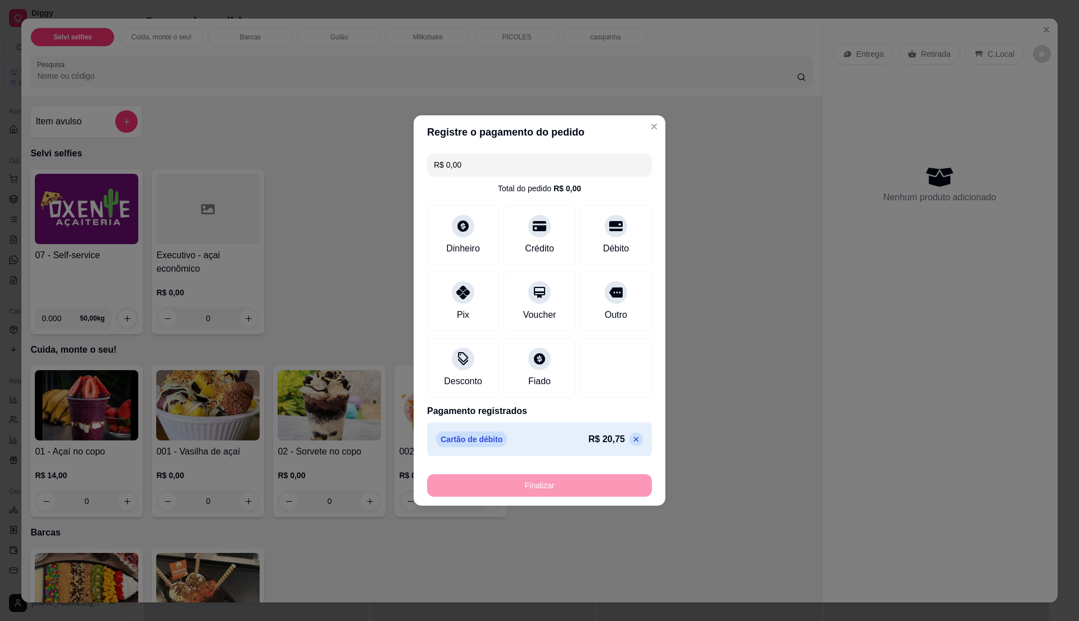
type input "-R$ 20,75"
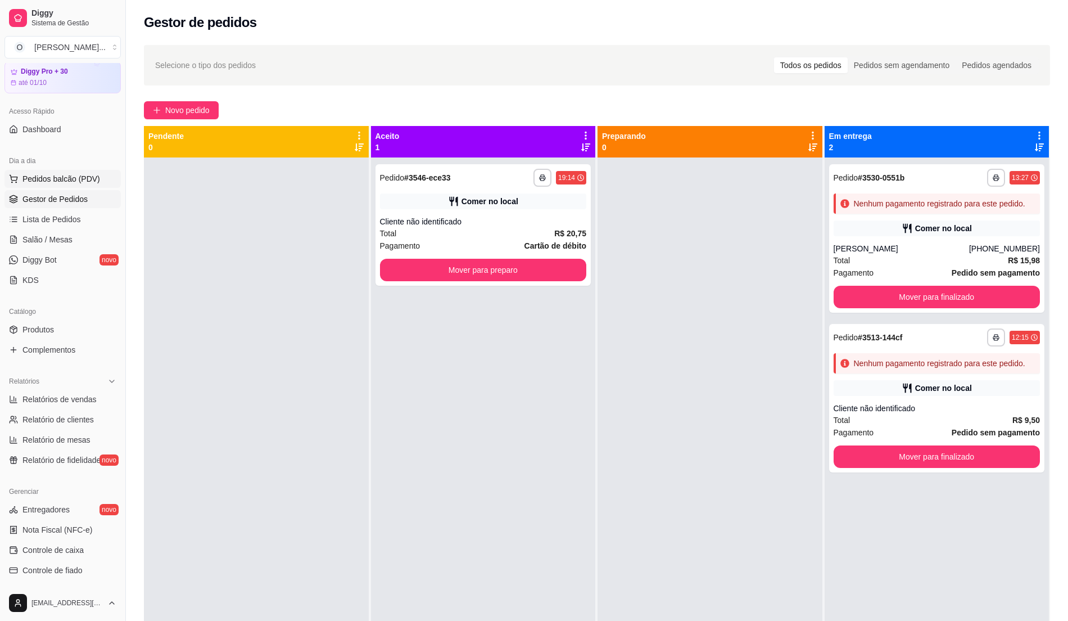
click at [73, 176] on span "Pedidos balcão (PDV)" at bounding box center [61, 178] width 78 height 11
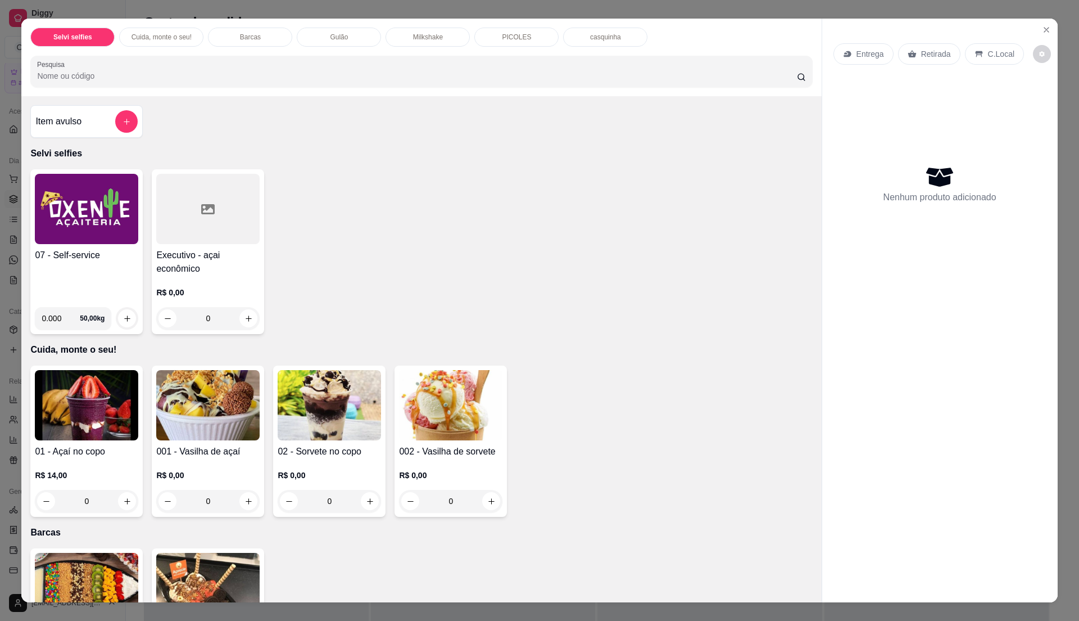
click at [88, 214] on img at bounding box center [86, 209] width 103 height 70
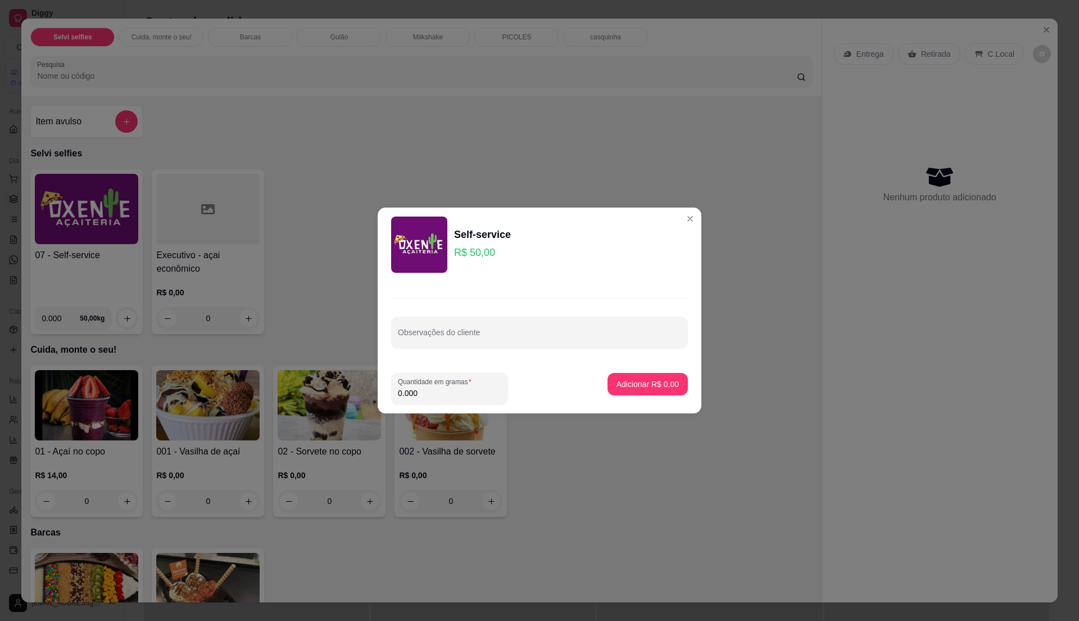
click at [428, 392] on input "0.000" at bounding box center [449, 392] width 103 height 11
type input "0.295"
click at [671, 378] on button "Adicionar R$ 14,75" at bounding box center [645, 384] width 83 height 22
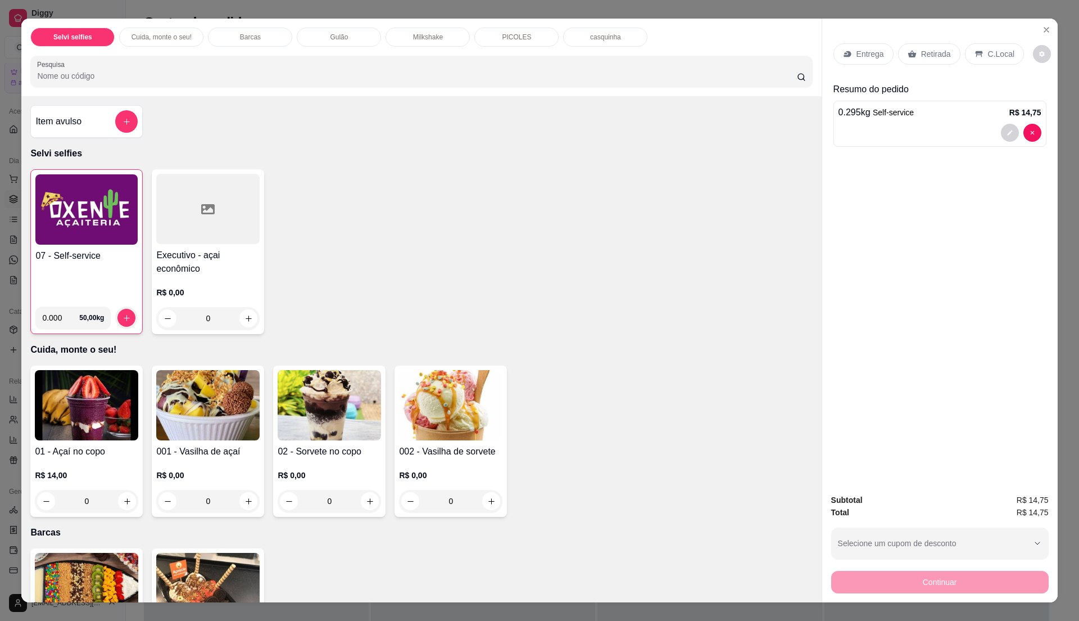
click at [989, 49] on p "C.Local" at bounding box center [1001, 53] width 26 height 11
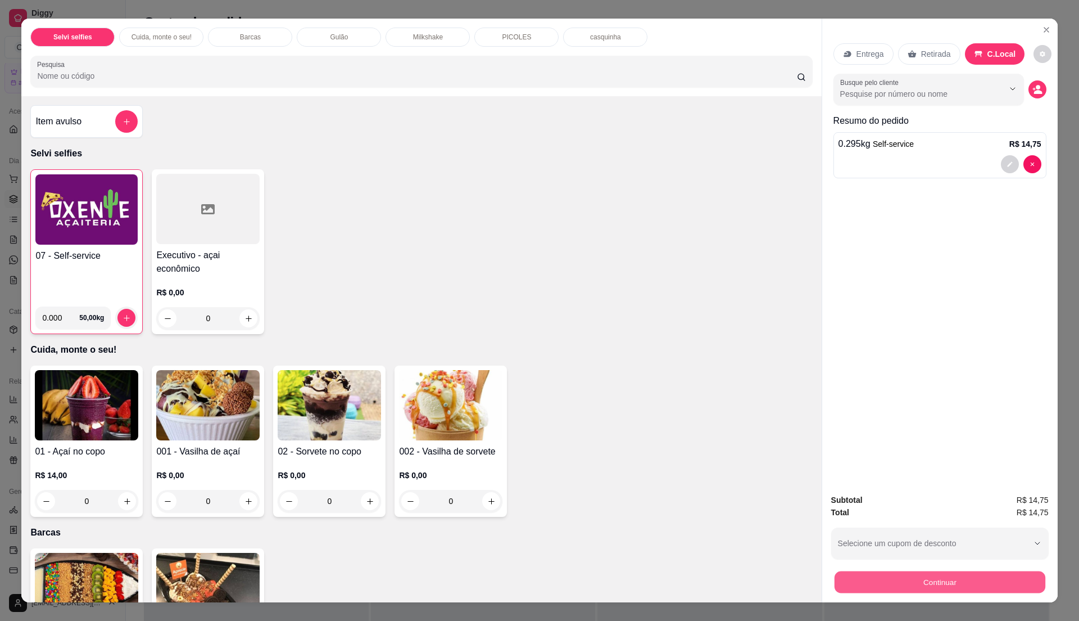
click at [976, 581] on button "Continuar" at bounding box center [939, 582] width 211 height 22
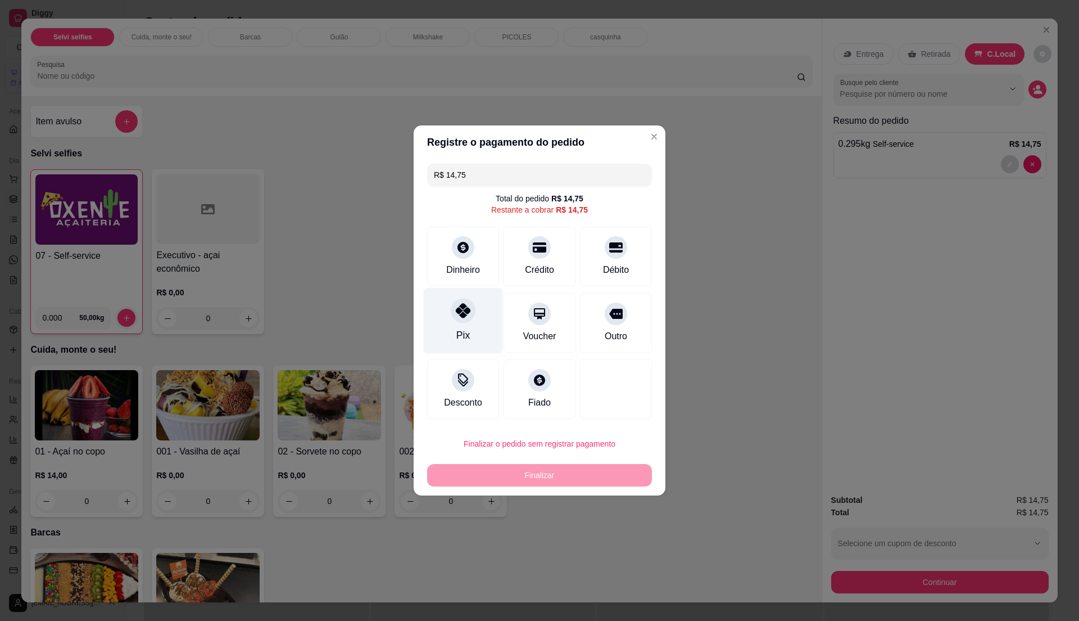
click at [456, 305] on icon at bounding box center [463, 310] width 15 height 15
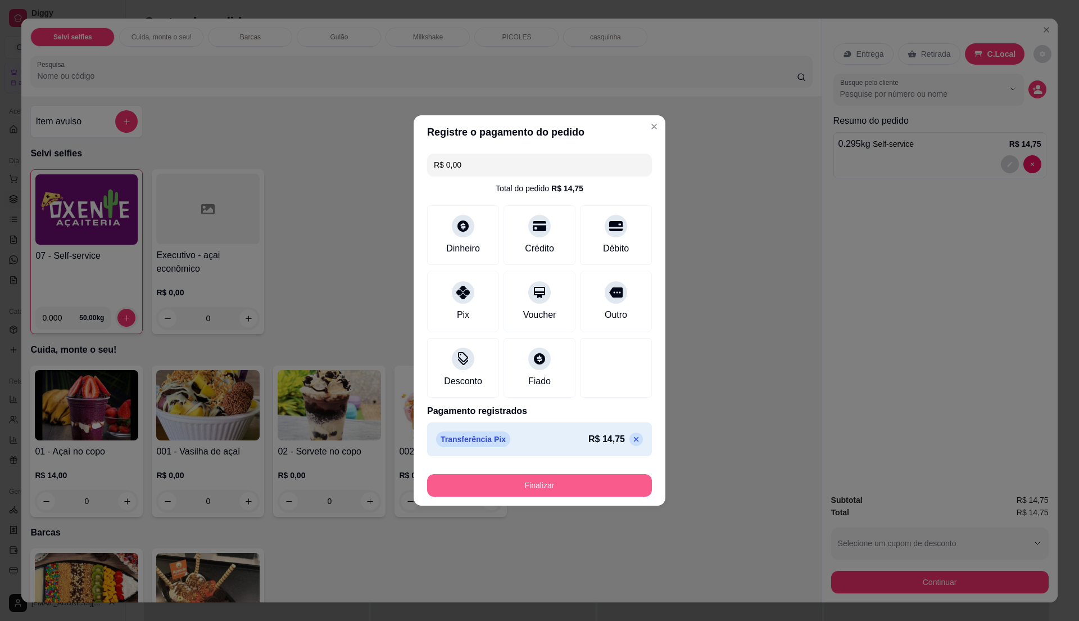
click at [499, 485] on button "Finalizar" at bounding box center [539, 485] width 225 height 22
type input "-R$ 14,75"
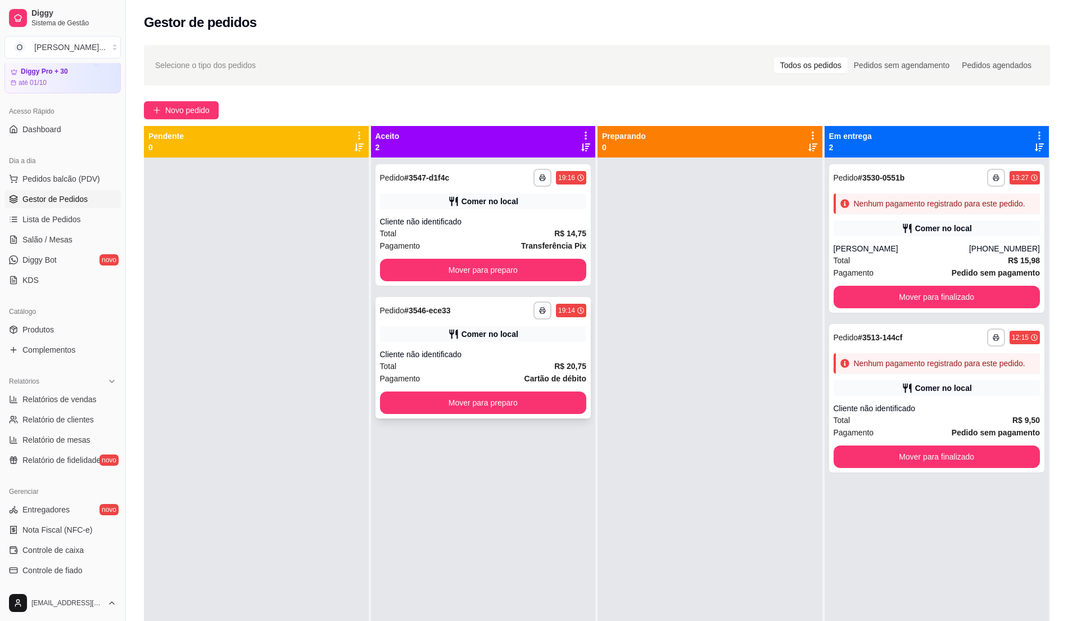
click at [549, 370] on div "Total R$ 20,75" at bounding box center [483, 366] width 207 height 12
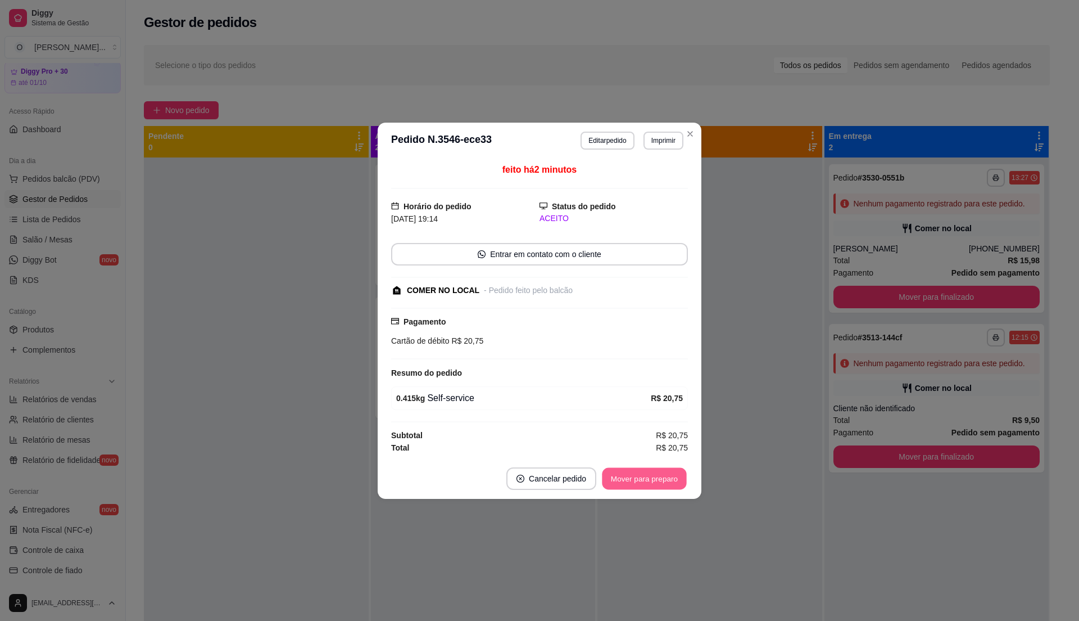
click at [662, 479] on button "Mover para preparo" at bounding box center [644, 478] width 84 height 22
click at [662, 479] on div "Mover para preparo" at bounding box center [636, 478] width 103 height 22
drag, startPoint x: 652, startPoint y: 468, endPoint x: 650, endPoint y: 492, distance: 24.8
click at [650, 492] on footer "Cancelar pedido Mover para preparo" at bounding box center [540, 478] width 324 height 40
click at [655, 481] on button "Mover para preparo" at bounding box center [644, 478] width 84 height 22
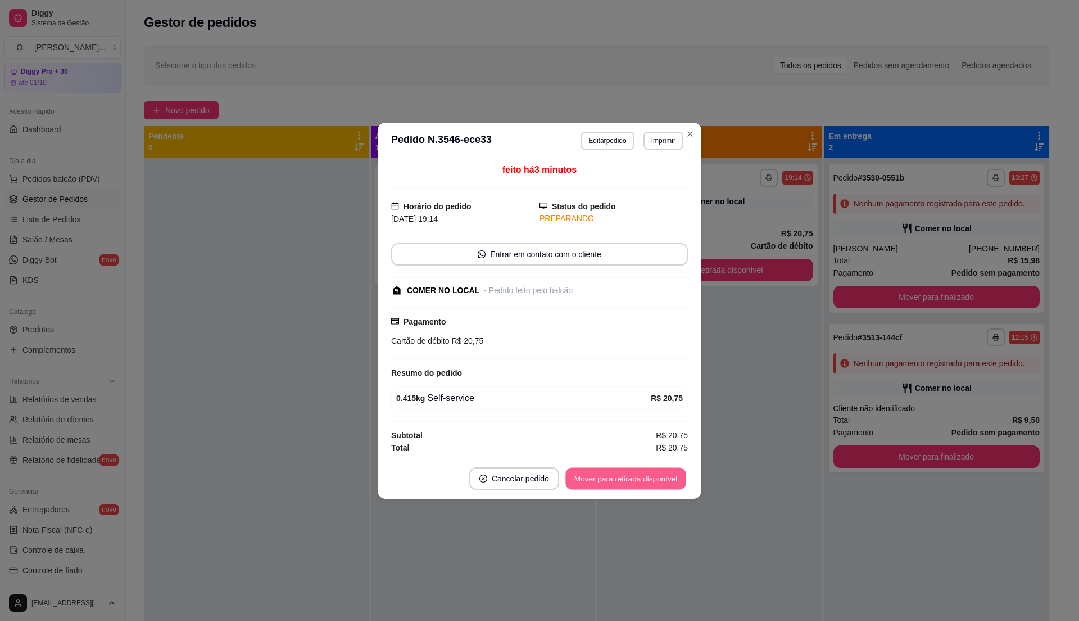
click at [655, 481] on button "Mover para retirada disponível" at bounding box center [625, 478] width 120 height 22
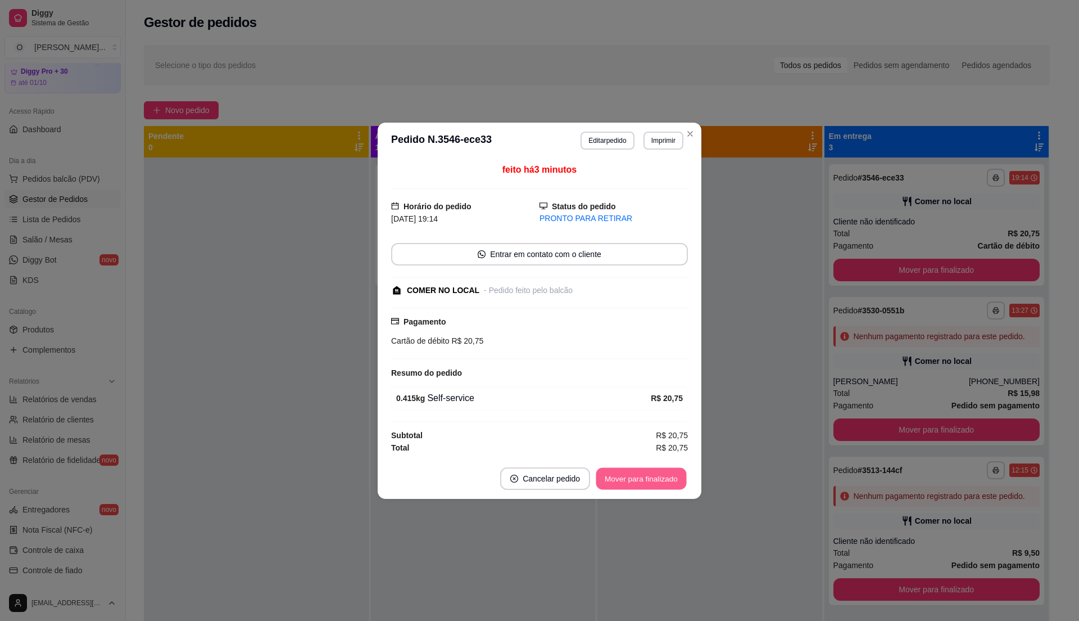
click at [655, 481] on button "Mover para finalizado" at bounding box center [641, 478] width 90 height 22
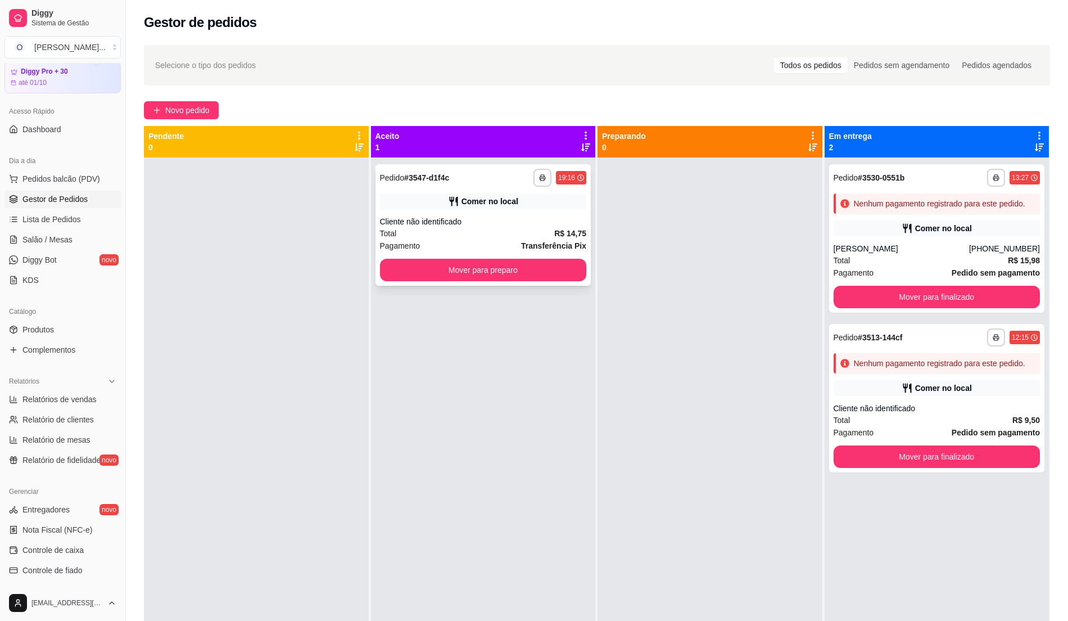
click at [572, 224] on div "Cliente não identificado" at bounding box center [483, 221] width 207 height 11
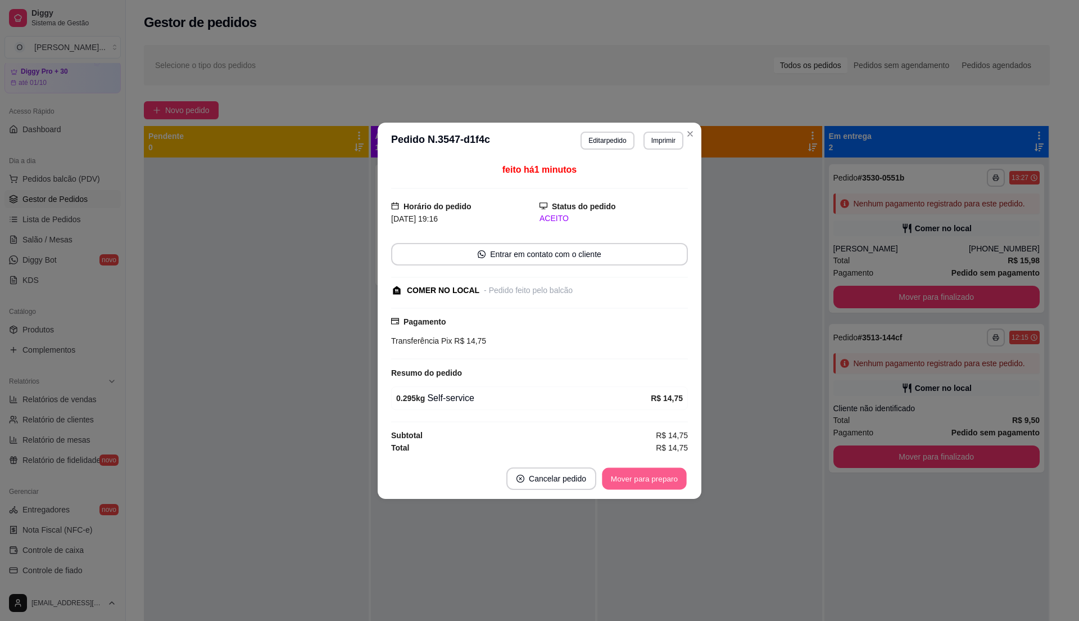
click at [635, 482] on button "Mover para preparo" at bounding box center [644, 478] width 84 height 22
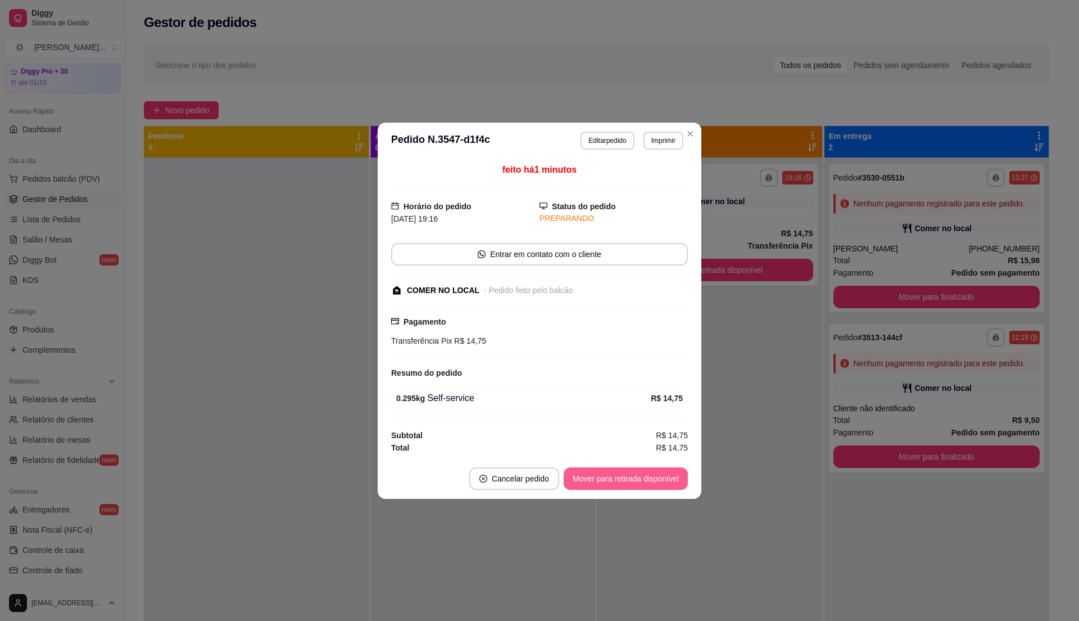
click at [635, 482] on button "Mover para retirada disponível" at bounding box center [626, 478] width 124 height 22
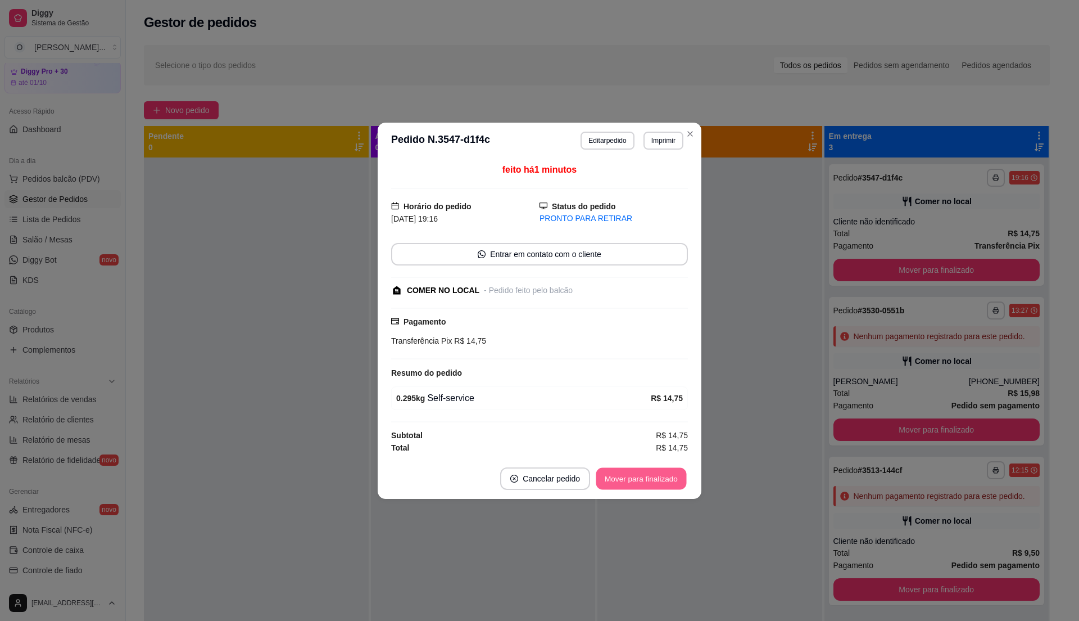
click at [635, 482] on button "Mover para finalizado" at bounding box center [641, 478] width 90 height 22
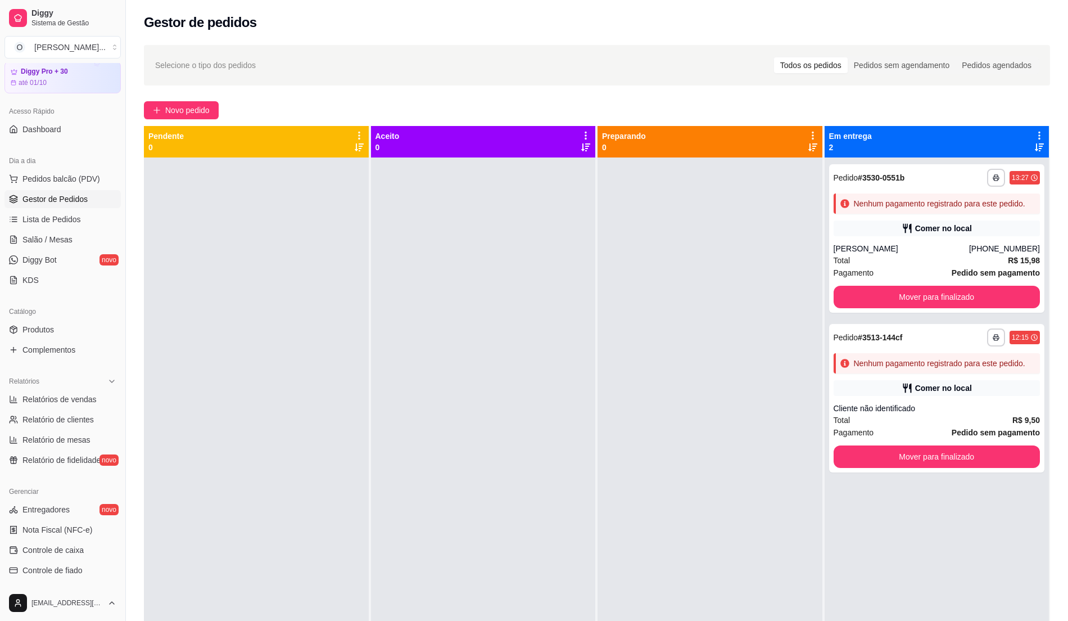
click at [691, 157] on div at bounding box center [709, 467] width 225 height 621
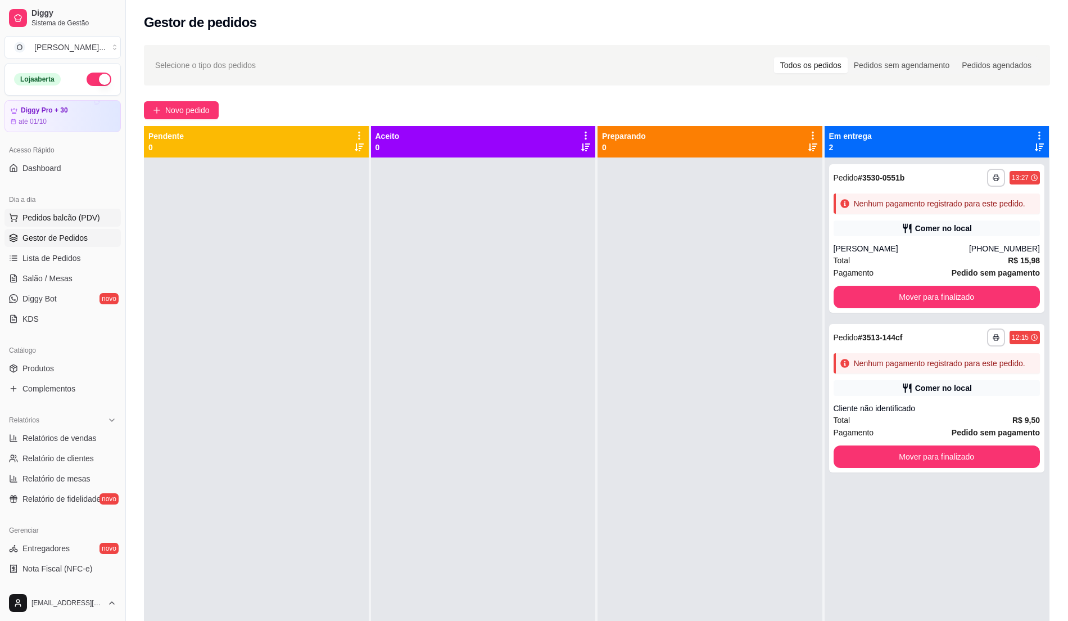
click at [48, 224] on button "Pedidos balcão (PDV)" at bounding box center [62, 218] width 116 height 18
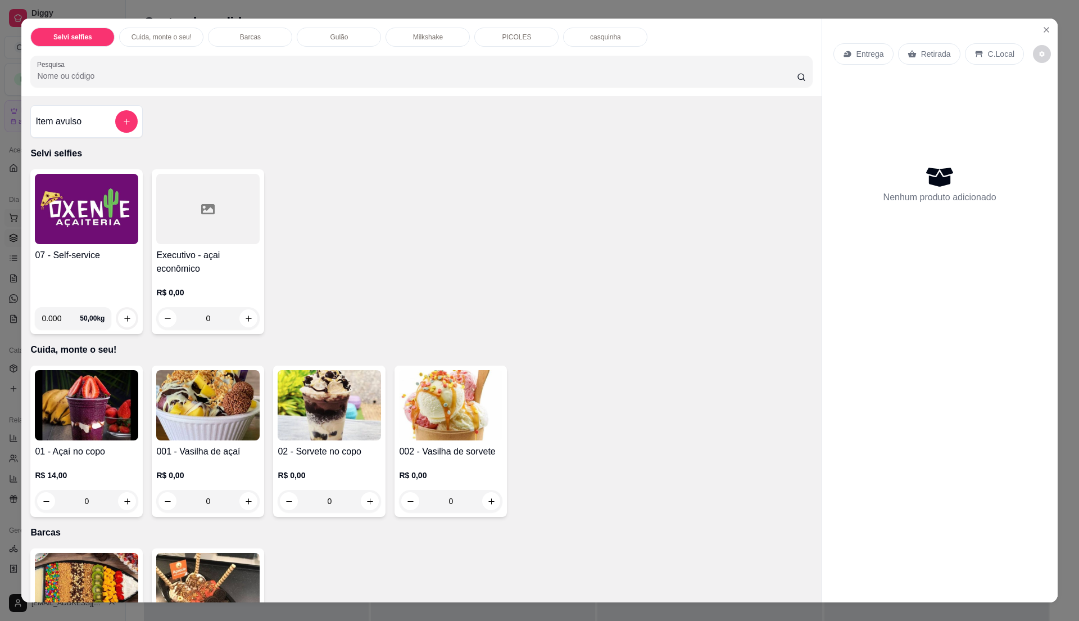
click at [48, 224] on img at bounding box center [86, 209] width 103 height 70
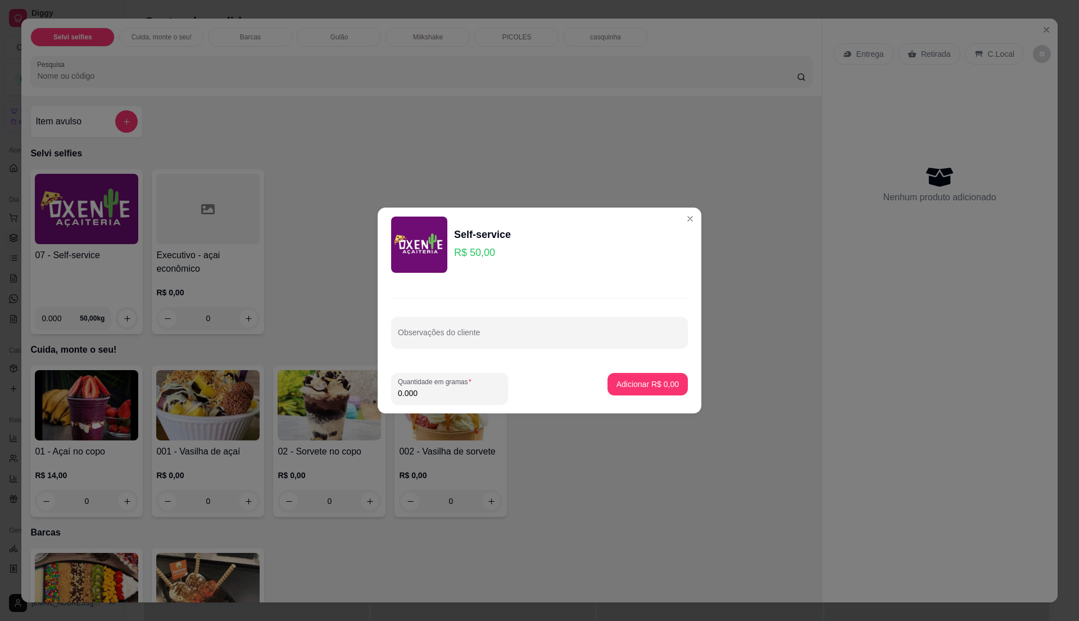
click at [424, 390] on input "0.000" at bounding box center [449, 392] width 103 height 11
type input "0.305"
click at [659, 390] on button "Adicionar R$ 15,25" at bounding box center [645, 384] width 83 height 22
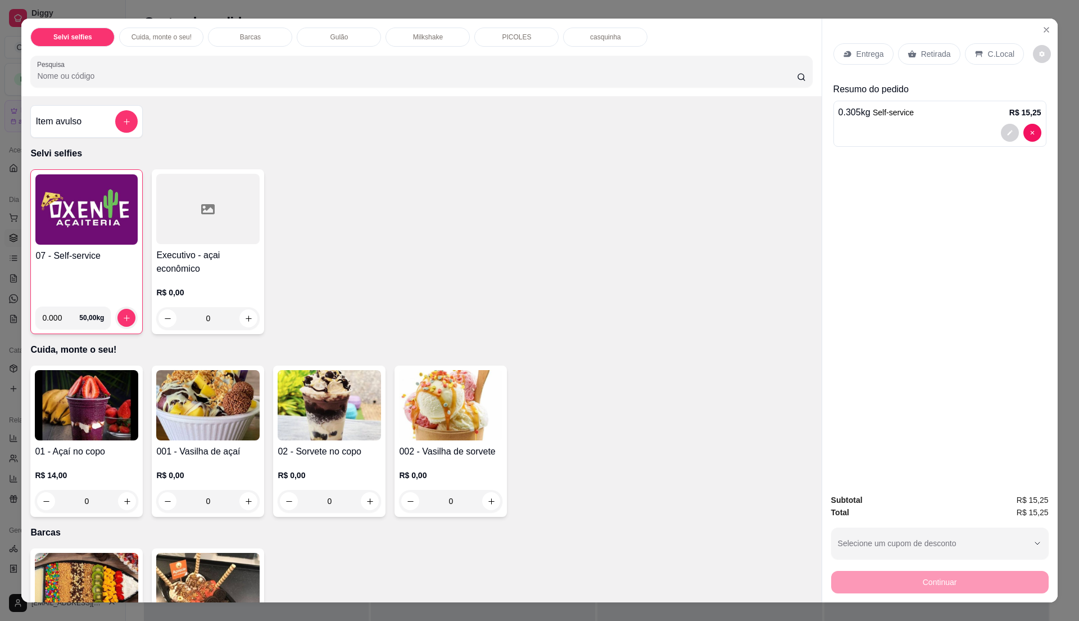
click at [980, 66] on div "Entrega Retirada C.Local" at bounding box center [940, 53] width 213 height 39
click at [994, 54] on p "C.Local" at bounding box center [1001, 53] width 26 height 11
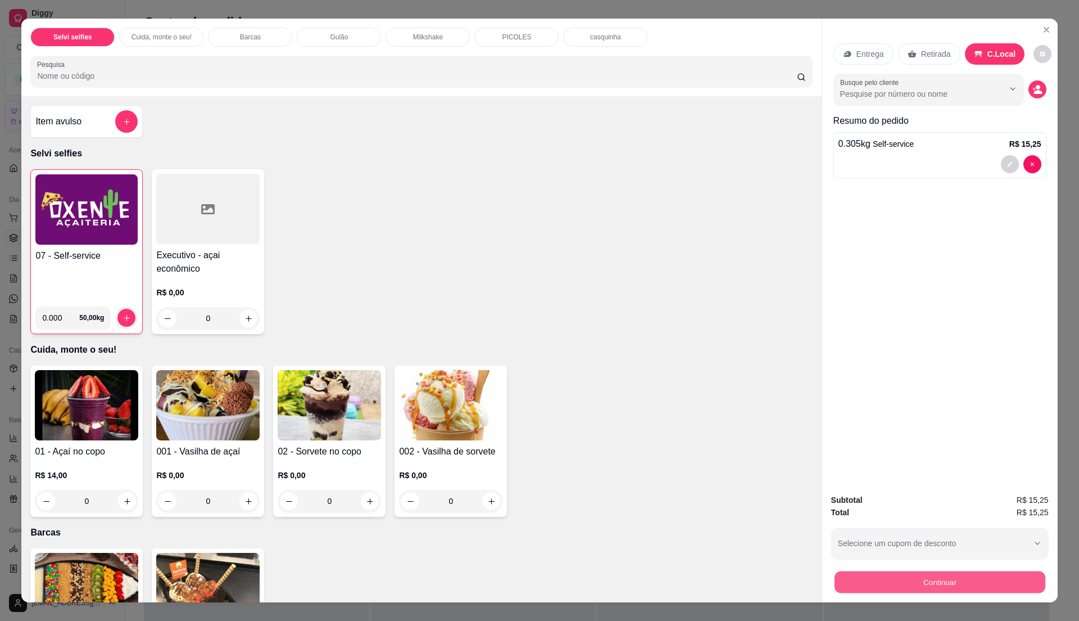
click at [976, 572] on button "Continuar" at bounding box center [939, 582] width 211 height 22
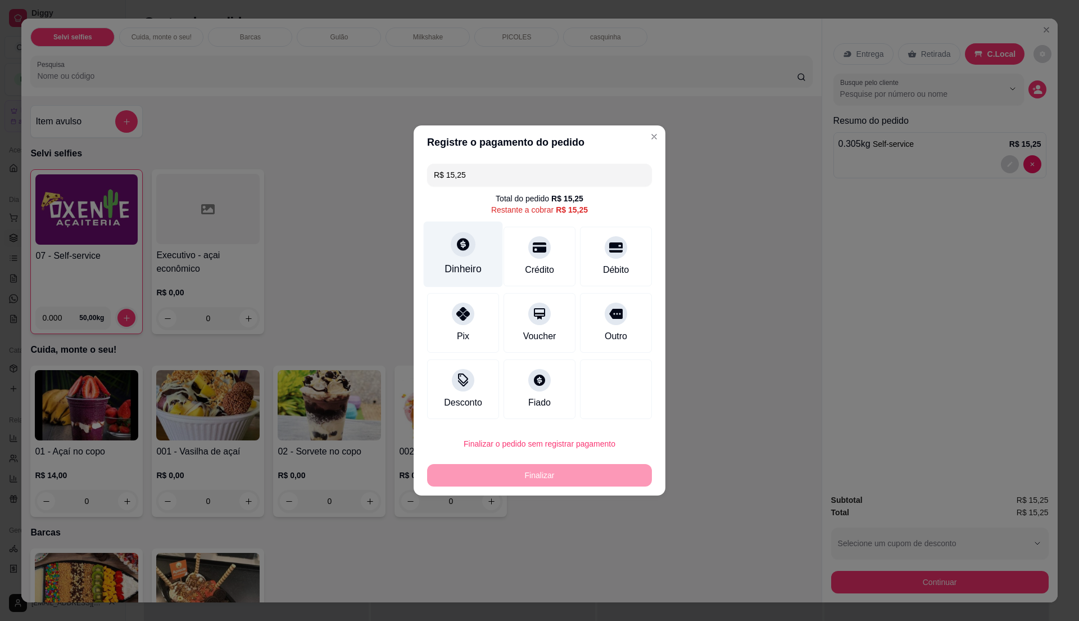
click at [473, 264] on div "Dinheiro" at bounding box center [463, 268] width 37 height 15
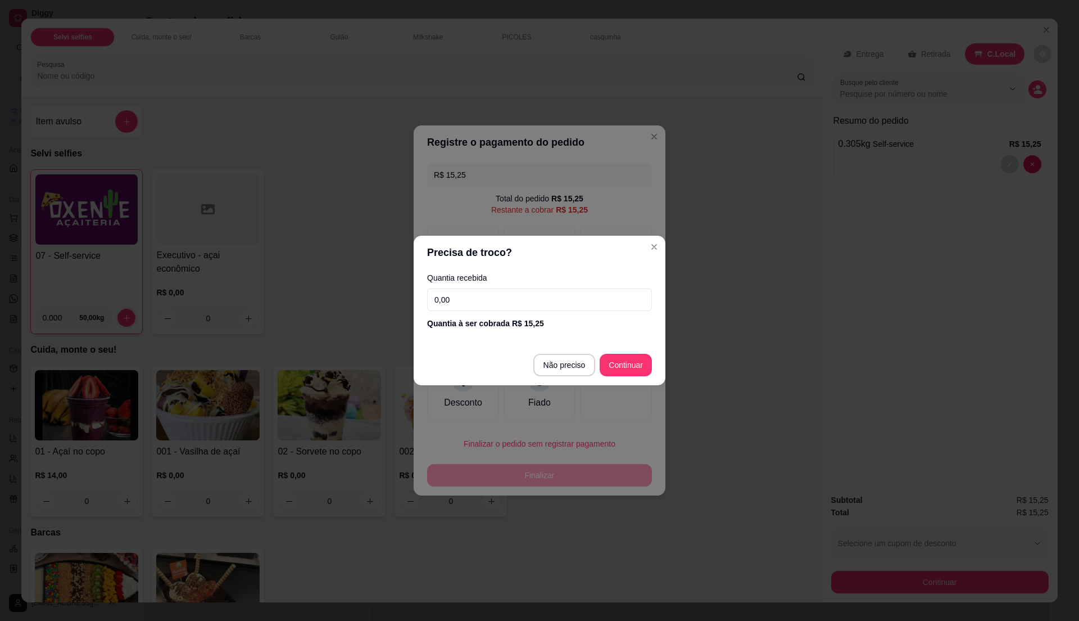
click at [532, 304] on input "0,00" at bounding box center [539, 299] width 225 height 22
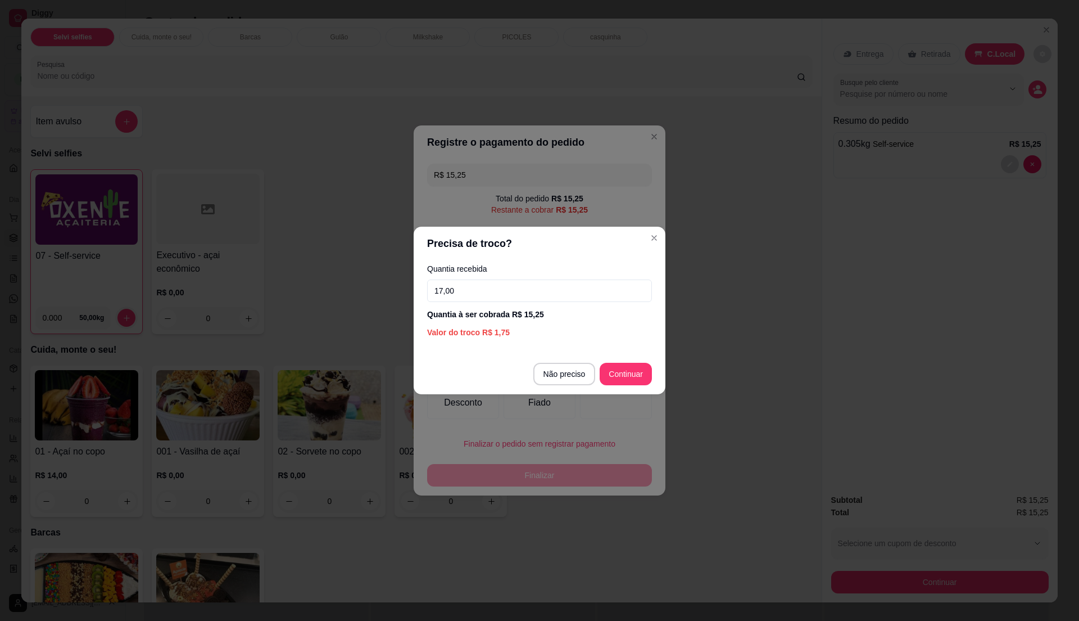
type input "17,00"
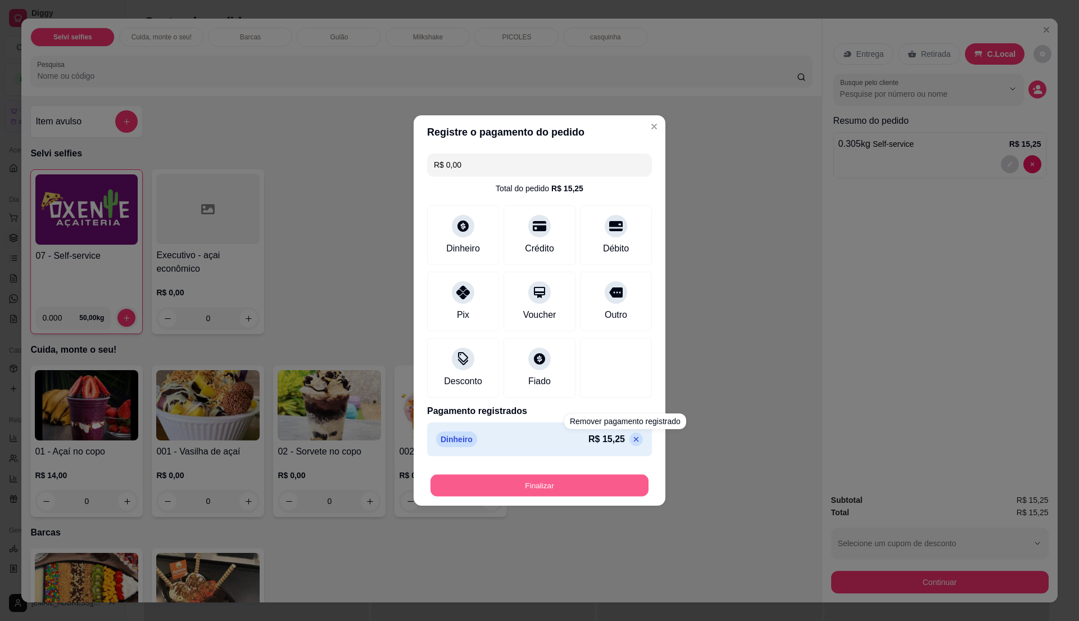
click at [599, 483] on button "Finalizar" at bounding box center [540, 485] width 218 height 22
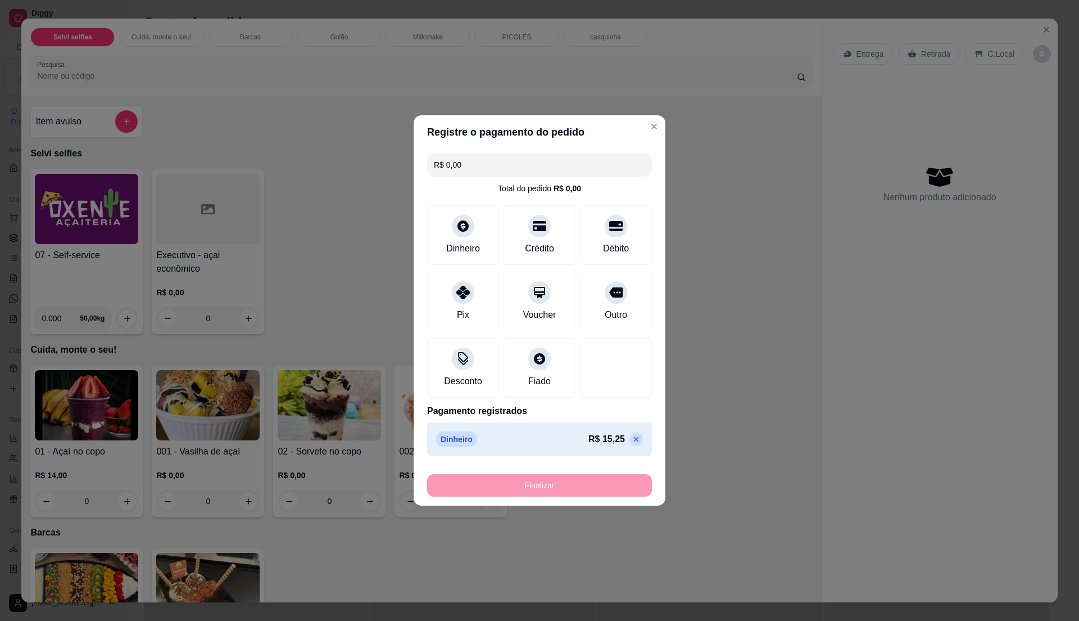
type input "-R$ 15,25"
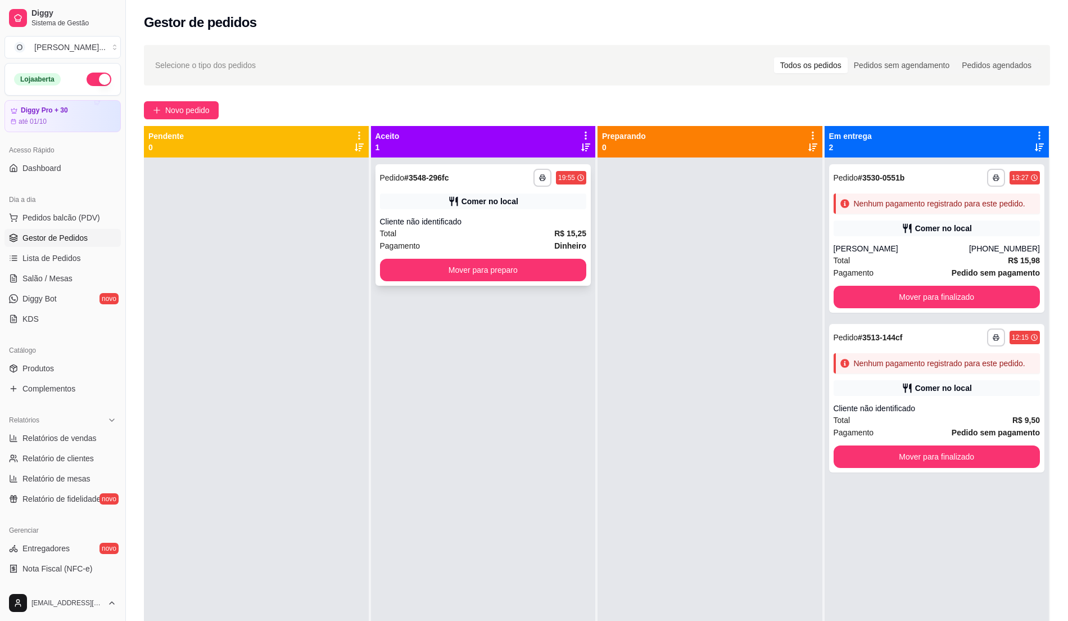
click at [499, 221] on div "Cliente não identificado" at bounding box center [483, 221] width 207 height 11
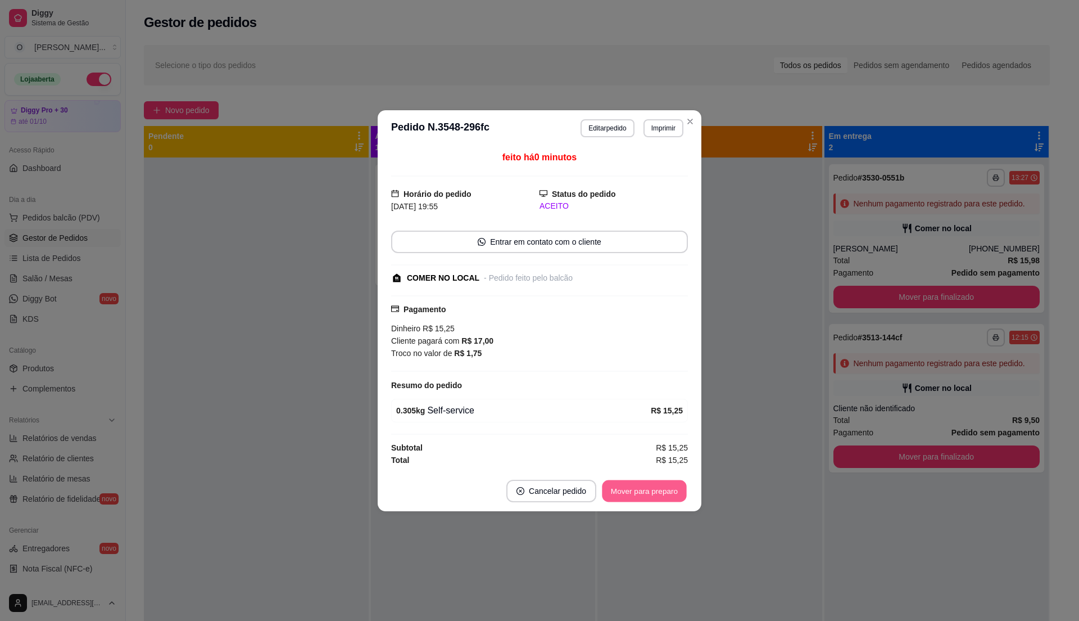
click at [623, 485] on button "Mover para preparo" at bounding box center [644, 490] width 84 height 22
click at [627, 491] on button "Mover para preparo" at bounding box center [644, 490] width 84 height 22
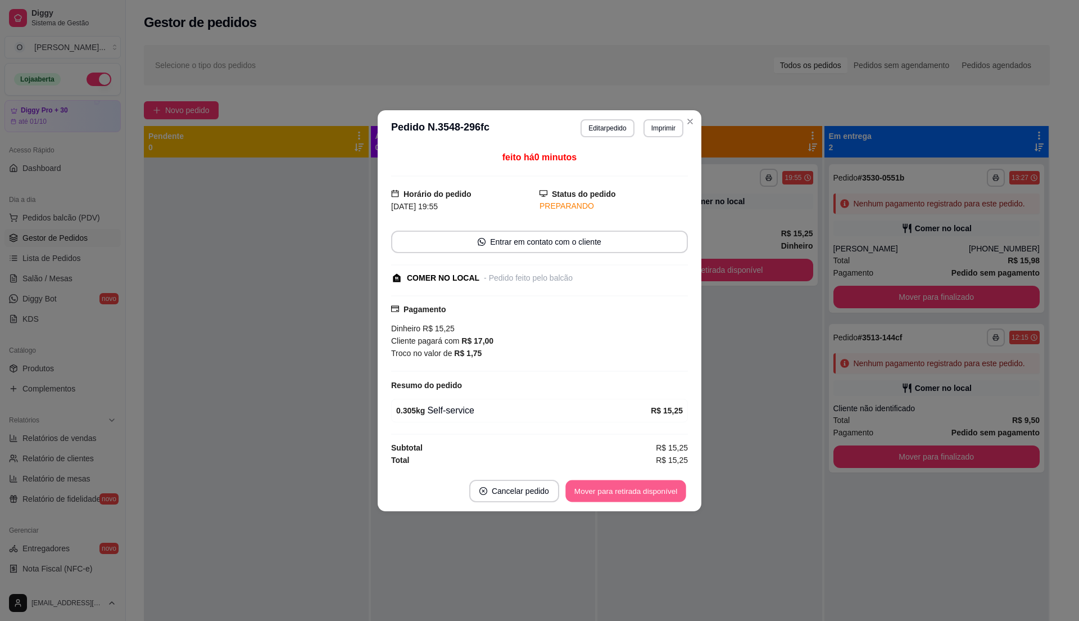
click at [624, 491] on button "Mover para retirada disponível" at bounding box center [625, 490] width 120 height 22
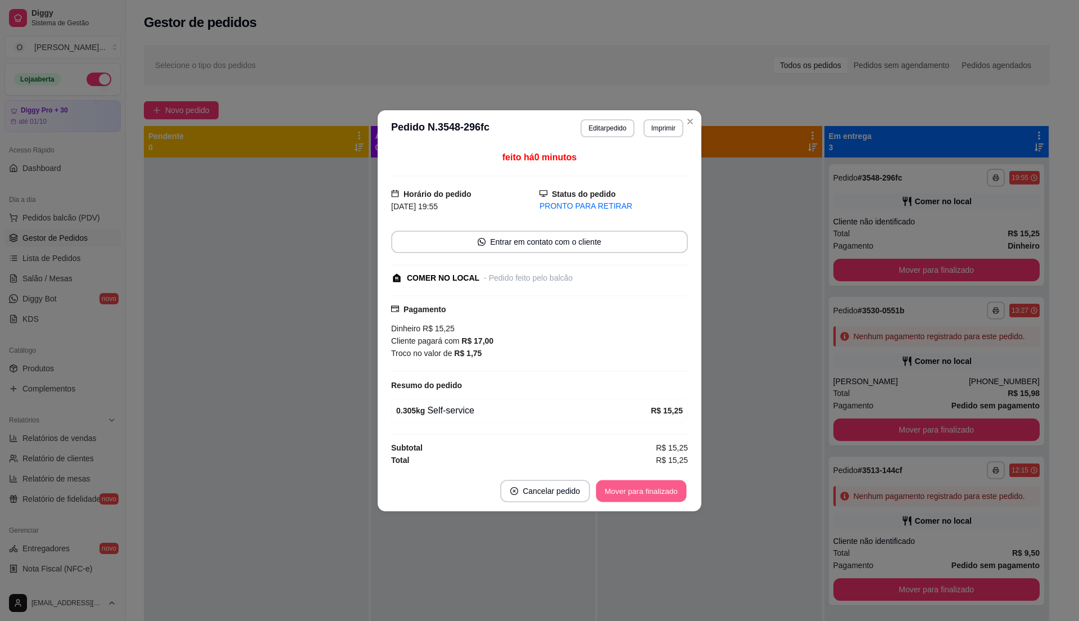
click at [624, 491] on button "Mover para finalizado" at bounding box center [641, 490] width 90 height 22
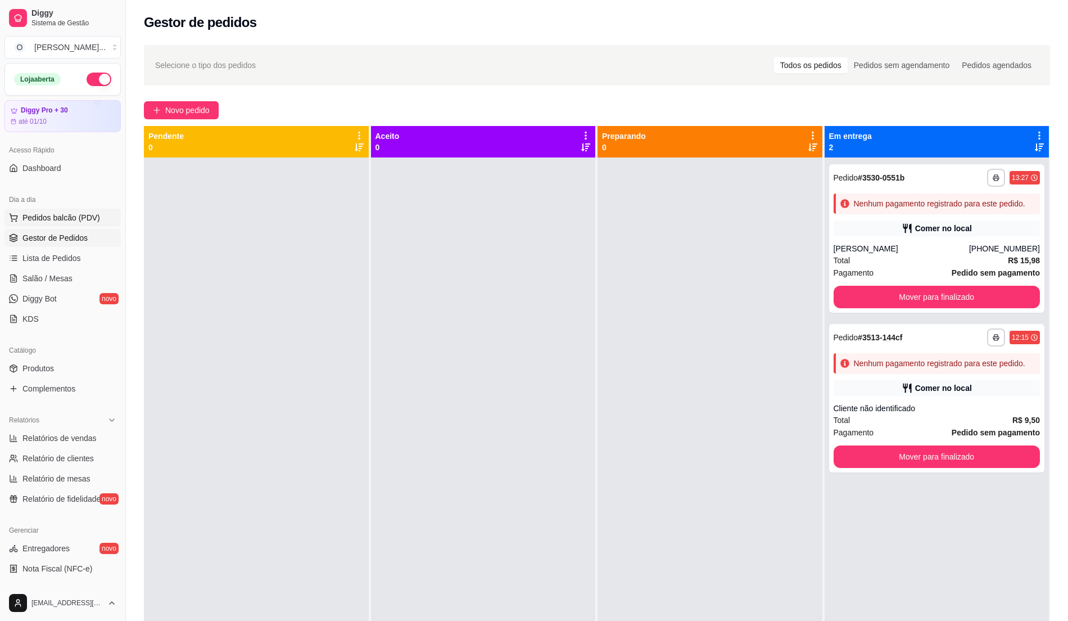
click at [85, 212] on span "Pedidos balcão (PDV)" at bounding box center [61, 217] width 78 height 11
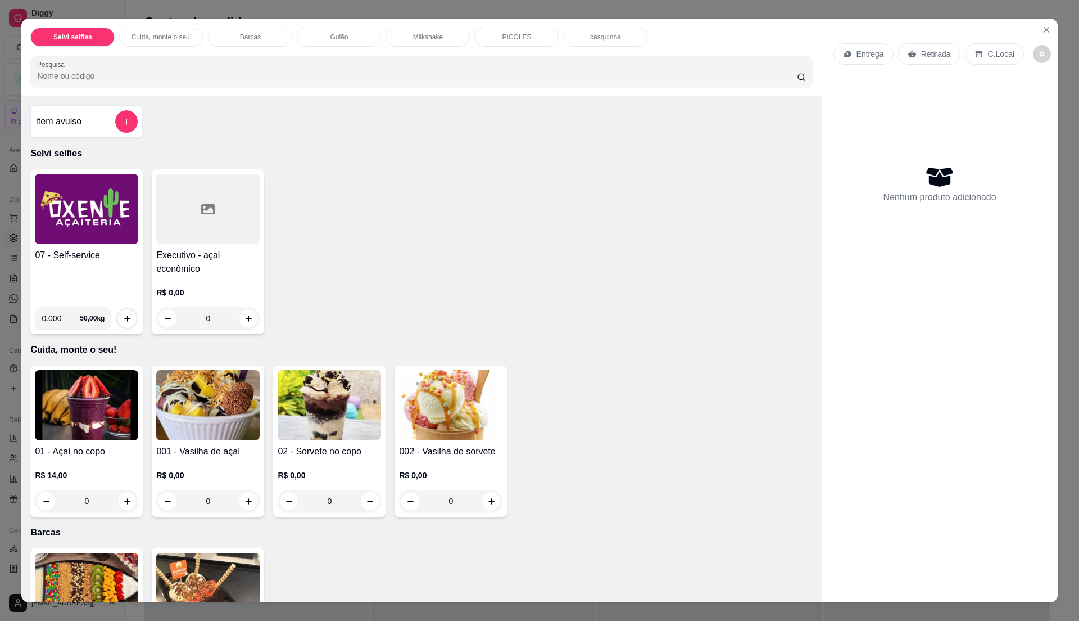
drag, startPoint x: 85, startPoint y: 212, endPoint x: 66, endPoint y: 210, distance: 19.2
click at [66, 210] on img at bounding box center [86, 209] width 103 height 70
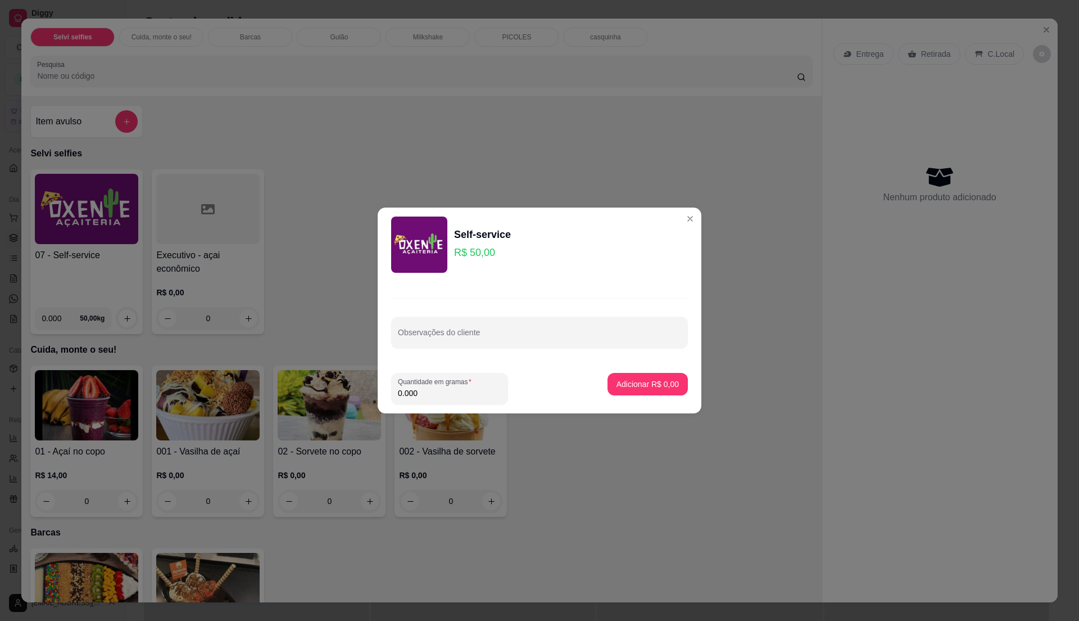
click at [426, 390] on input "0.000" at bounding box center [449, 392] width 103 height 11
type input "0.205"
click at [664, 391] on button "Adicionar R$ 10,25" at bounding box center [645, 384] width 83 height 22
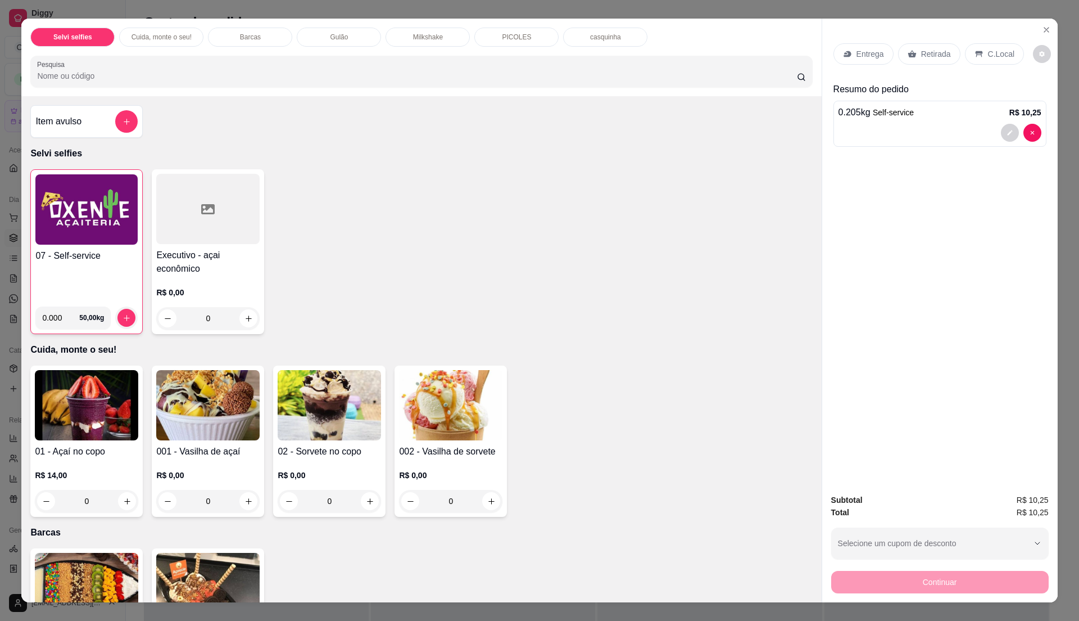
click at [999, 56] on p "C.Local" at bounding box center [1001, 53] width 26 height 11
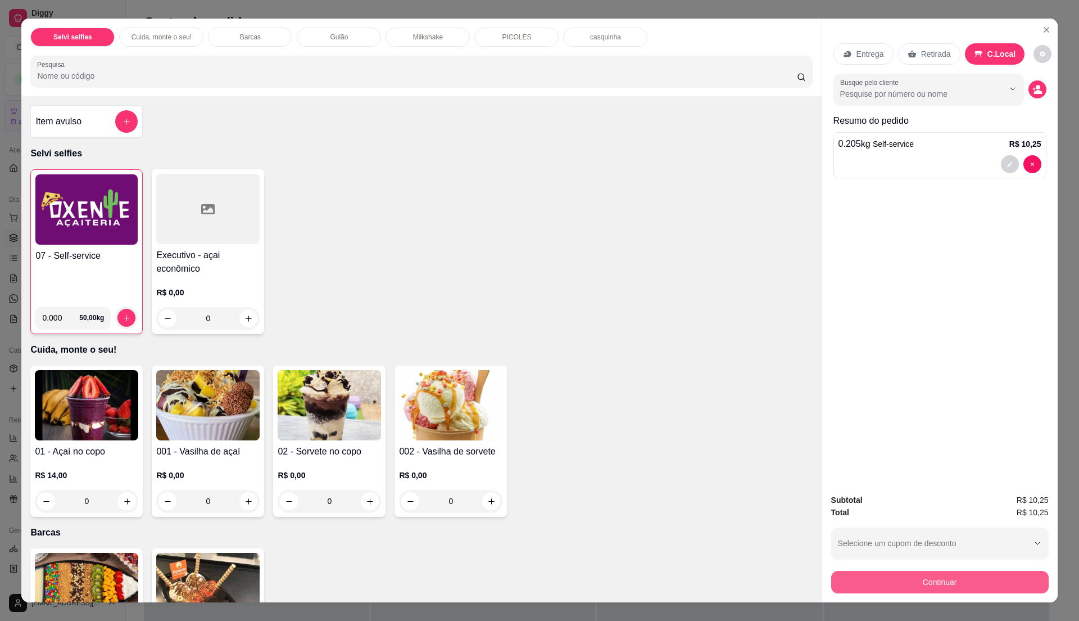
click at [983, 570] on div "Continuar" at bounding box center [940, 580] width 218 height 25
click at [978, 576] on button "Continuar" at bounding box center [939, 582] width 211 height 22
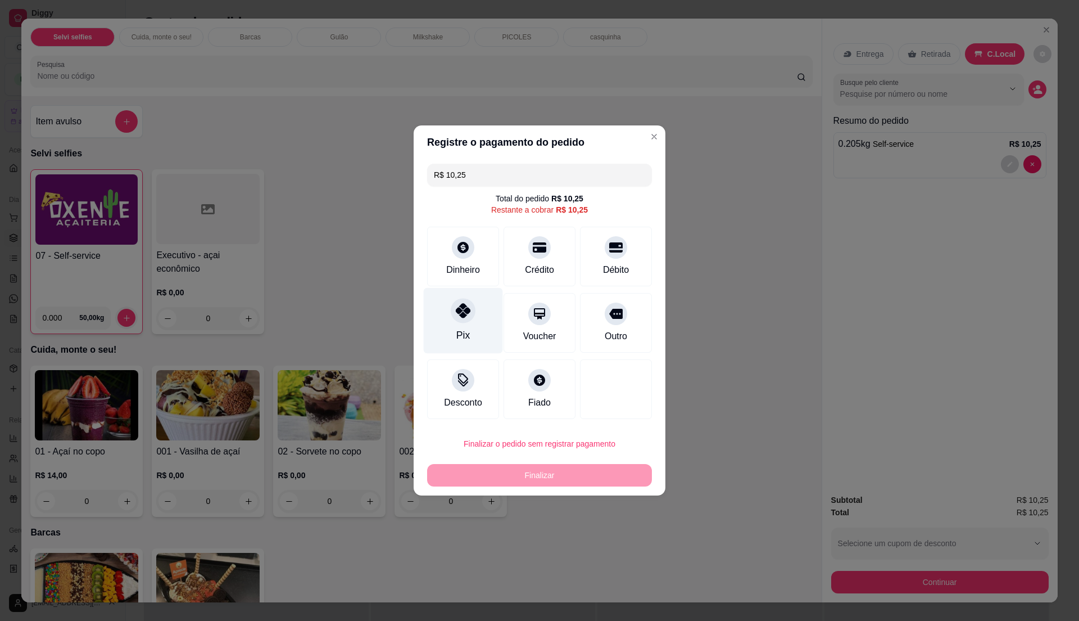
click at [474, 329] on div "Pix" at bounding box center [463, 321] width 79 height 66
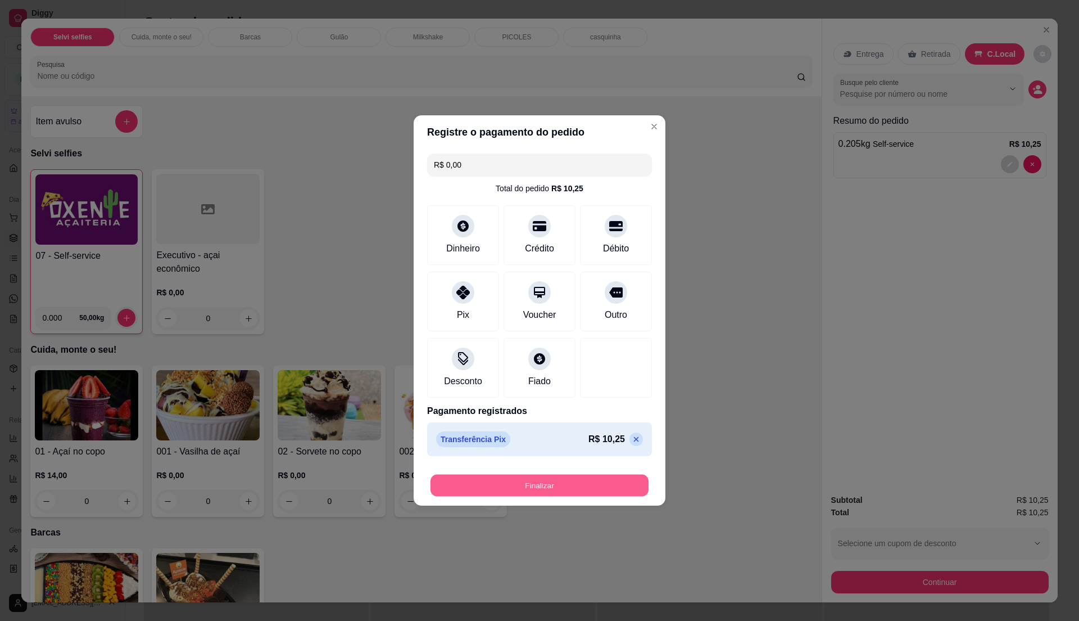
click at [580, 484] on button "Finalizar" at bounding box center [540, 485] width 218 height 22
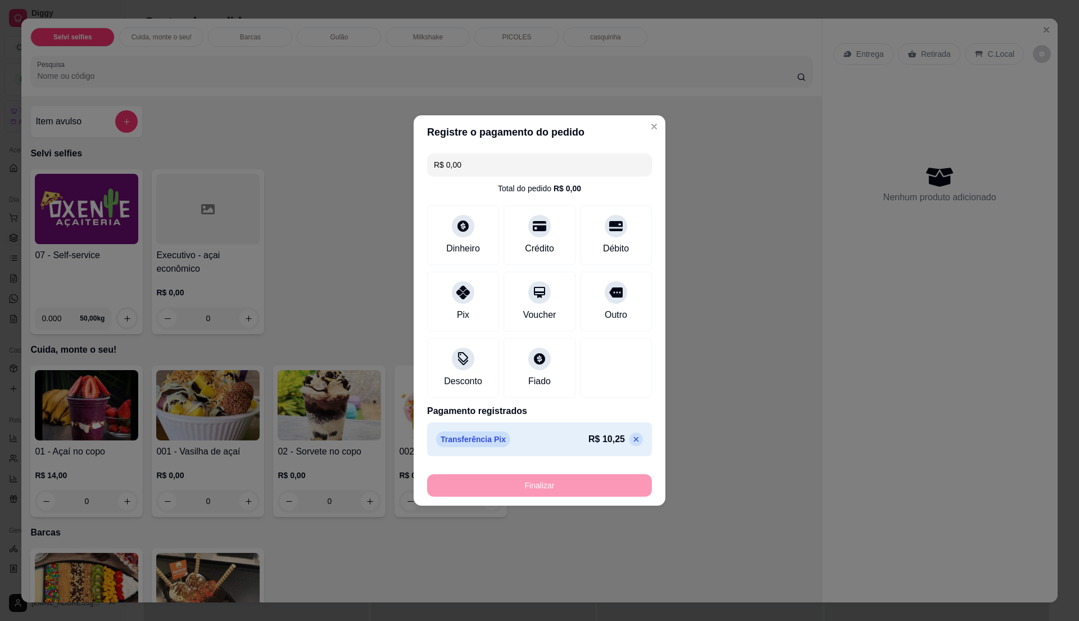
type input "-R$ 10,25"
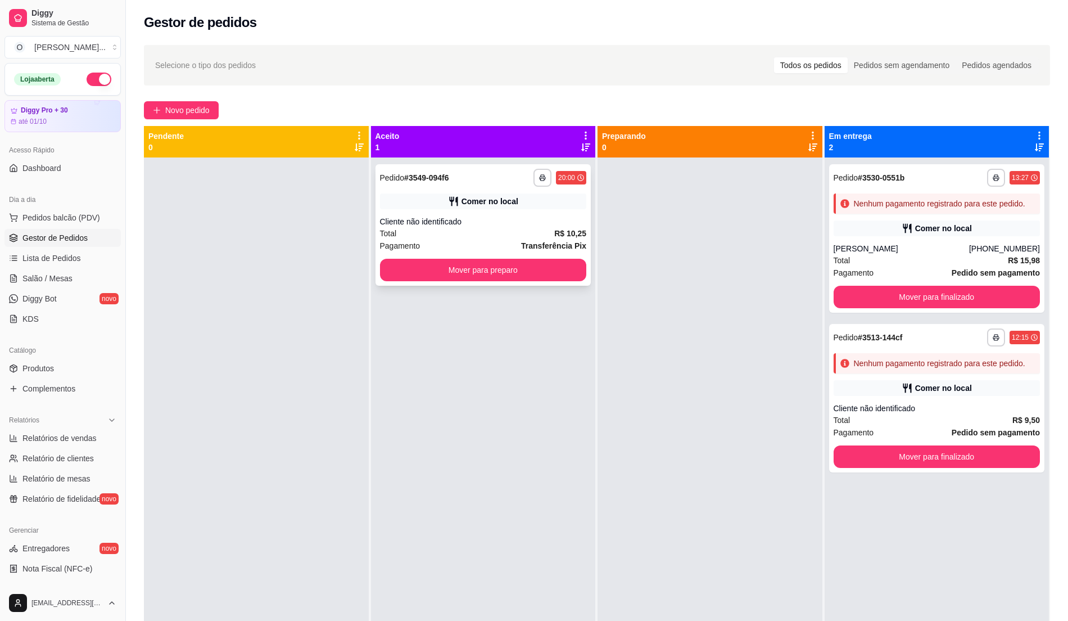
click at [470, 225] on div "Cliente não identificado" at bounding box center [483, 221] width 207 height 11
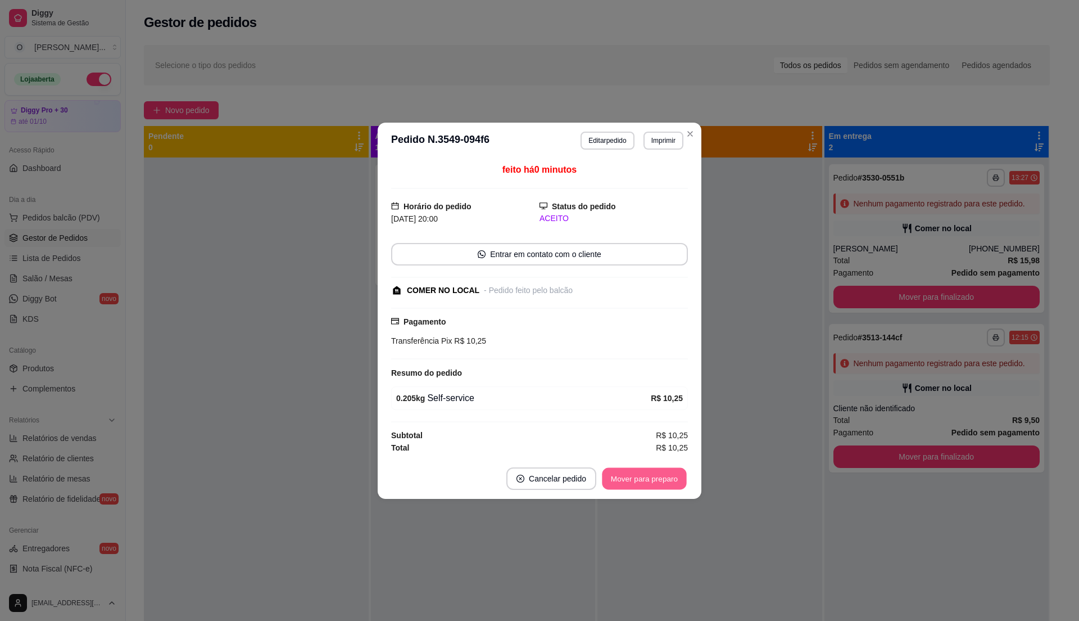
click at [632, 479] on button "Mover para preparo" at bounding box center [644, 478] width 84 height 22
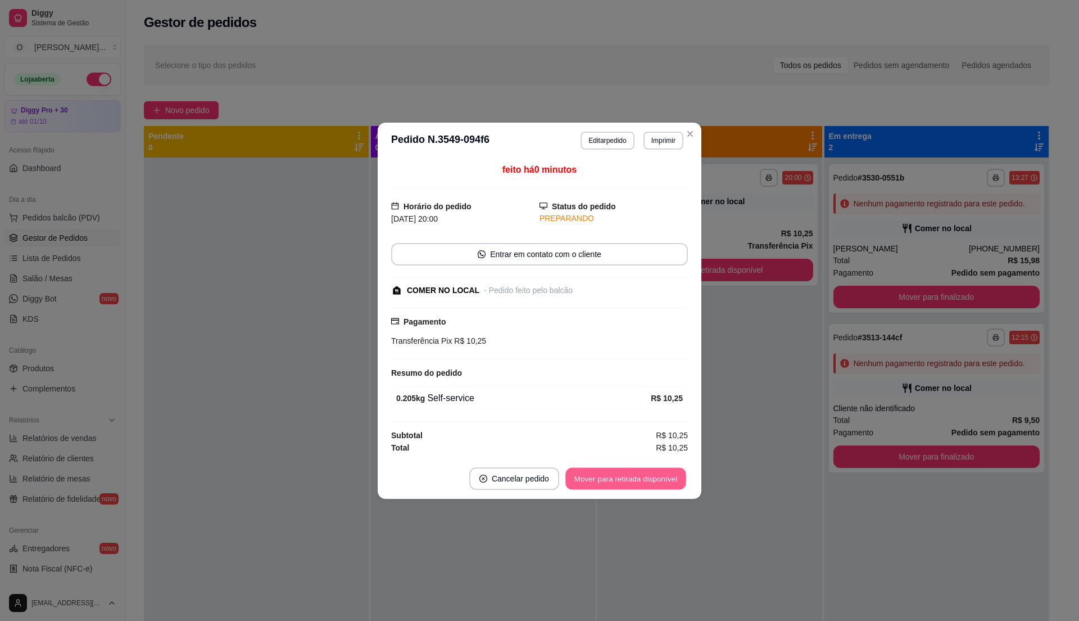
click at [632, 479] on button "Mover para retirada disponível" at bounding box center [625, 478] width 120 height 22
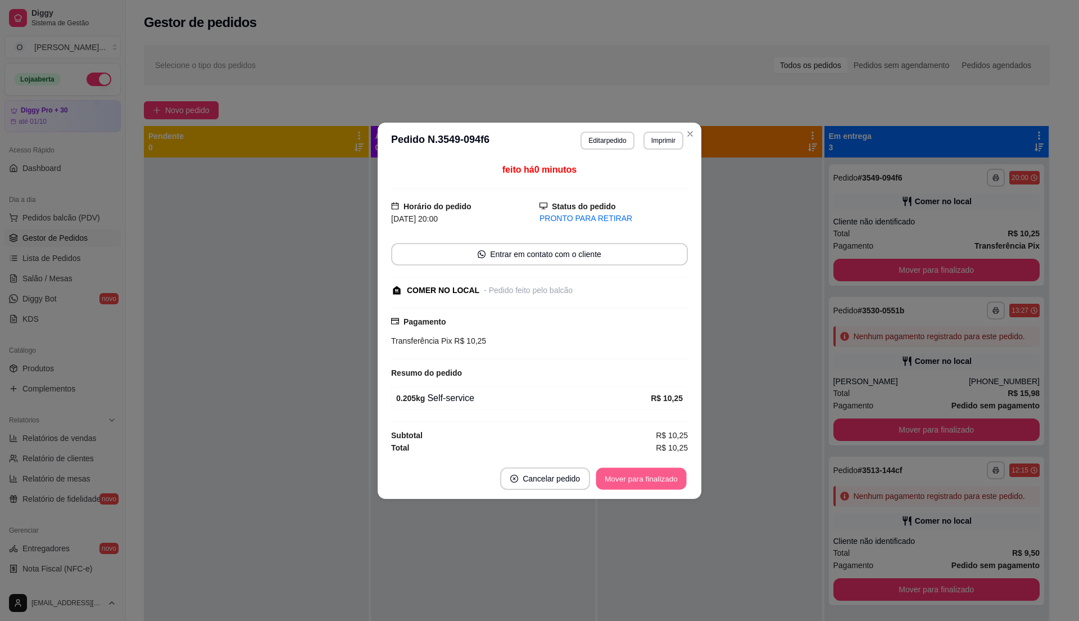
click at [632, 479] on button "Mover para finalizado" at bounding box center [641, 478] width 90 height 22
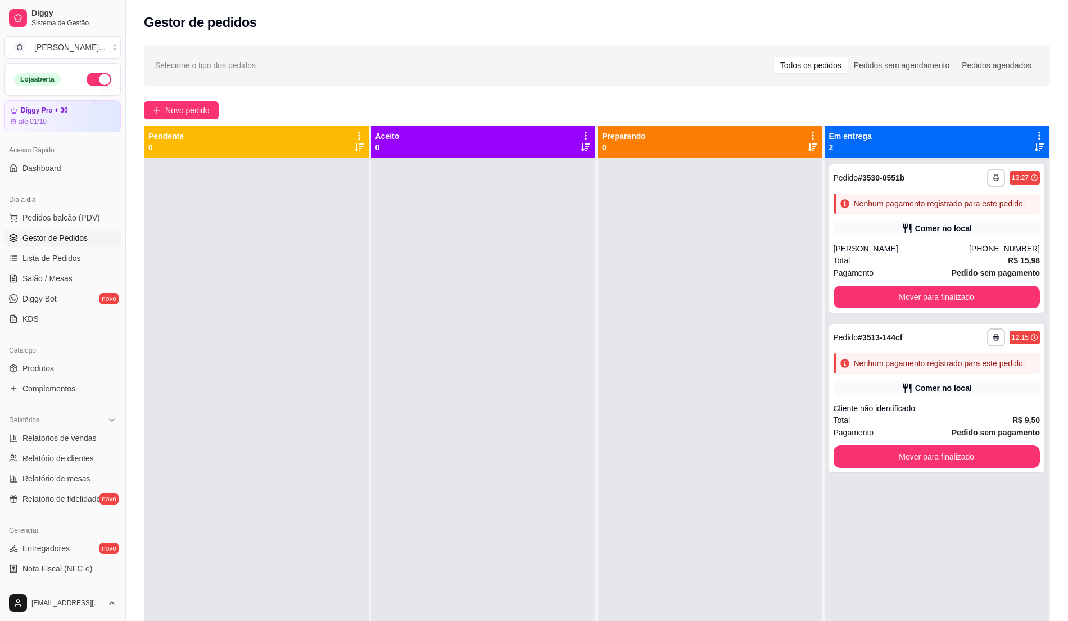
click at [707, 155] on div "Preparando 0" at bounding box center [709, 141] width 225 height 31
drag, startPoint x: 144, startPoint y: 202, endPoint x: 120, endPoint y: 234, distance: 40.1
click at [138, 226] on div "**********" at bounding box center [597, 399] width 942 height 722
drag, startPoint x: 158, startPoint y: 151, endPoint x: 167, endPoint y: 151, distance: 9.0
click at [167, 151] on p "0" at bounding box center [165, 147] width 35 height 11
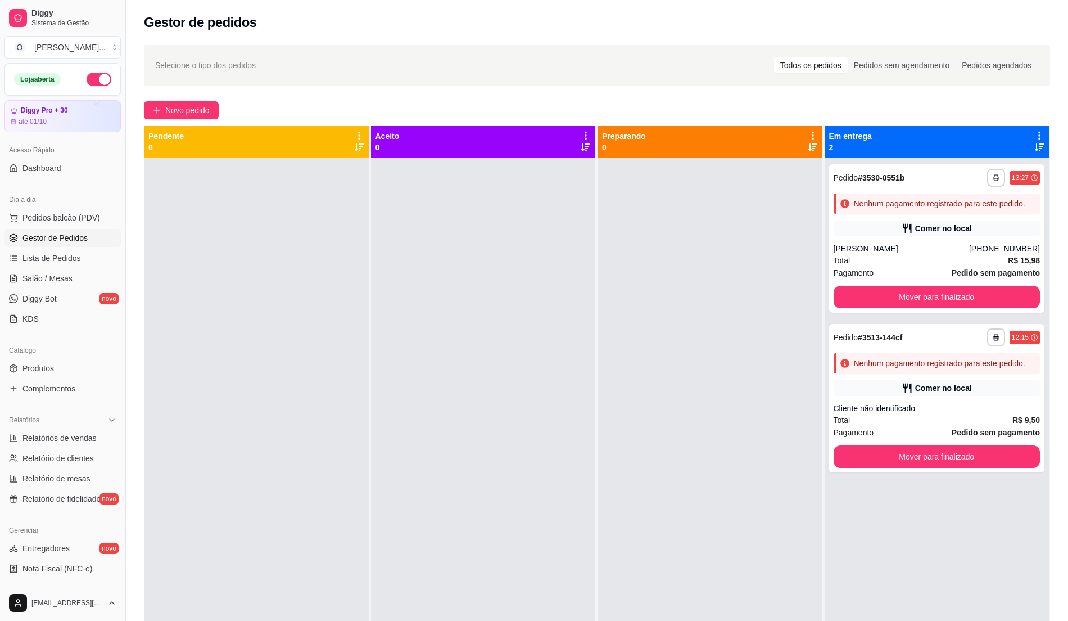
drag, startPoint x: 0, startPoint y: 650, endPoint x: 311, endPoint y: 457, distance: 365.8
drag, startPoint x: 471, startPoint y: 364, endPoint x: 965, endPoint y: 178, distance: 527.4
click at [472, 364] on div at bounding box center [483, 467] width 225 height 621
click at [79, 313] on link "KDS" at bounding box center [62, 319] width 116 height 18
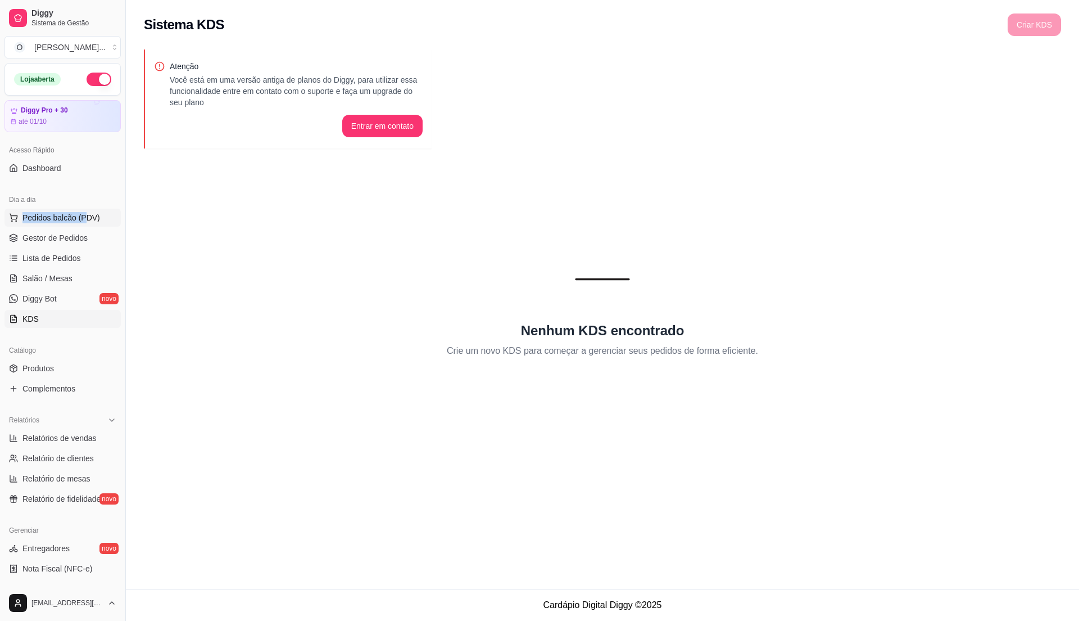
drag, startPoint x: 86, startPoint y: 206, endPoint x: 85, endPoint y: 214, distance: 7.9
click at [85, 214] on div "Dia a dia Pedidos balcão (PDV) Gestor de Pedidos Lista de Pedidos Salão / Mesas…" at bounding box center [62, 259] width 125 height 146
click at [99, 207] on div "Dia a dia" at bounding box center [62, 200] width 116 height 18
click at [73, 237] on span "Gestor de Pedidos" at bounding box center [54, 237] width 65 height 11
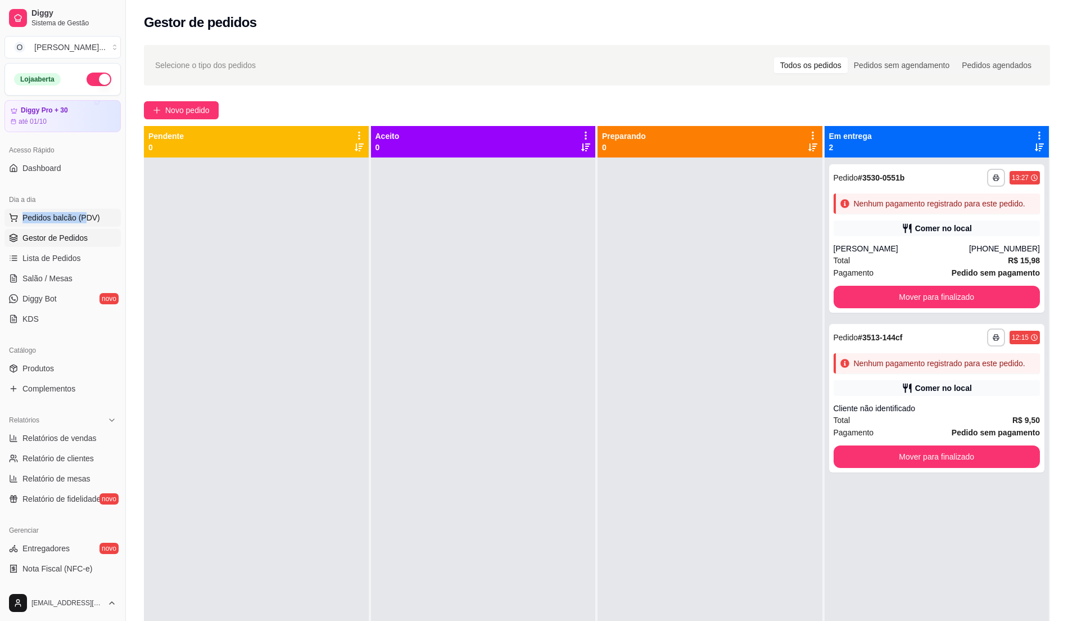
click at [73, 220] on span "Pedidos balcão (PDV)" at bounding box center [61, 217] width 78 height 11
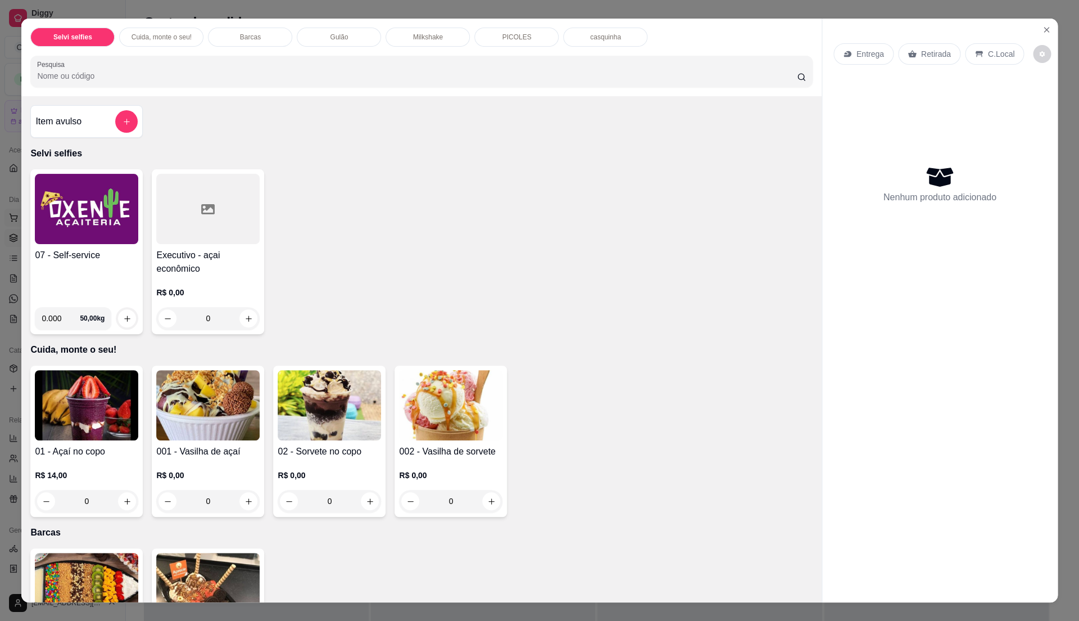
click at [73, 220] on img at bounding box center [86, 209] width 103 height 70
click at [1044, 28] on icon "Close" at bounding box center [1046, 30] width 4 height 4
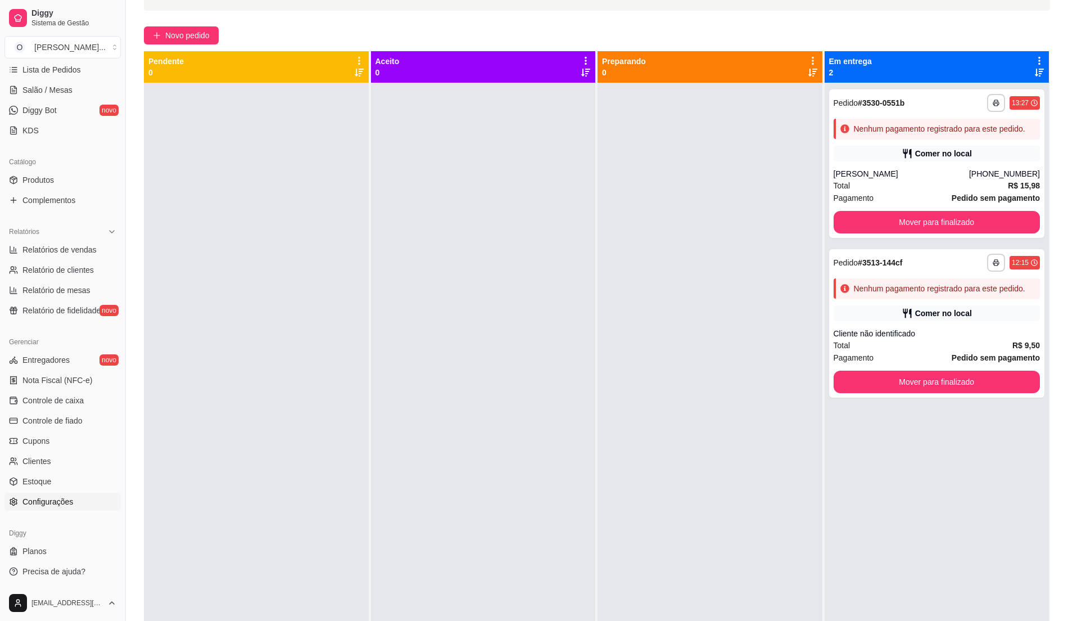
scroll to position [114, 0]
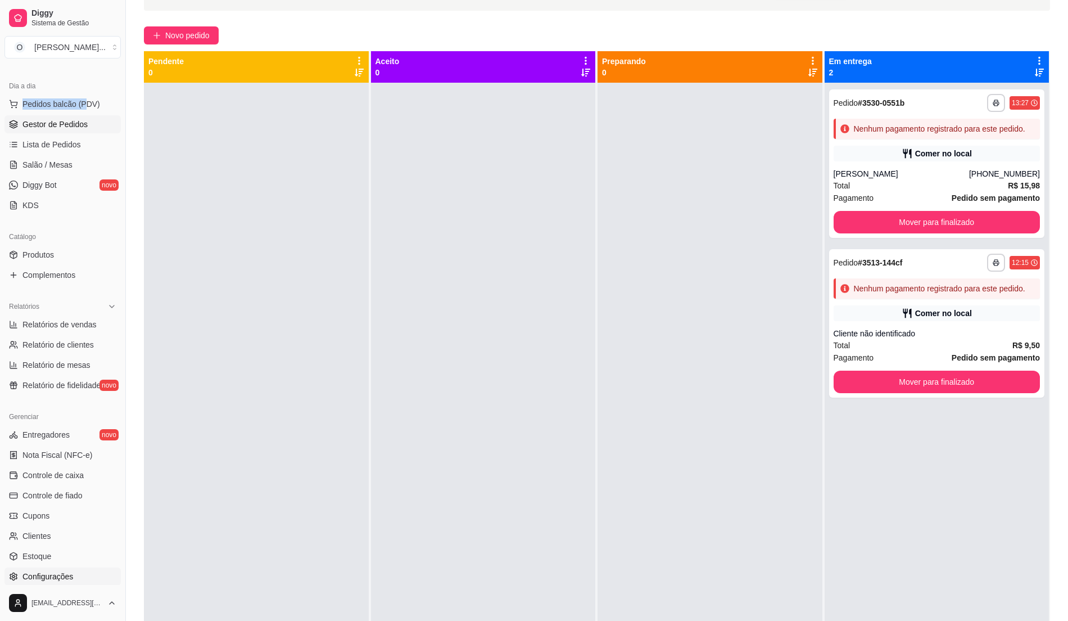
click at [63, 499] on span "Controle de fiado" at bounding box center [52, 495] width 60 height 11
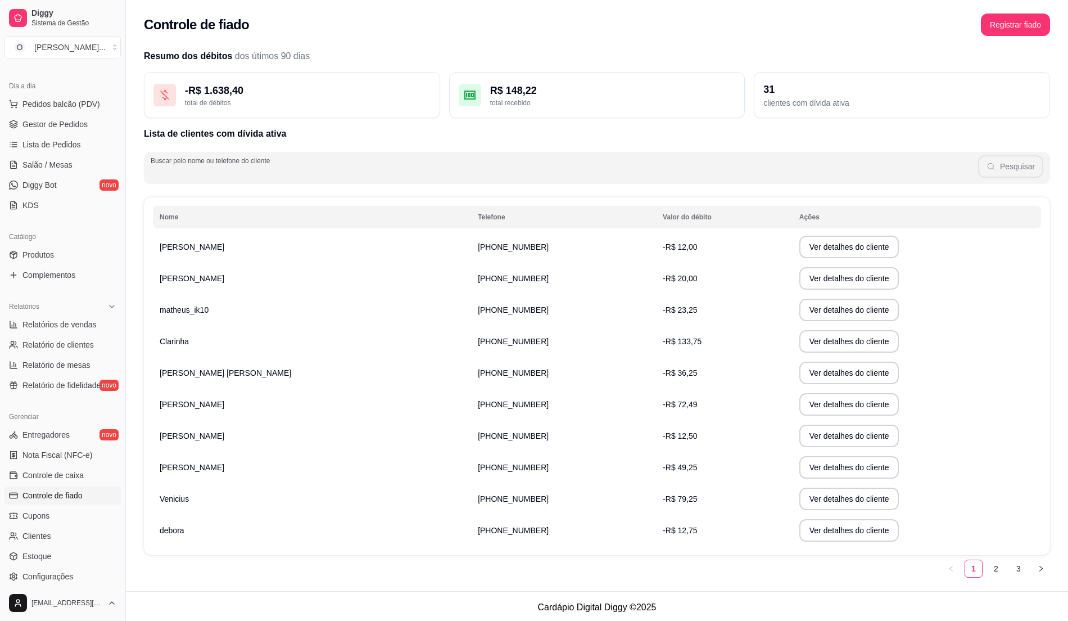
click at [408, 174] on input "Buscar pelo nome ou telefone do cliente" at bounding box center [564, 171] width 827 height 11
click at [408, 174] on input "[PERSON_NAME]" at bounding box center [564, 171] width 827 height 11
type input "[PERSON_NAME]"
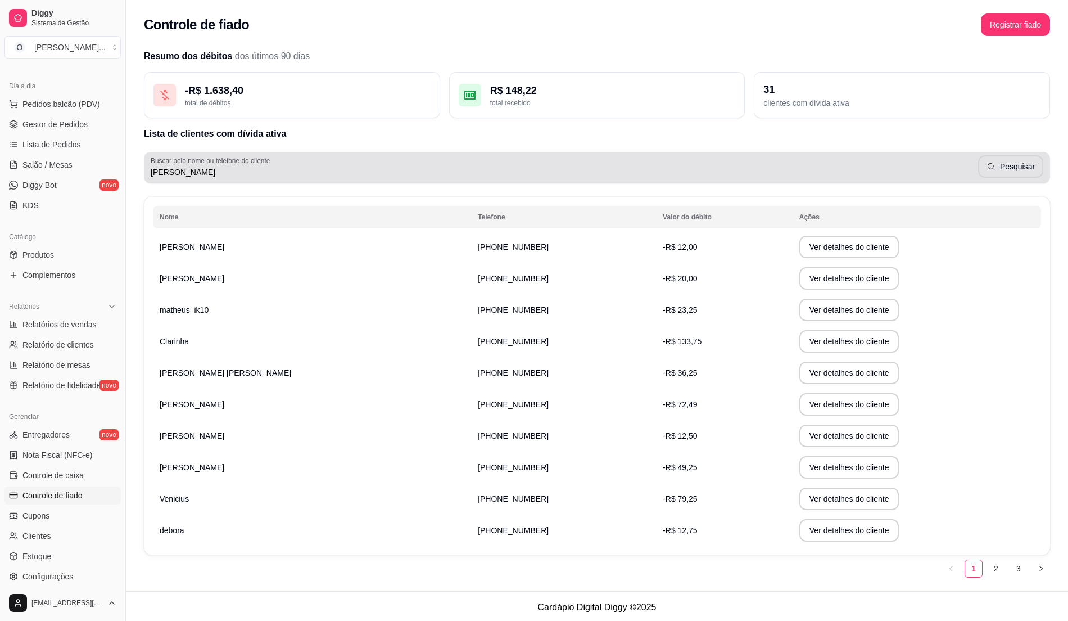
click at [1023, 179] on div "Buscar pelo nome ou telefone do cliente [PERSON_NAME]" at bounding box center [597, 167] width 906 height 31
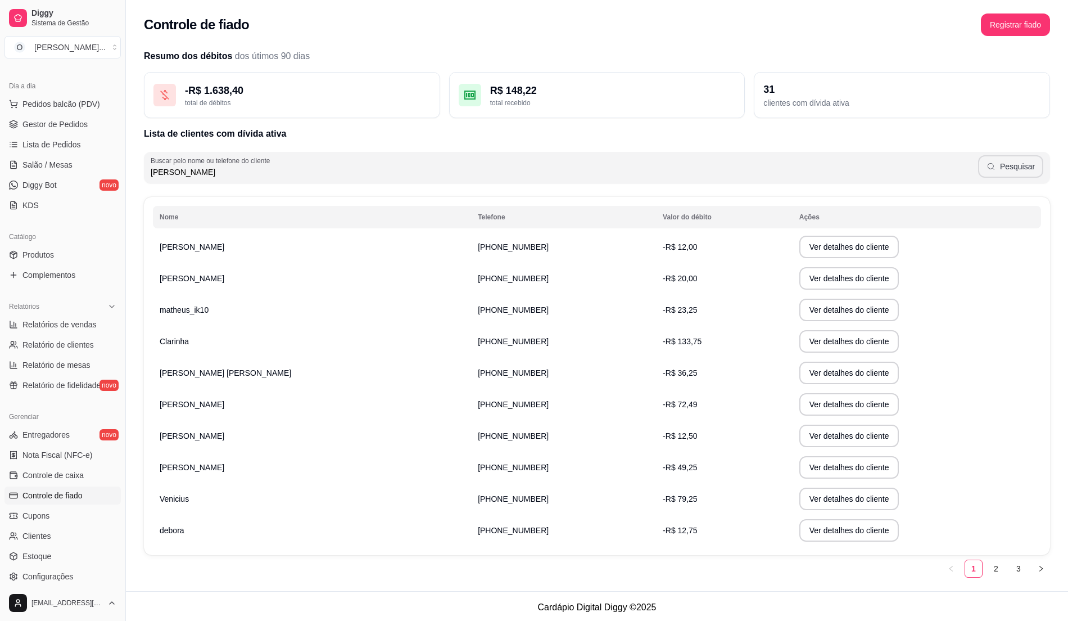
click at [1028, 174] on button "Pesquisar" at bounding box center [1010, 166] width 65 height 22
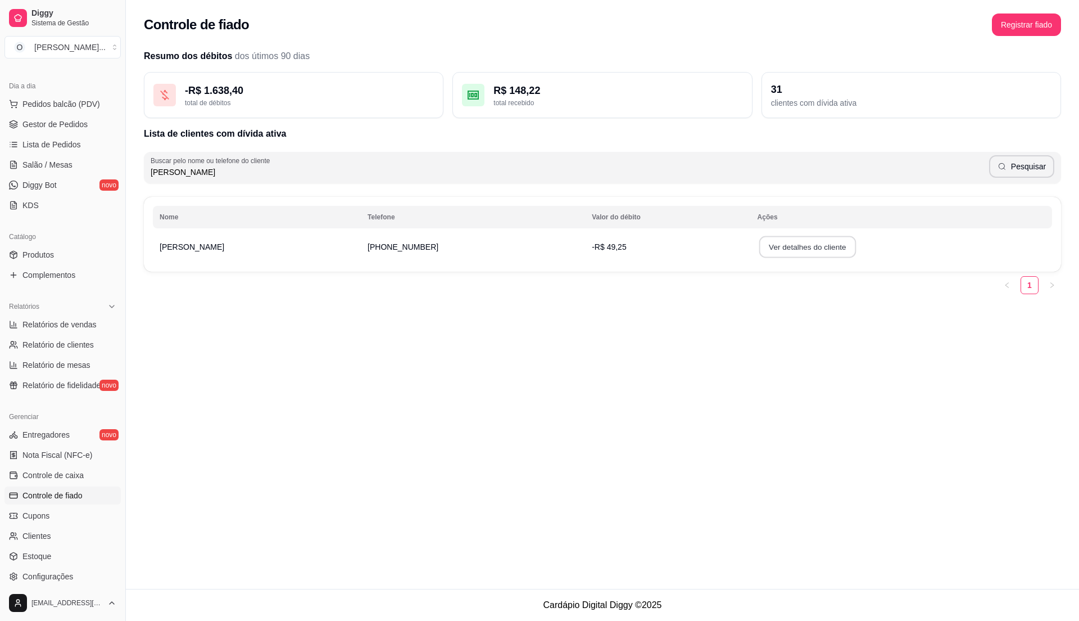
click at [784, 237] on button "Ver detalhes do cliente" at bounding box center [807, 247] width 97 height 22
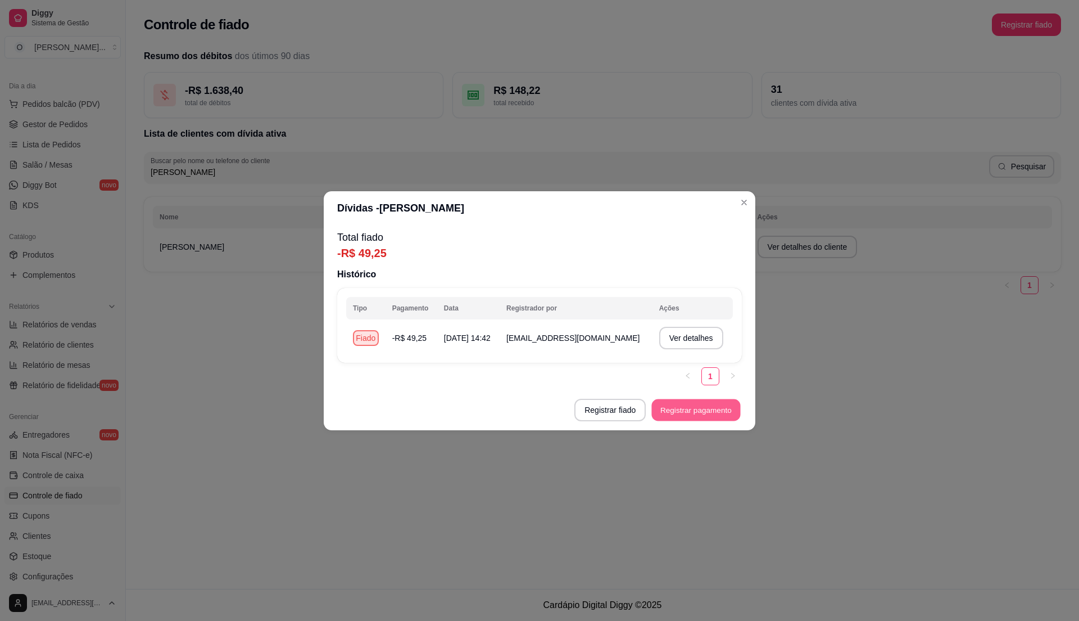
click at [729, 412] on button "Registrar pagamento" at bounding box center [696, 410] width 89 height 22
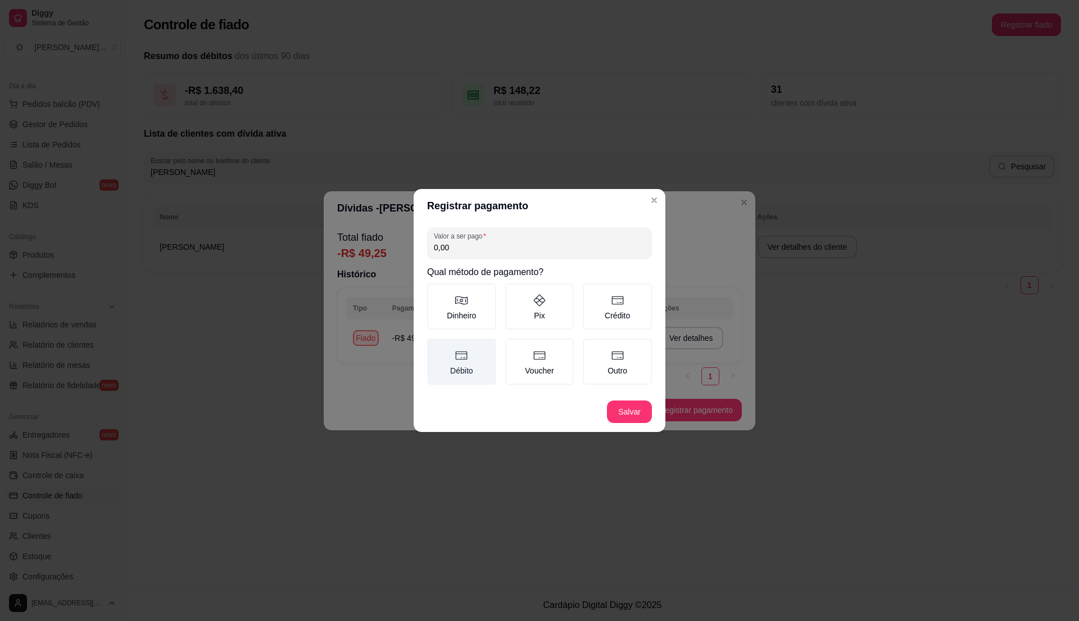
click at [467, 372] on label "Débito" at bounding box center [461, 361] width 69 height 46
click at [436, 347] on button "Débito" at bounding box center [431, 342] width 9 height 9
click at [628, 418] on button "Salvar" at bounding box center [630, 412] width 44 height 22
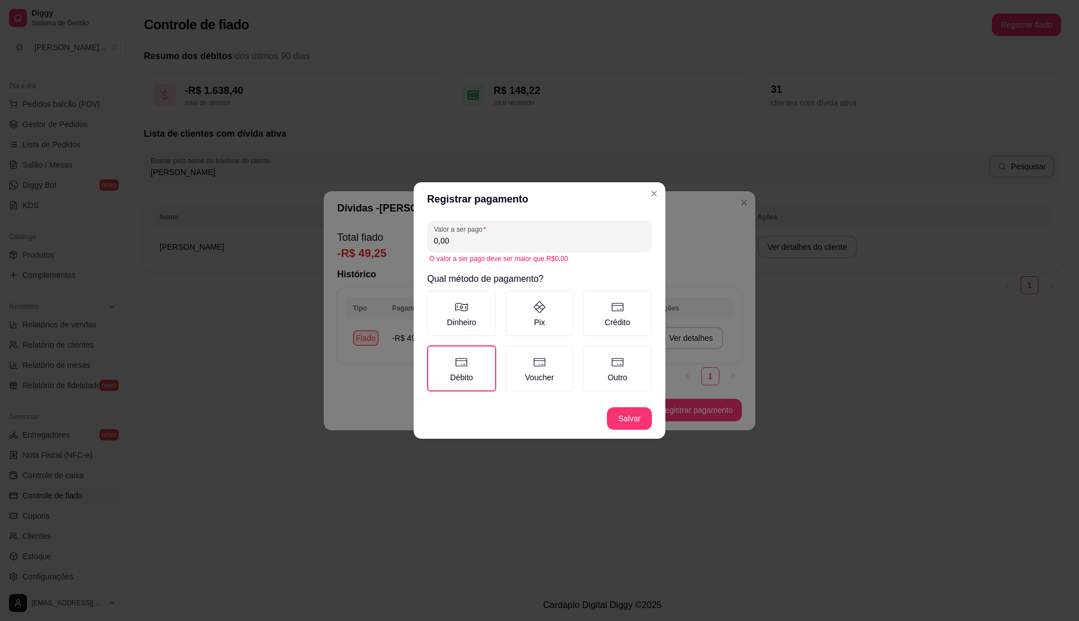
click at [473, 237] on input "0,00" at bounding box center [539, 240] width 211 height 11
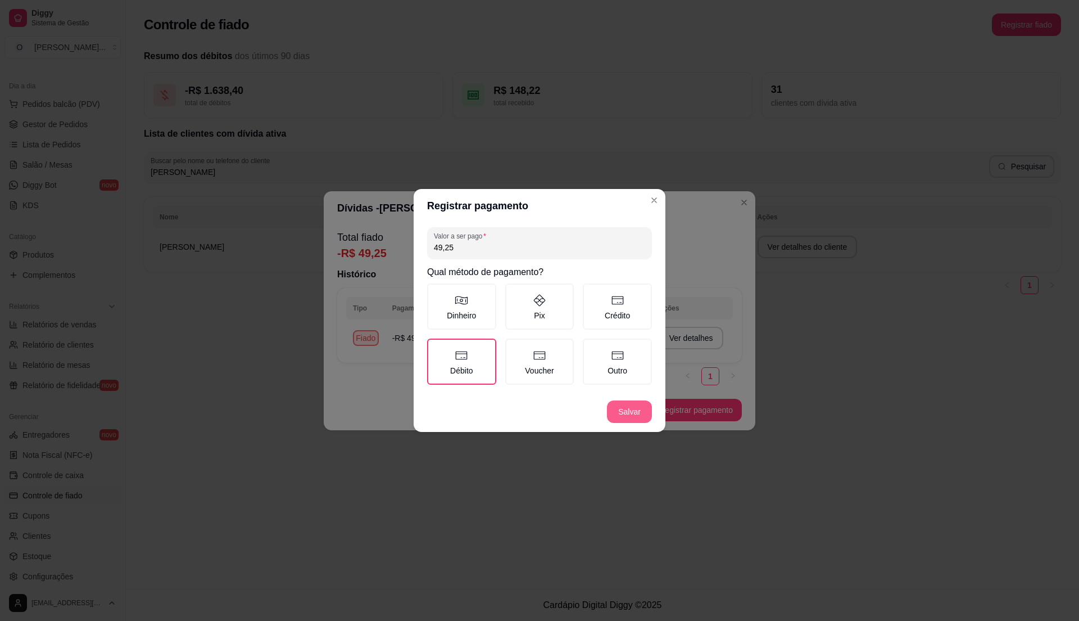
type input "49,25"
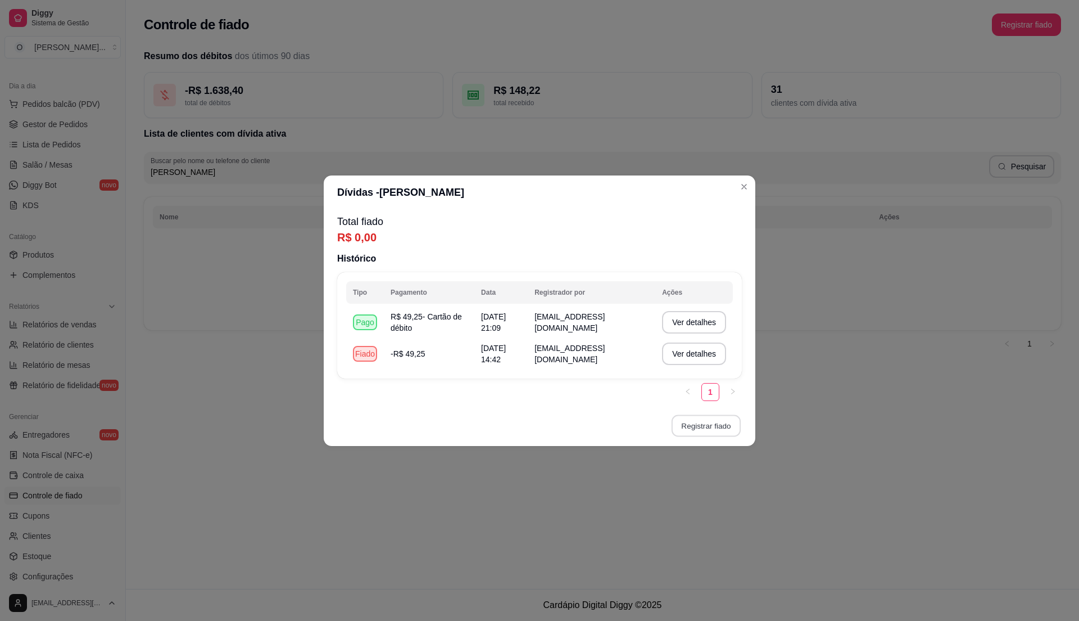
click at [716, 425] on button "Registrar fiado" at bounding box center [706, 425] width 69 height 22
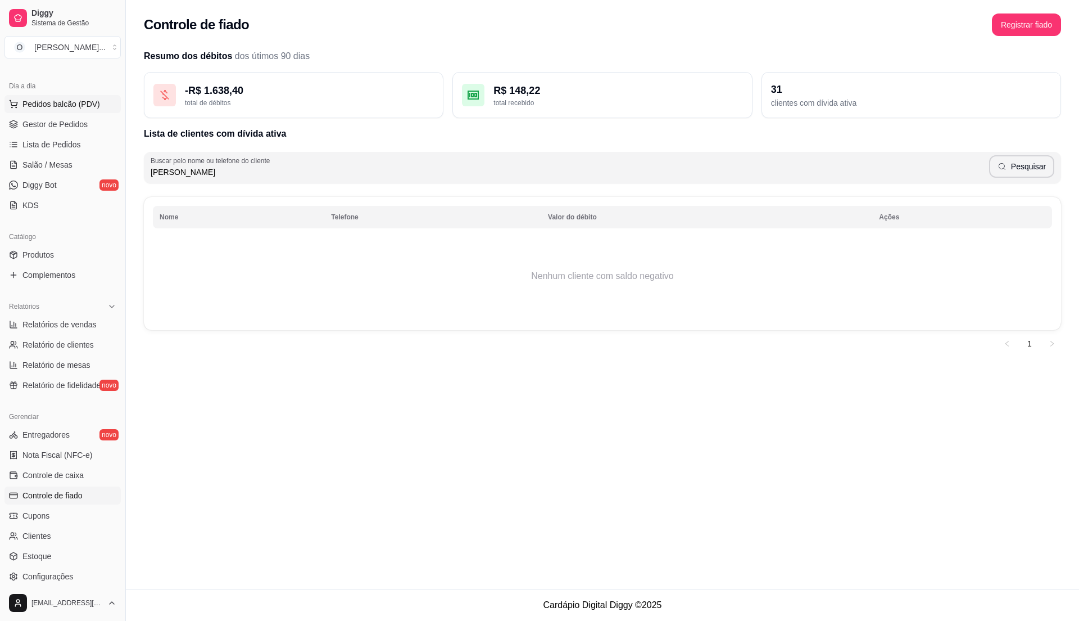
click at [103, 102] on button "Pedidos balcão (PDV)" at bounding box center [62, 104] width 116 height 18
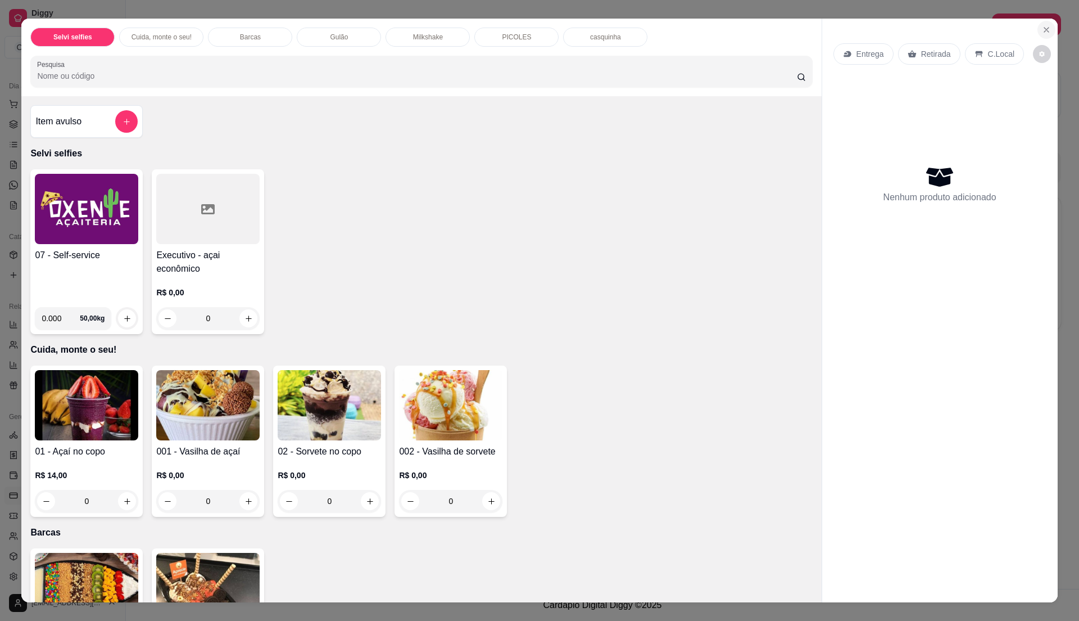
click at [1042, 26] on icon "Close" at bounding box center [1046, 29] width 9 height 9
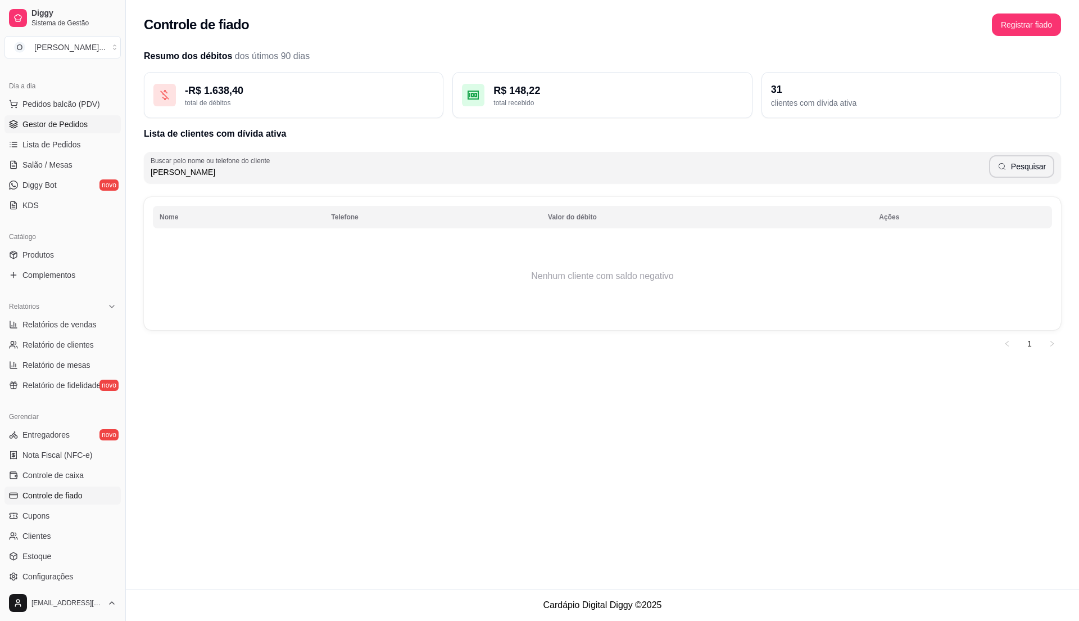
click at [56, 126] on span "Gestor de Pedidos" at bounding box center [54, 124] width 65 height 11
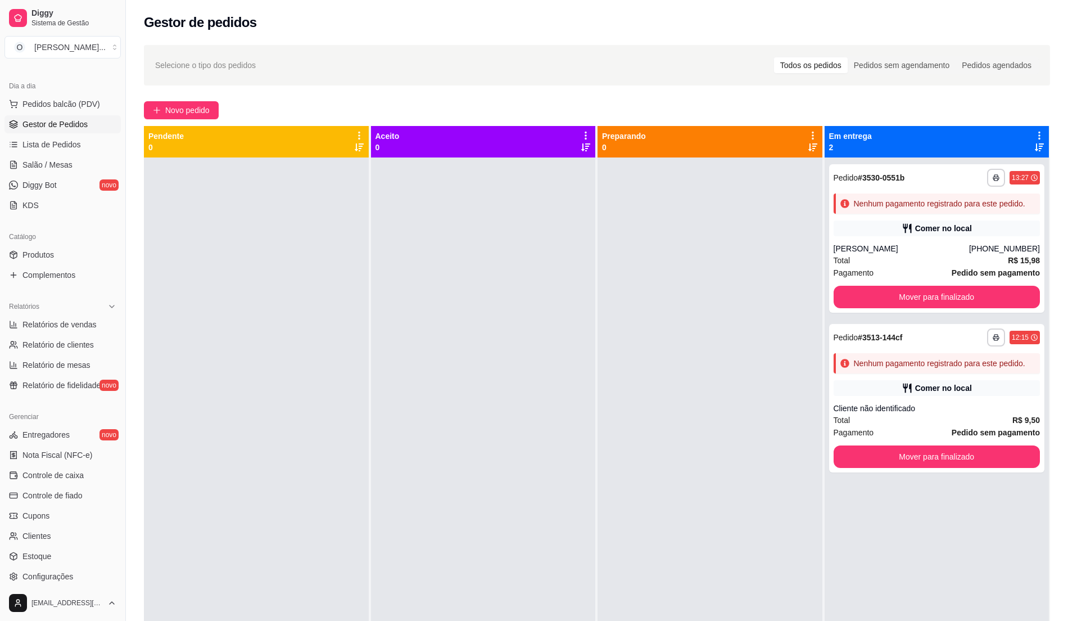
click at [500, 205] on div at bounding box center [483, 467] width 225 height 621
click at [477, 264] on div at bounding box center [483, 467] width 225 height 621
click at [88, 323] on span "Relatórios de vendas" at bounding box center [59, 324] width 74 height 11
select select "ALL"
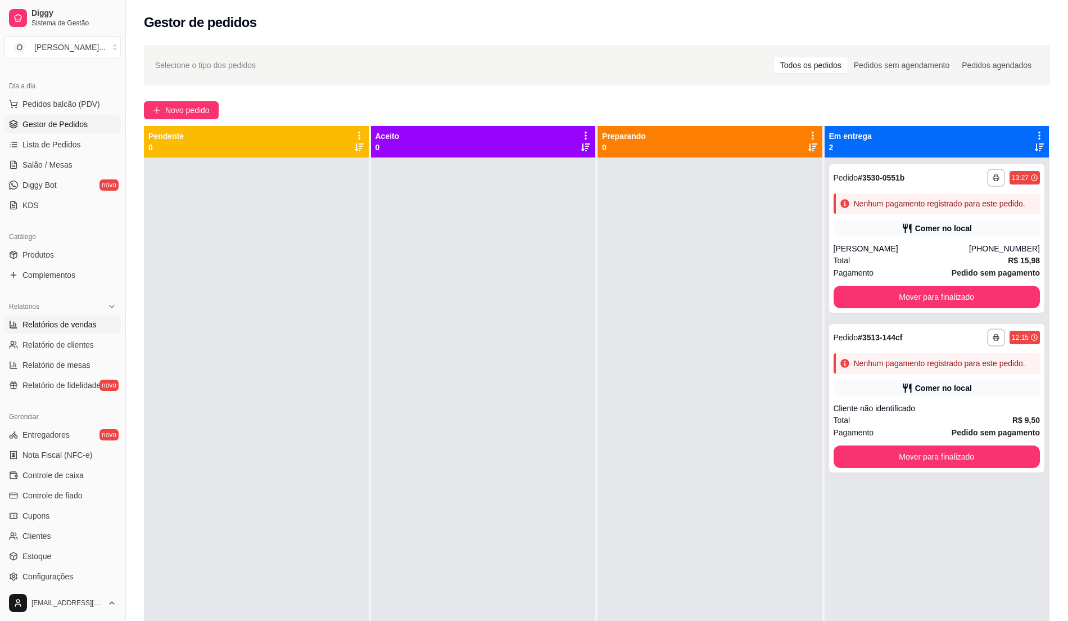
select select "0"
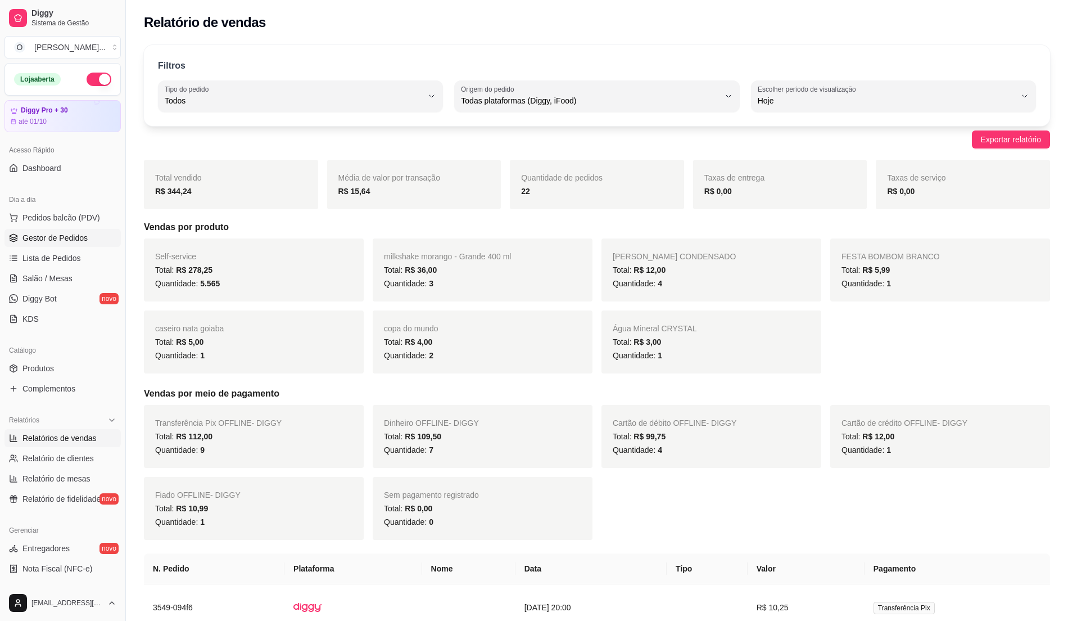
click at [72, 230] on link "Gestor de Pedidos" at bounding box center [62, 238] width 116 height 18
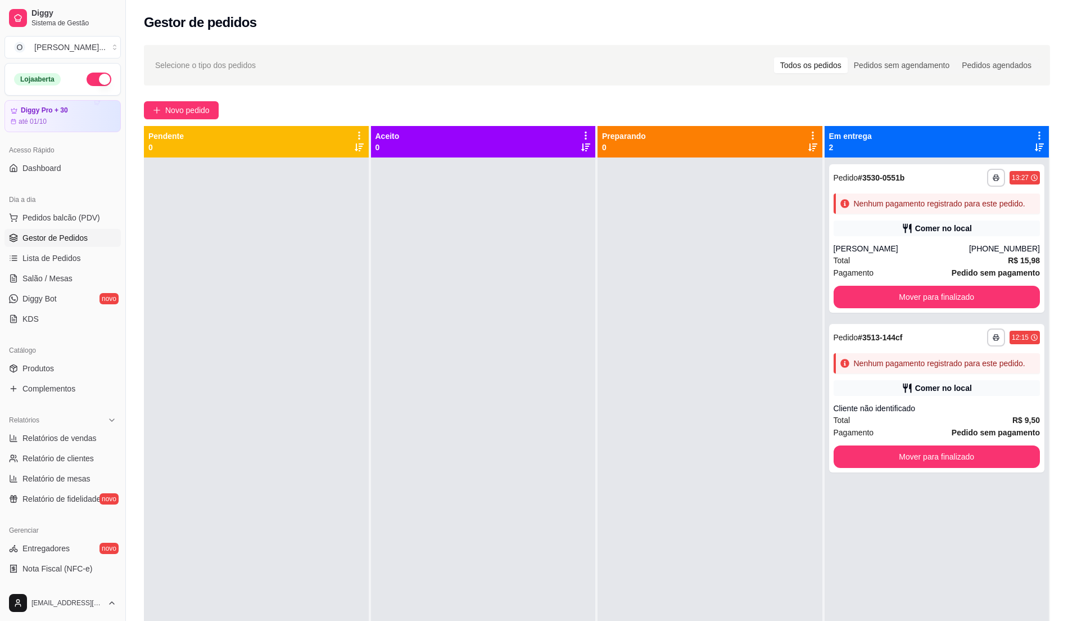
click at [90, 79] on button "button" at bounding box center [99, 79] width 25 height 13
